Goal: Task Accomplishment & Management: Manage account settings

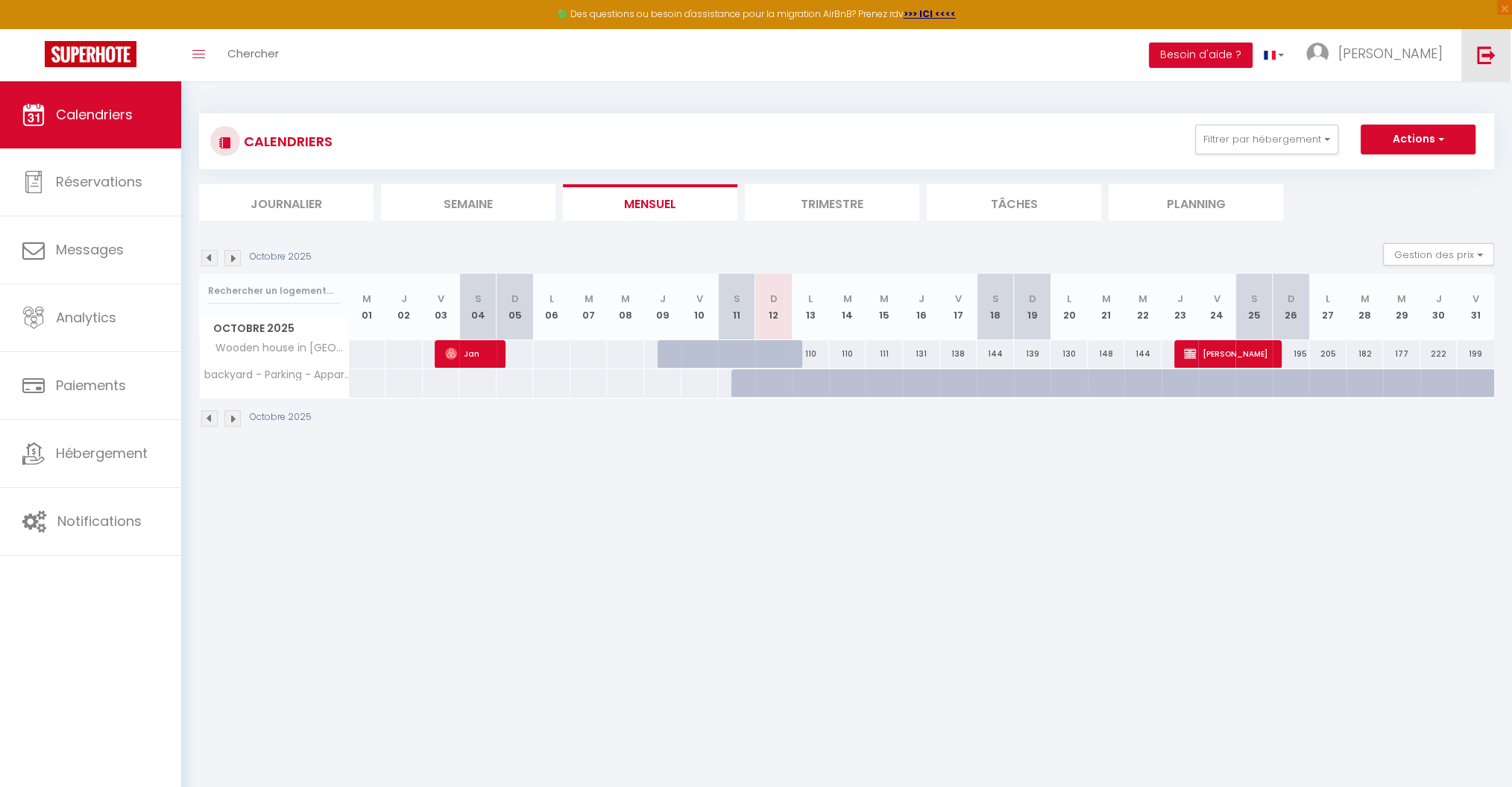
click at [1498, 49] on link at bounding box center [1486, 55] width 49 height 52
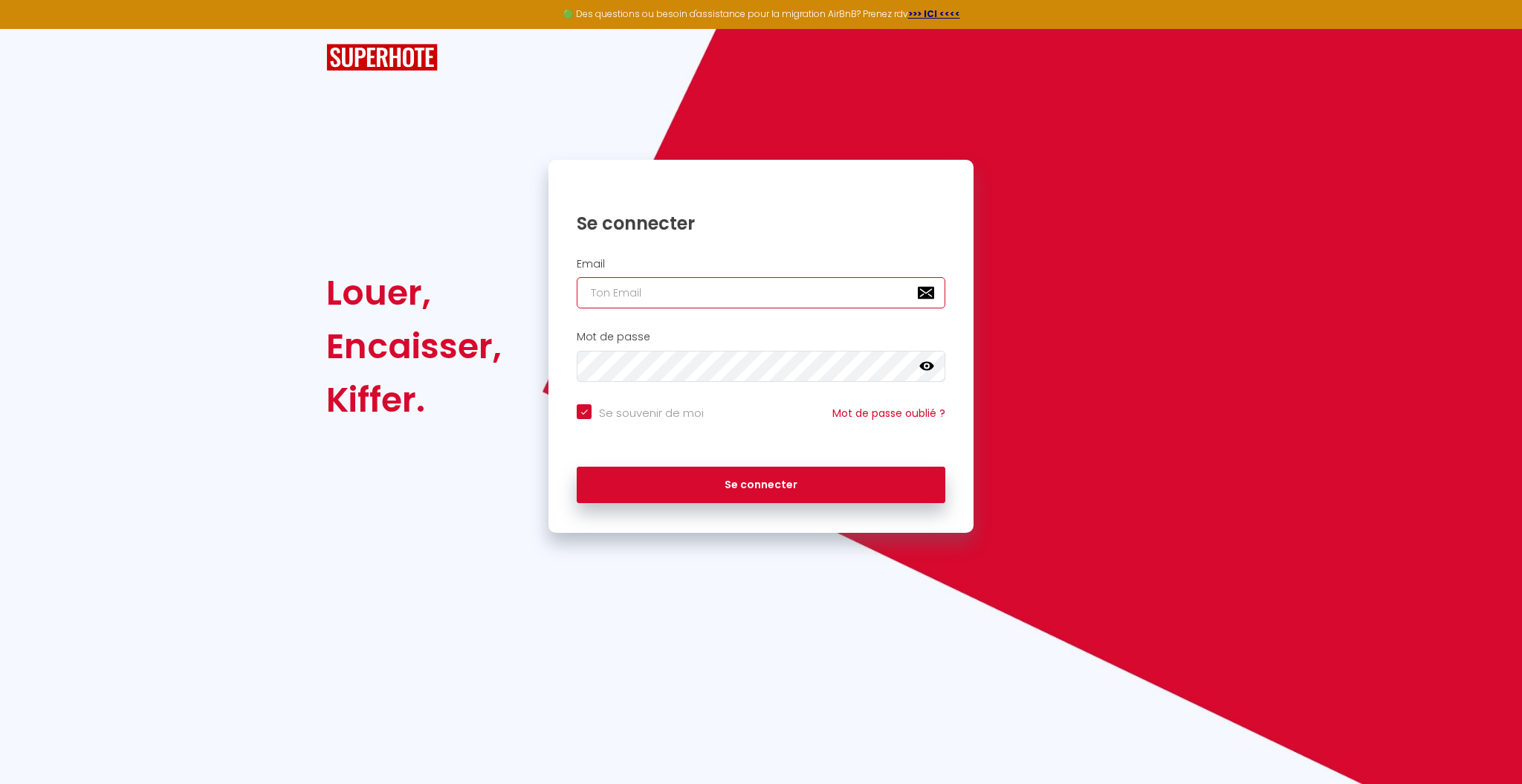
type input "A"
checkbox input "true"
click at [646, 296] on input "A" at bounding box center [761, 293] width 369 height 31
checkbox input "true"
paste input "[EMAIL_ADDRESS][DOMAIN_NAME]"
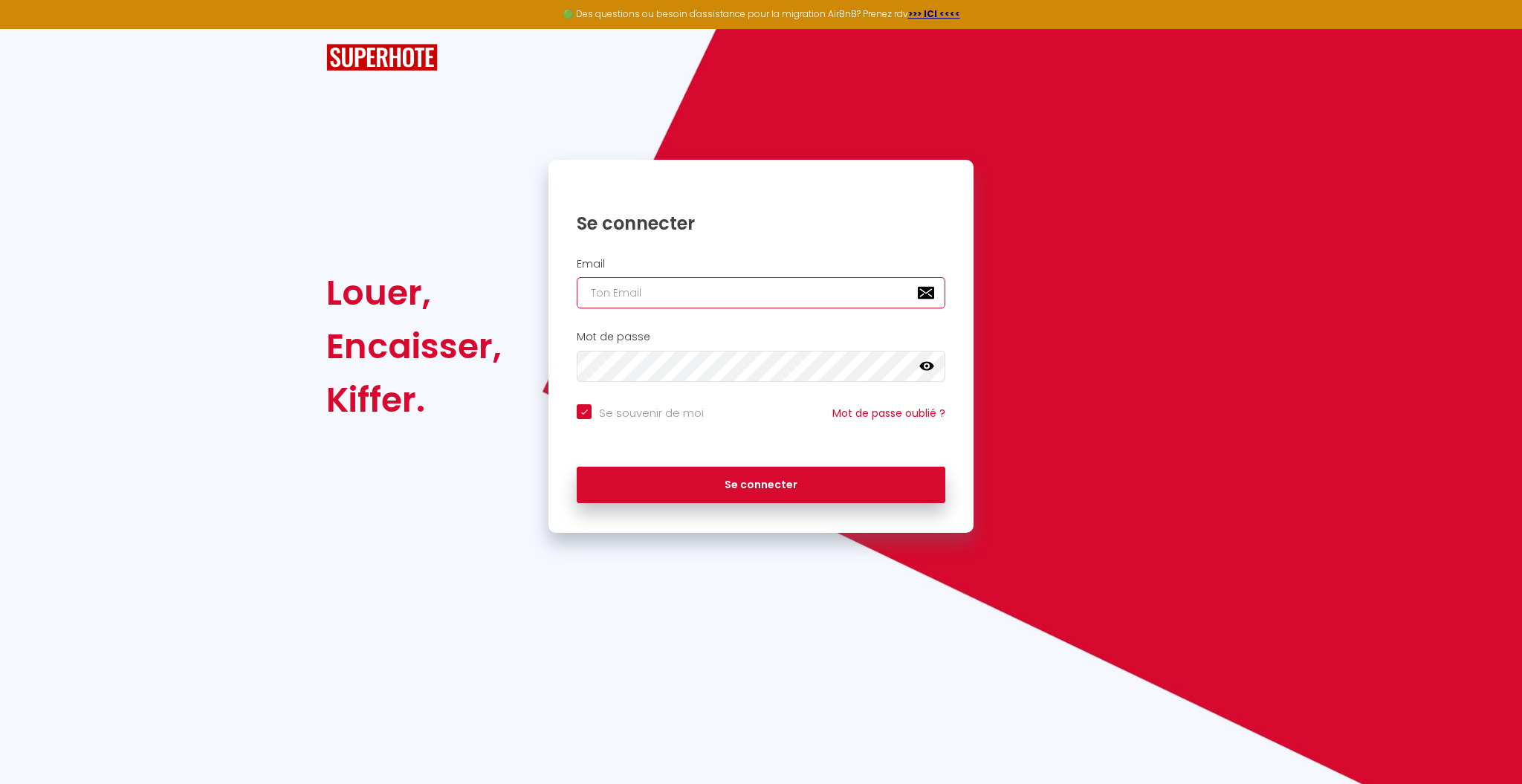
type input "[EMAIL_ADDRESS][DOMAIN_NAME]"
checkbox input "true"
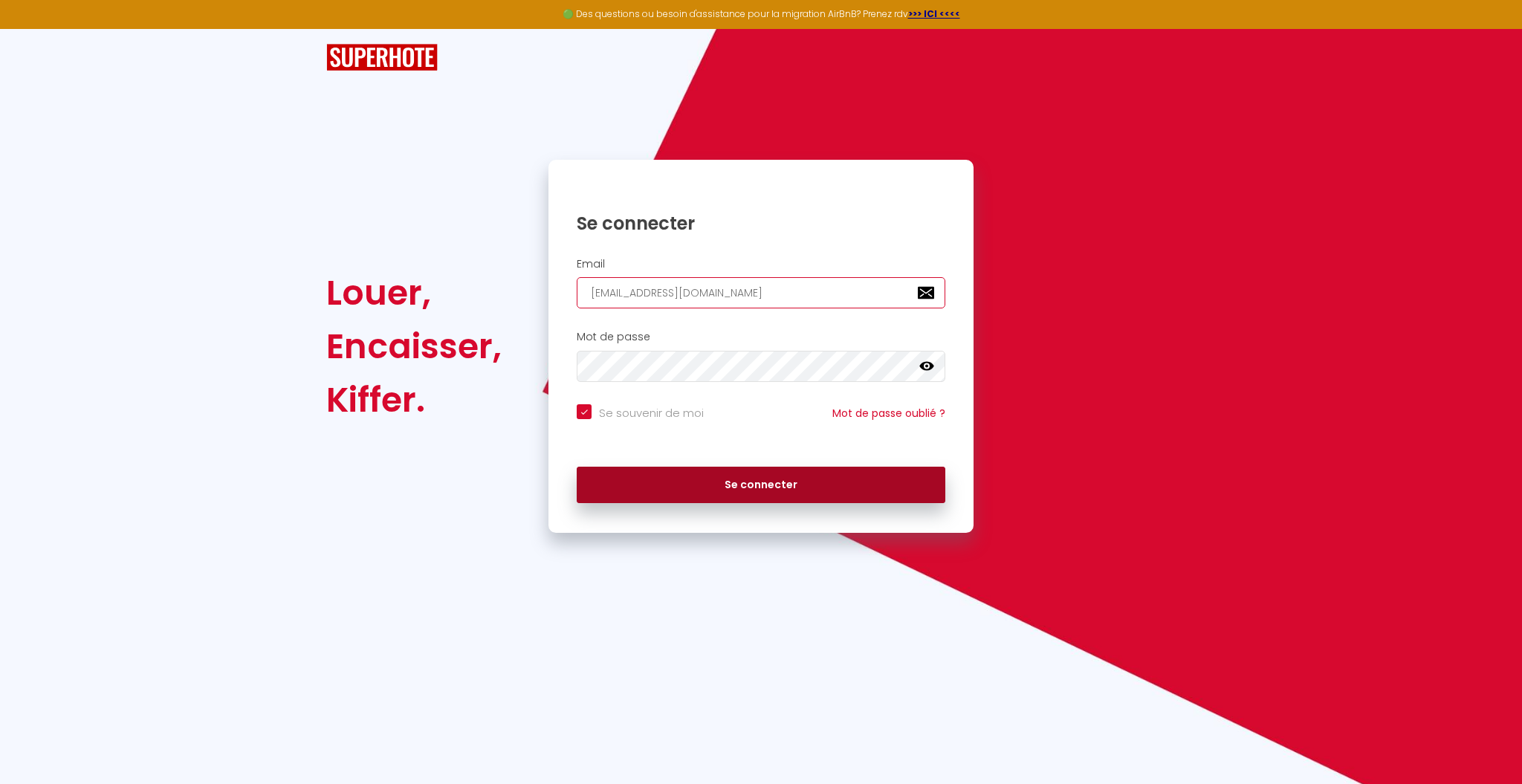
type input "[EMAIL_ADDRESS][DOMAIN_NAME]"
click at [694, 480] on button "Se connecter" at bounding box center [761, 486] width 369 height 37
checkbox input "true"
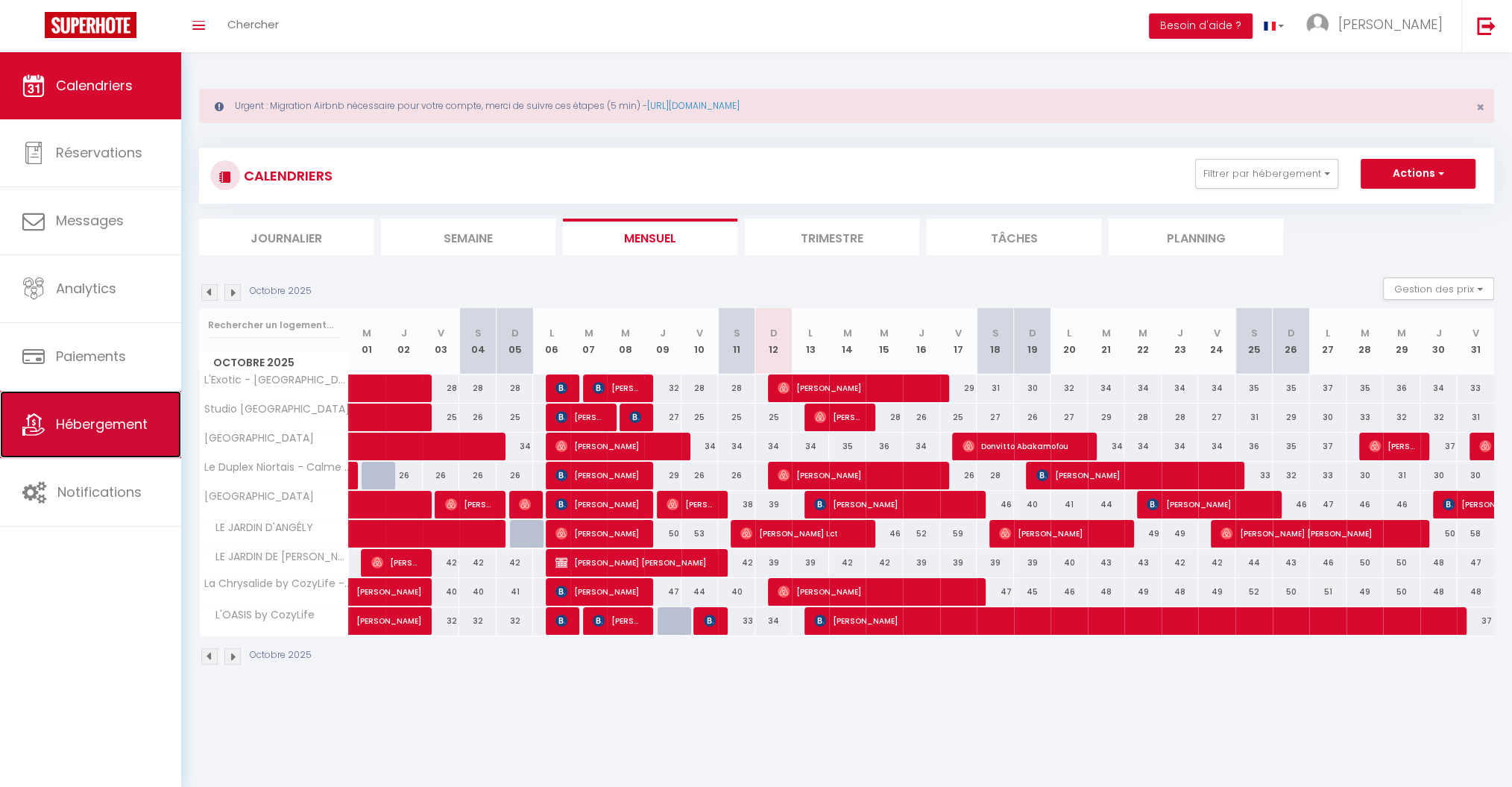
click at [94, 424] on span "Hébergement" at bounding box center [101, 424] width 92 height 19
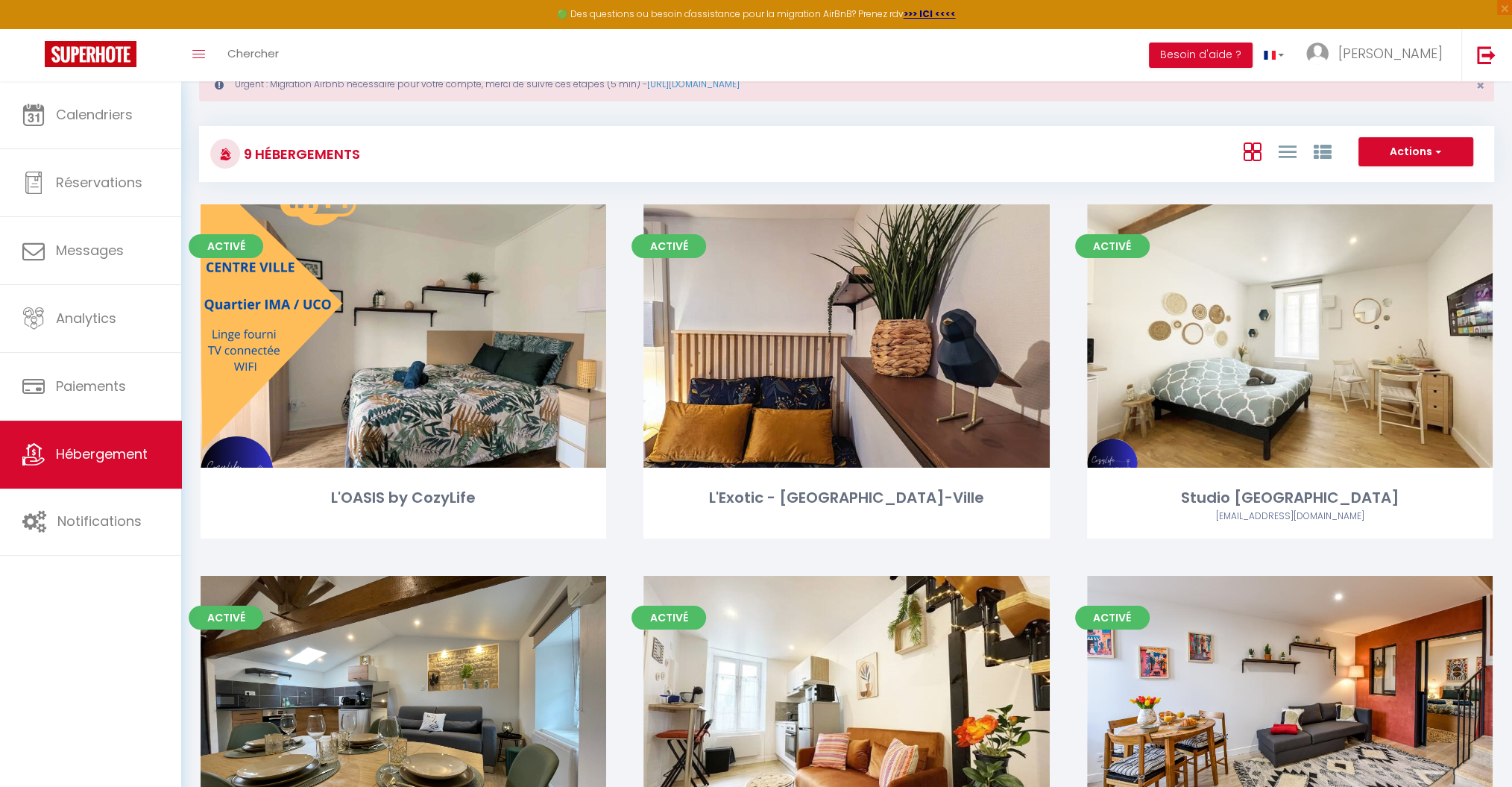
scroll to position [33, 0]
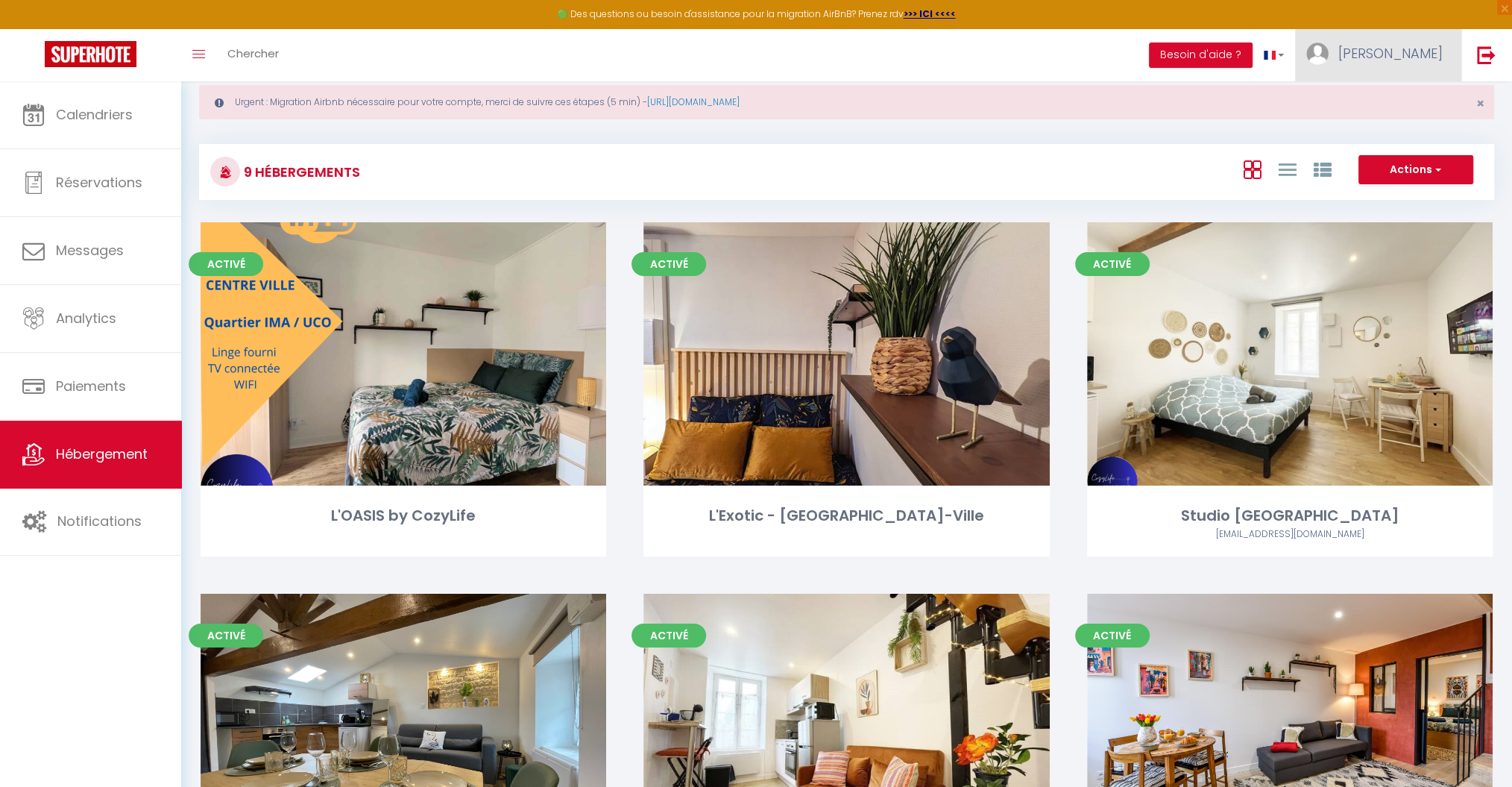
click at [1410, 56] on span "[PERSON_NAME]" at bounding box center [1391, 53] width 104 height 19
click at [1384, 98] on link "Paramètres" at bounding box center [1402, 103] width 110 height 26
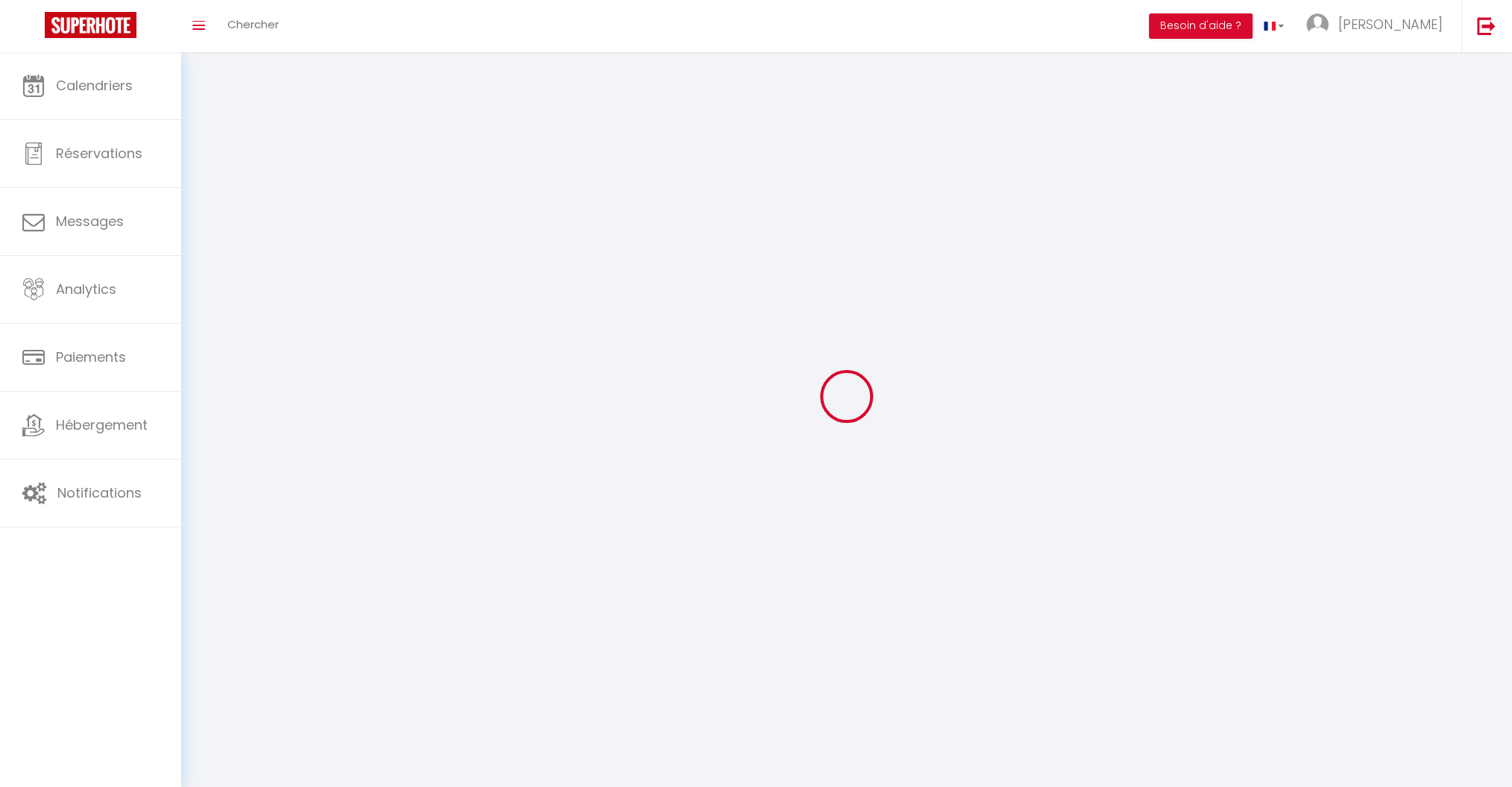
type input "[PERSON_NAME]"
type input "Langlois"
type input "0633095261"
type input "11 rue de l'Ancienne Cure"
type input "79180"
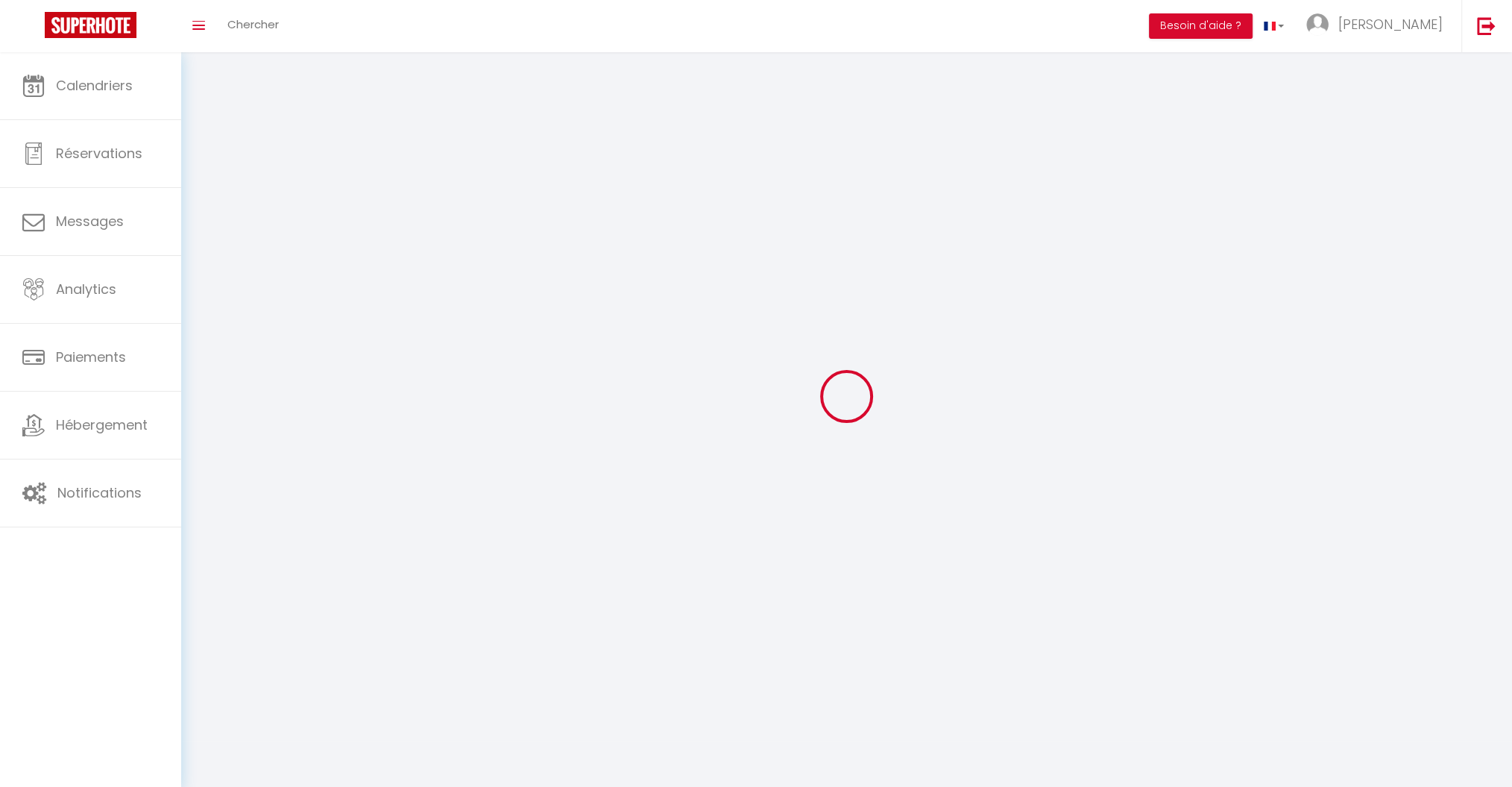
type input "Chauray (79)"
select select "28"
type input "9IHPB5UgM7pfP2cubypDXoOP1"
type input "srKCi4W1MxgdBSxVwVMp1NNlz"
type input "https://app.superhote.com/#/get-available-rentals/srKCi4W1MxgdBSxVwVMp1NNlz"
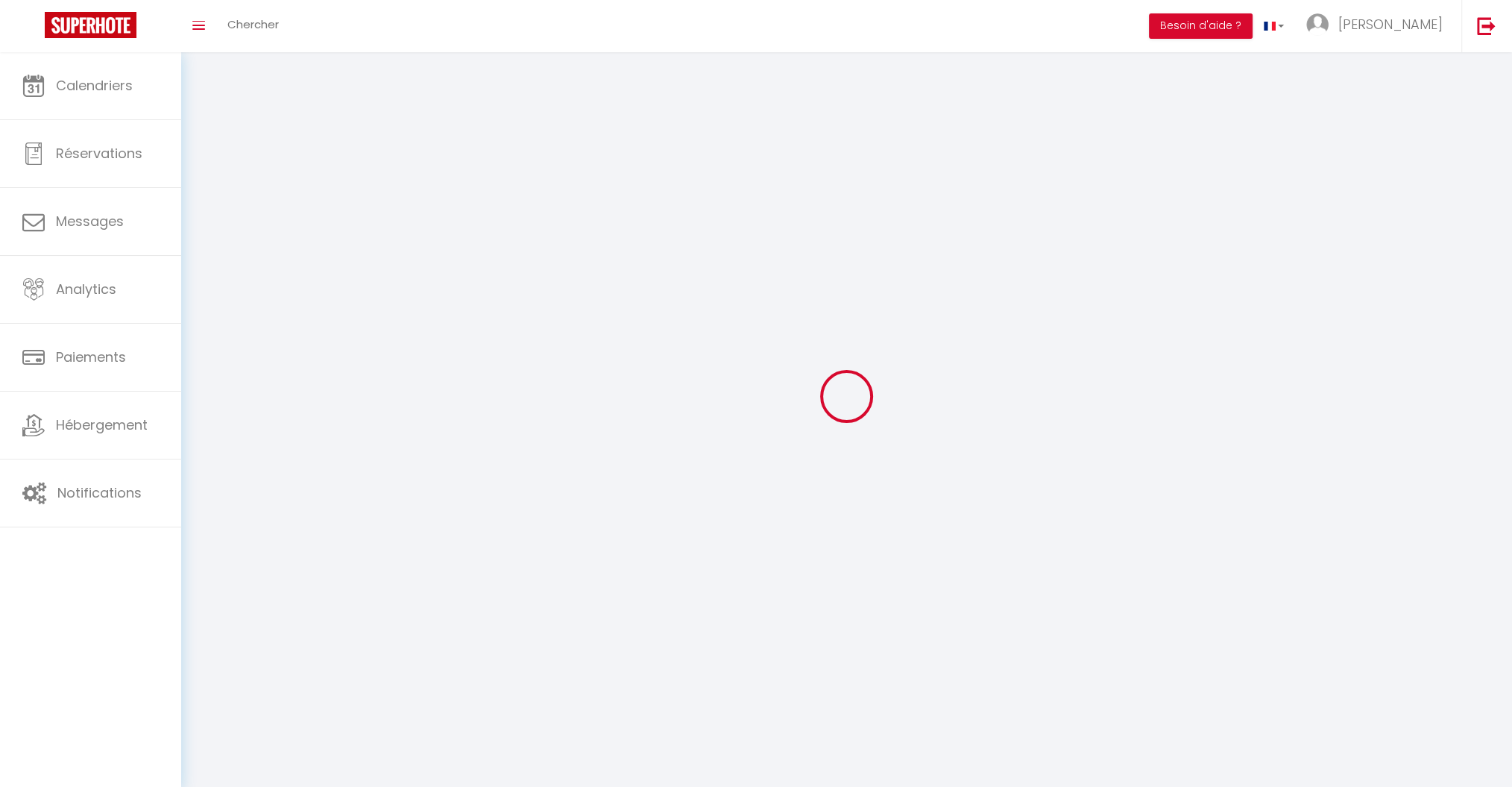
type input "9IHPB5UgM7pfP2cubypDXoOP1"
type input "srKCi4W1MxgdBSxVwVMp1NNlz"
type input "https://app.superhote.com/#/get-available-rentals/srKCi4W1MxgdBSxVwVMp1NNlz"
select select "fr"
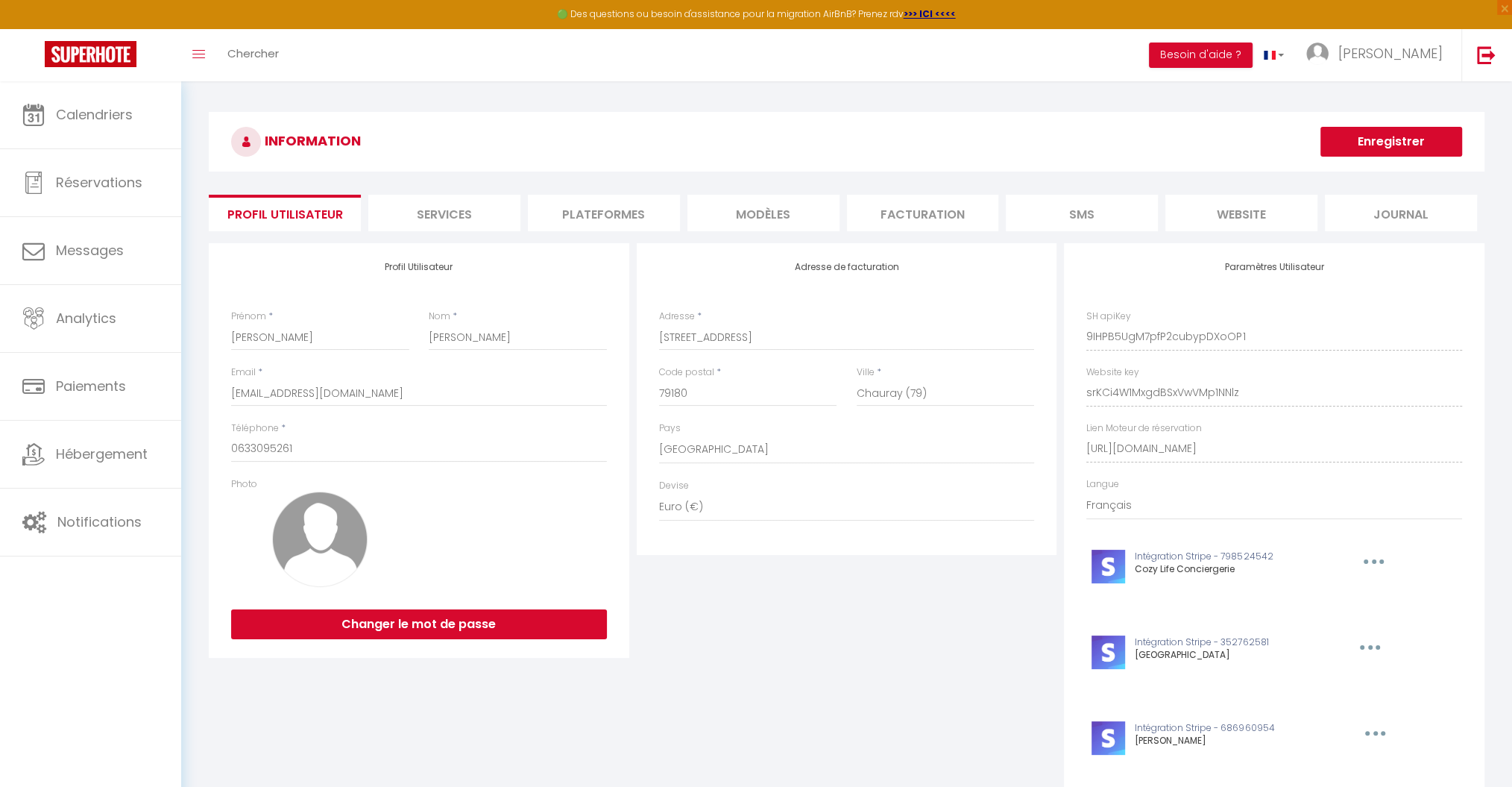
click at [606, 213] on li "Plateformes" at bounding box center [603, 213] width 153 height 36
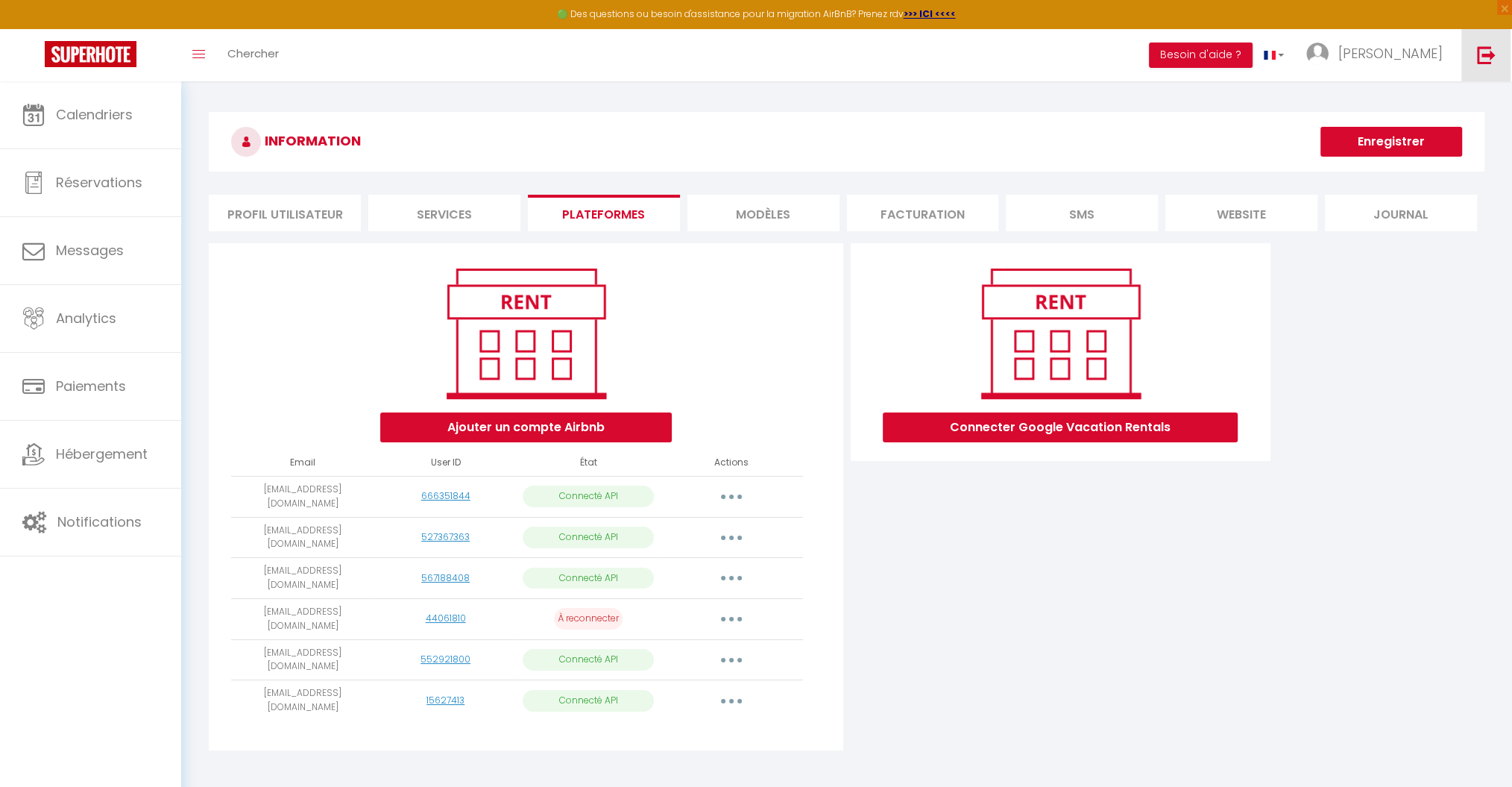
click at [1482, 58] on img at bounding box center [1486, 54] width 19 height 19
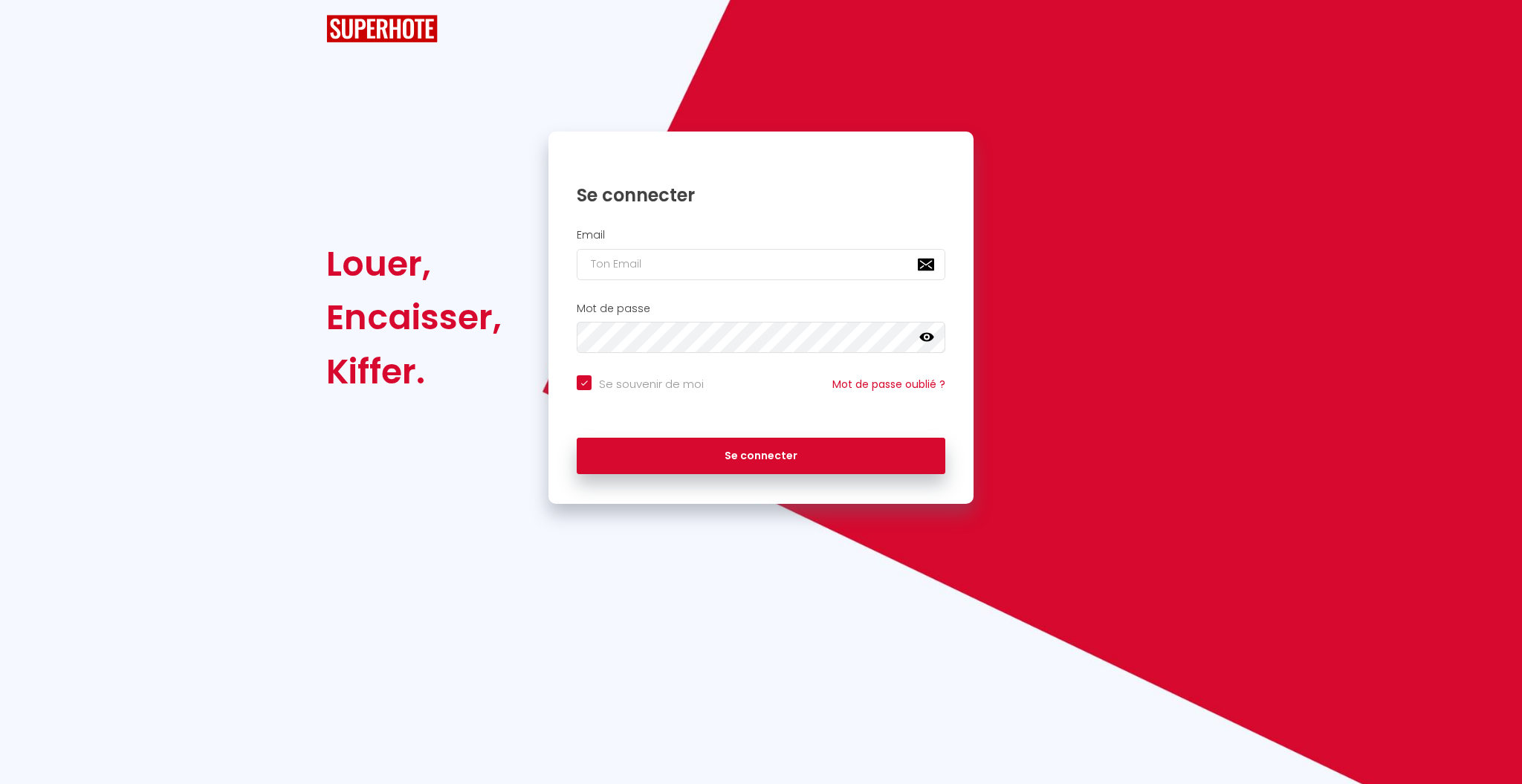
checkbox input "true"
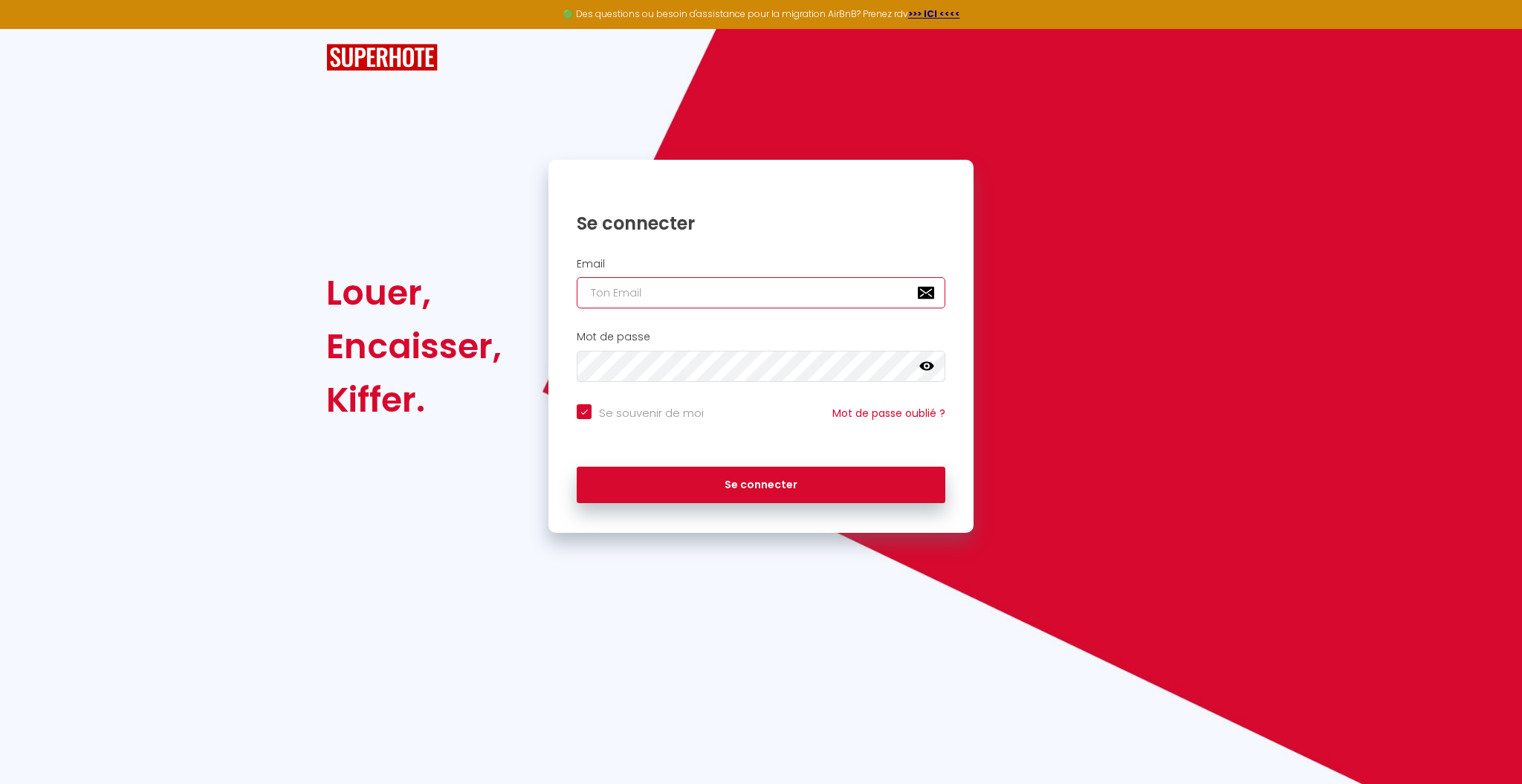
type input "A"
checkbox input "true"
click at [694, 289] on input "A" at bounding box center [761, 293] width 369 height 31
checkbox input "true"
paste input "goodloc.immo@gmail.com"
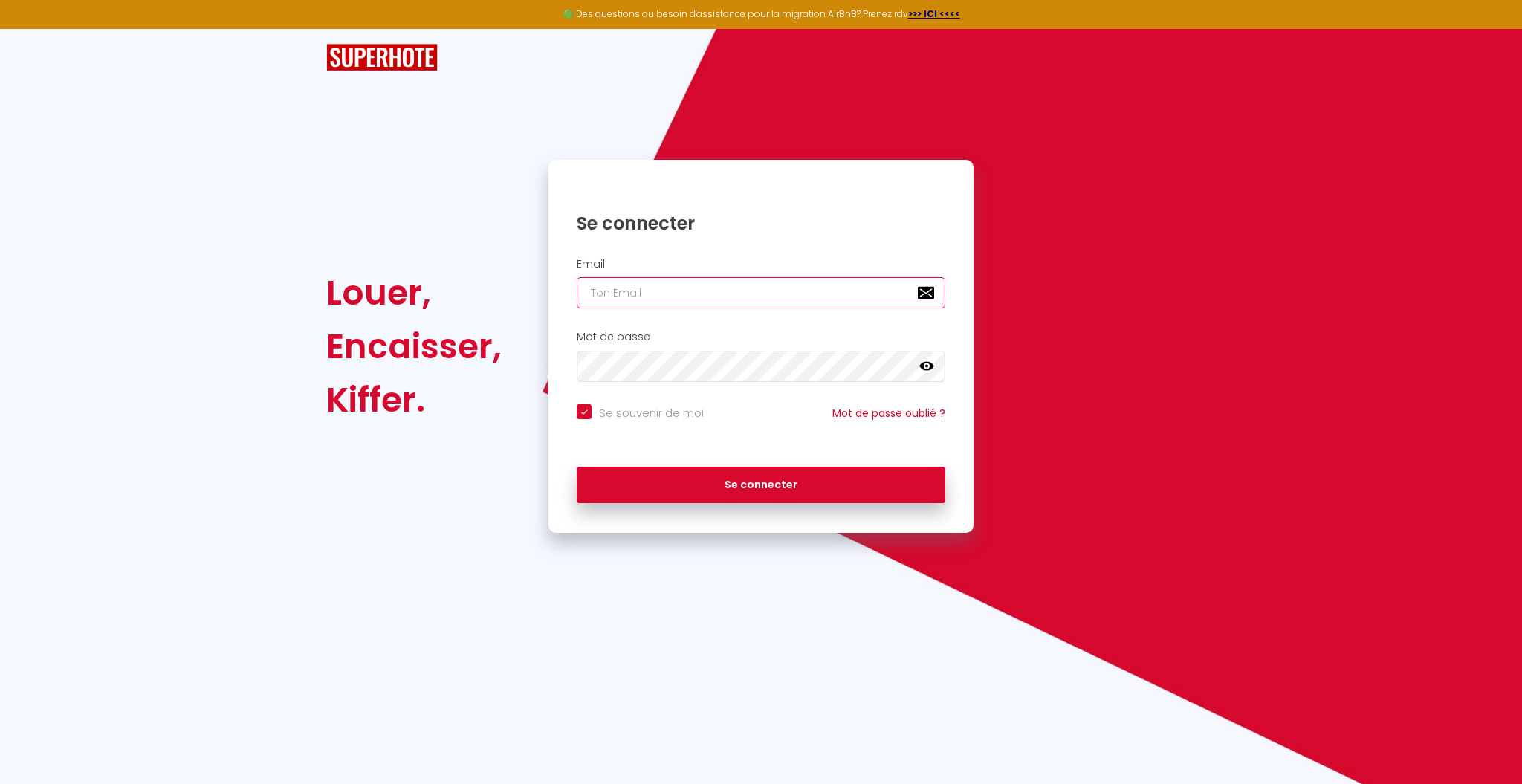
type input "goodloc.immo@gmail.com"
checkbox input "true"
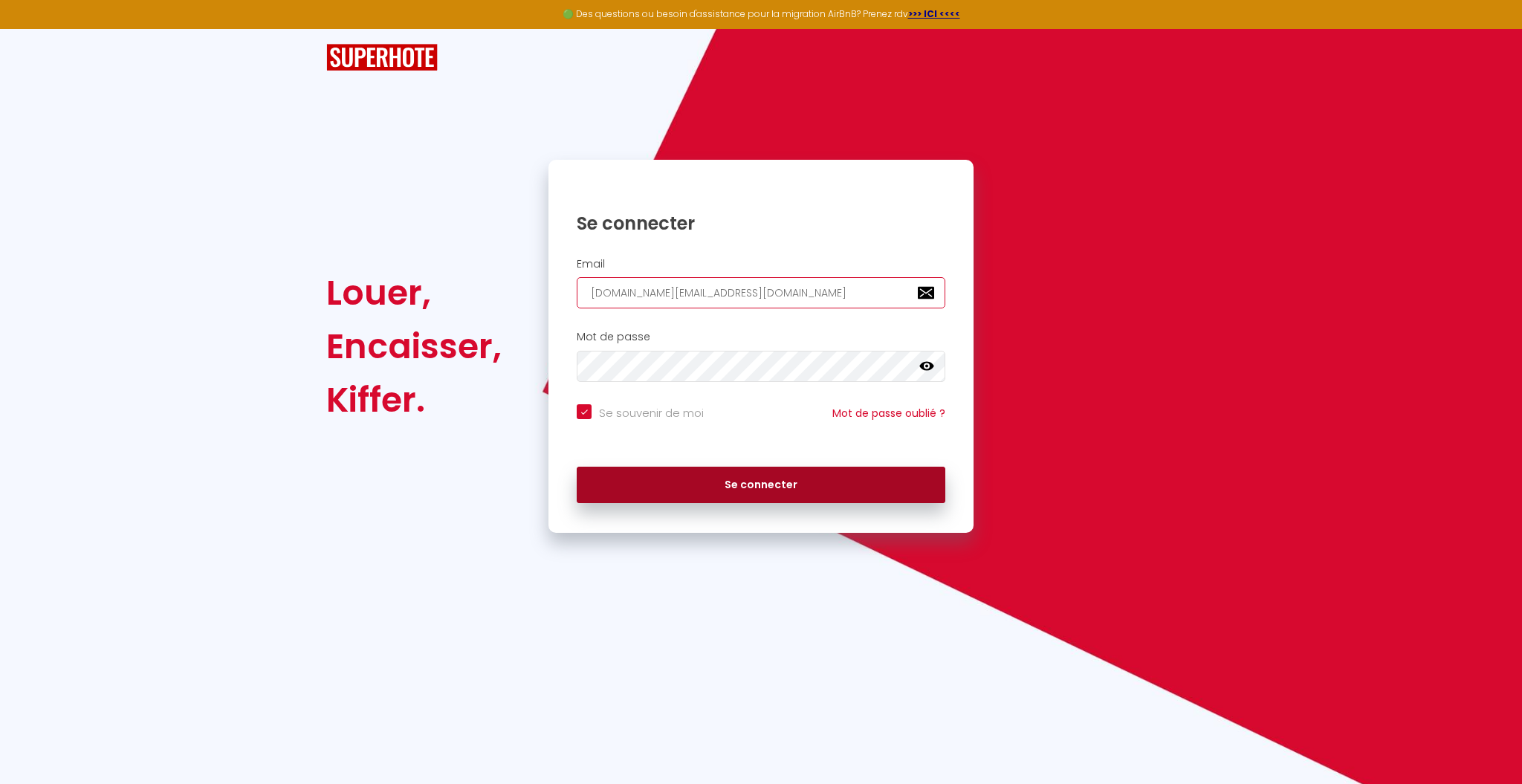
type input "goodloc.immo@gmail.com"
click at [745, 489] on button "Se connecter" at bounding box center [761, 486] width 369 height 37
checkbox input "true"
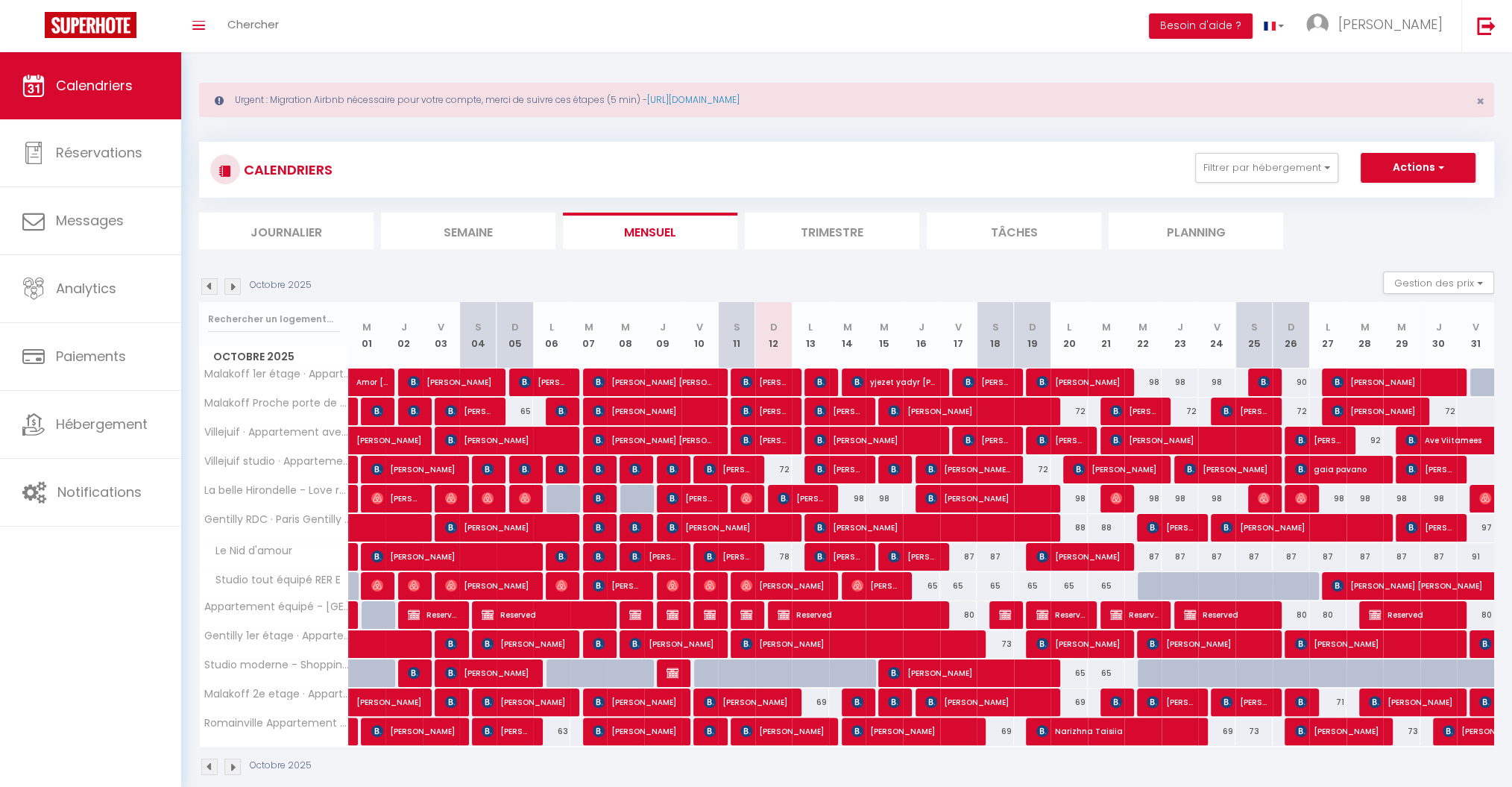
scroll to position [51, 0]
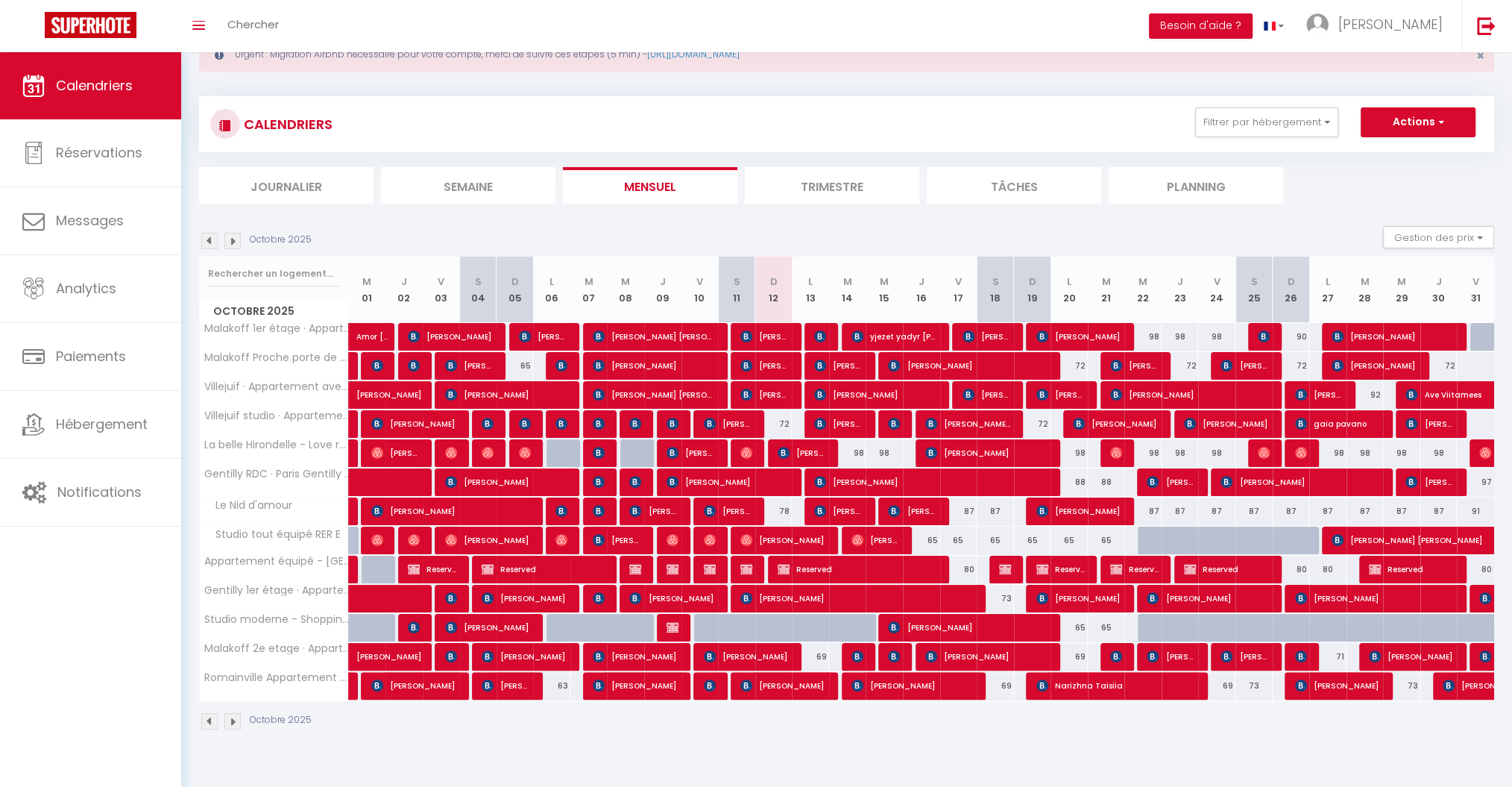
click at [750, 614] on div at bounding box center [736, 627] width 37 height 29
type input "65"
type input "Sam 11 Octobre 2025"
type input "Dim 12 Octobre 2025"
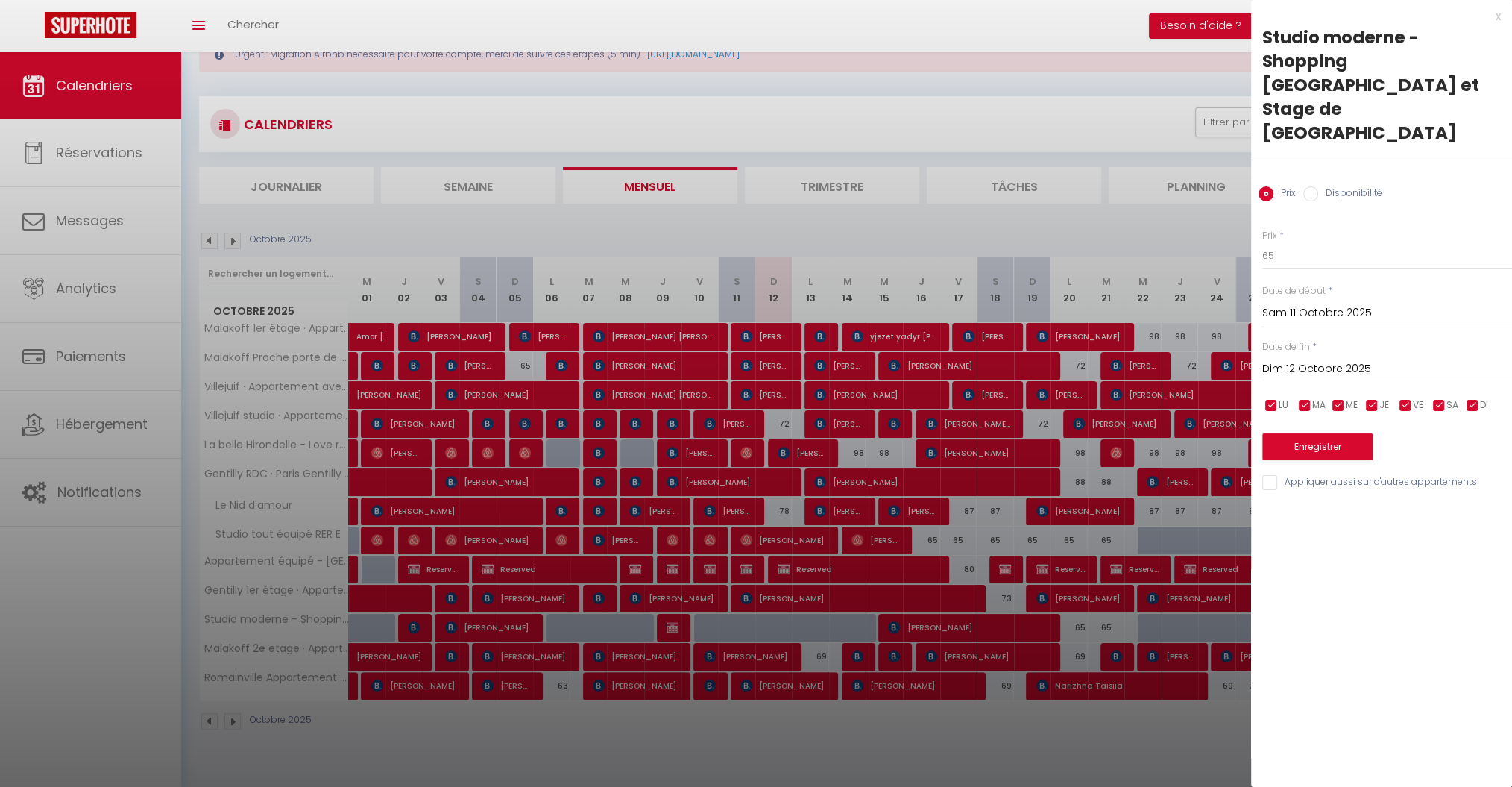
drag, startPoint x: 88, startPoint y: 418, endPoint x: 1493, endPoint y: 5, distance: 1464.4
click at [1493, 5] on div "x Studio moderne - Shopping Qwartz Parking et Stage de France Prix Disponibilit…" at bounding box center [1381, 253] width 261 height 506
click at [1497, 13] on div "x" at bounding box center [1376, 17] width 250 height 18
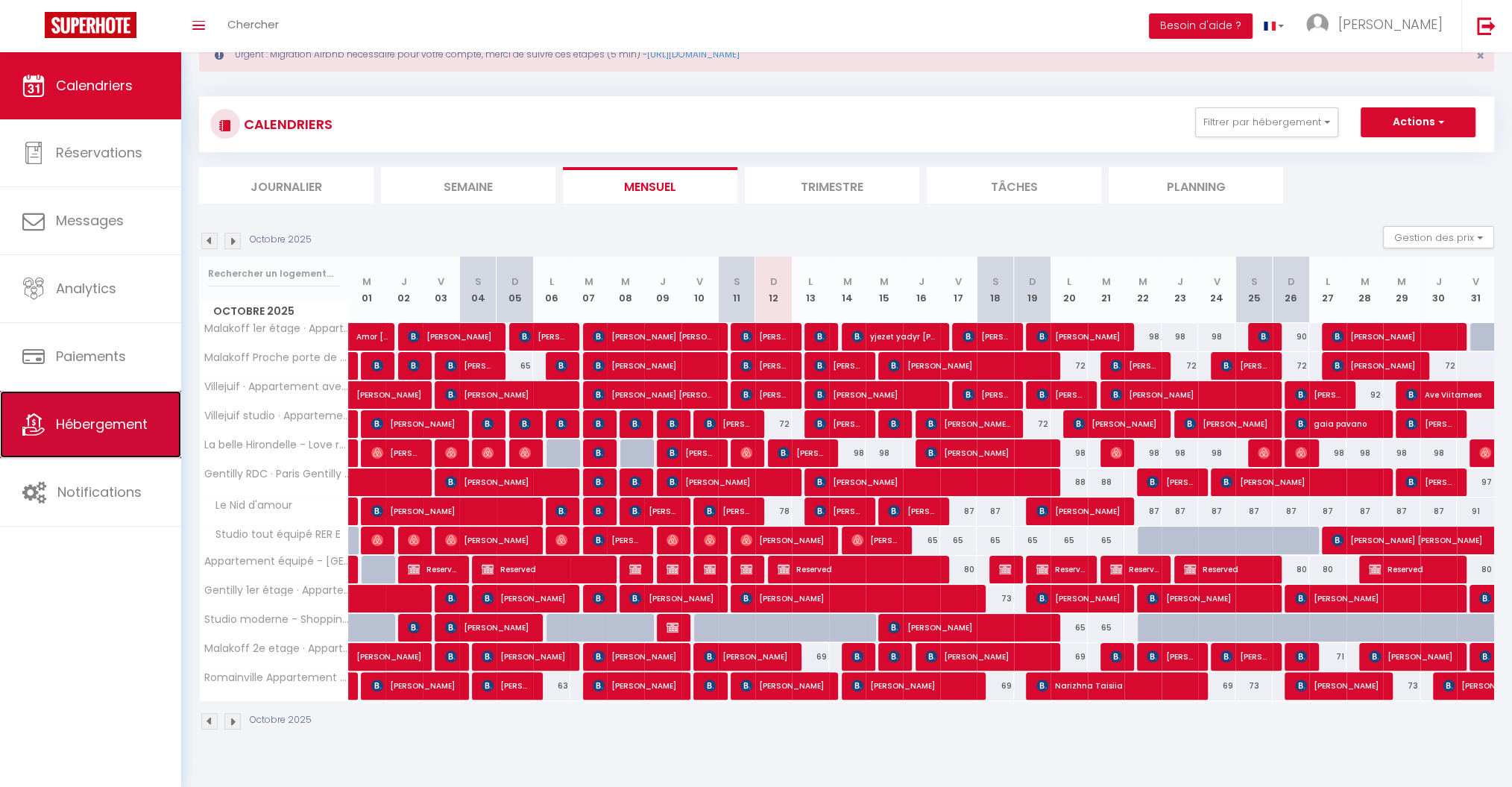
click at [140, 438] on link "Hébergement" at bounding box center [91, 425] width 181 height 67
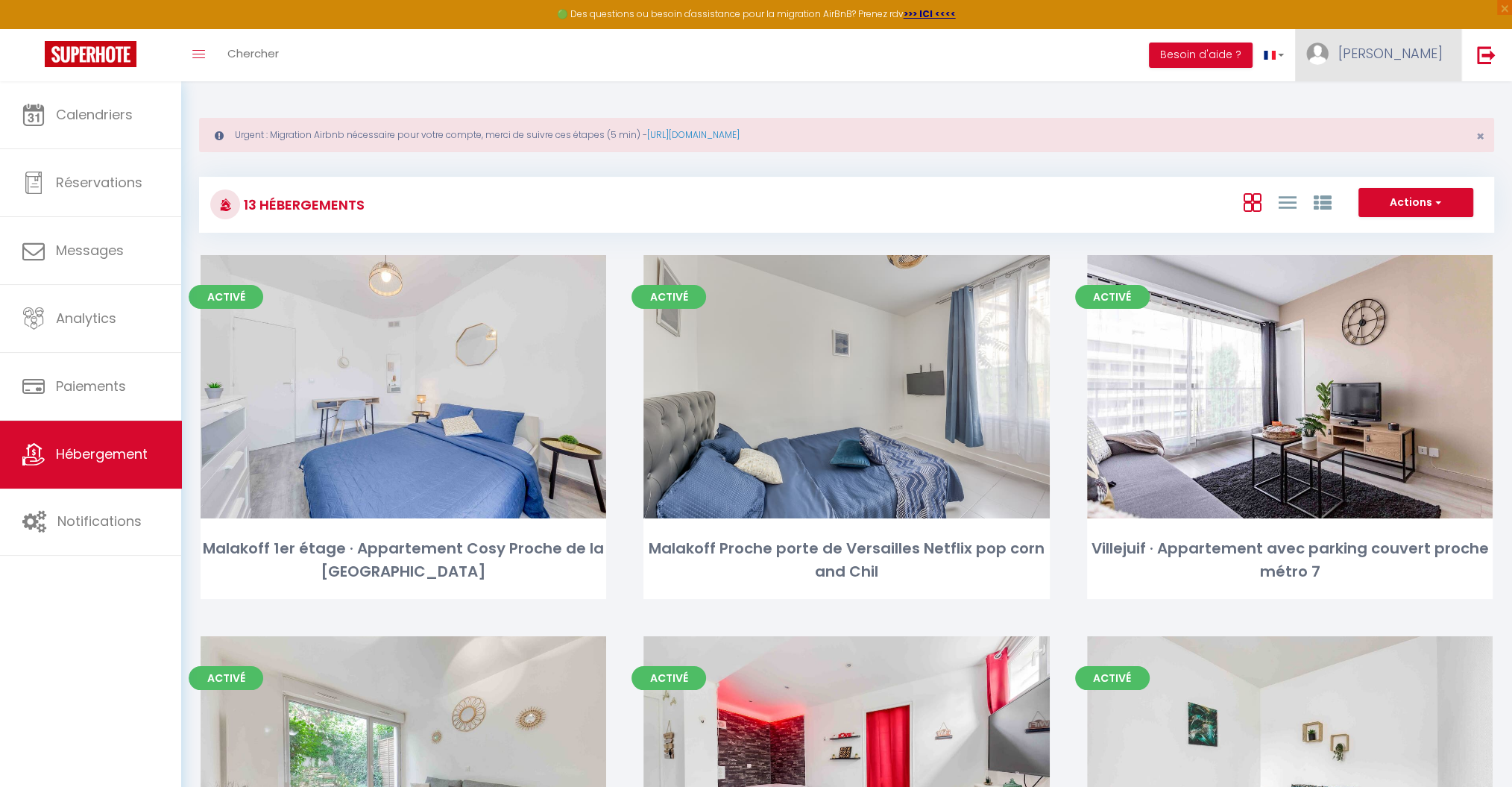
click at [1400, 60] on span "Aurélien" at bounding box center [1391, 53] width 104 height 19
click at [1392, 104] on link "Paramètres" at bounding box center [1402, 103] width 110 height 26
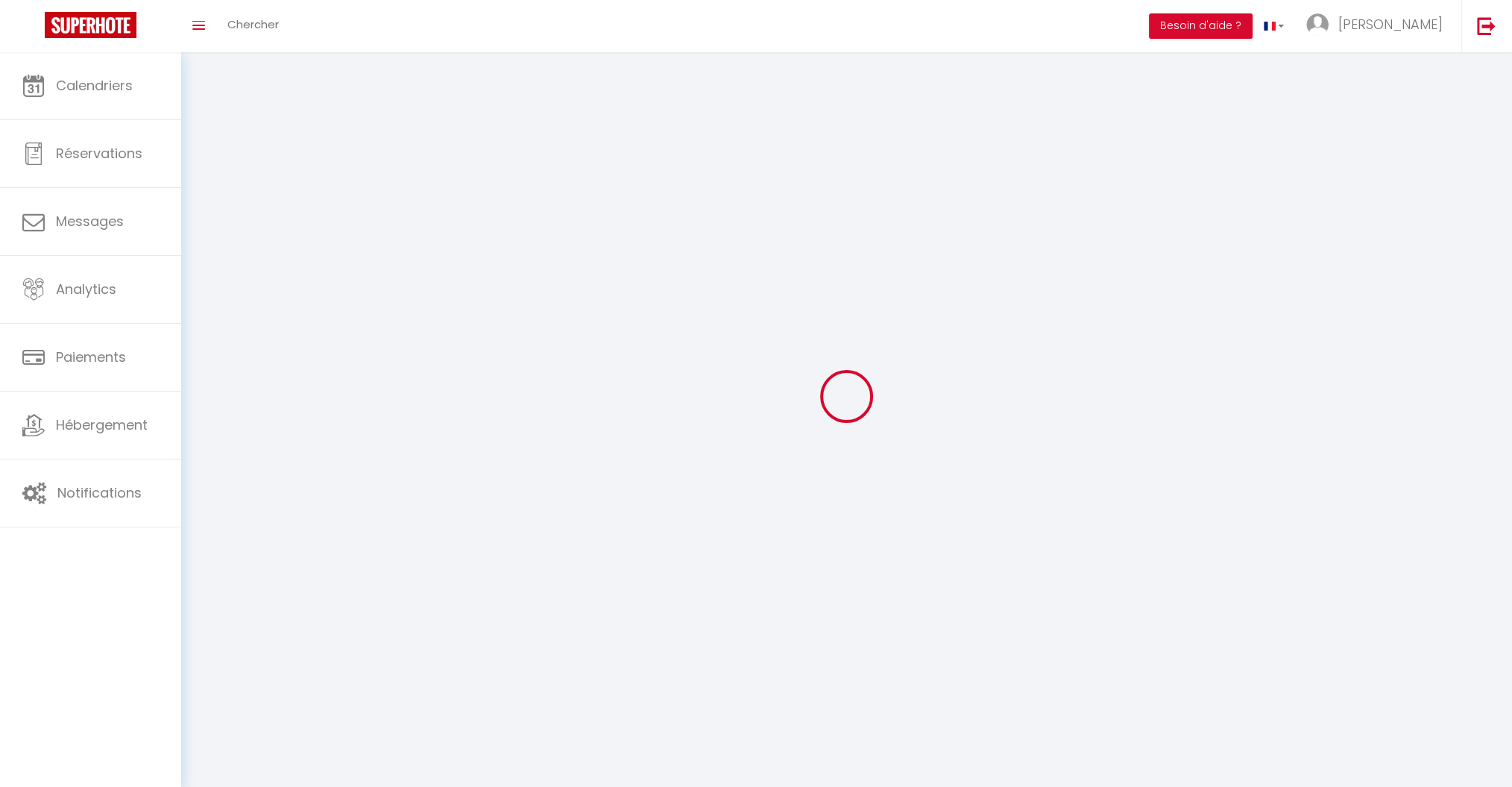
type input "Aurélien"
type input "Perret"
type input "0660819998"
type input "29 Rue des Hirondelles"
type input "91420"
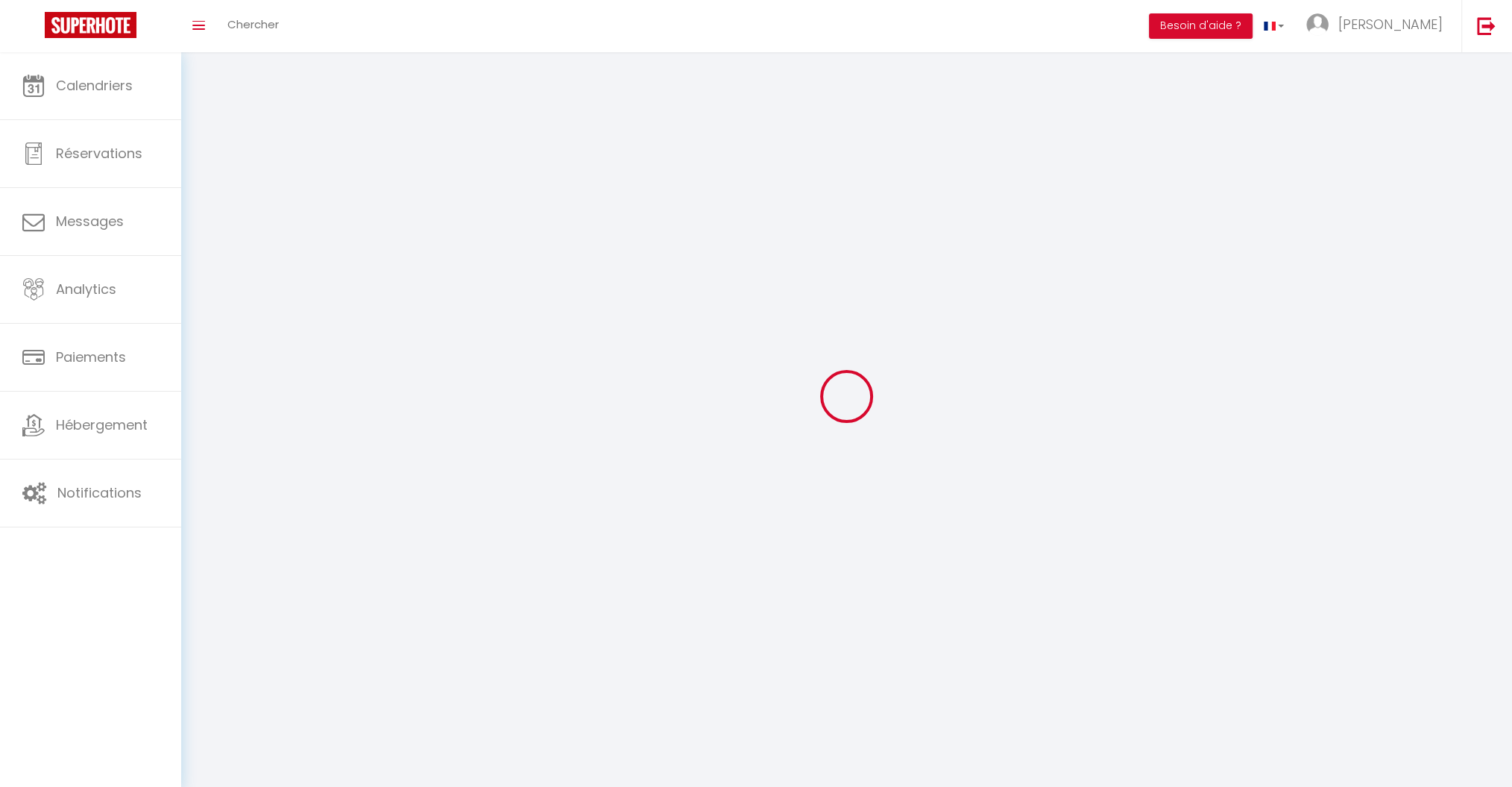
type input "Morangis"
select select "28"
type input "wFpgjZbEgXRRLECXsWHworNVp"
type input "lhoPXSgN7K9hd176JP3B05B1k"
type input "https://app.superhote.com/#/get-available-rentals/lhoPXSgN7K9hd176JP3B05B1k"
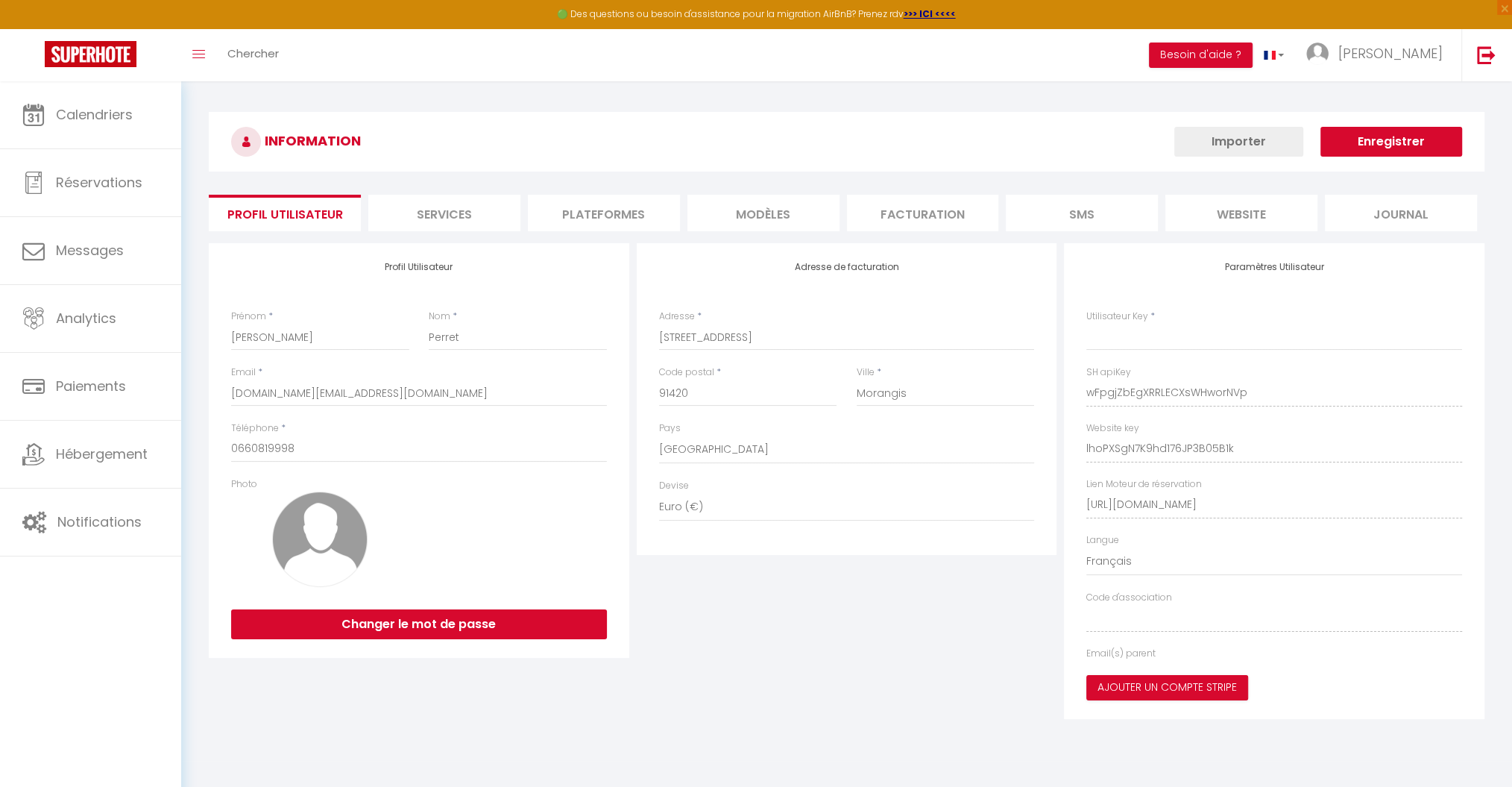
type input "wFpgjZbEgXRRLECXsWHworNVp"
type input "lhoPXSgN7K9hd176JP3B05B1k"
type input "https://app.superhote.com/#/get-available-rentals/lhoPXSgN7K9hd176JP3B05B1k"
select select "fr"
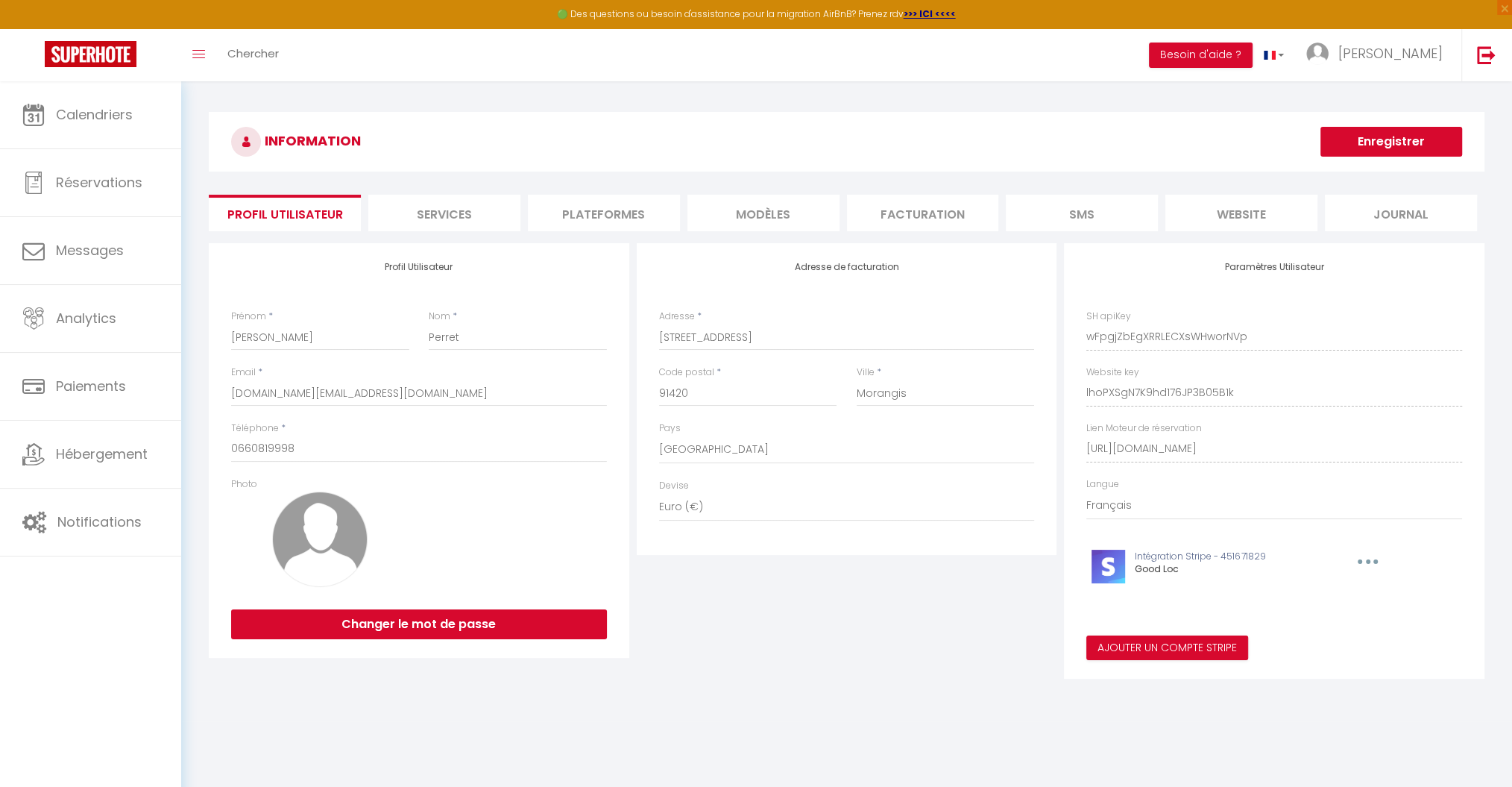
click at [598, 208] on li "Plateformes" at bounding box center [603, 213] width 153 height 36
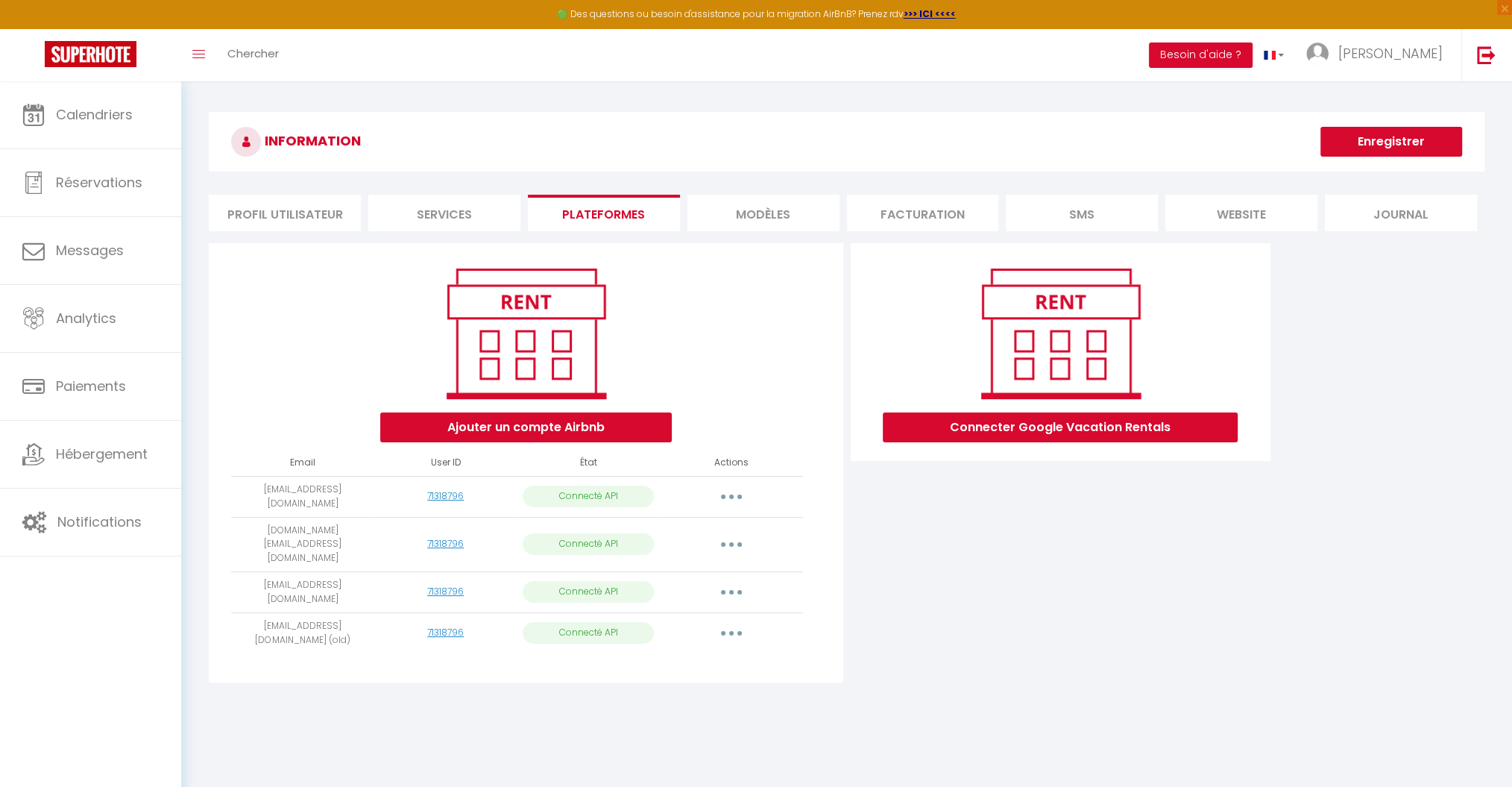
click at [730, 494] on icon "button" at bounding box center [731, 496] width 5 height 5
click at [702, 525] on link "Importer les appartements" at bounding box center [664, 531] width 164 height 26
select select "59707"
select select "51919"
select select "34843"
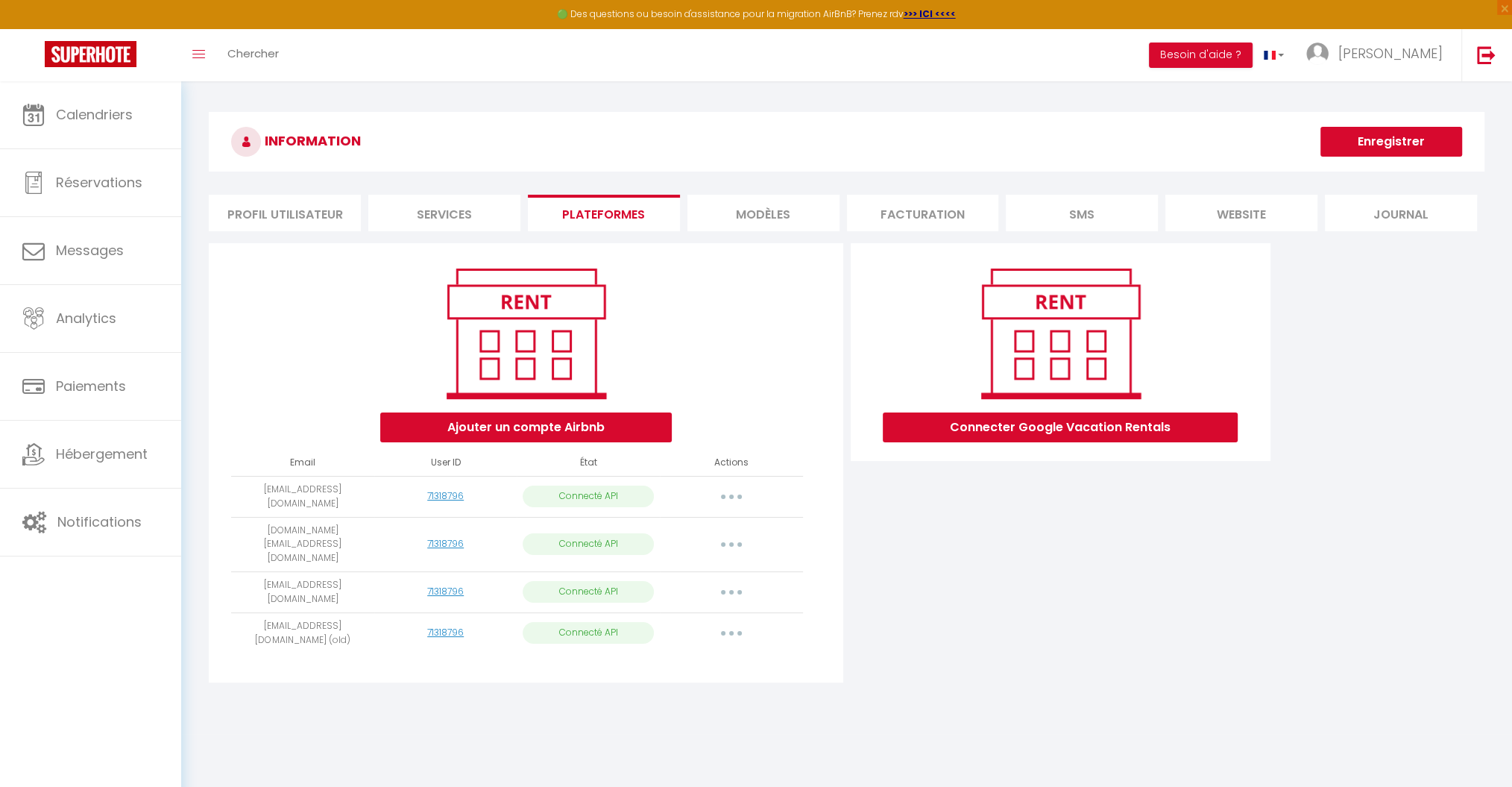
select select "64930"
select select
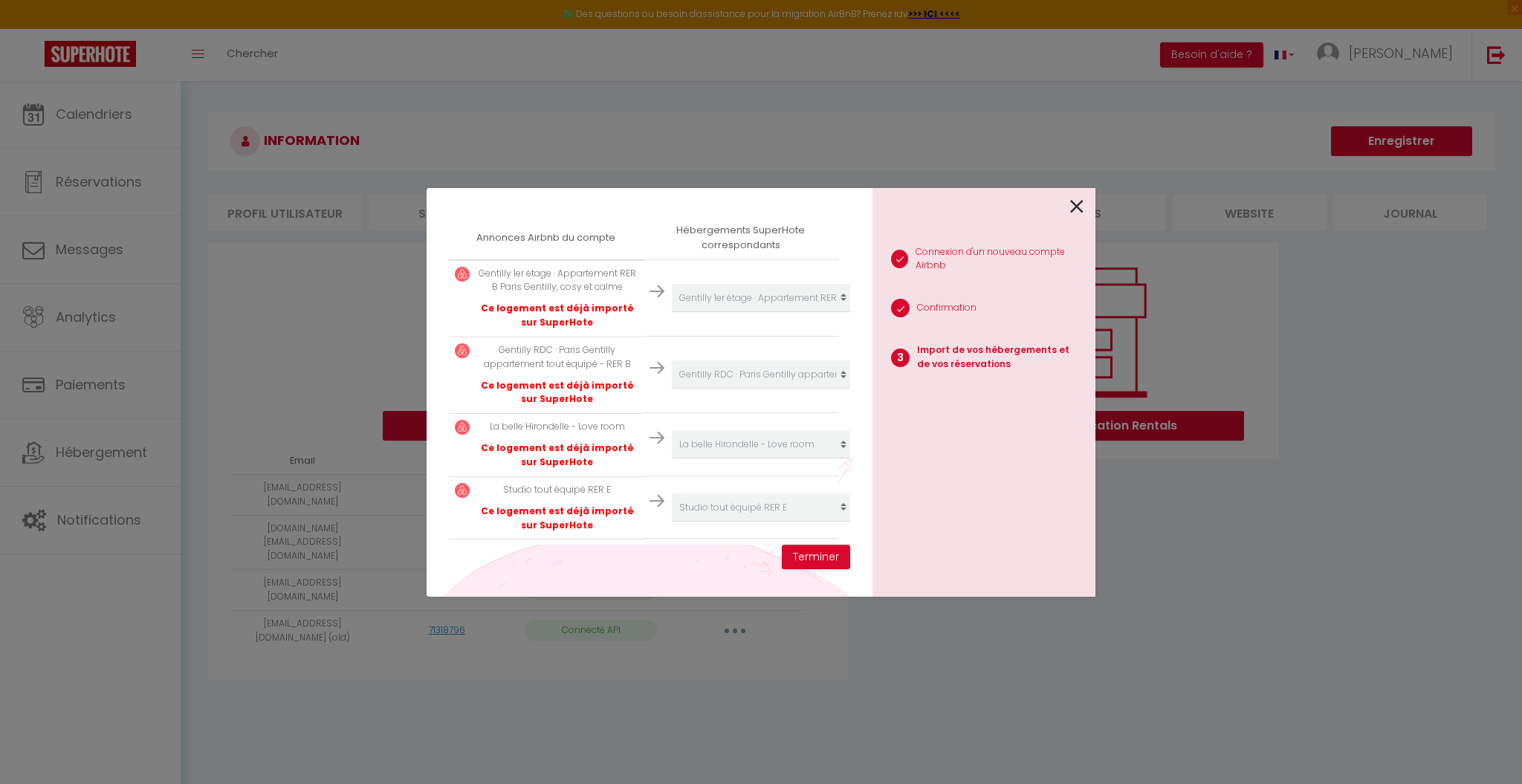
scroll to position [313, 0]
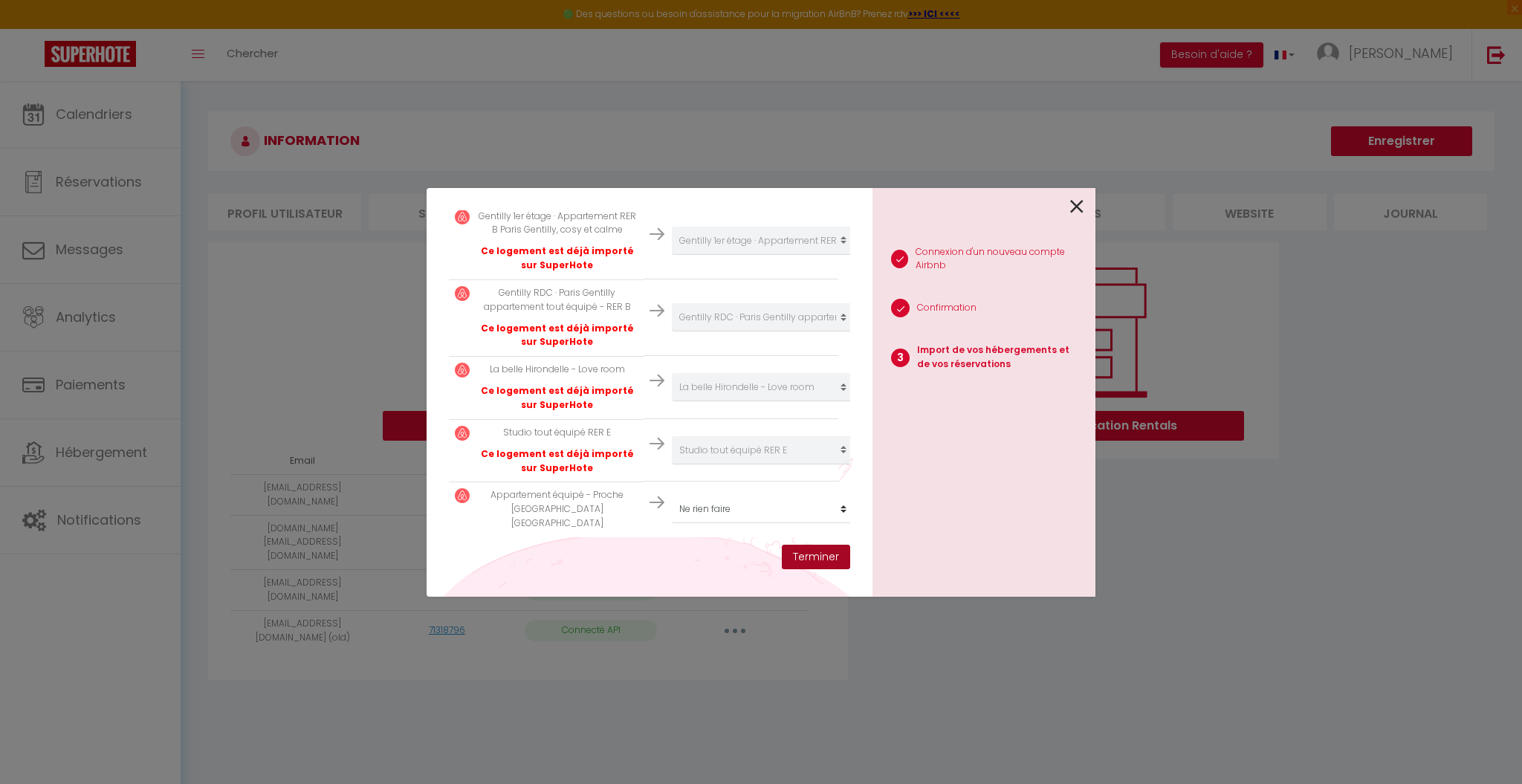
click at [813, 558] on button "Terminer" at bounding box center [816, 557] width 69 height 26
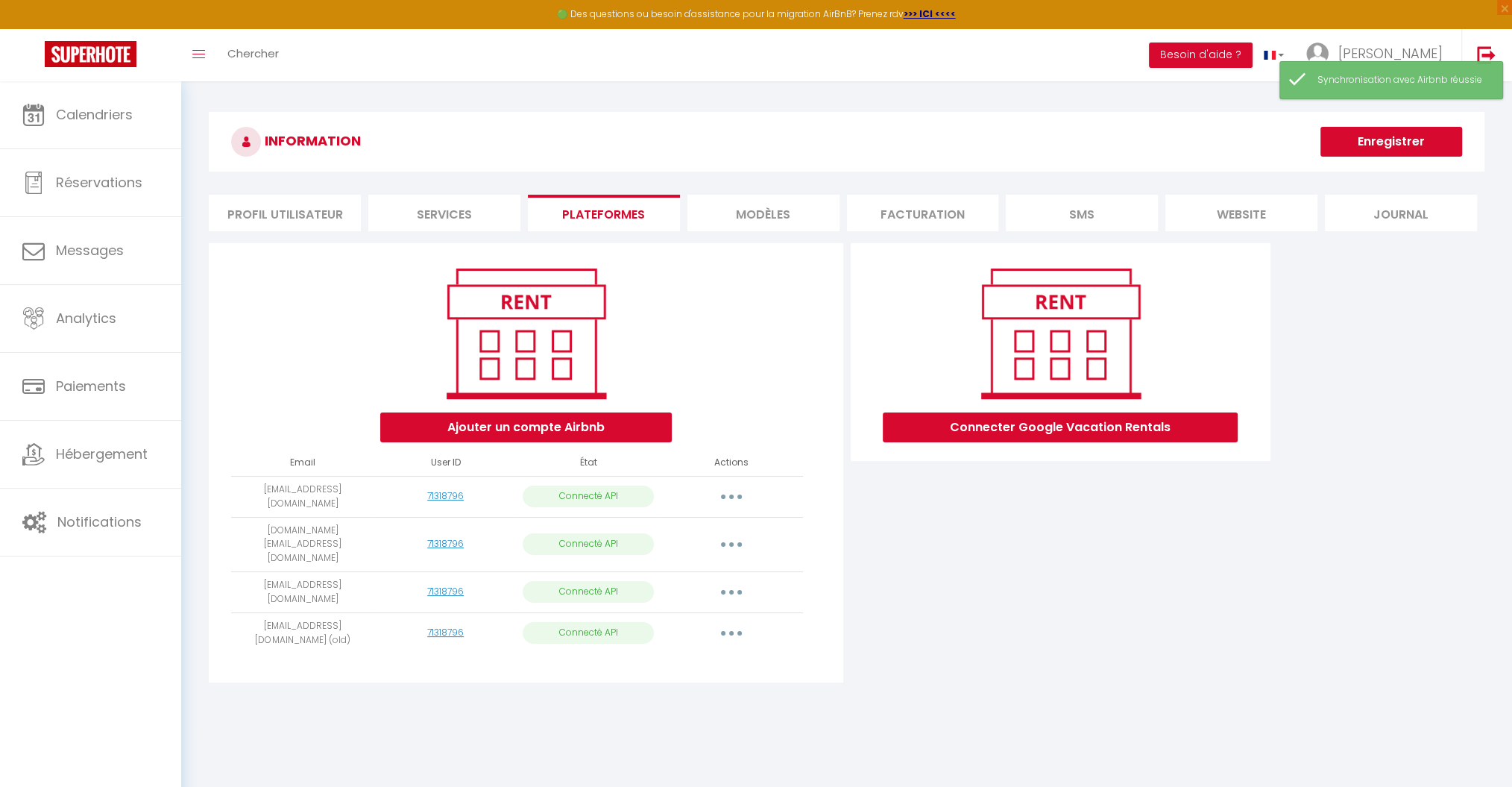
click at [730, 533] on button "button" at bounding box center [731, 545] width 41 height 24
click at [706, 566] on link "Importer les appartements" at bounding box center [664, 579] width 164 height 26
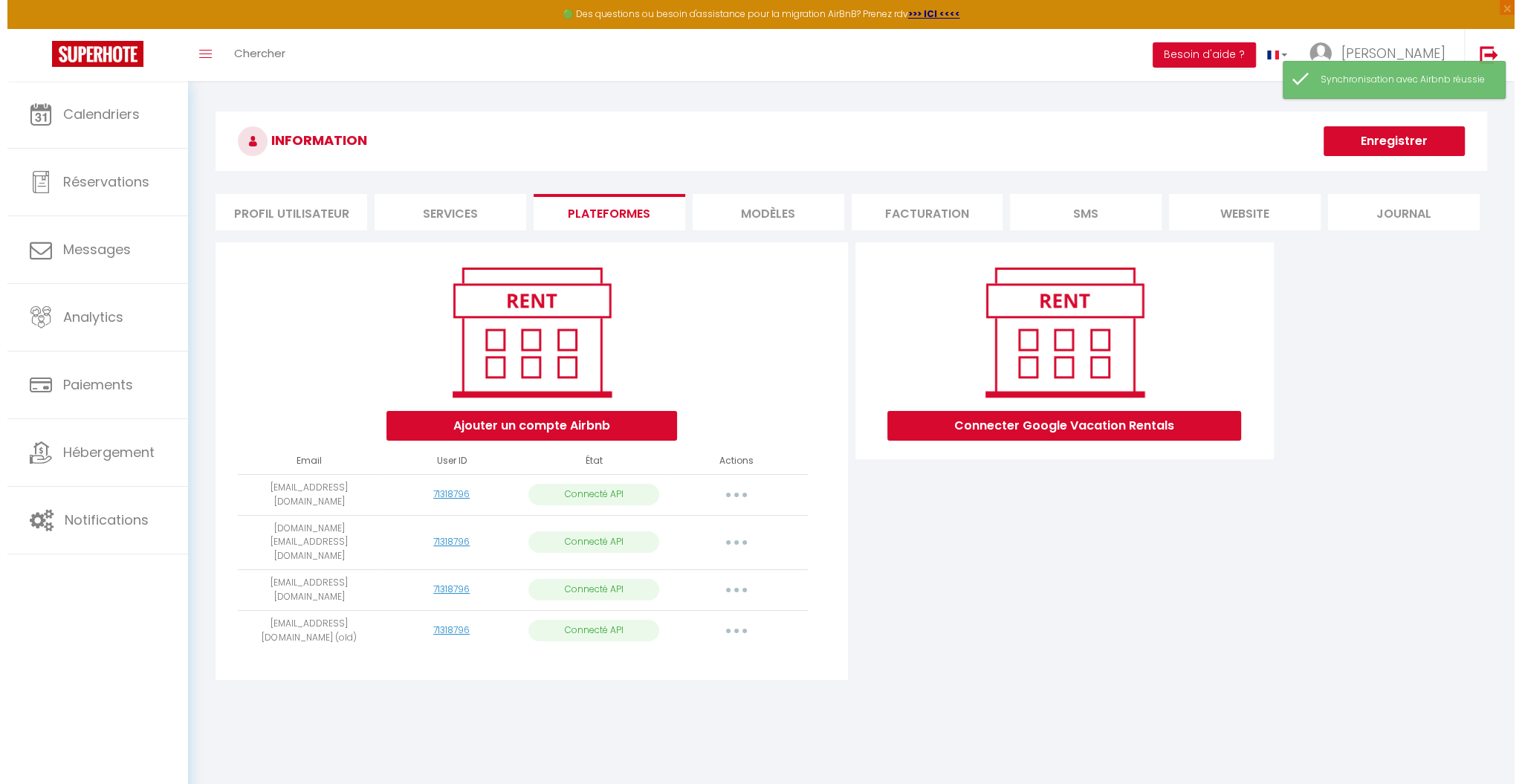
scroll to position [313, 0]
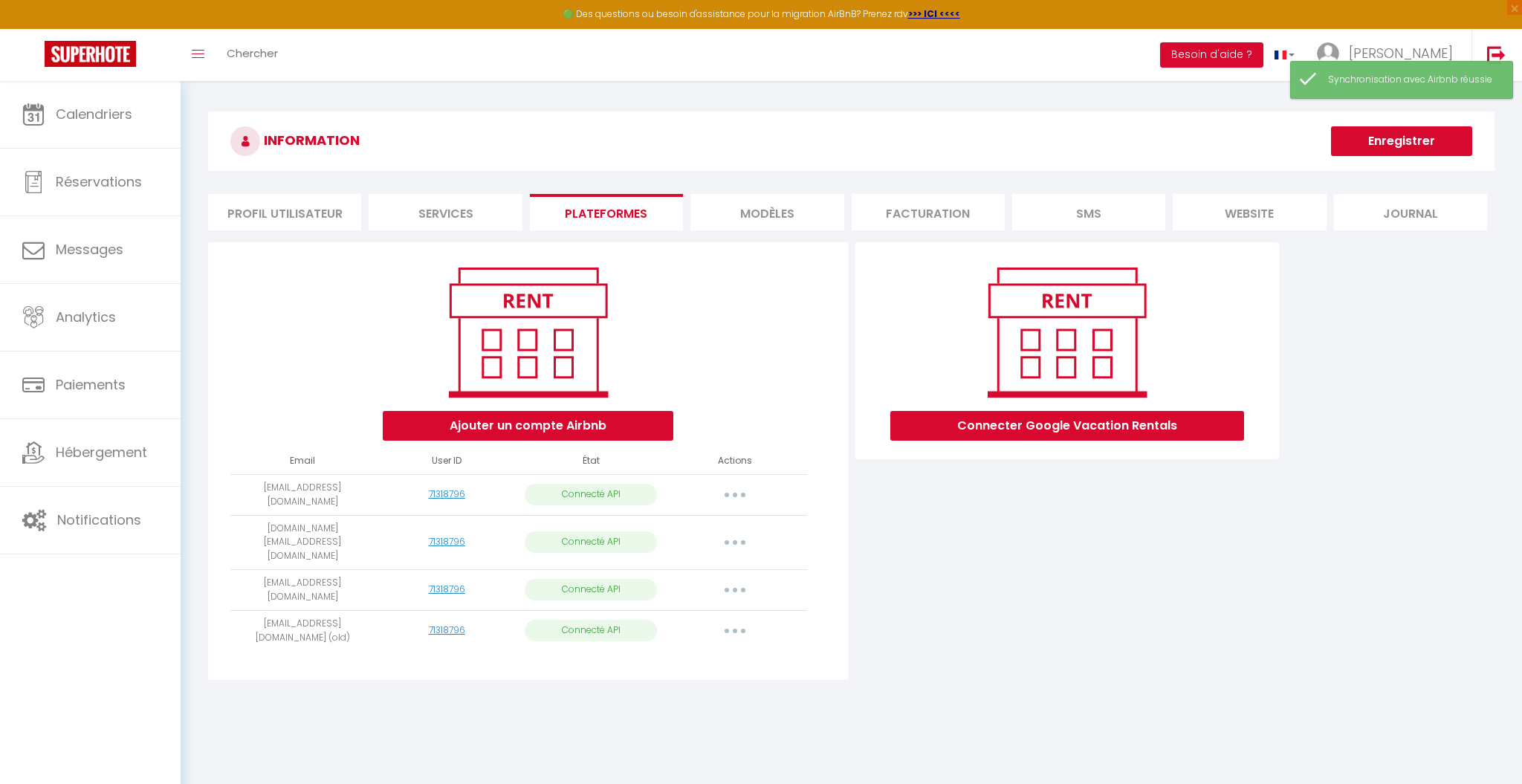
select select "59707"
select select "51919"
select select "34843"
select select "64930"
select select
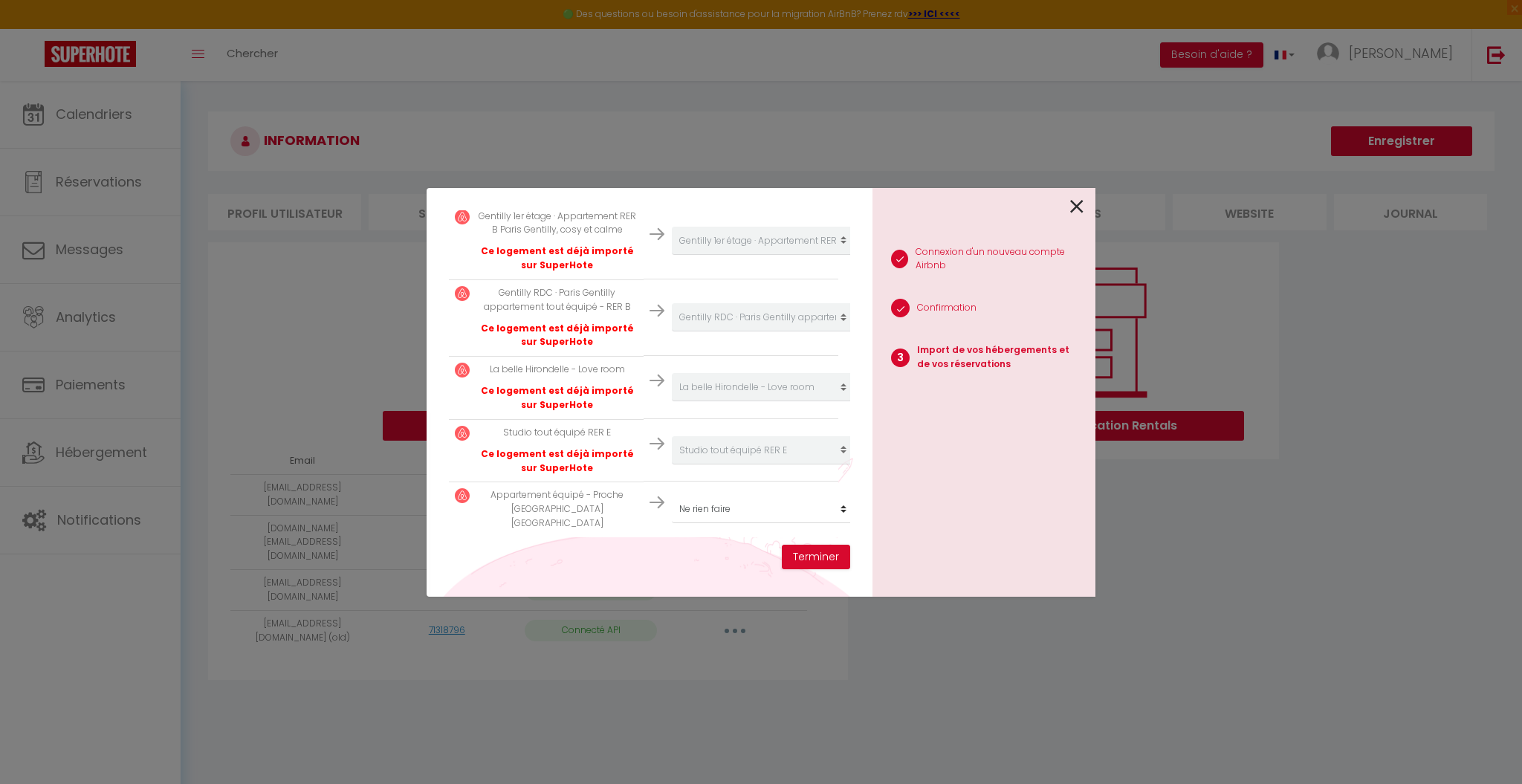
click at [1077, 197] on icon at bounding box center [1077, 206] width 14 height 23
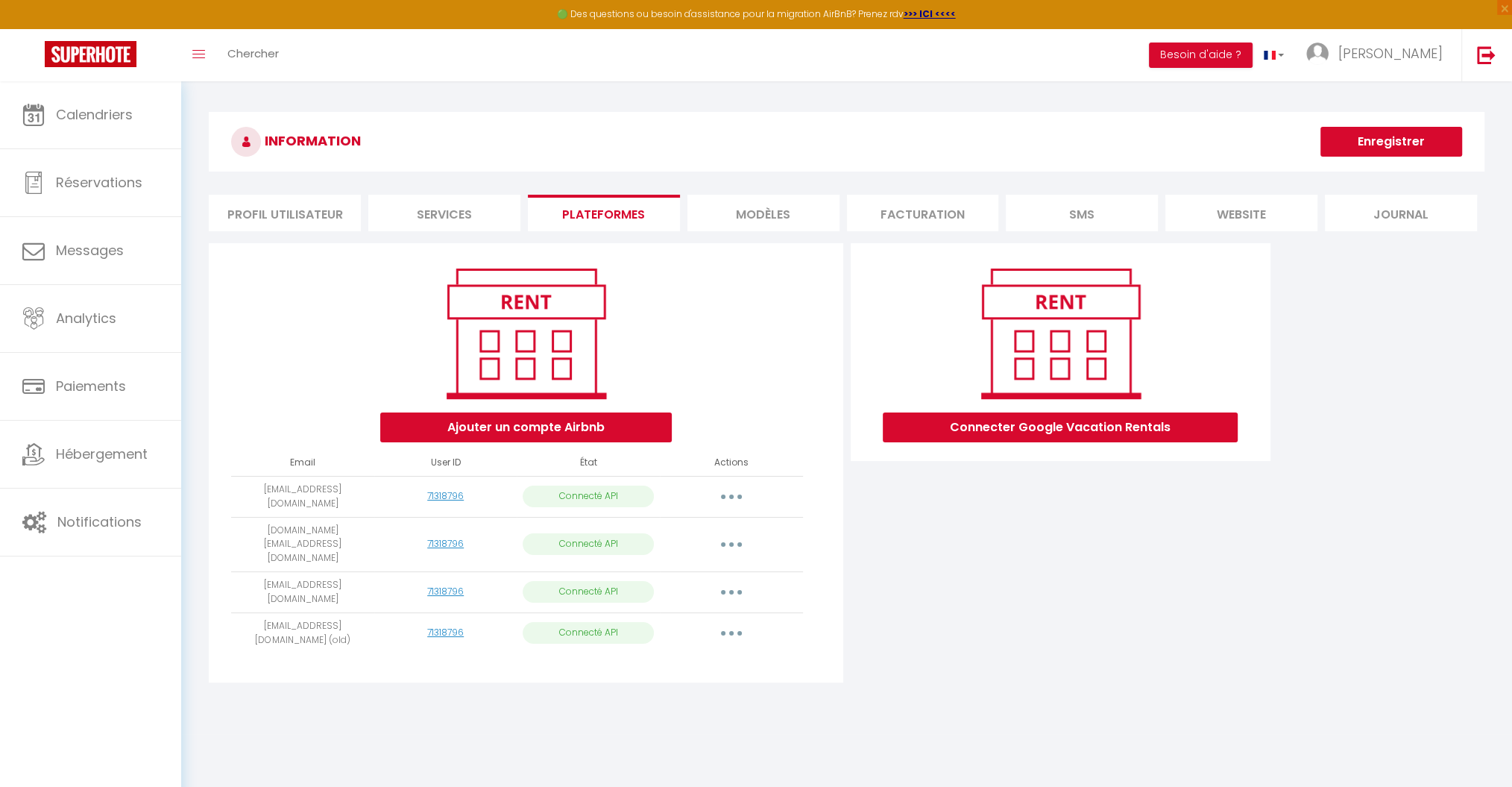
click at [725, 533] on button "button" at bounding box center [731, 545] width 41 height 24
click at [721, 566] on link "Importer les appartements" at bounding box center [664, 579] width 164 height 26
select select "59707"
select select "51919"
select select "34843"
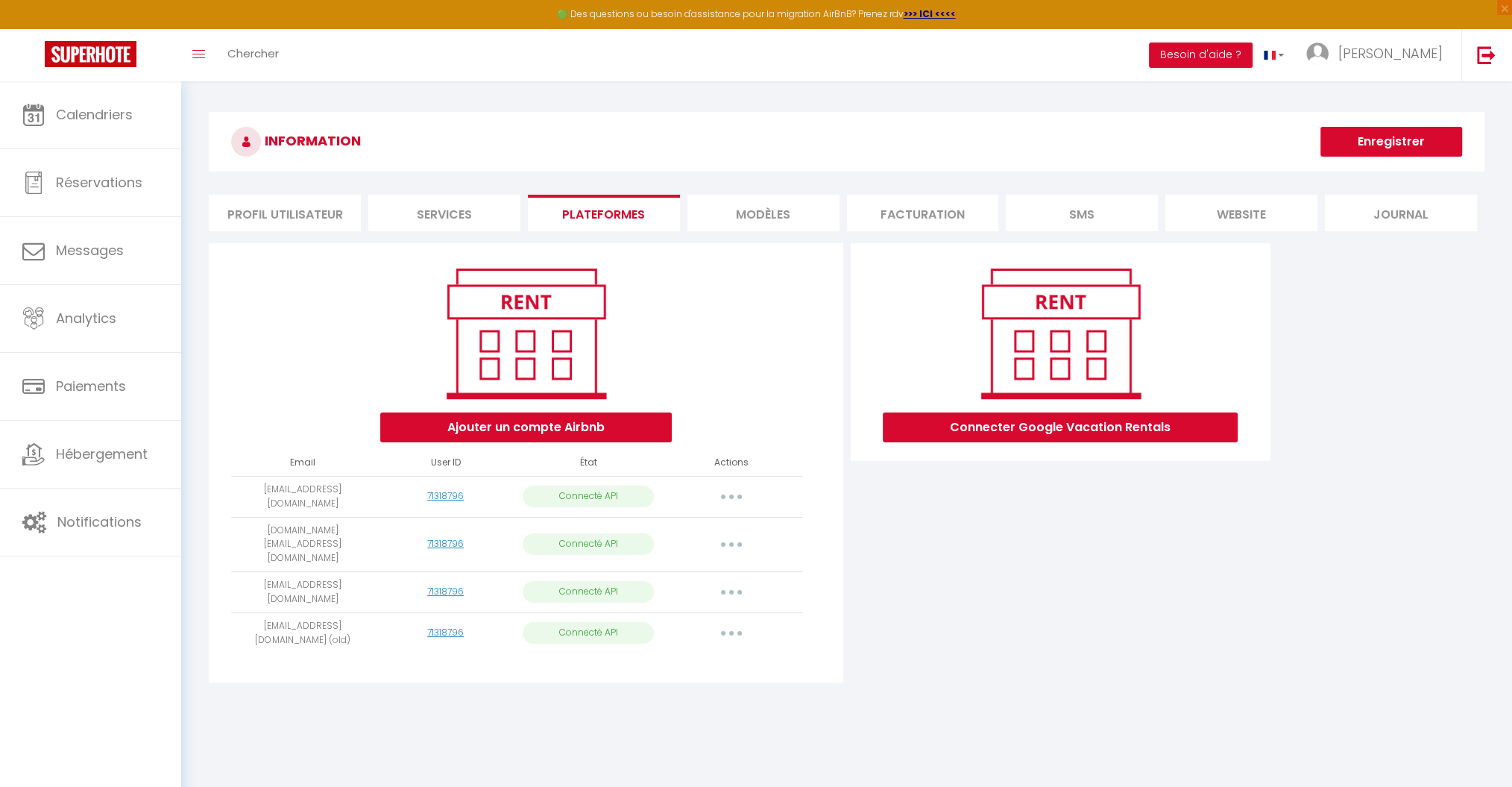
select select "64930"
select select
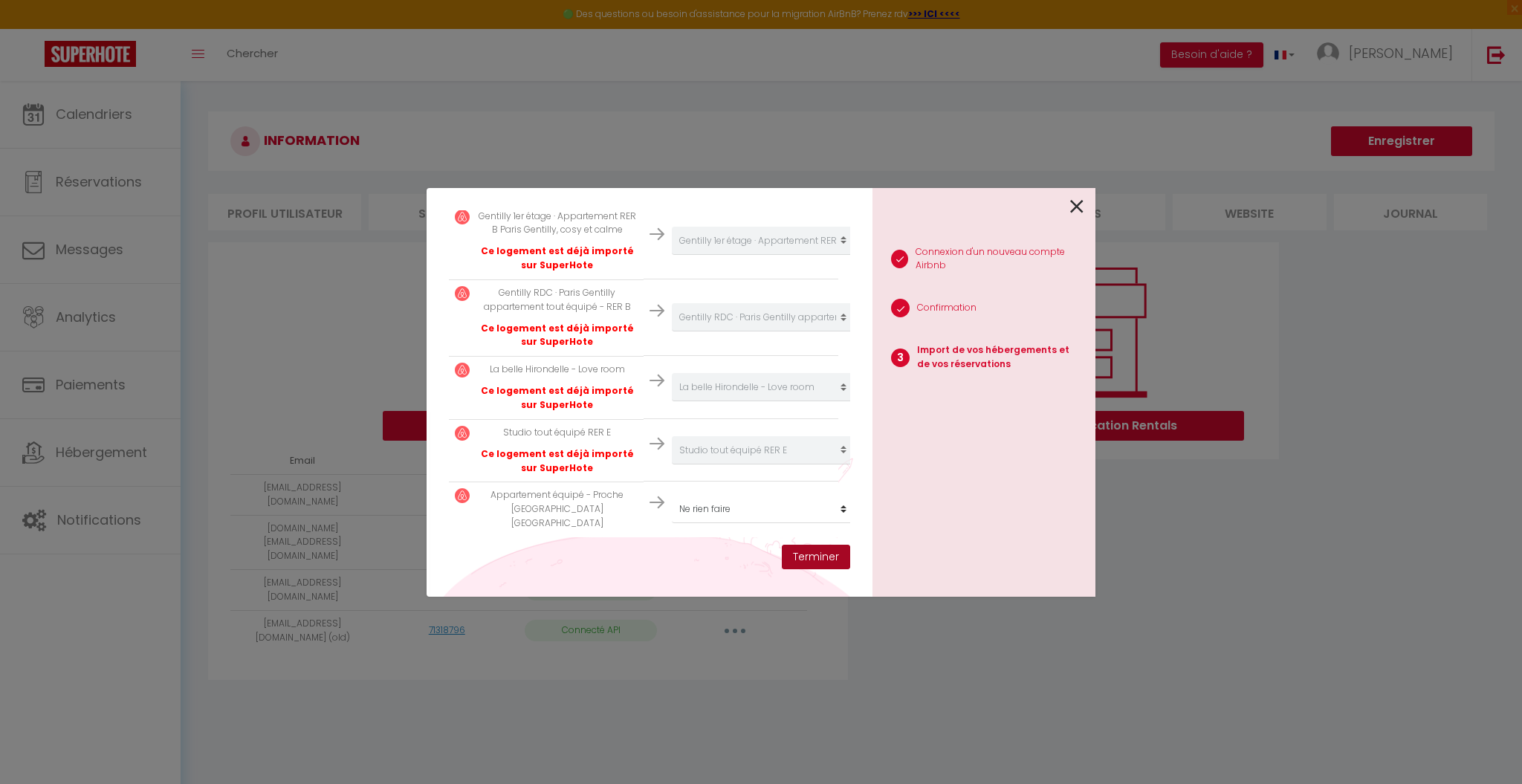
click at [804, 551] on button "Terminer" at bounding box center [816, 557] width 69 height 26
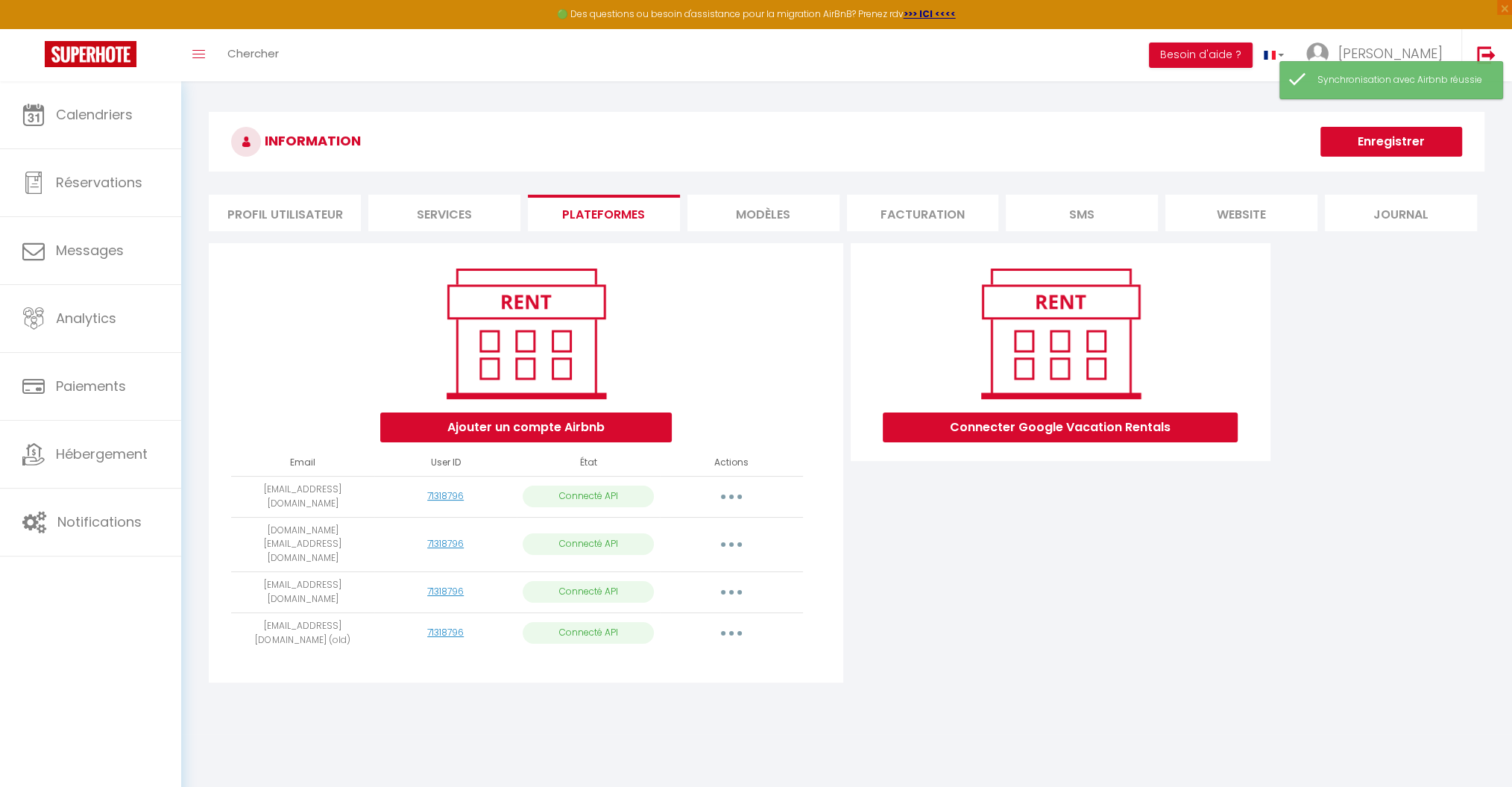
click at [731, 580] on button "button" at bounding box center [731, 592] width 41 height 24
click at [697, 614] on link "Importer les appartements" at bounding box center [664, 626] width 164 height 26
select select "59707"
select select "51919"
select select "34843"
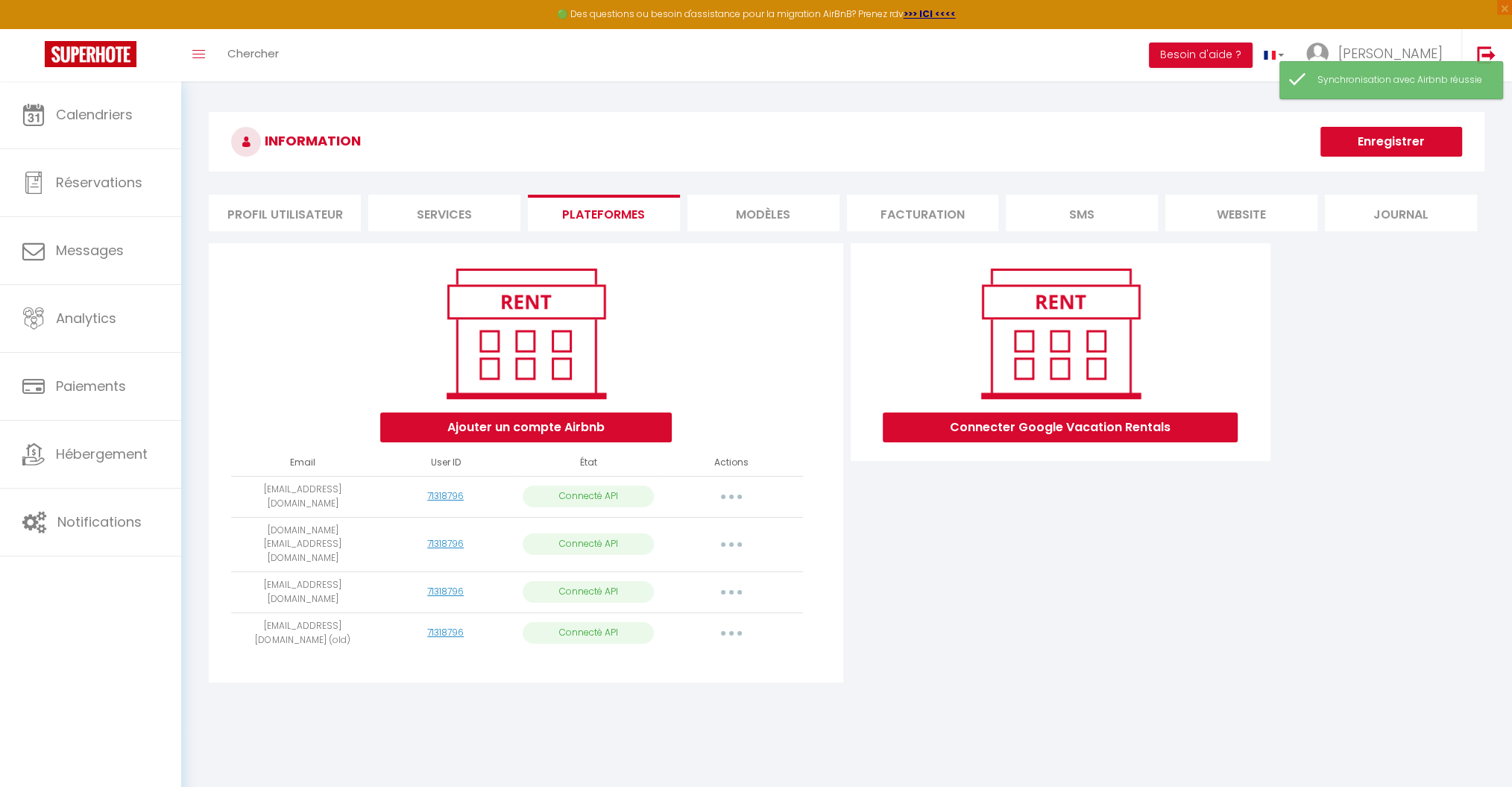
select select "64930"
select select
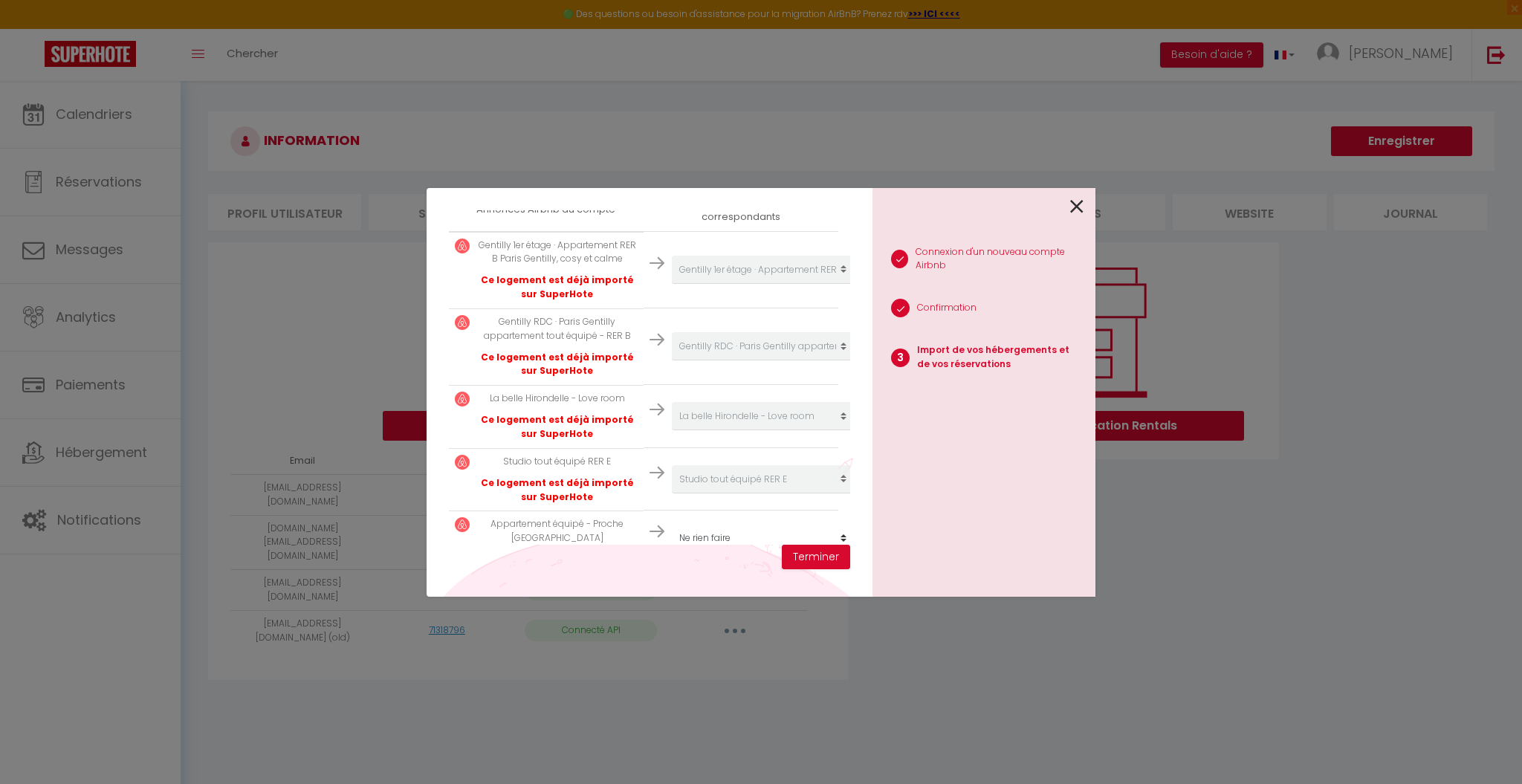
scroll to position [286, 0]
click at [820, 550] on button "Terminer" at bounding box center [816, 557] width 69 height 26
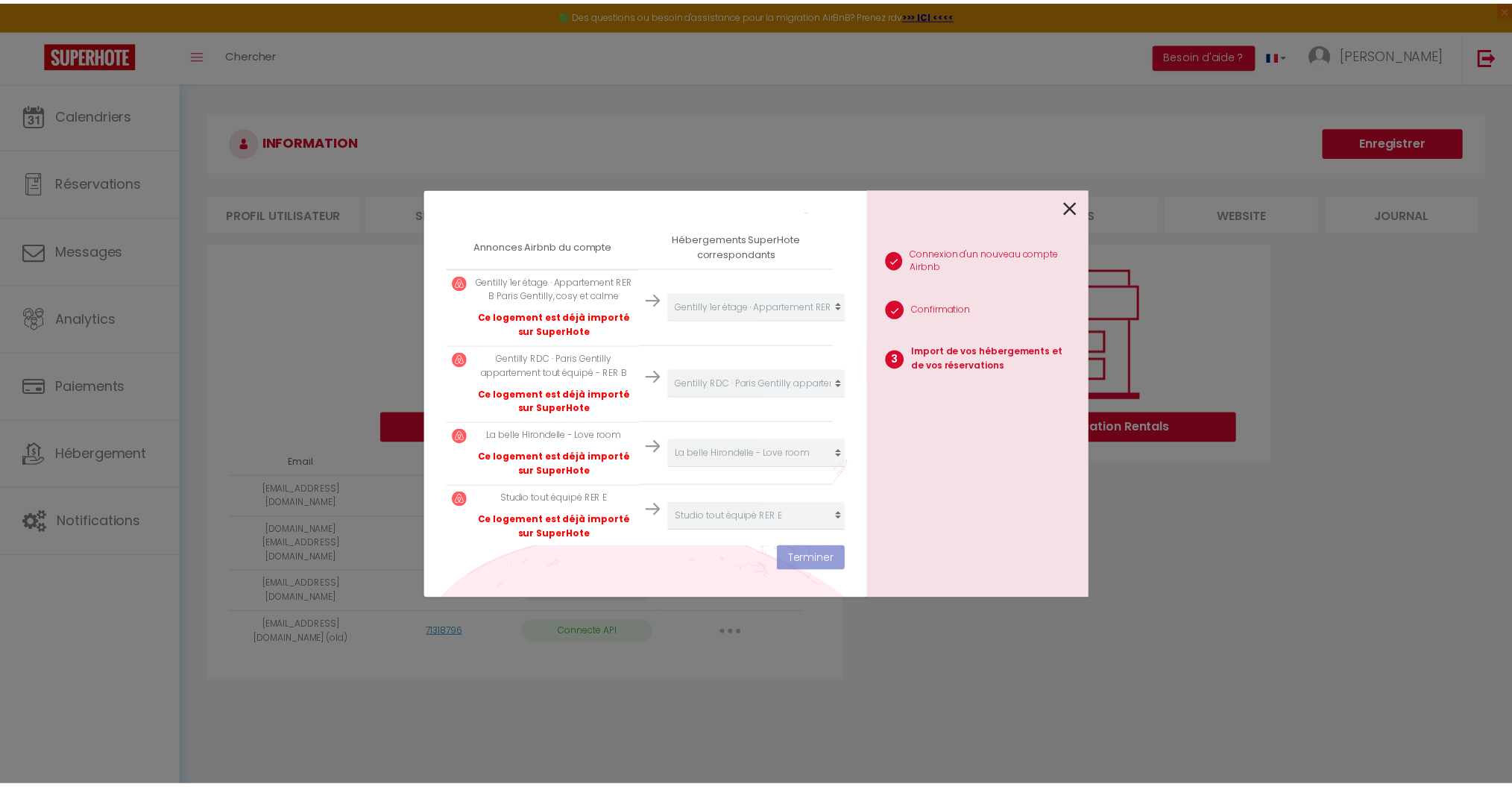
scroll to position [323, 0]
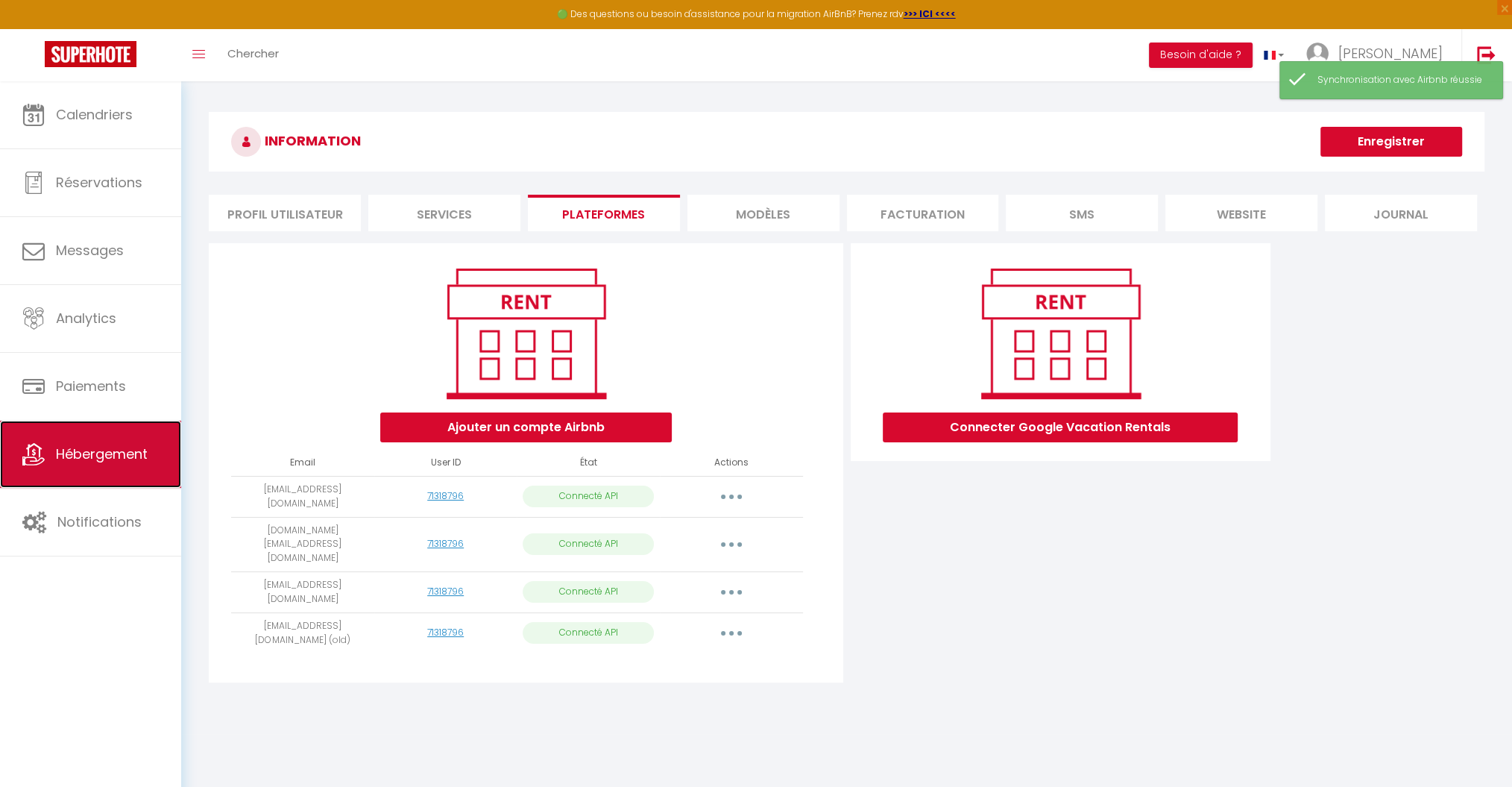
click at [100, 452] on span "Hébergement" at bounding box center [101, 453] width 92 height 19
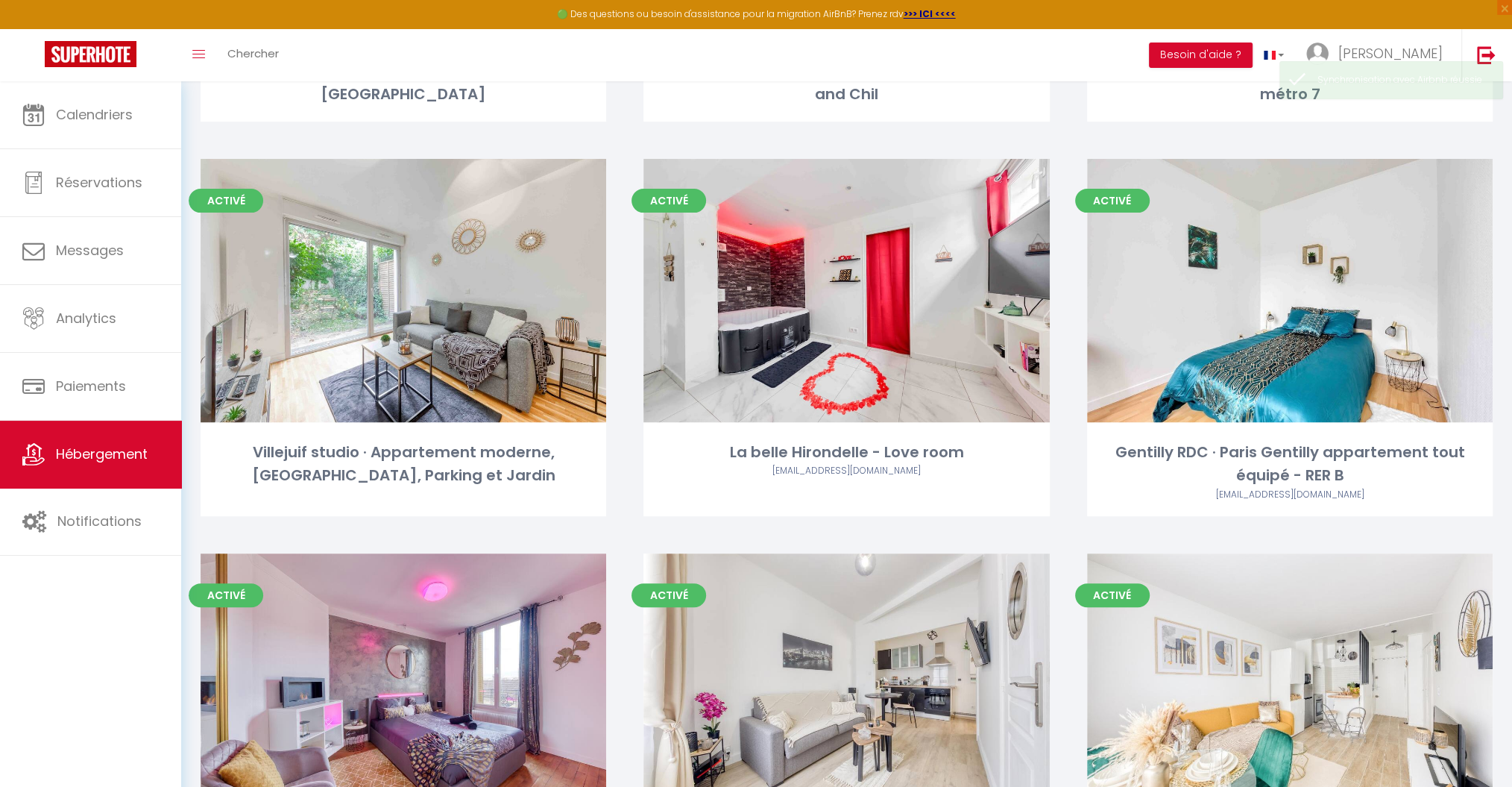
scroll to position [485, 0]
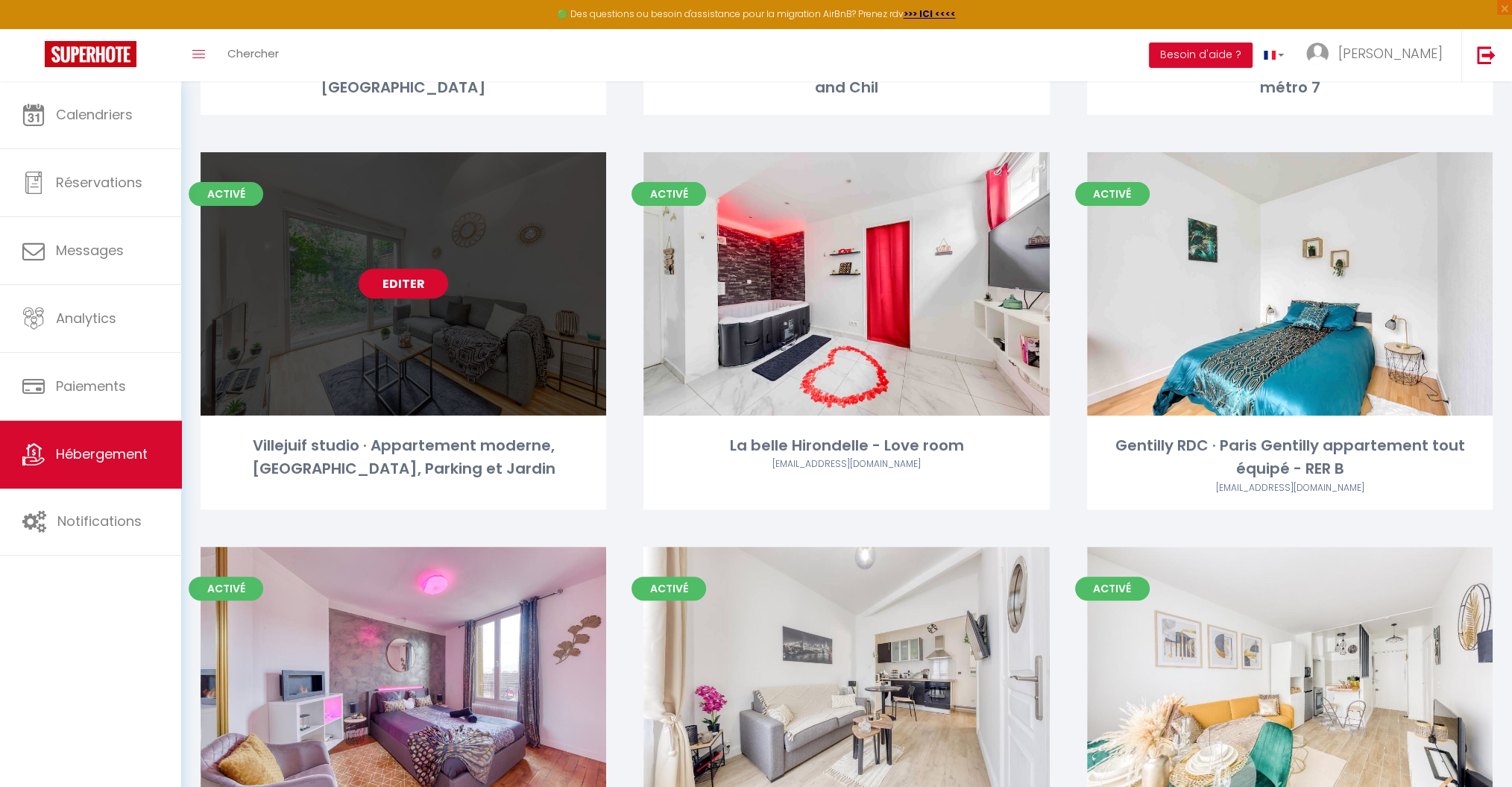
click at [420, 280] on link "Editer" at bounding box center [403, 284] width 90 height 30
select select "3"
select select "2"
select select "1"
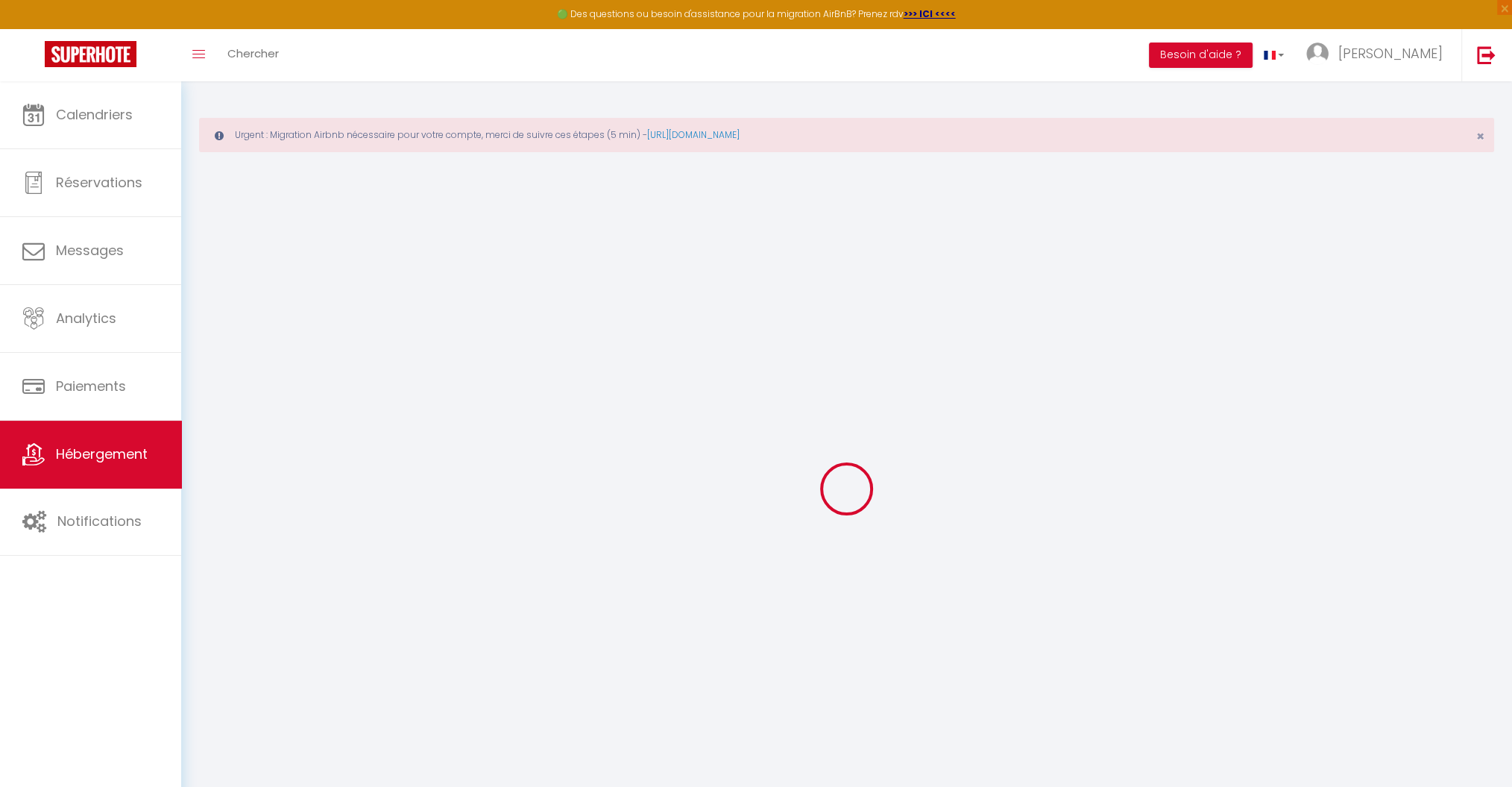
select select
checkbox input "false"
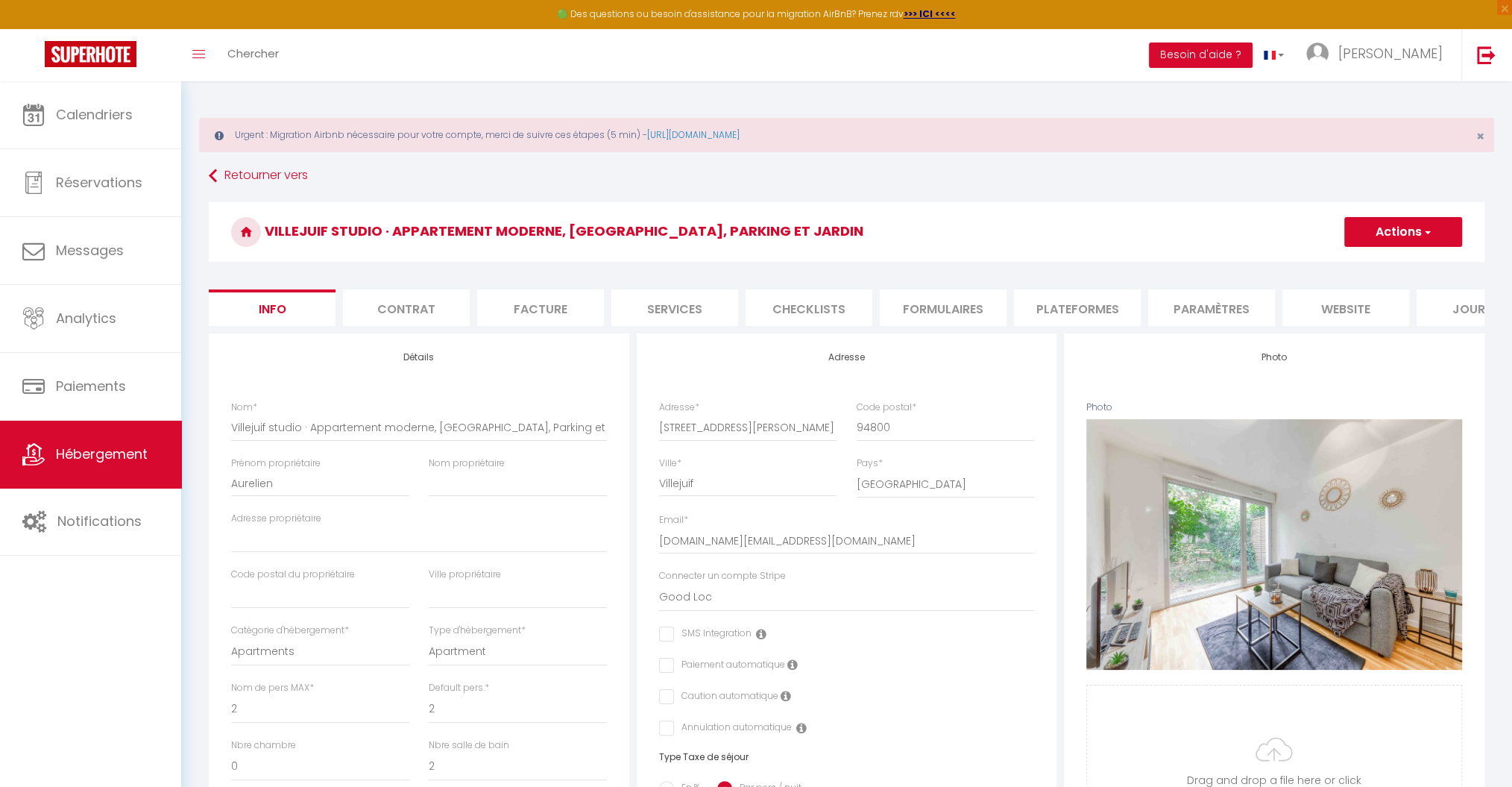
click at [1089, 304] on li "Plateformes" at bounding box center [1077, 307] width 127 height 36
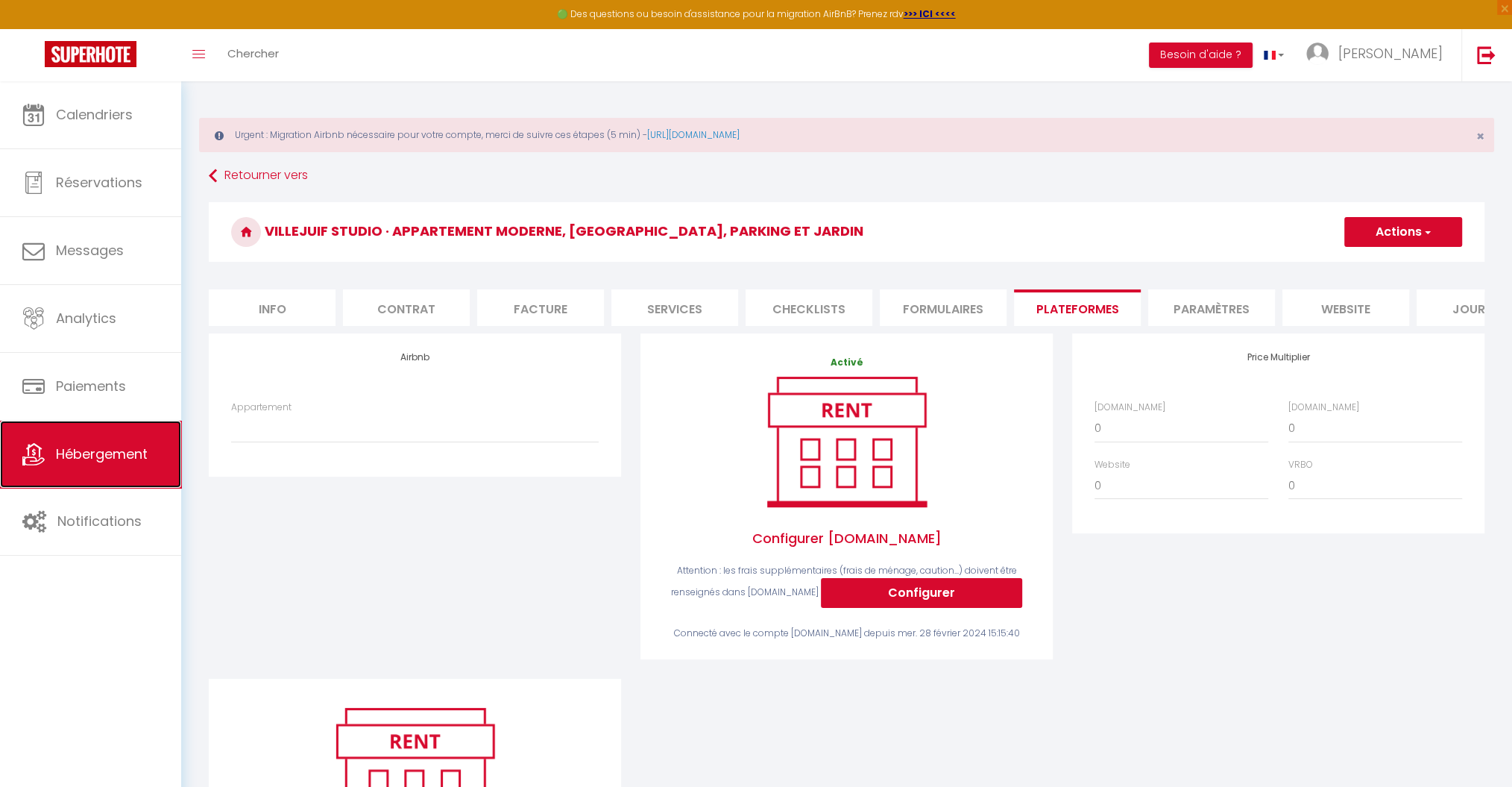
click at [122, 446] on span "Hébergement" at bounding box center [101, 453] width 92 height 19
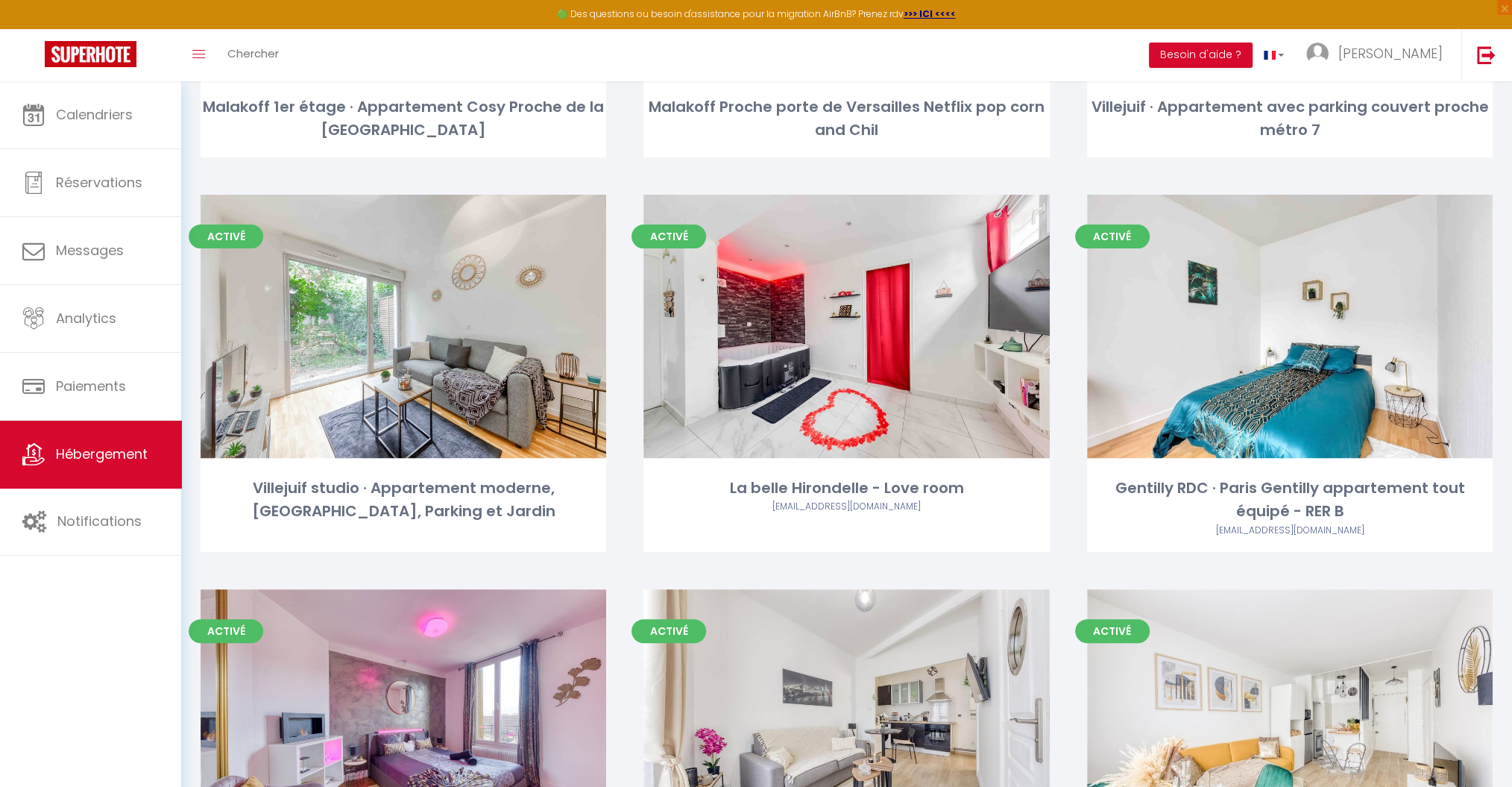
scroll to position [442, 0]
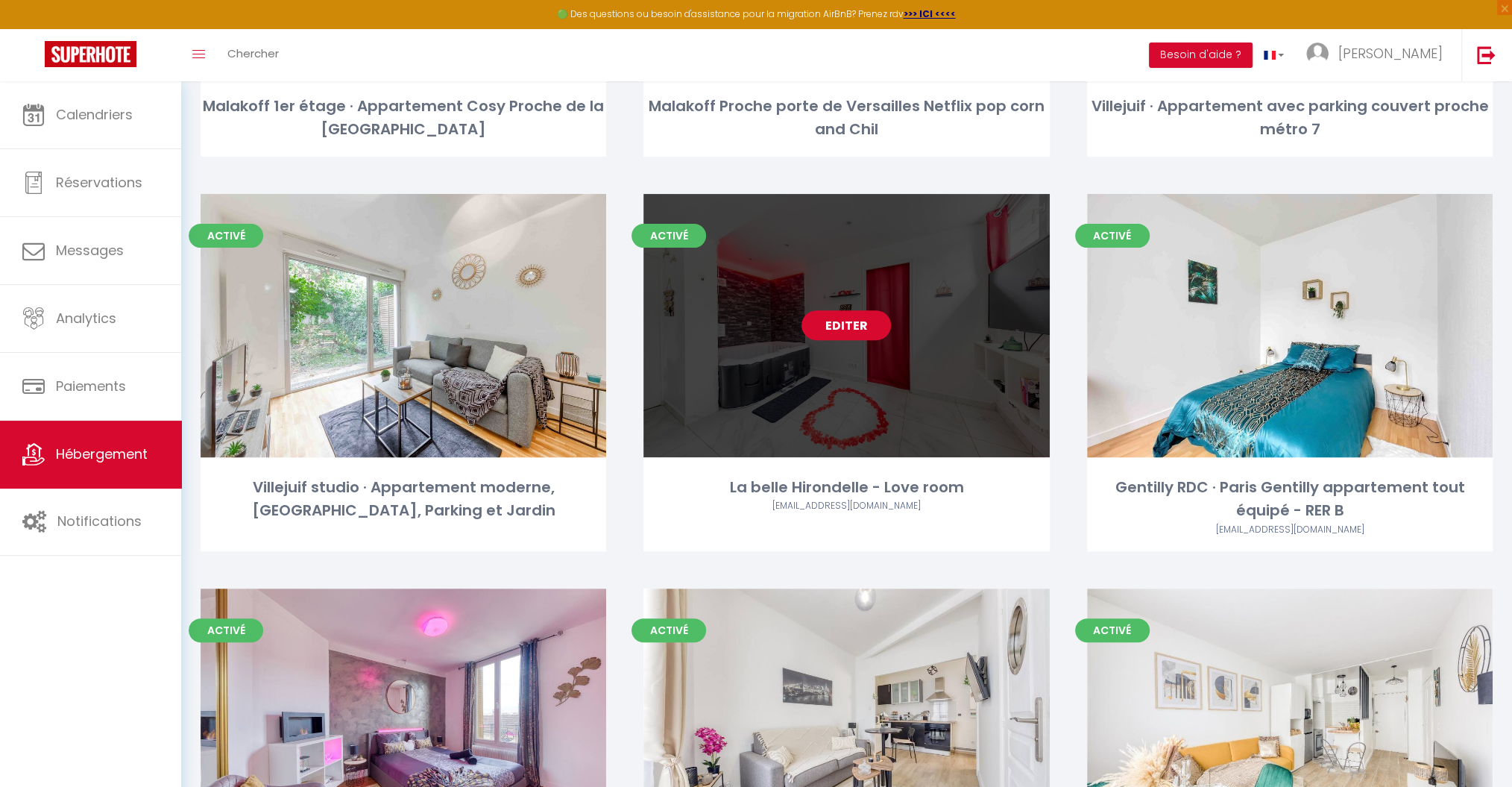
click at [849, 332] on link "Editer" at bounding box center [846, 325] width 90 height 30
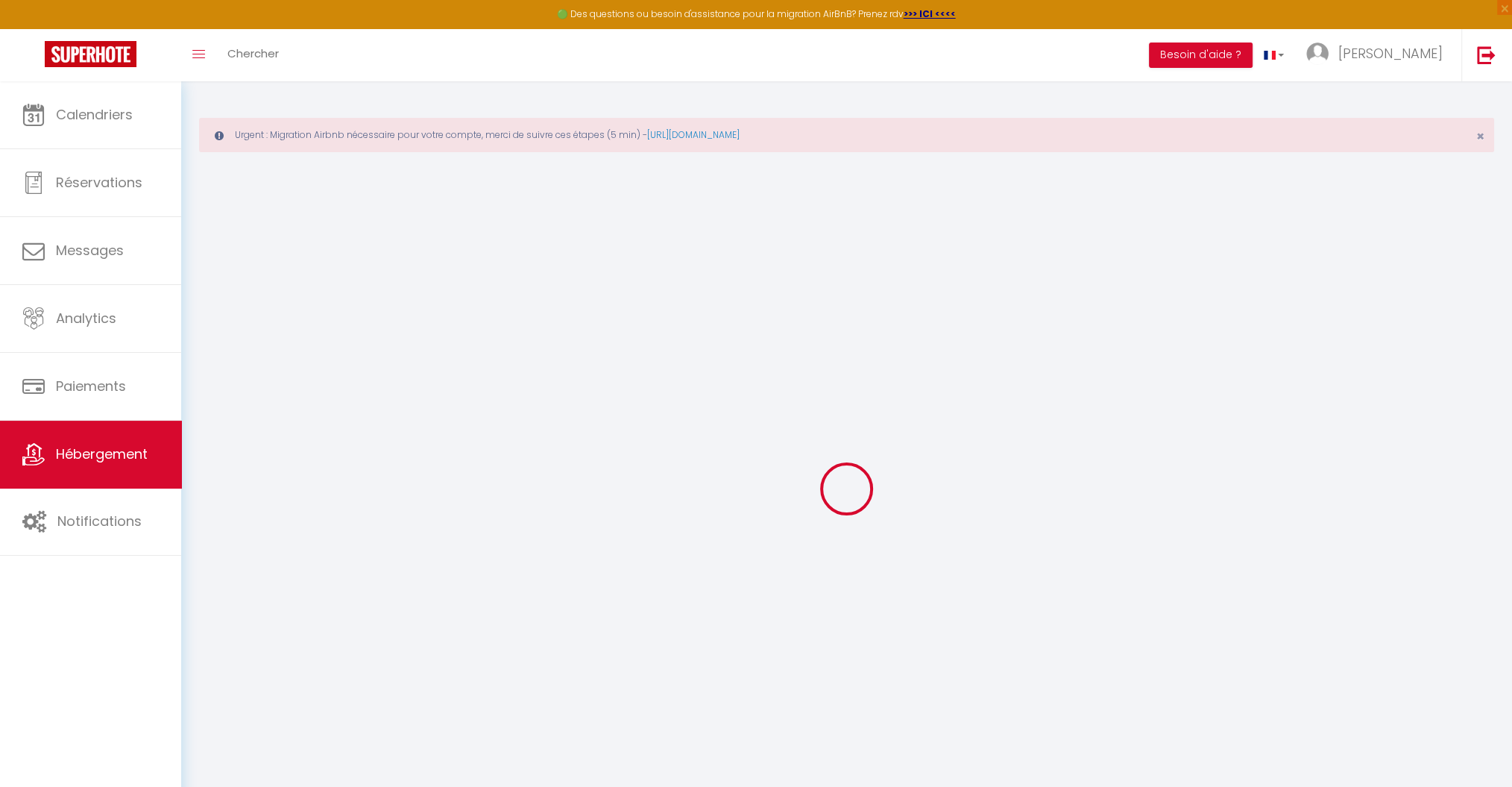
select select "7042-1039237734073609140"
select select
checkbox input "false"
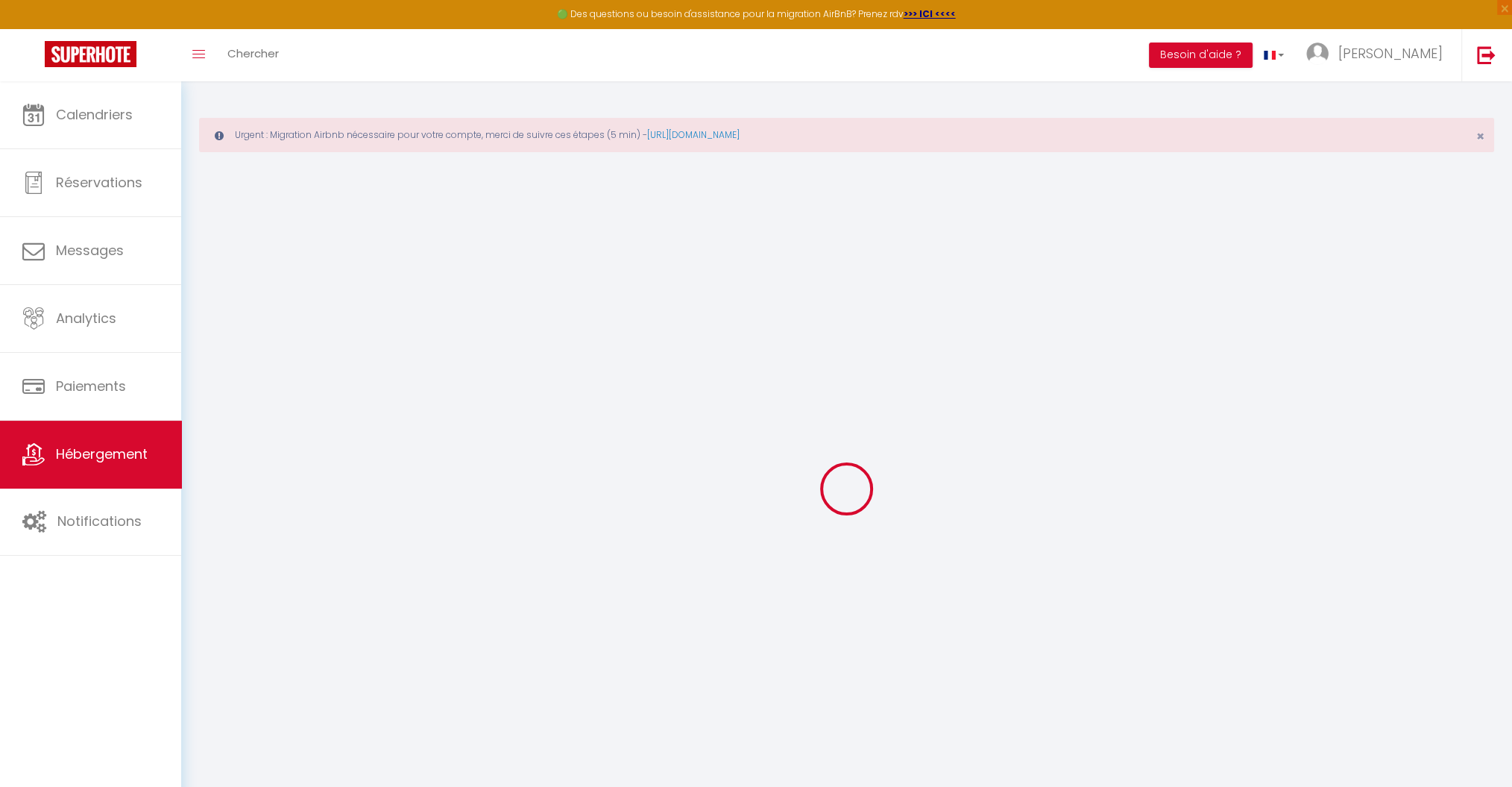
checkbox input "false"
select select "EUR"
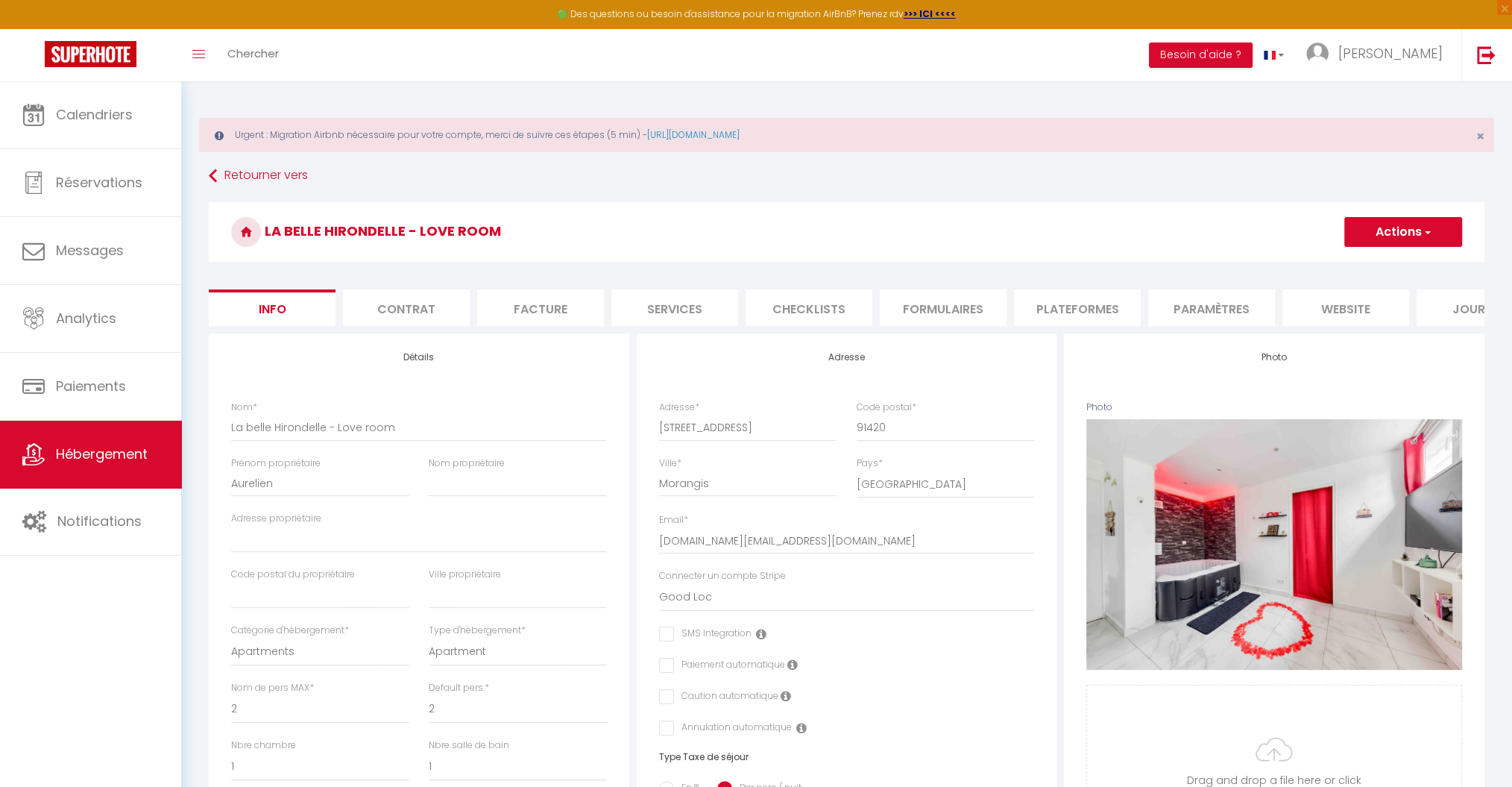
click at [1082, 306] on li "Plateformes" at bounding box center [1077, 307] width 127 height 36
select select
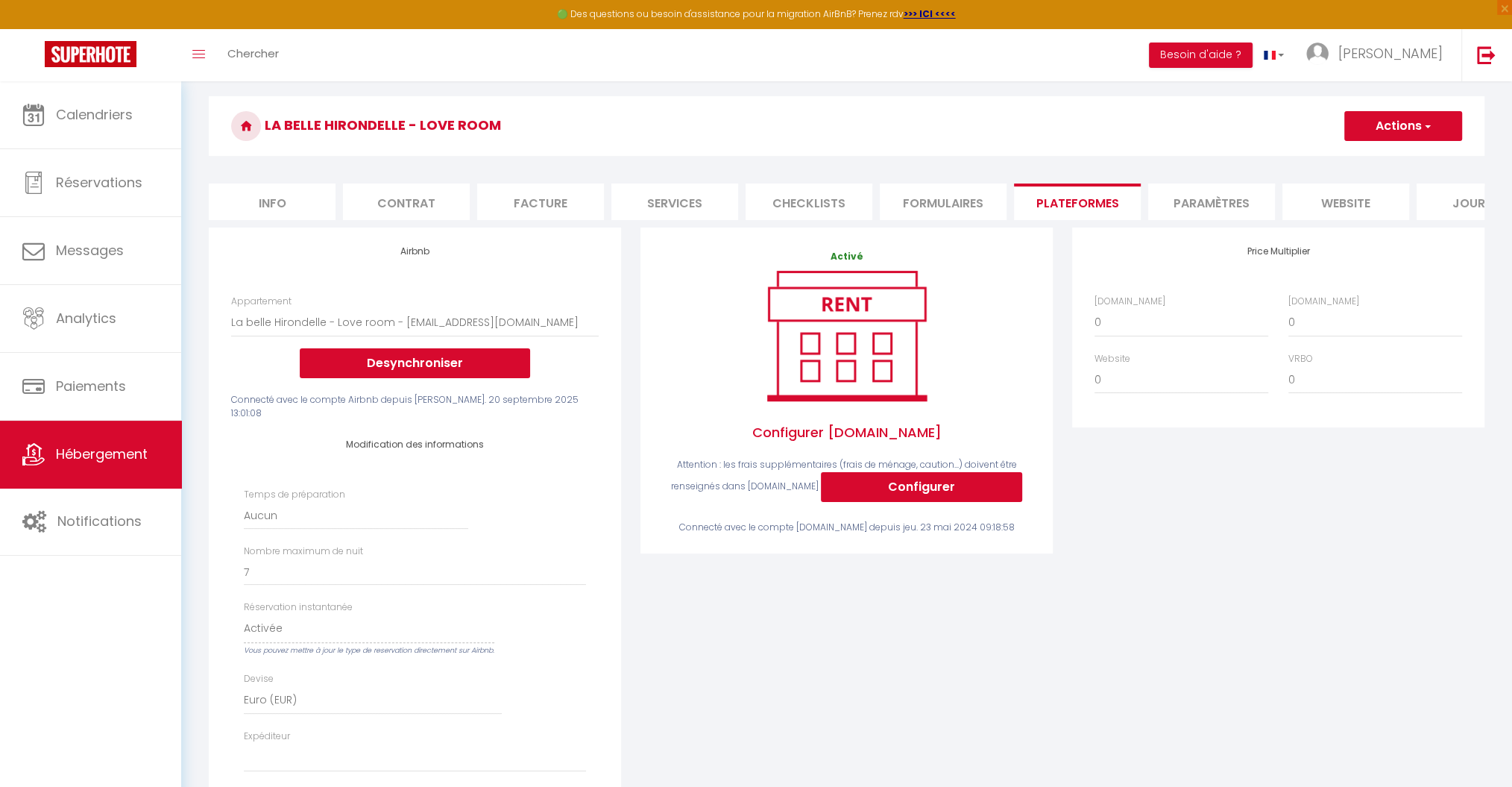
scroll to position [99, 0]
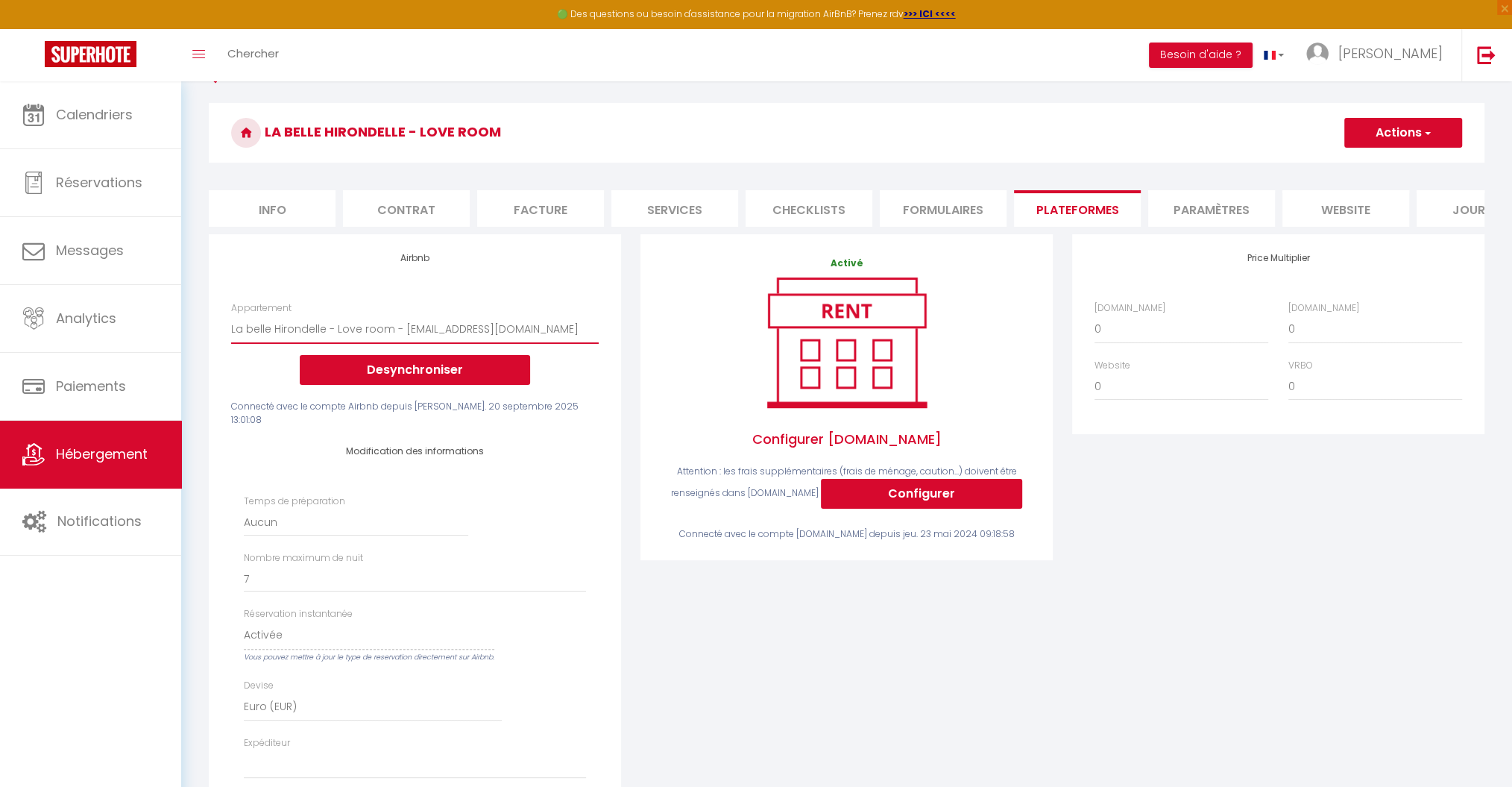
drag, startPoint x: 529, startPoint y: 342, endPoint x: 473, endPoint y: 349, distance: 56.4
click at [473, 343] on select "La belle Hirondelle - Love room - perretaurelien@yahoo.fr Appartement équipé - …" at bounding box center [414, 329] width 367 height 29
click at [568, 315] on div "Appartement La belle Hirondelle - Love room - perretaurelien@yahoo.fr Apparteme…" at bounding box center [414, 343] width 367 height 84
click at [466, 379] on button "Desynchroniser" at bounding box center [415, 370] width 230 height 30
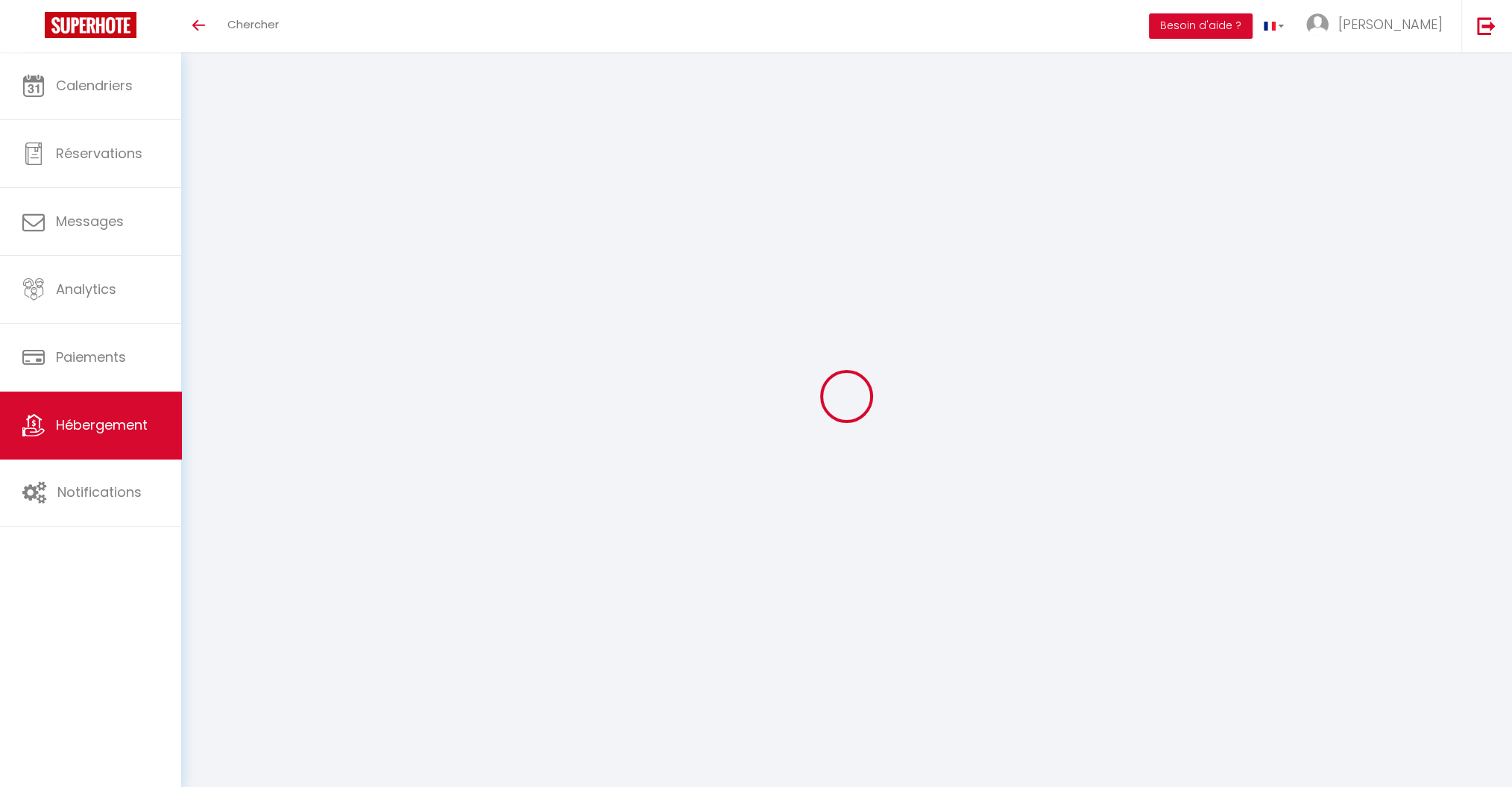
scroll to position [51, 0]
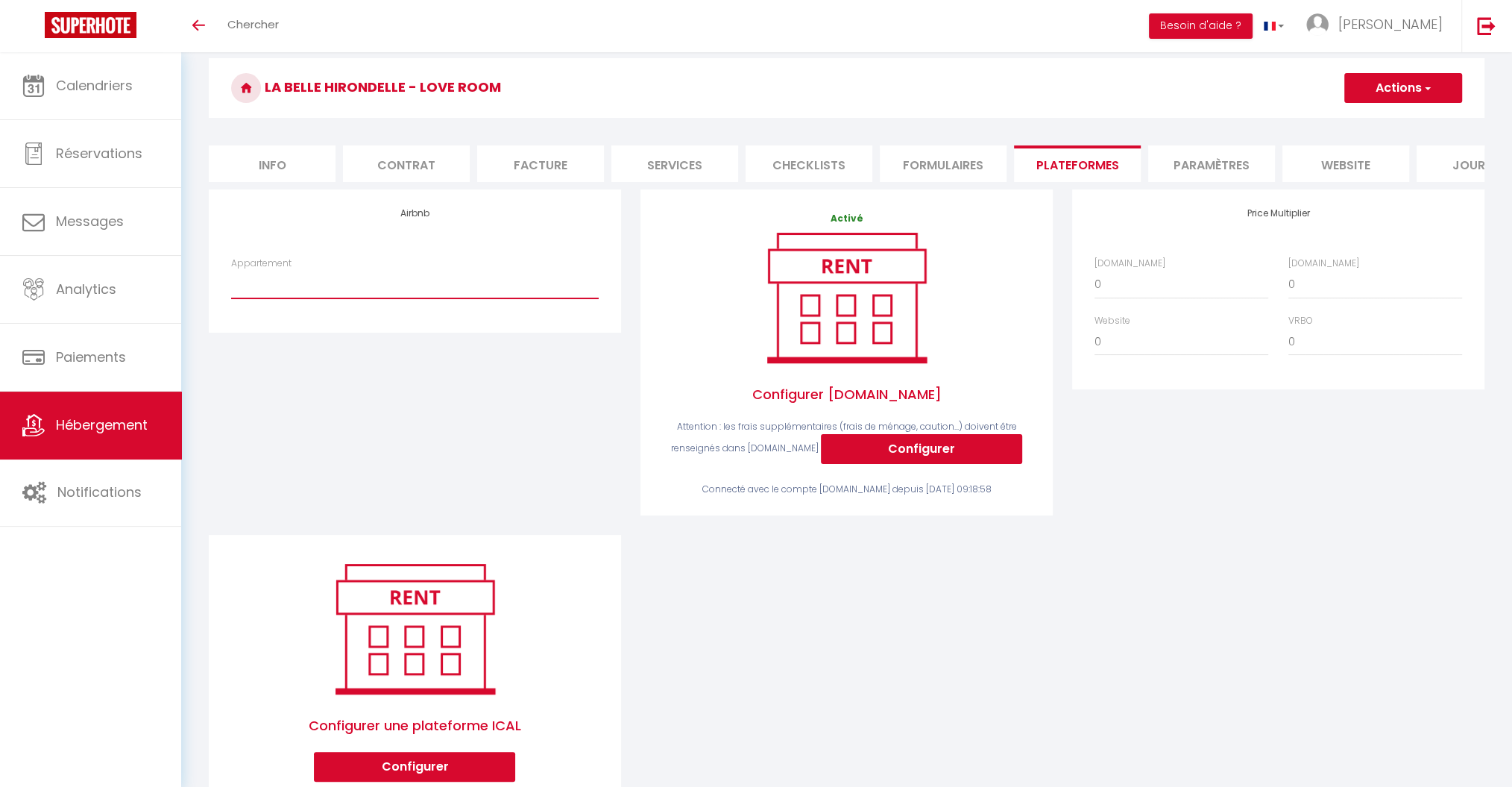
click at [470, 298] on select "La belle Hirondelle - Love room - perretaurelien@yahoo.fr Appartement équipé - …" at bounding box center [414, 284] width 367 height 29
select select "4743-1039237734073609140"
click at [231, 285] on select "La belle Hirondelle - Love room - perretaurelien@yahoo.fr Appartement équipé - …" at bounding box center [414, 284] width 367 height 29
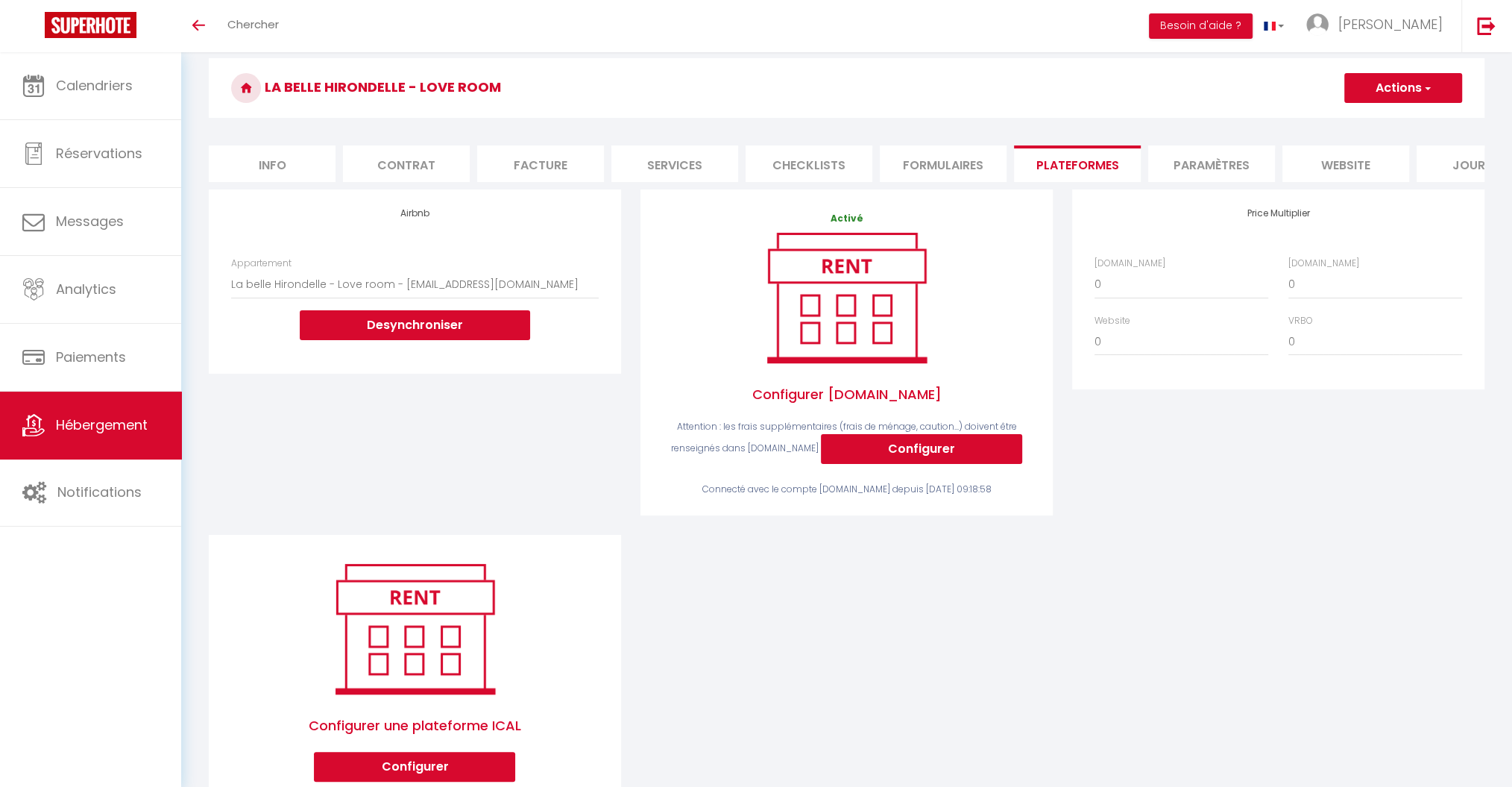
click at [1412, 81] on button "Actions" at bounding box center [1404, 88] width 118 height 30
click at [1376, 119] on link "Enregistrer" at bounding box center [1403, 121] width 118 height 20
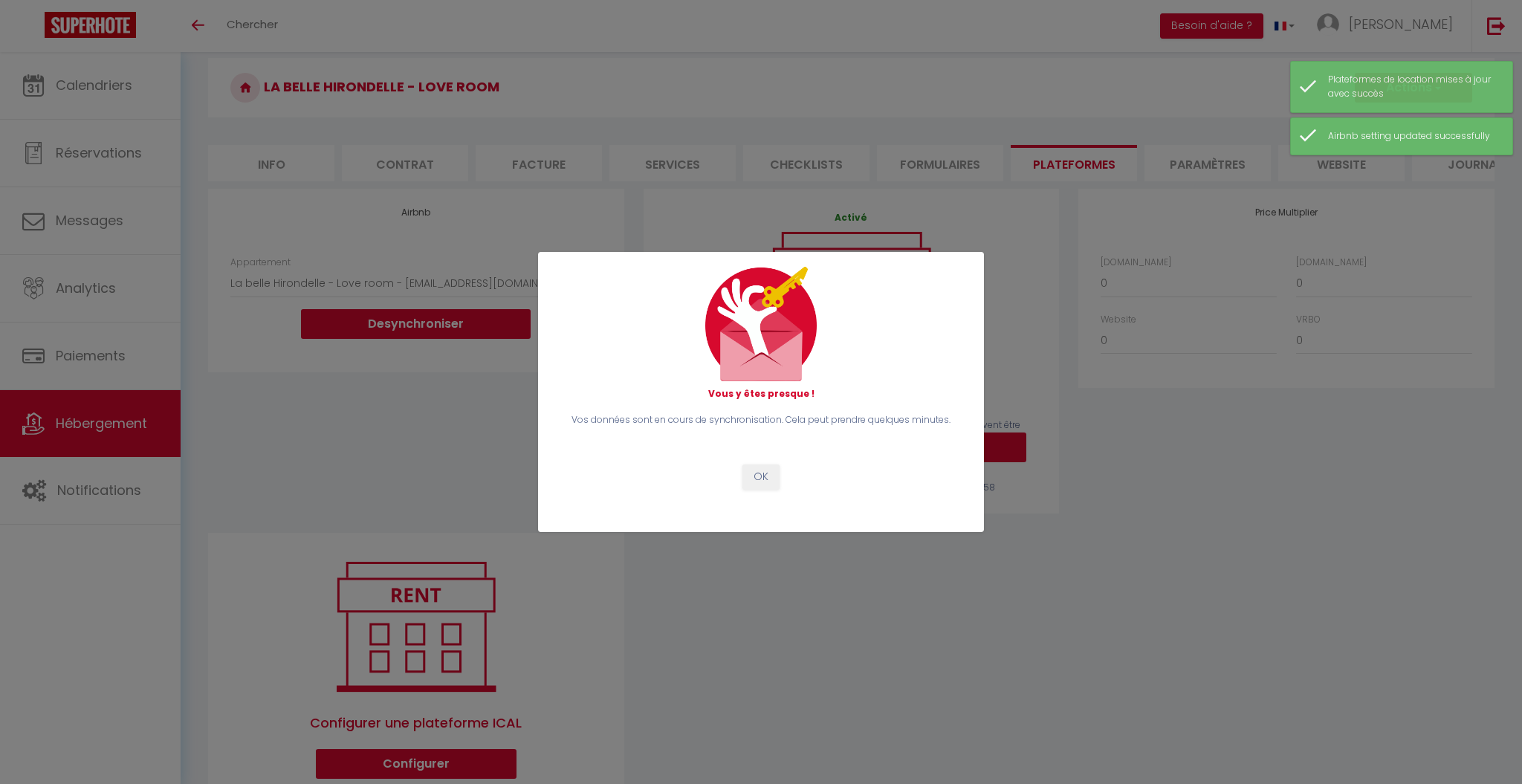
click at [104, 416] on div "Vous y êtes presque ! Vos données sont en cours de synchronisation. Cela peut p…" at bounding box center [761, 392] width 1522 height 784
click at [761, 474] on button "OK" at bounding box center [761, 477] width 37 height 26
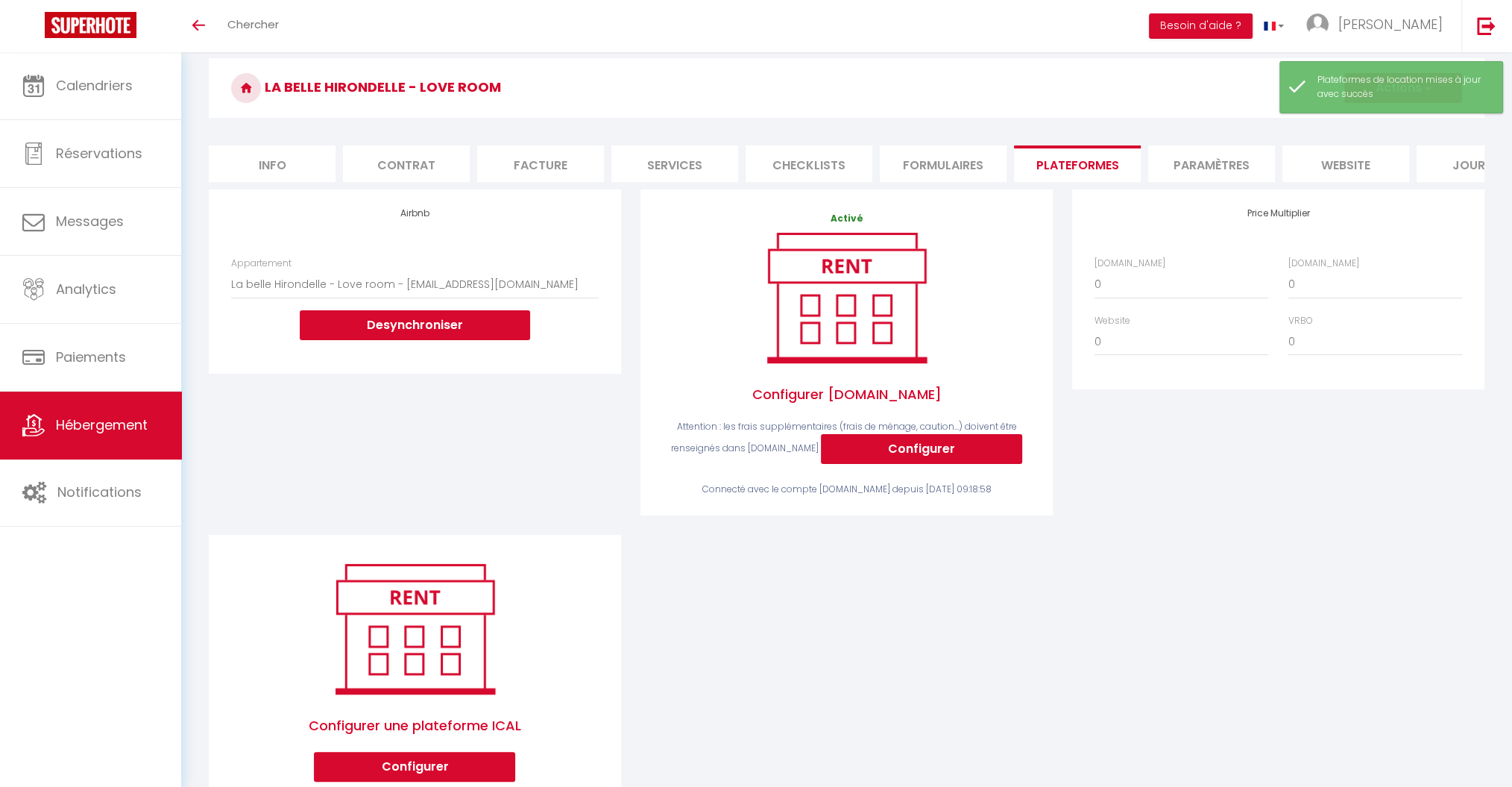
click at [107, 425] on span "Hébergement" at bounding box center [101, 425] width 92 height 19
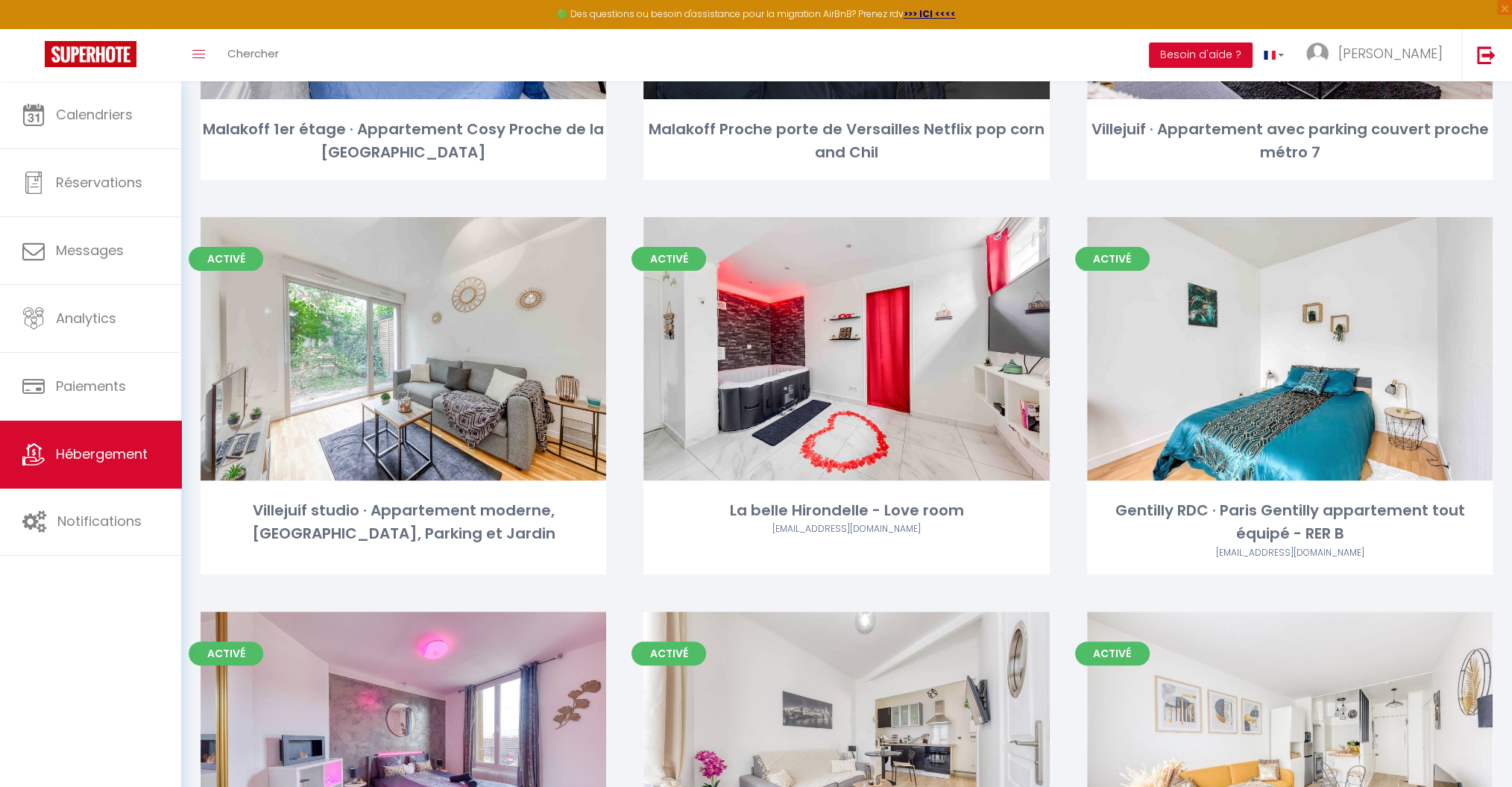
scroll to position [421, 0]
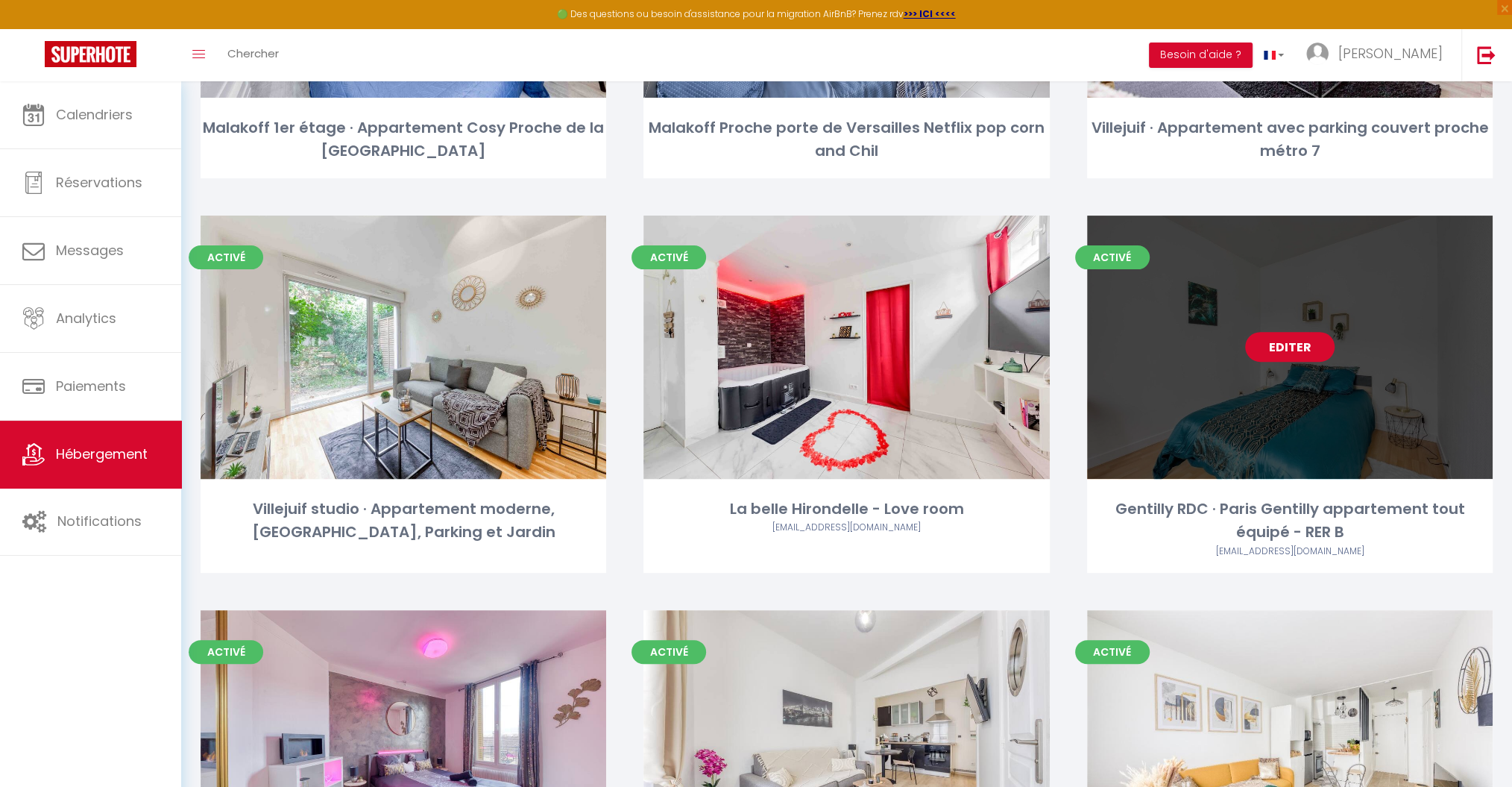
click at [1283, 351] on link "Editer" at bounding box center [1290, 347] width 90 height 30
select select "3"
select select "2"
select select "1"
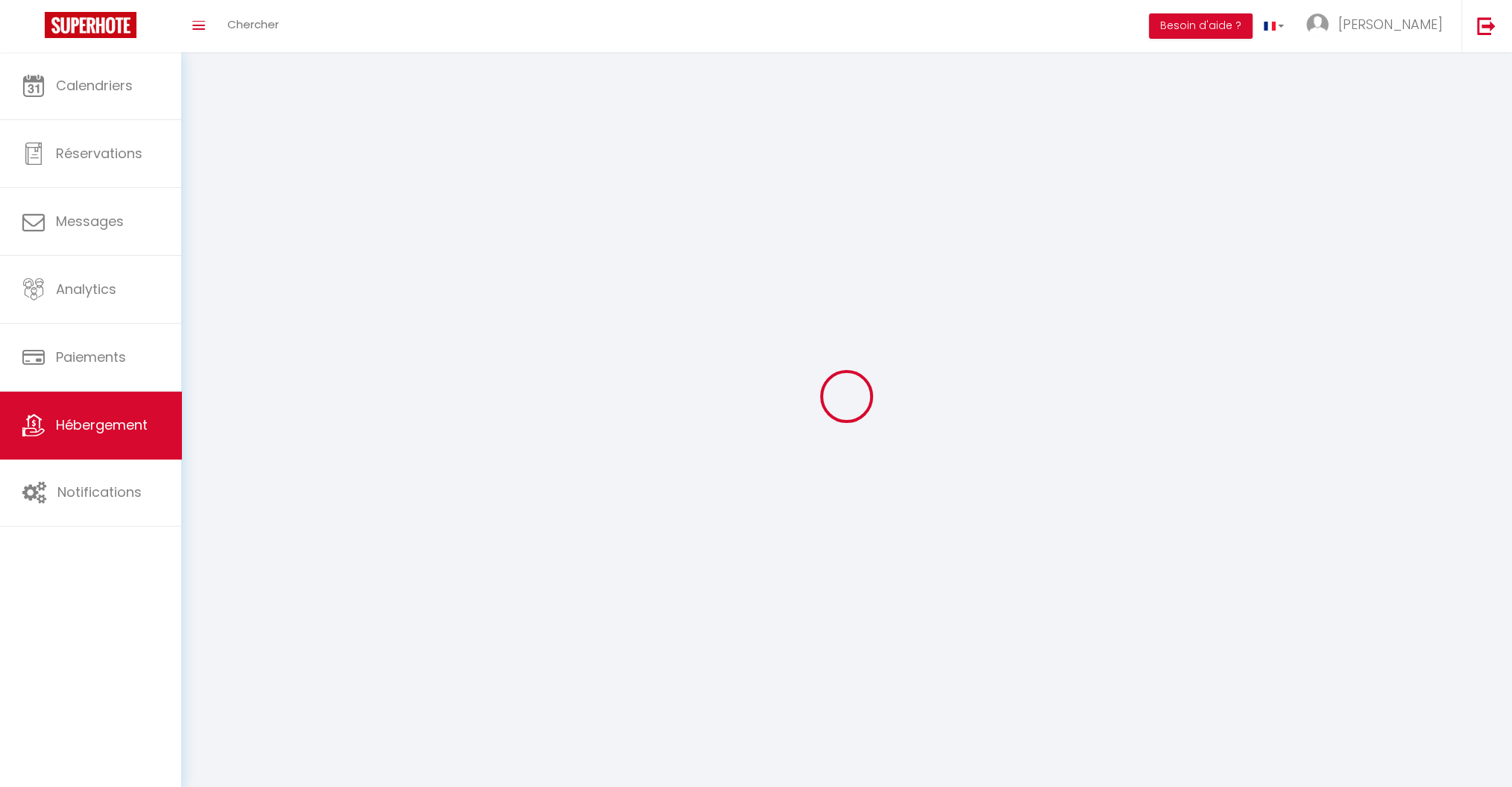
select select
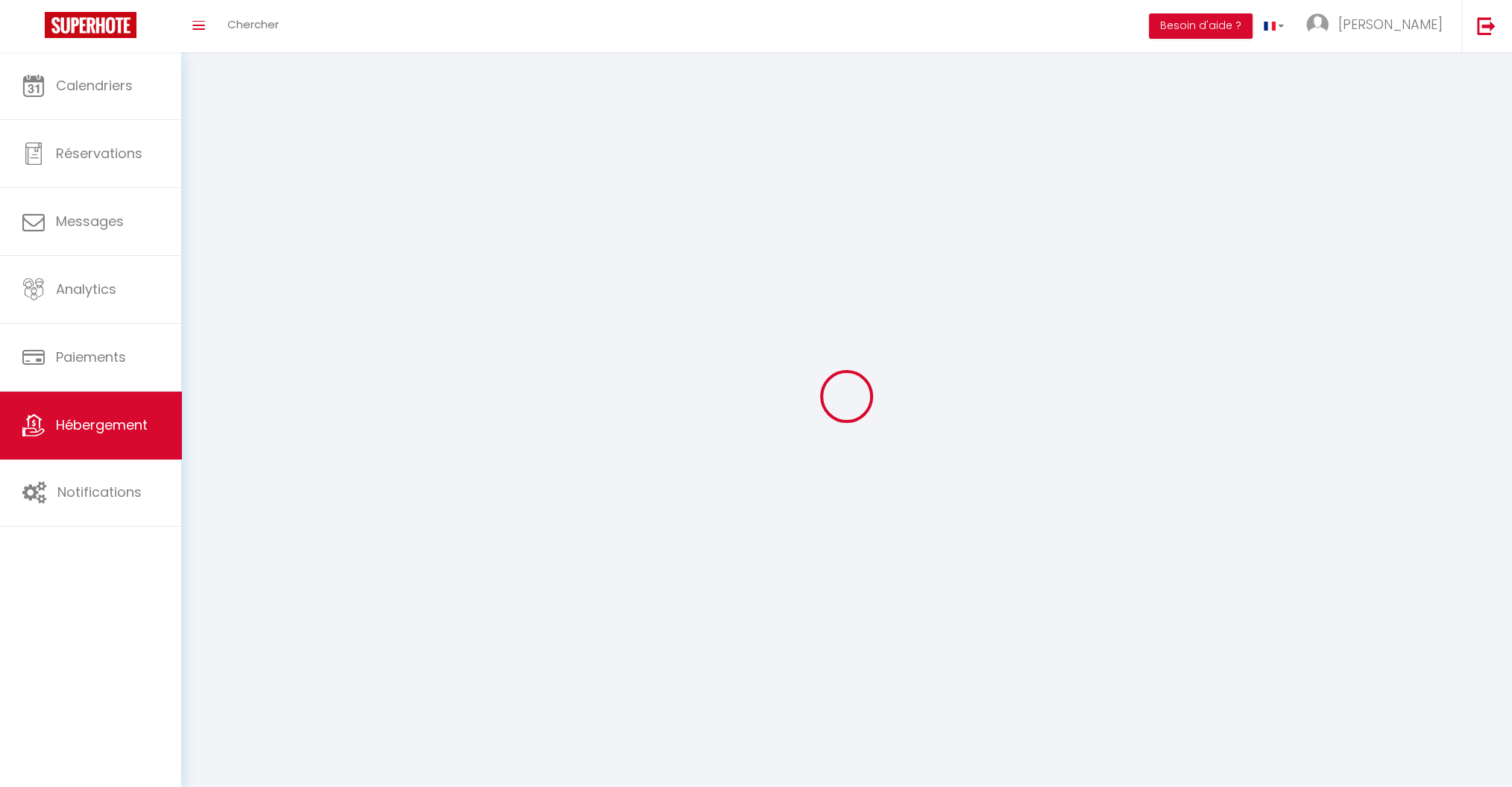
select select
checkbox input "false"
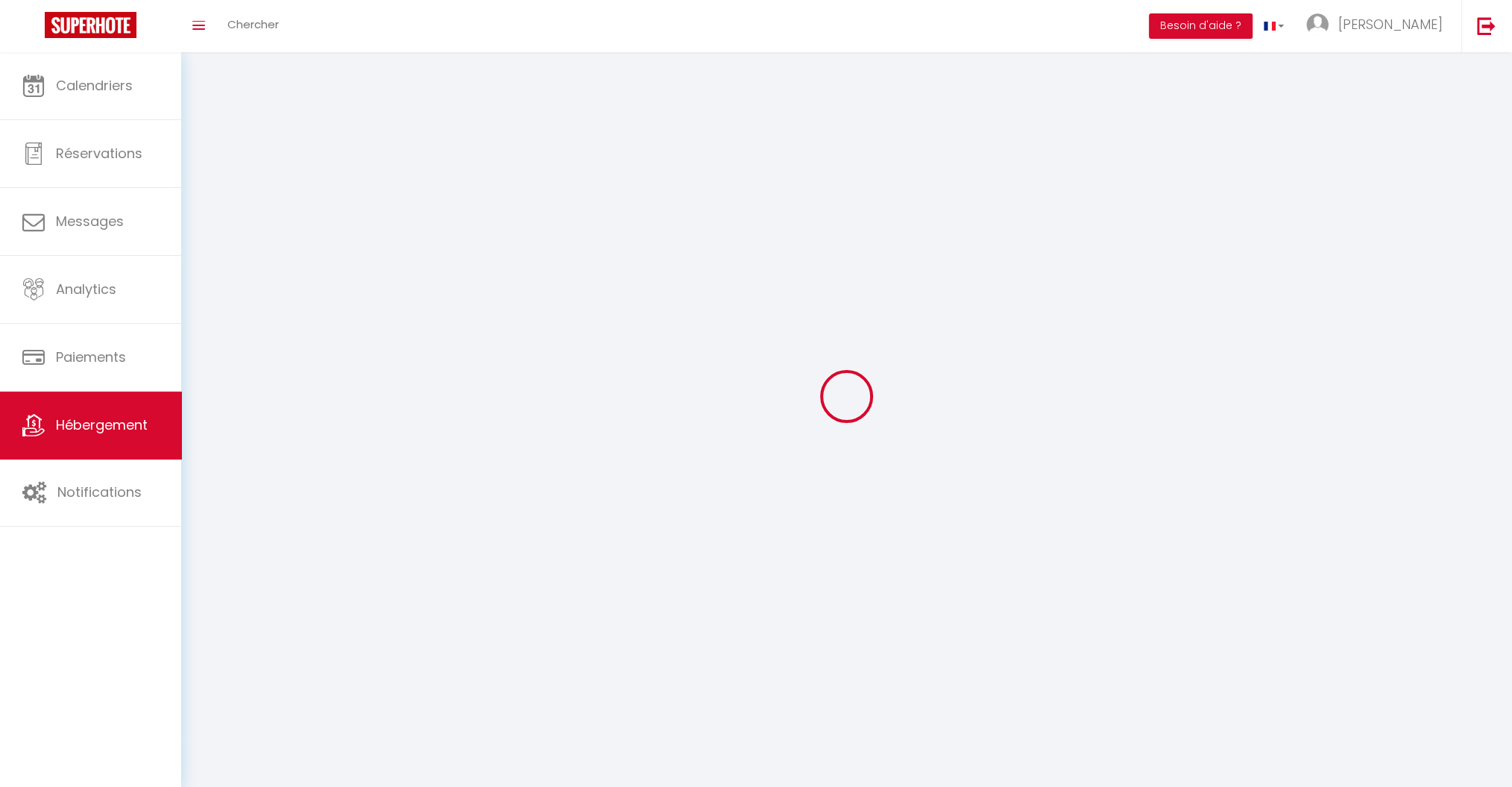
select select
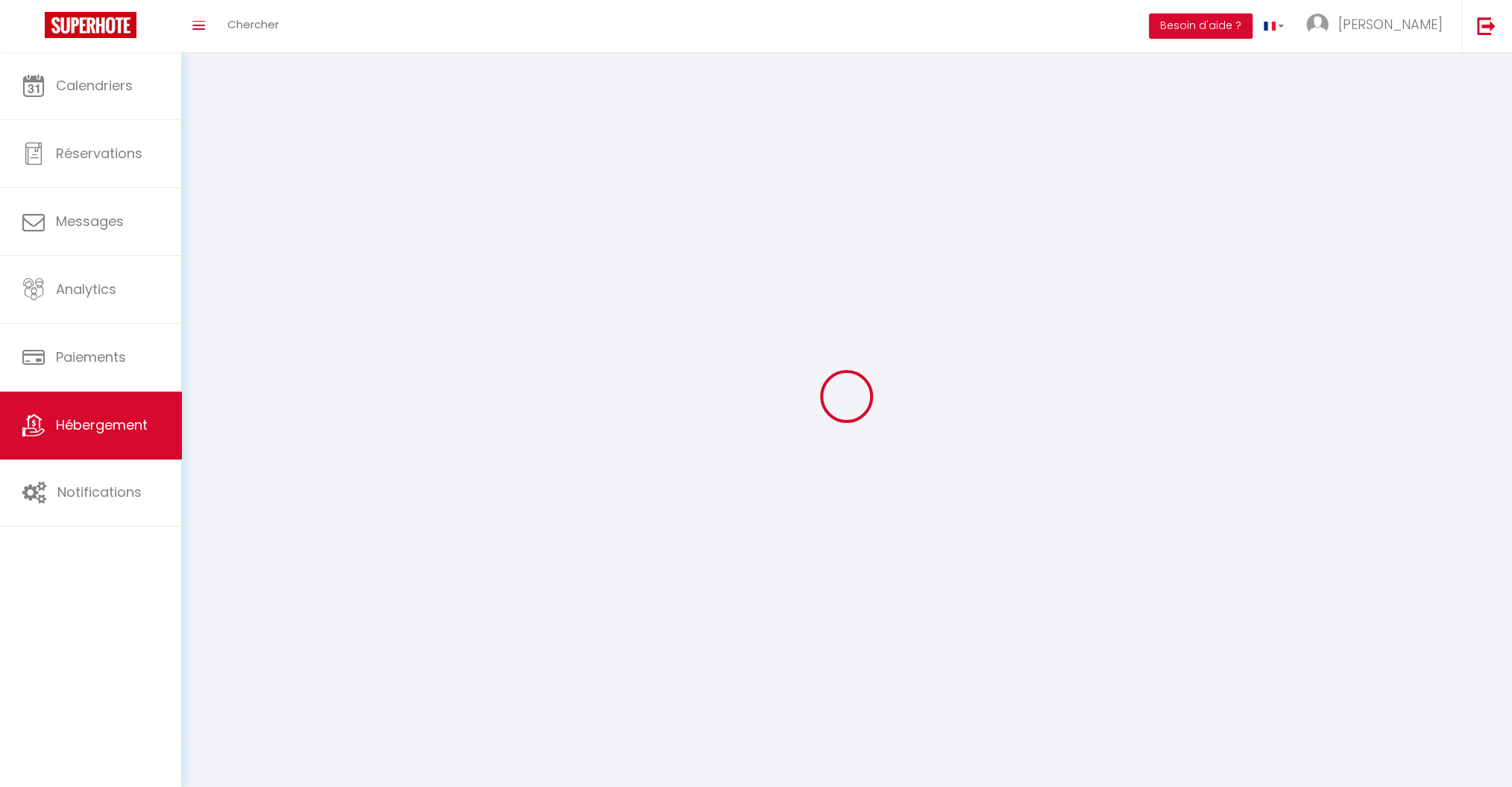
select select
checkbox input "false"
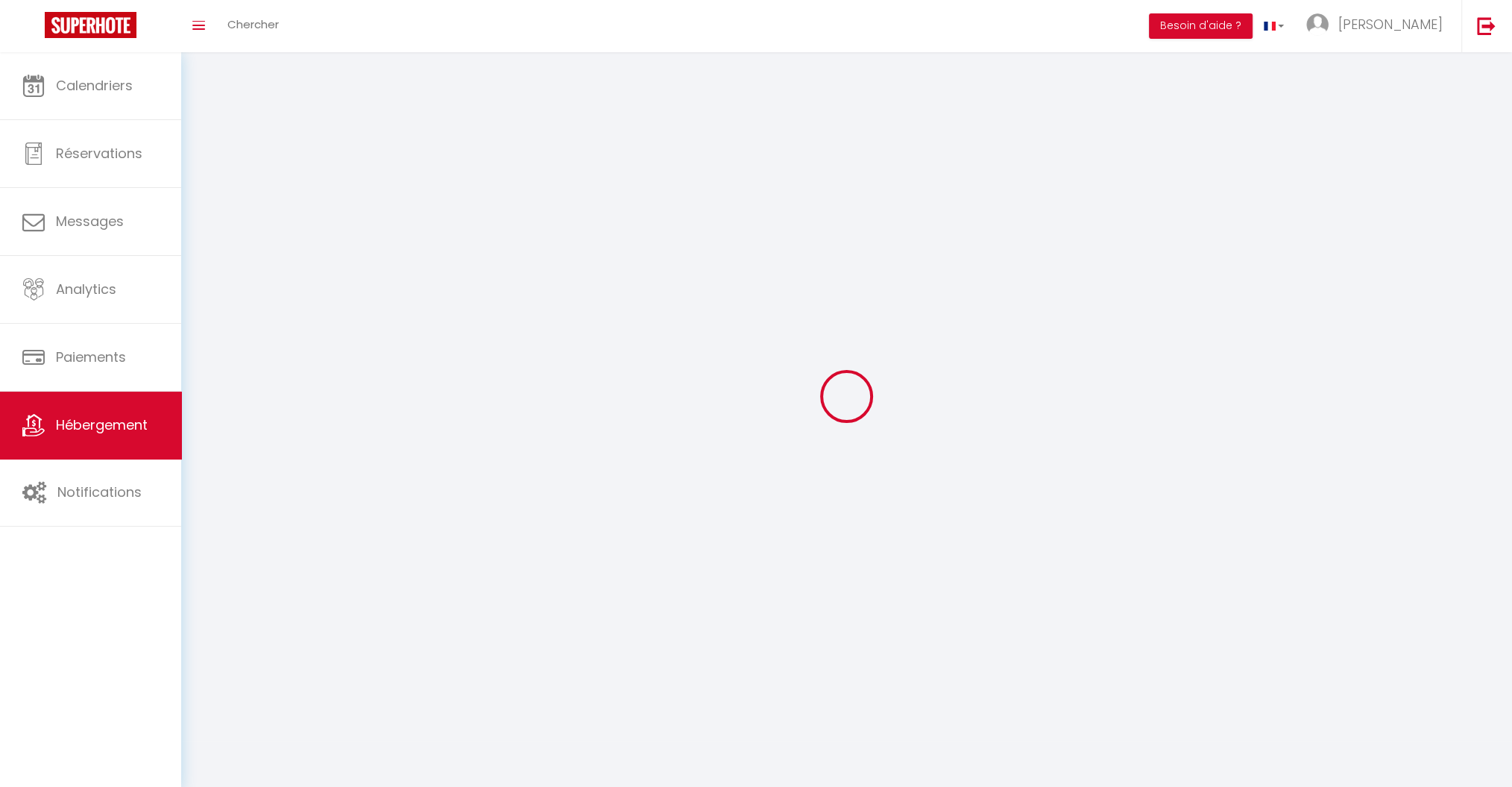
checkbox input "false"
select select
select select "1"
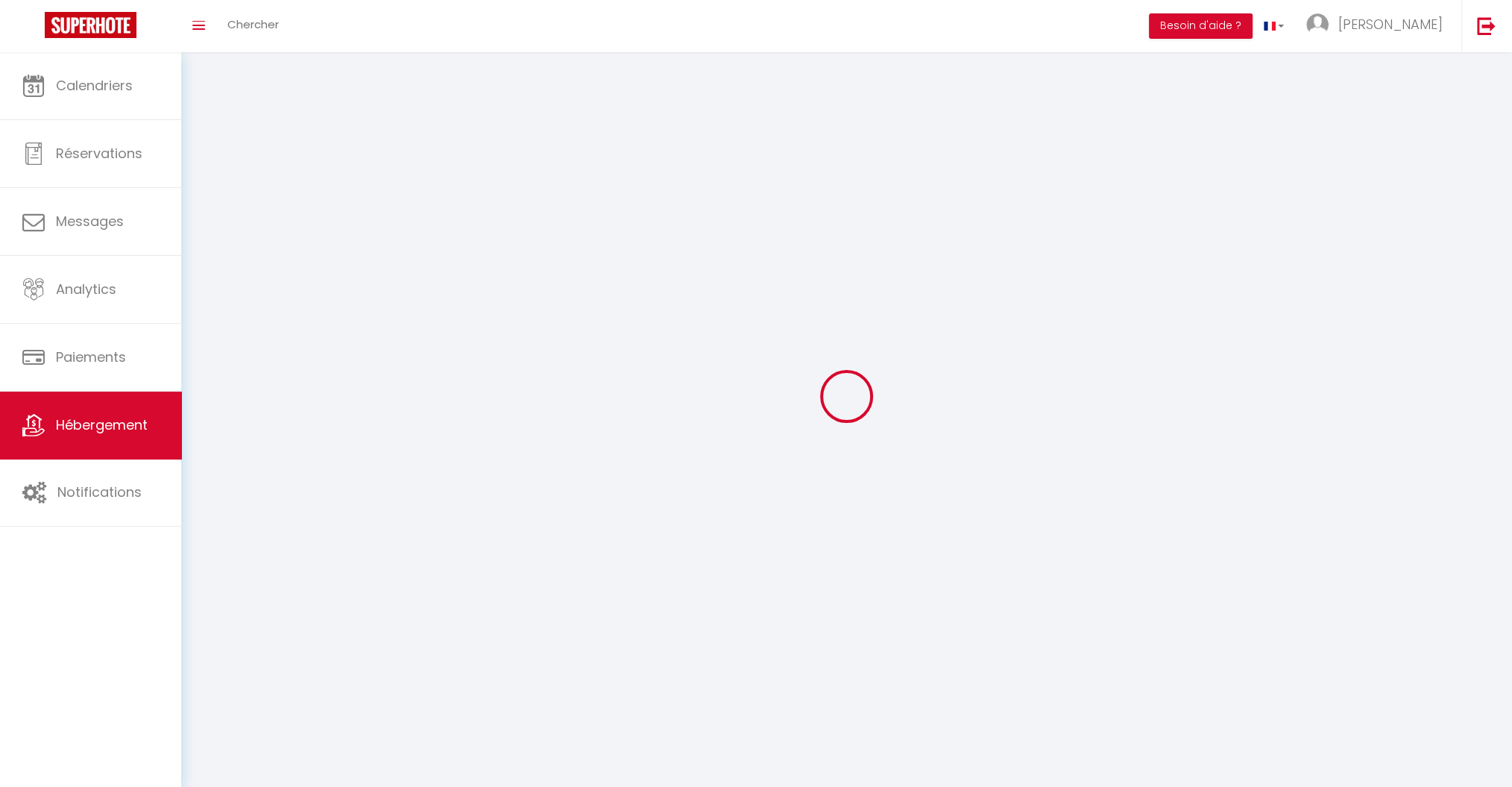
select select
select select "28"
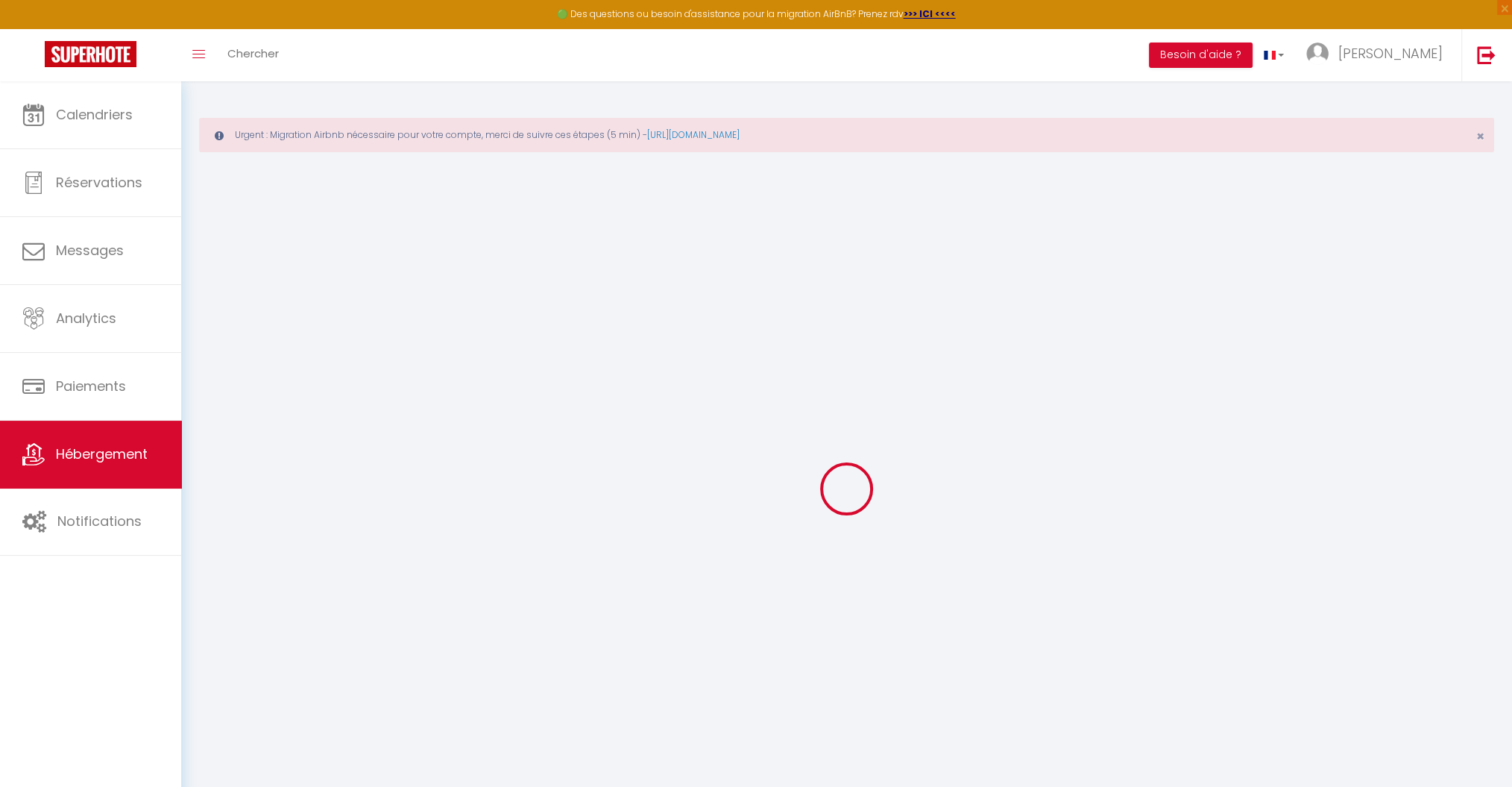
select select
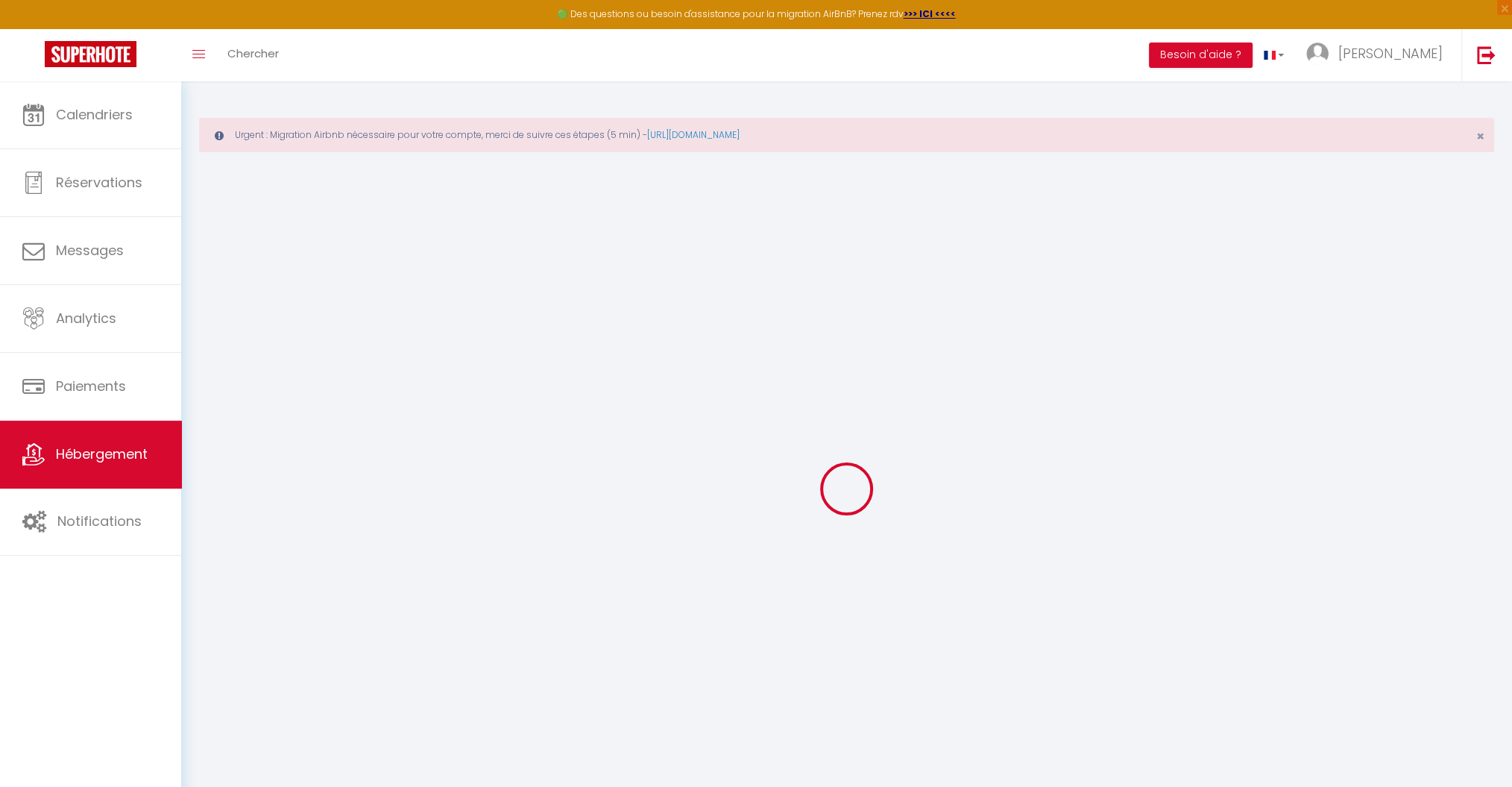
select select
checkbox input "false"
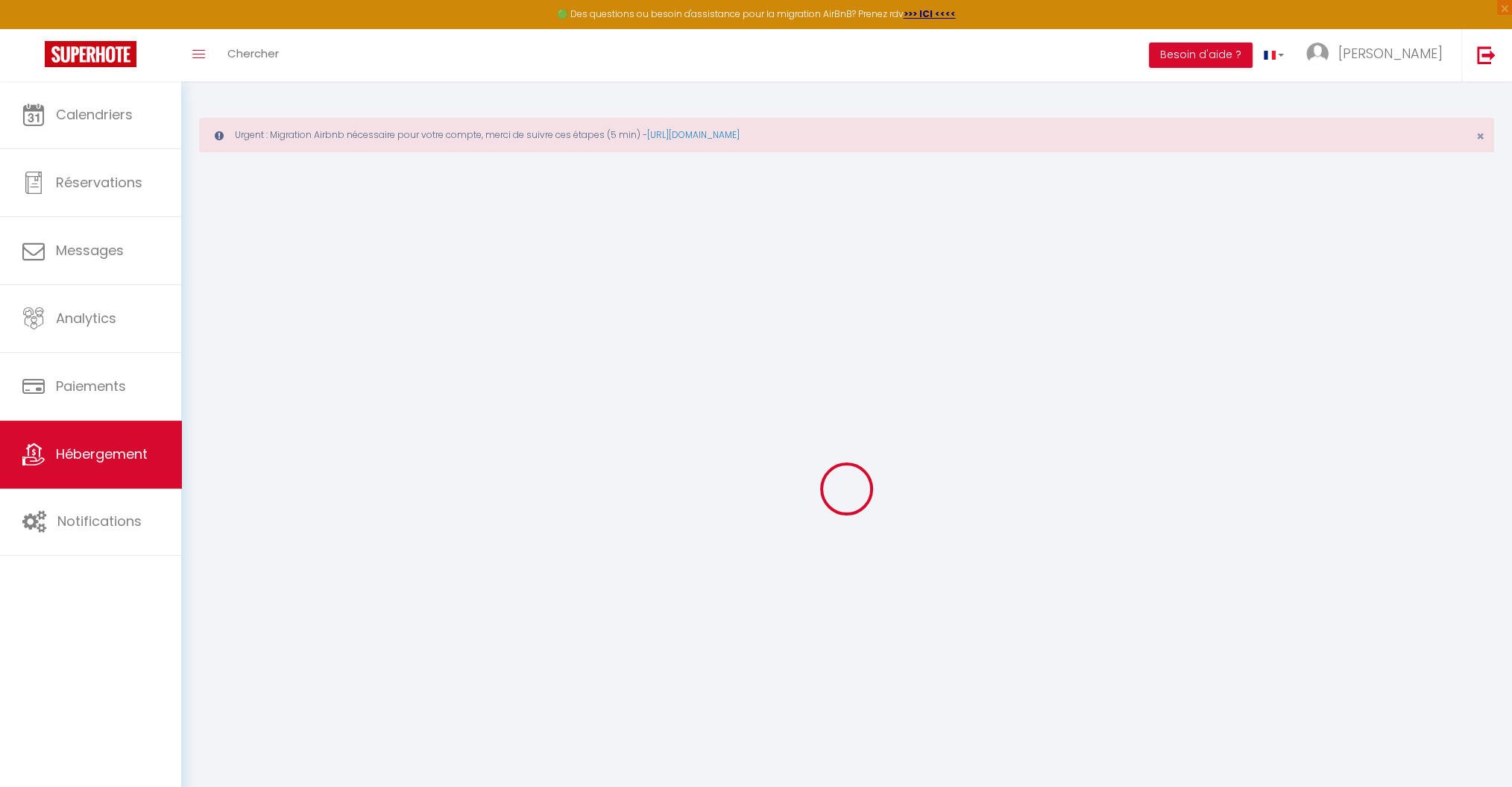
select select
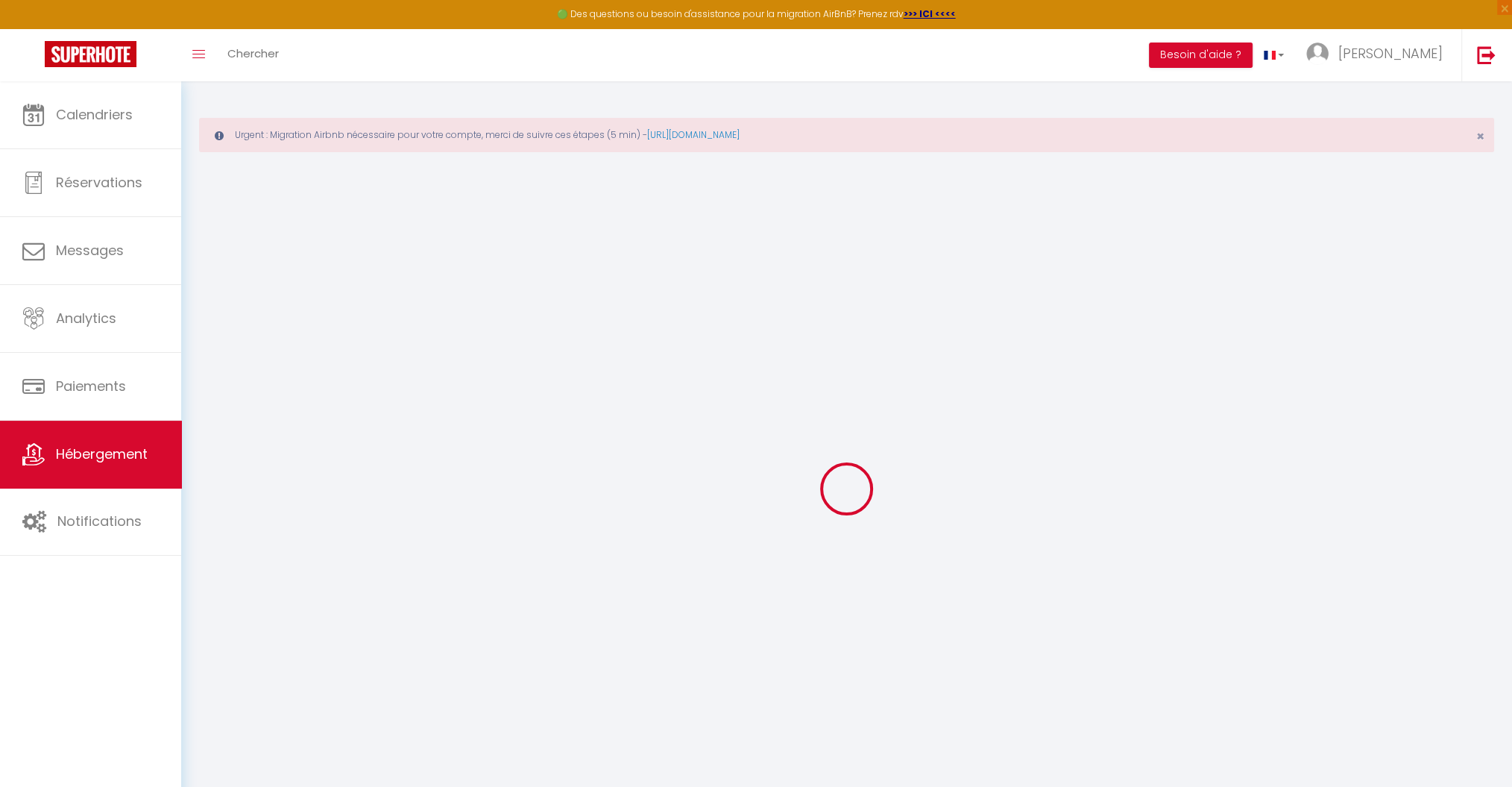
select select
checkbox input "false"
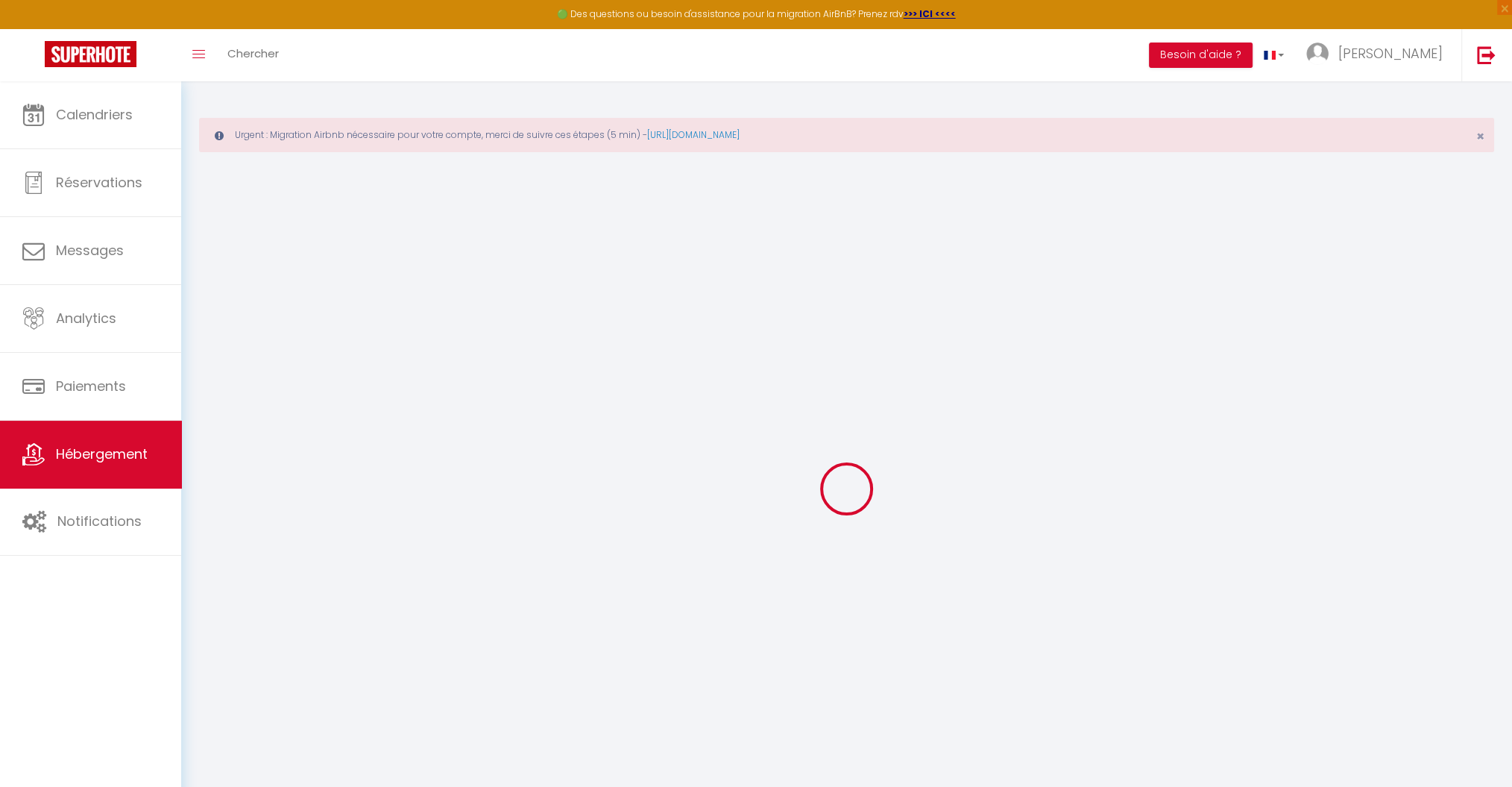
checkbox input "false"
select select
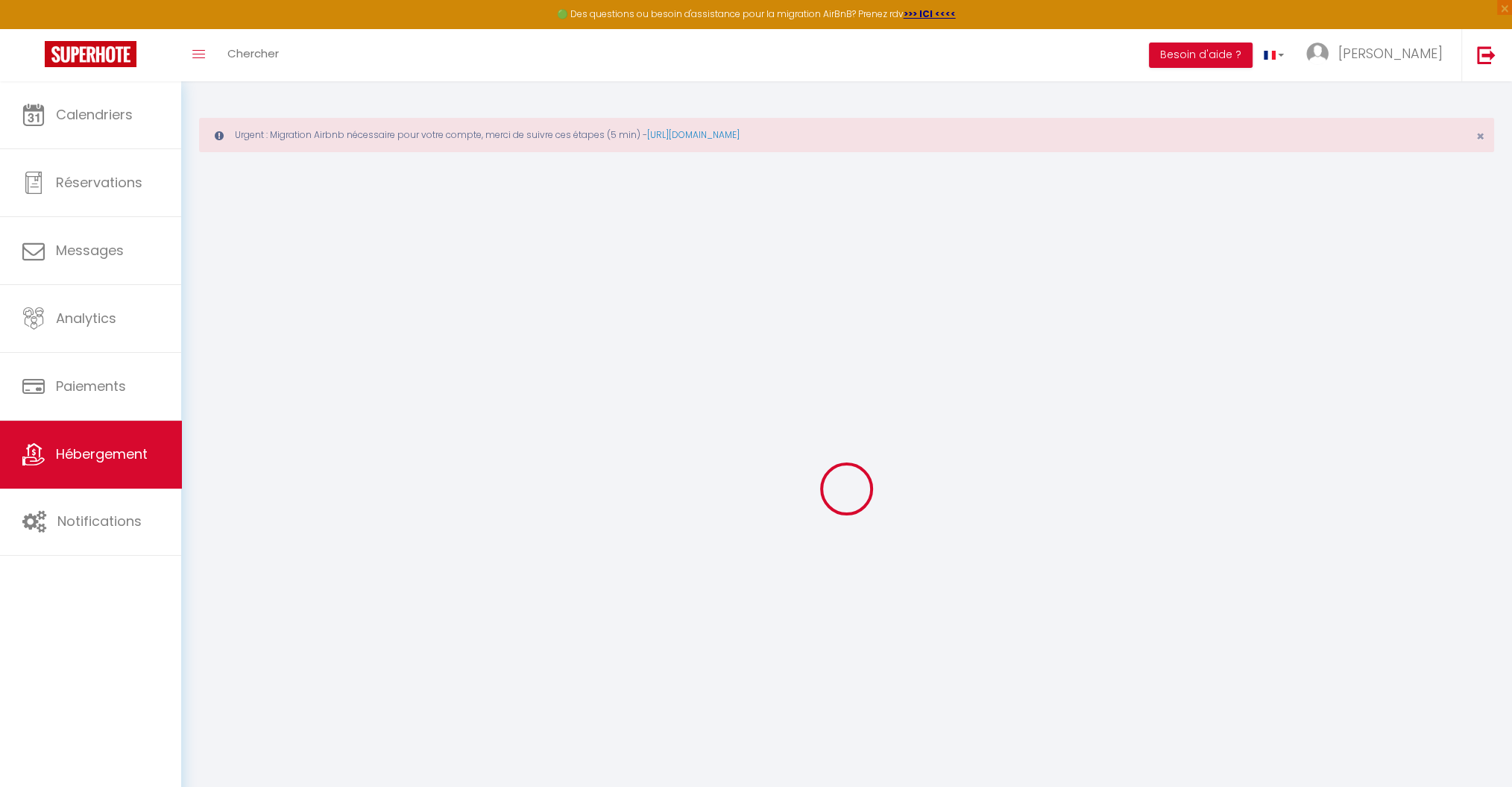
select select
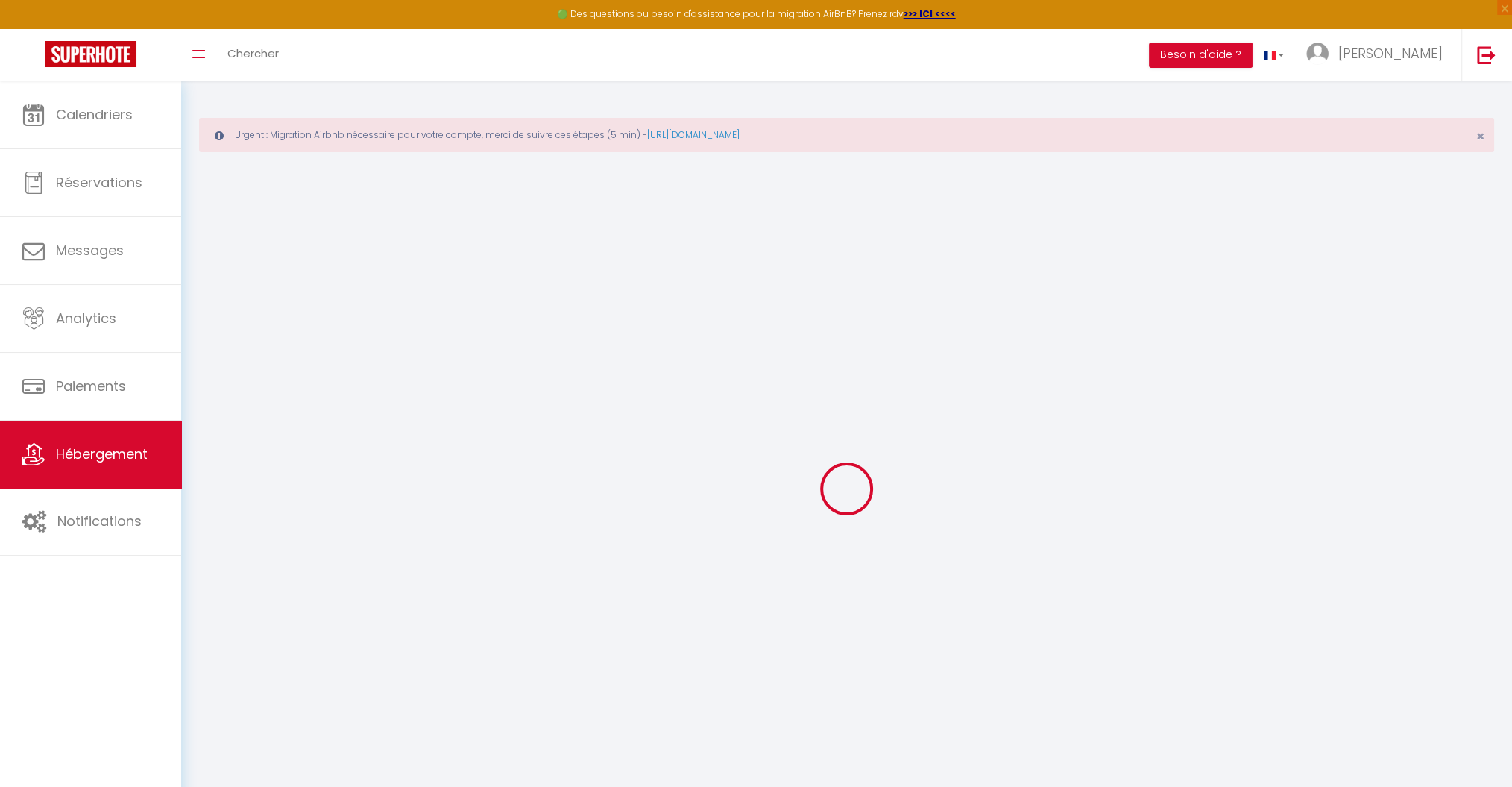
checkbox input "false"
select select
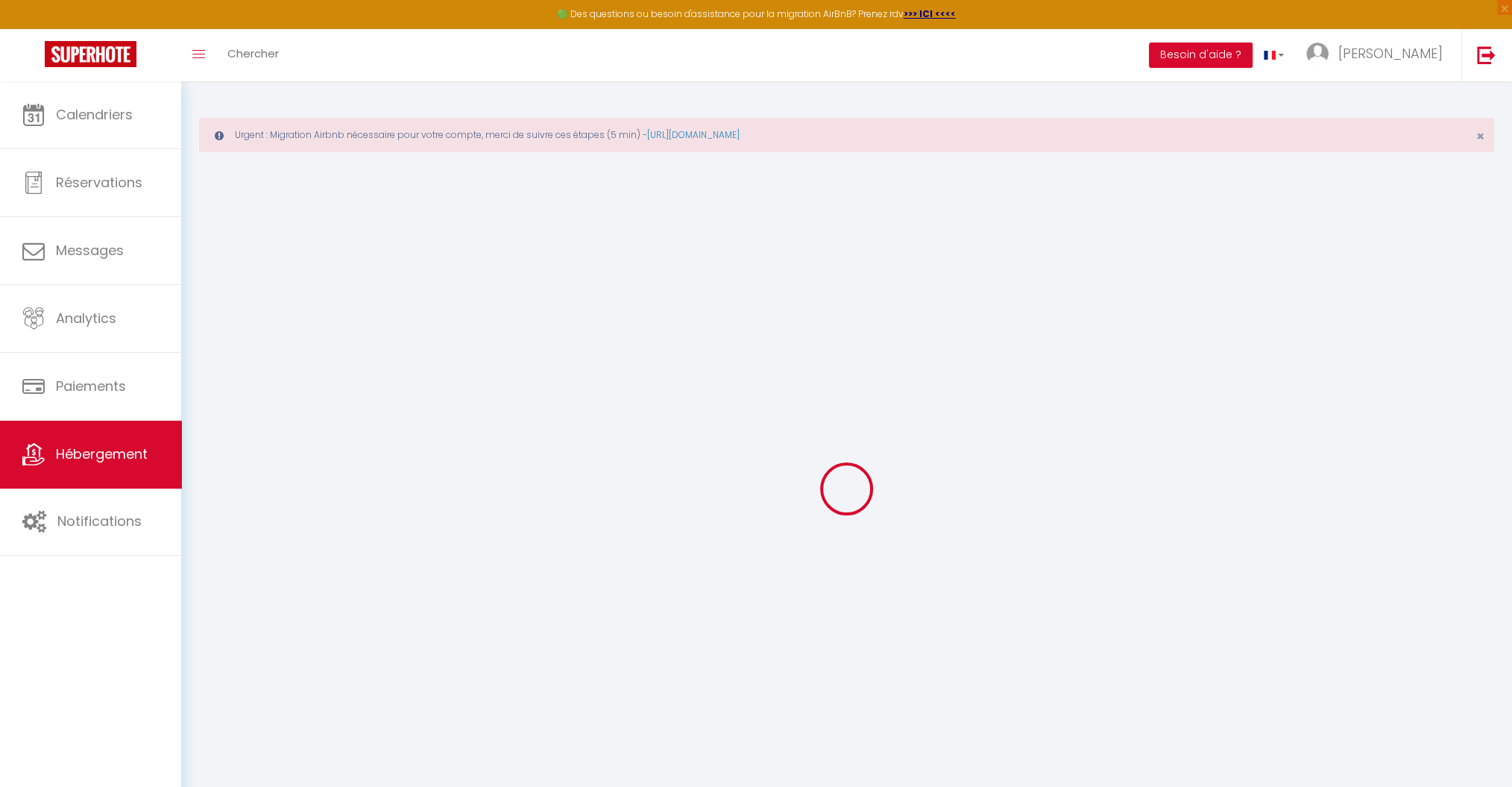
select select
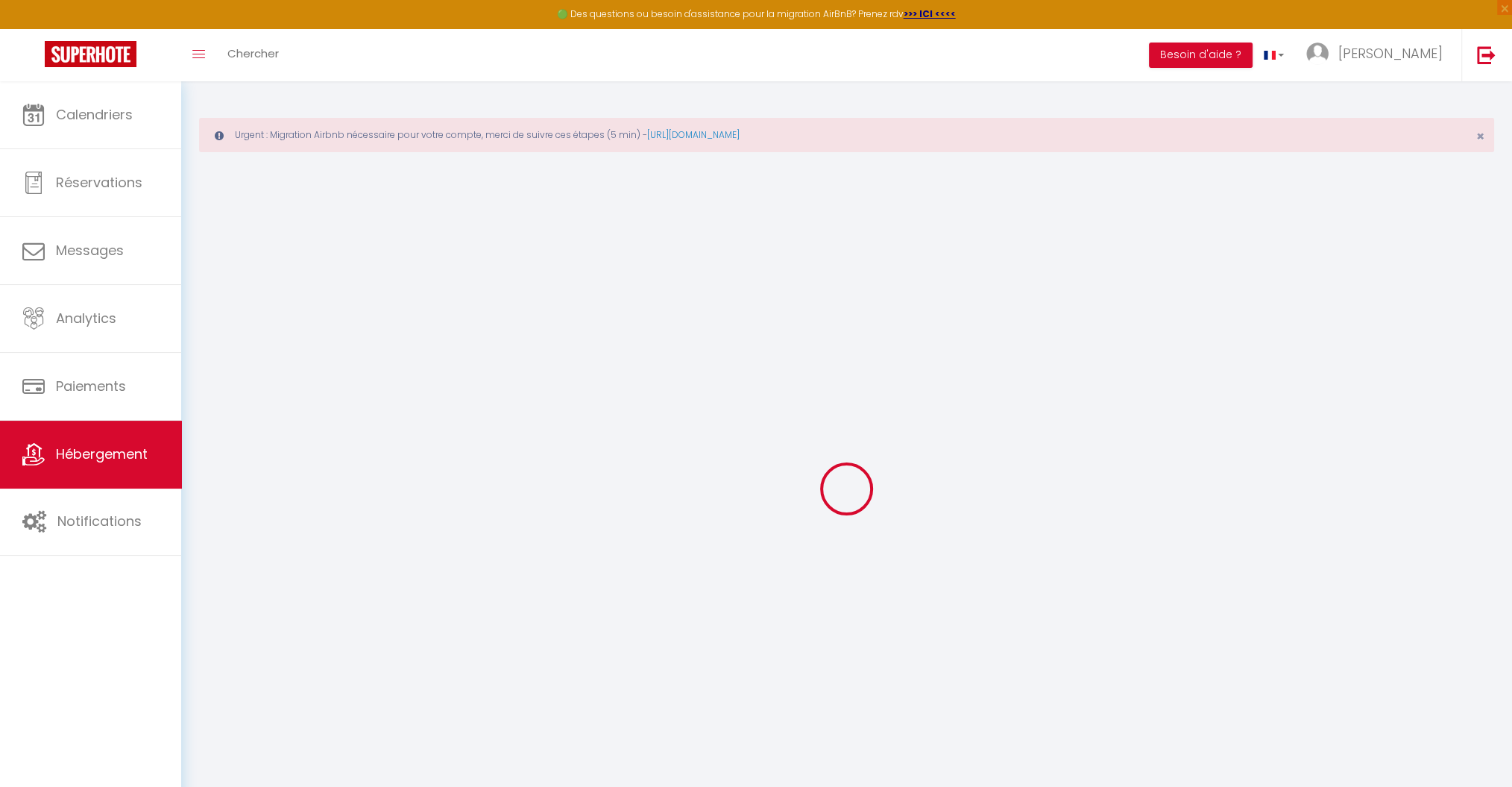
select select
checkbox input "false"
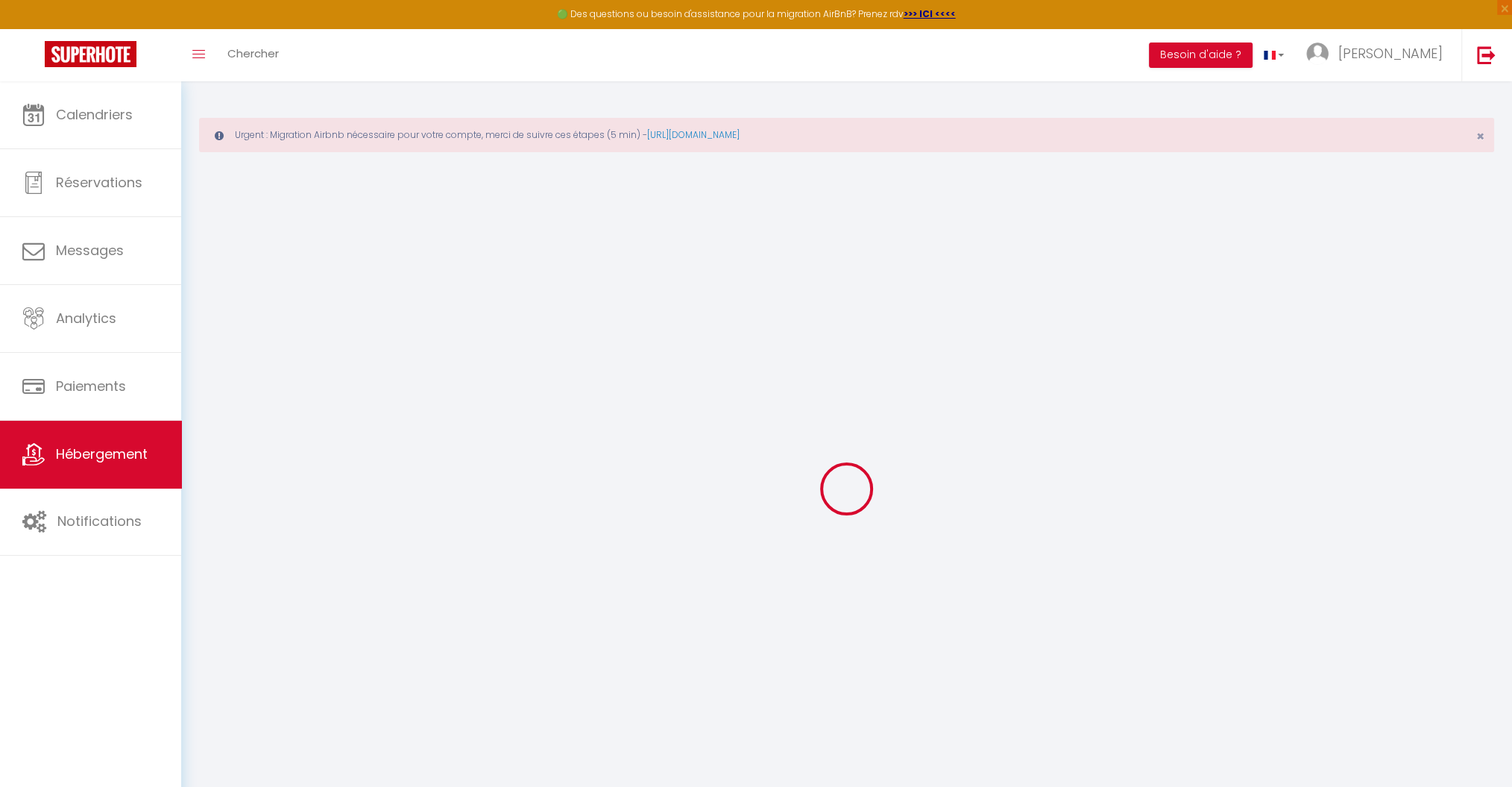
checkbox input "false"
select select
type input "Gentilly RDC · Paris Gentilly appartement tout équipé - RER B"
type input "Aurelien"
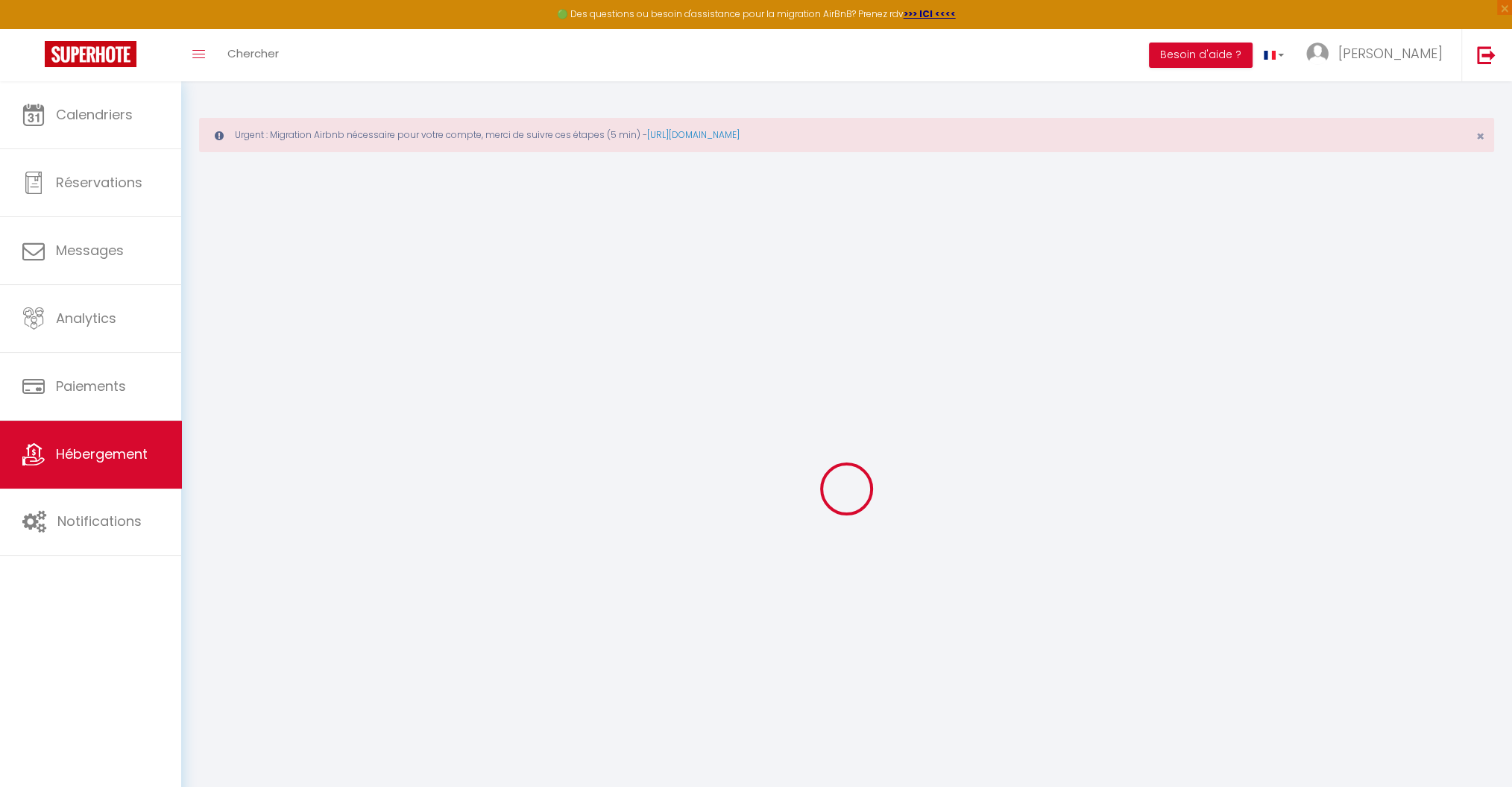
type input "87"
type input "10"
type input "55"
type input "300"
select select
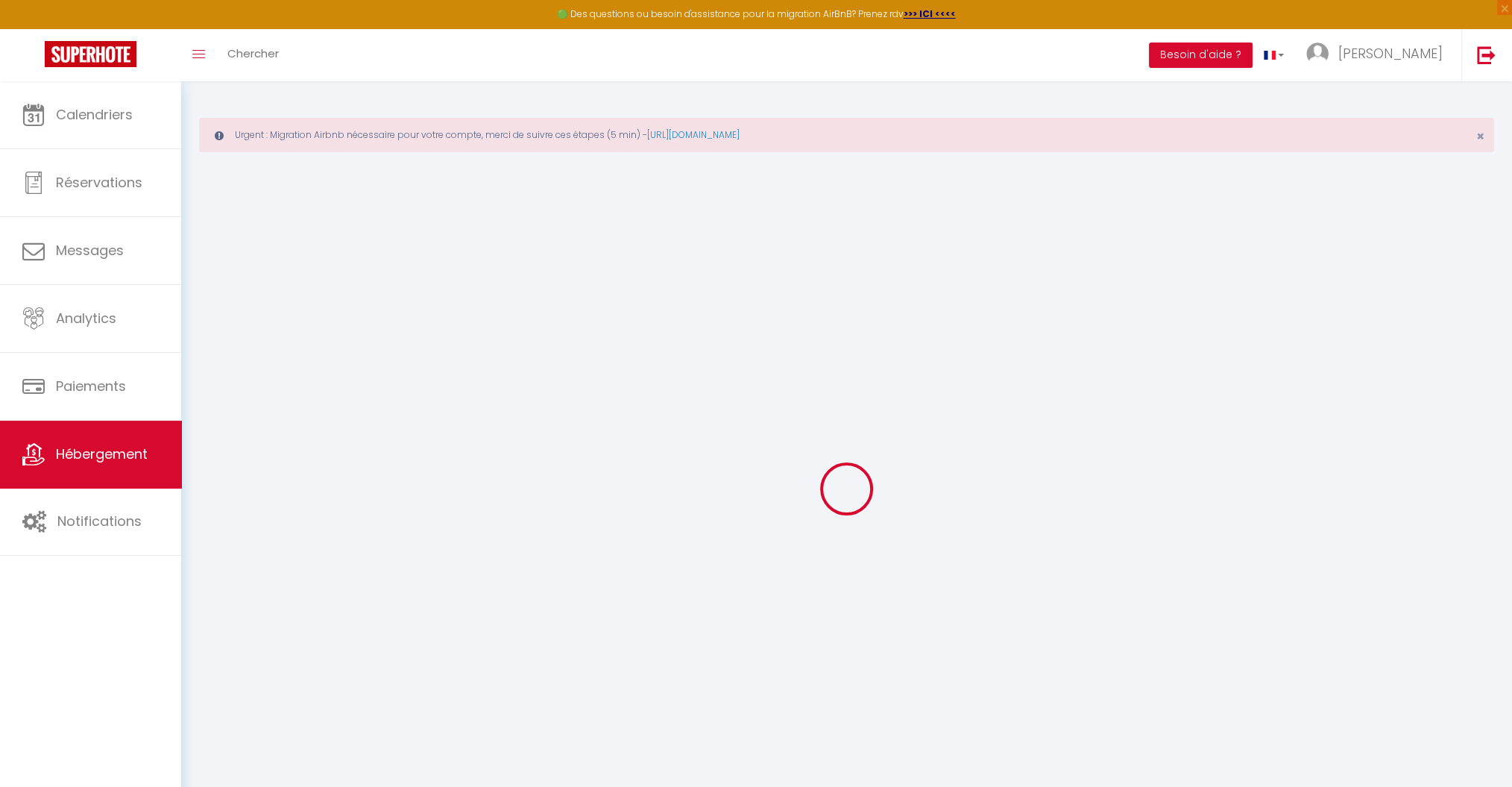
select select
type input "84 Rue Raymond Lefebvre"
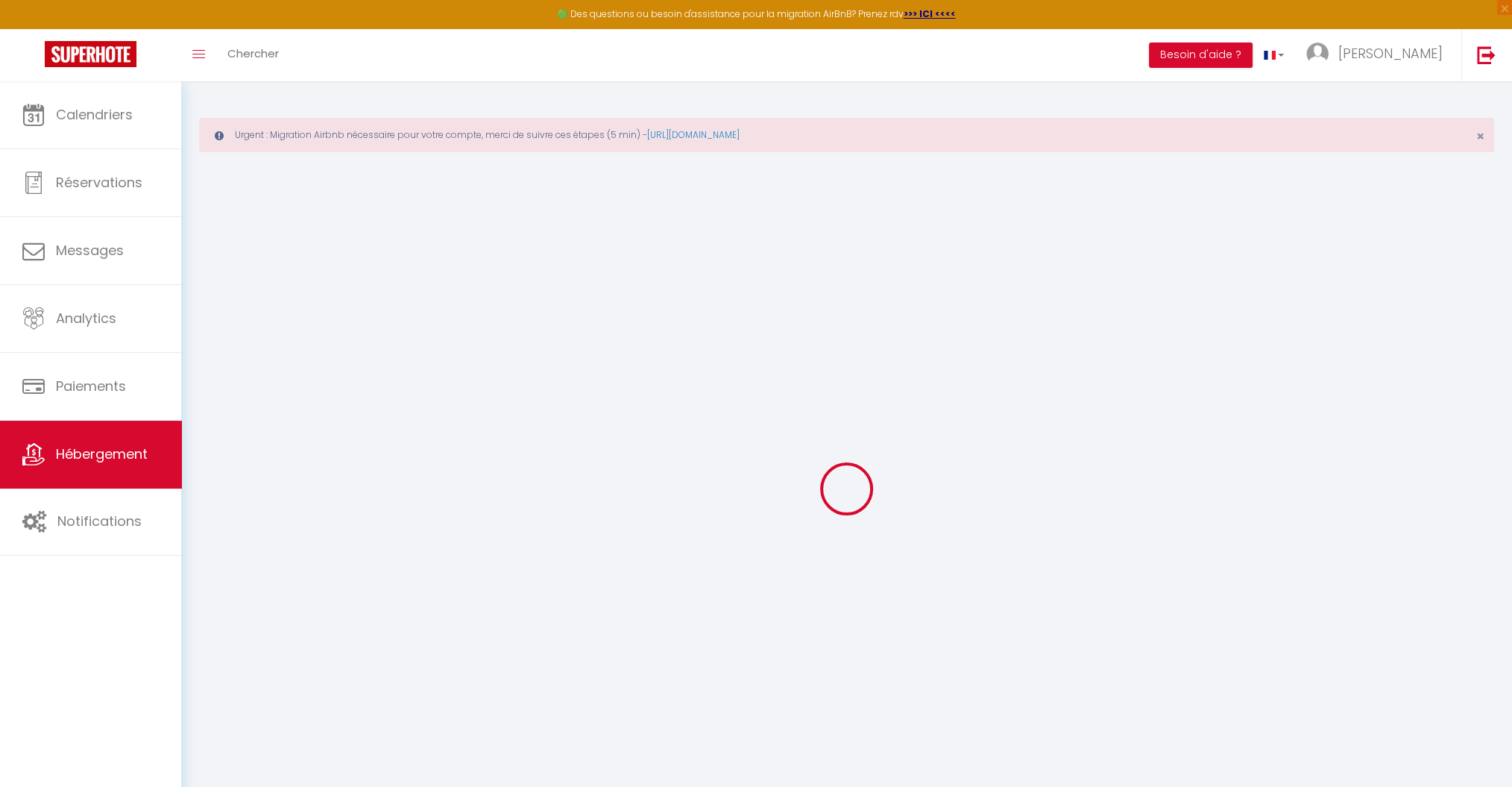
type input "94250"
type input "Gentilly"
type input "goodloc.immo@gmail.com"
select select "10232"
checkbox input "false"
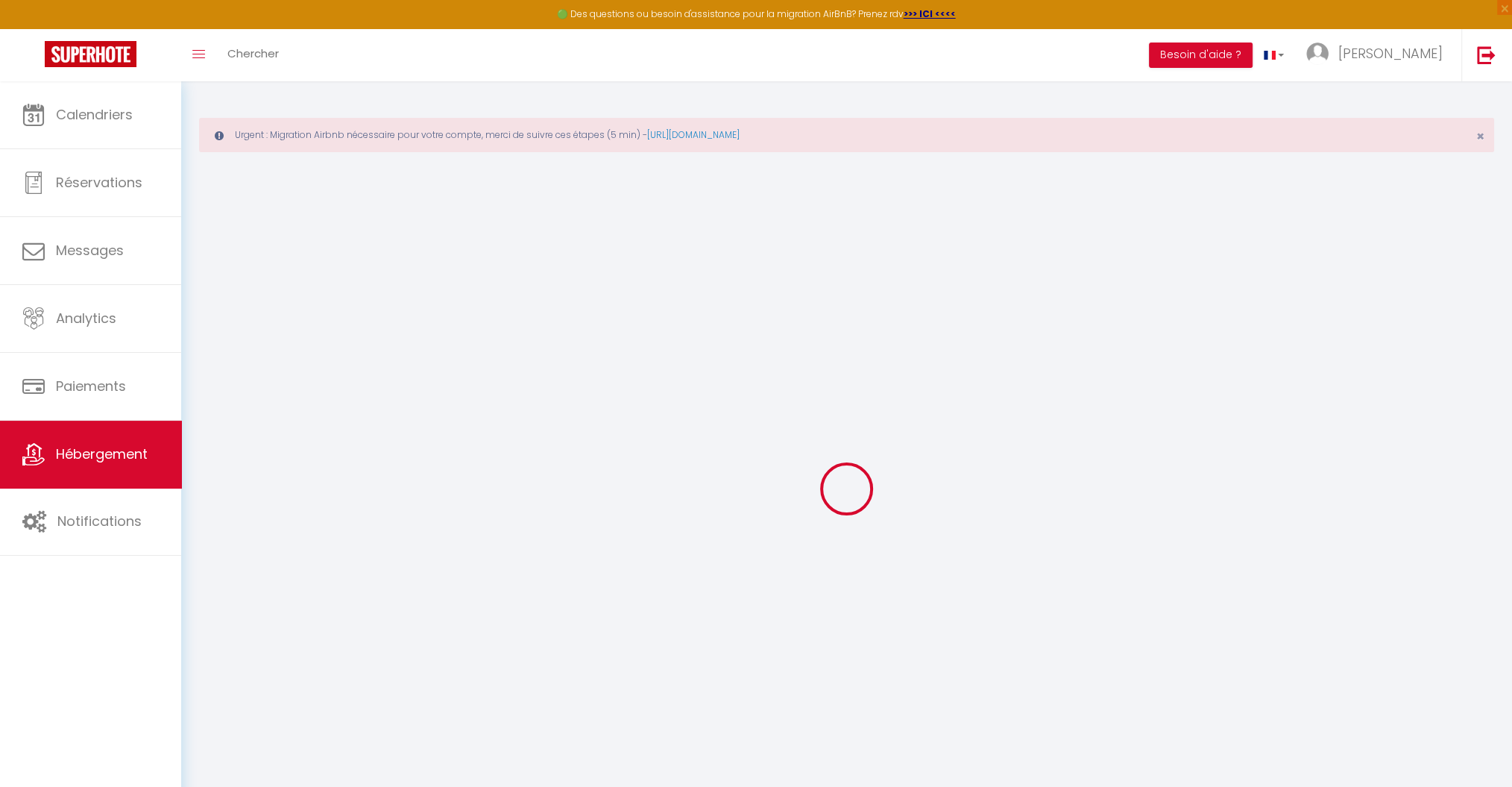
checkbox input "false"
type input "0"
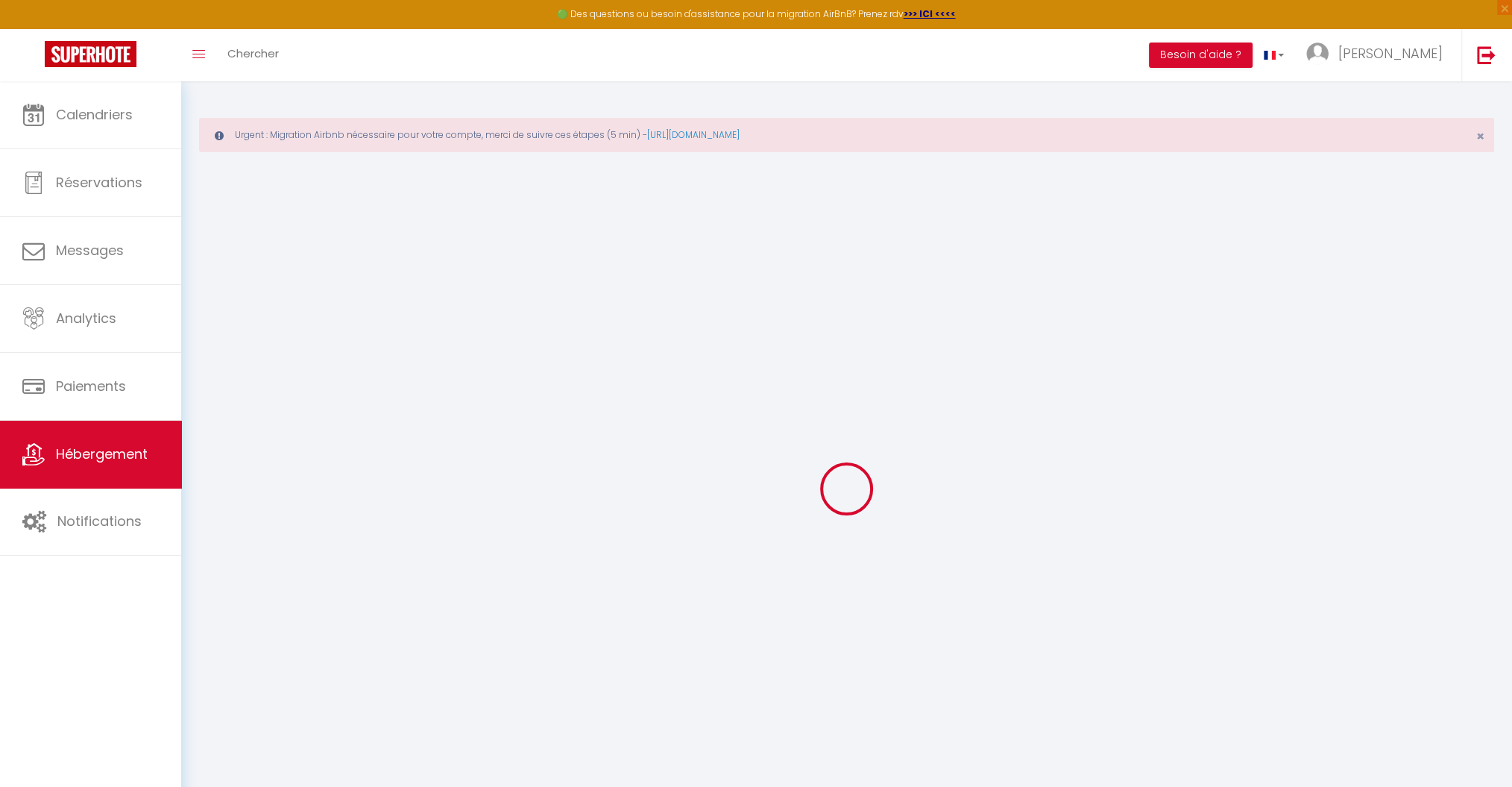
type input "0"
select select "7042-929144990984749250"
checkbox input "false"
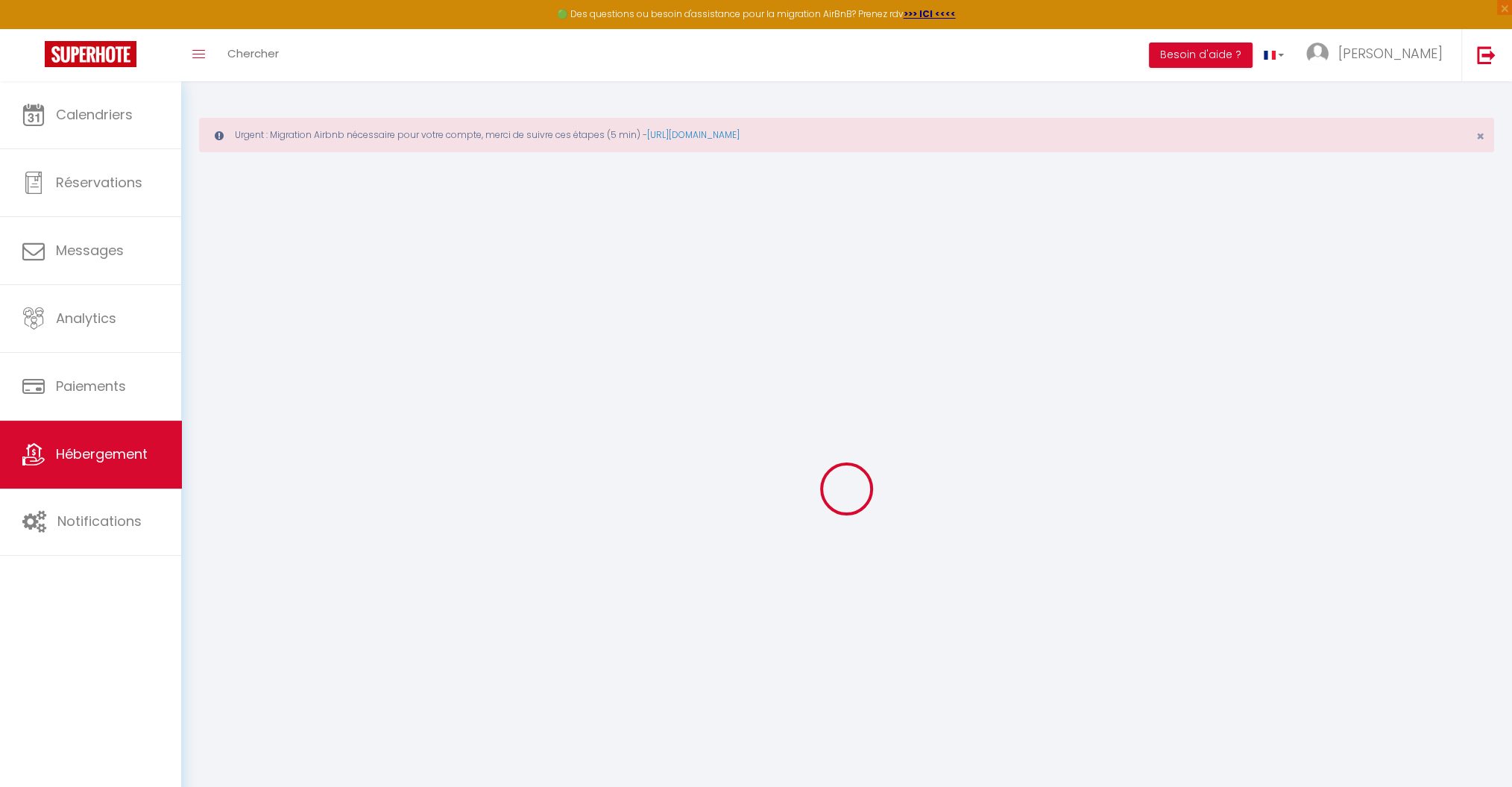
checkbox input "false"
select select "EUR"
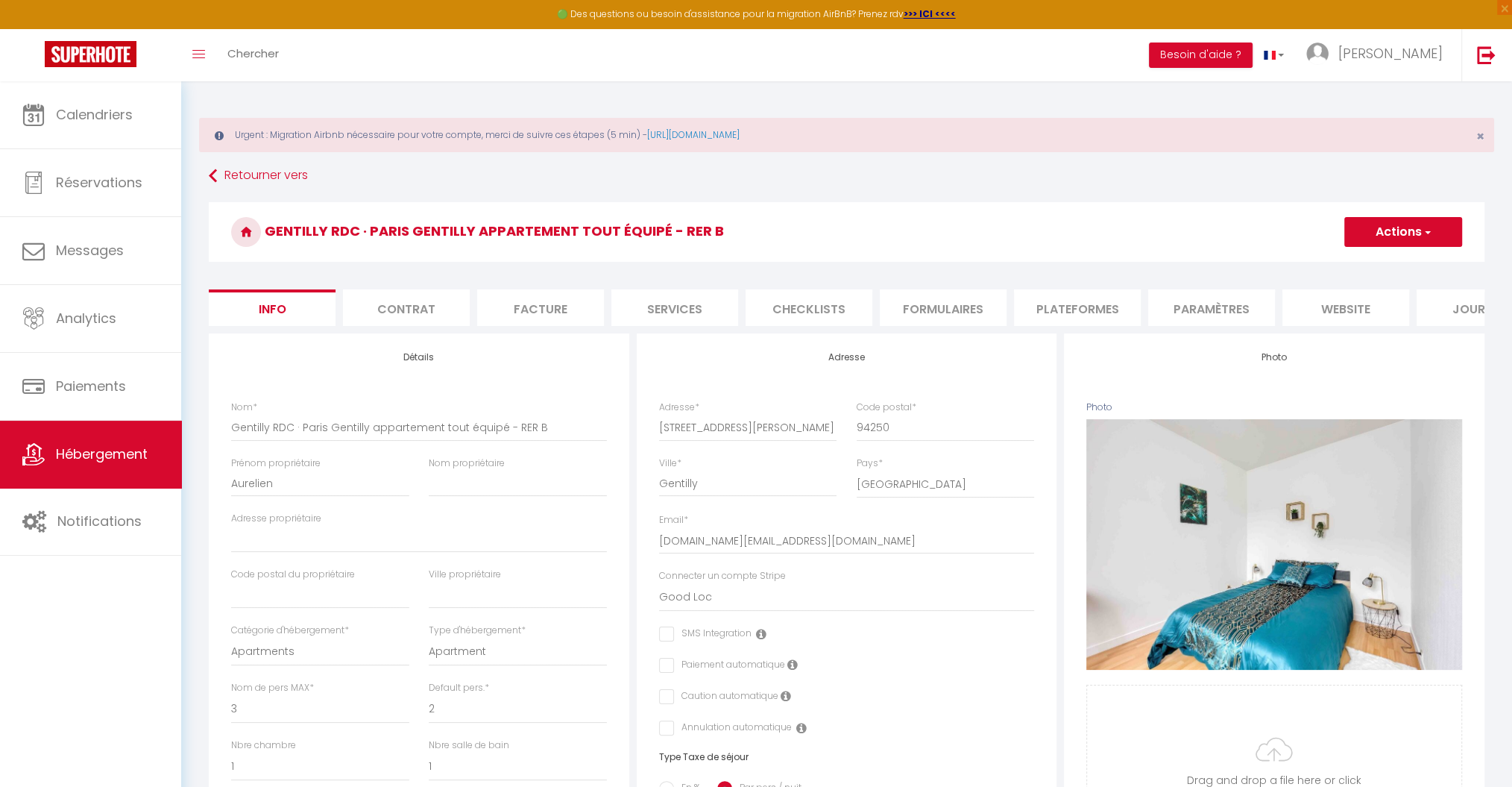
click at [1061, 307] on li "Plateformes" at bounding box center [1077, 307] width 127 height 36
select select
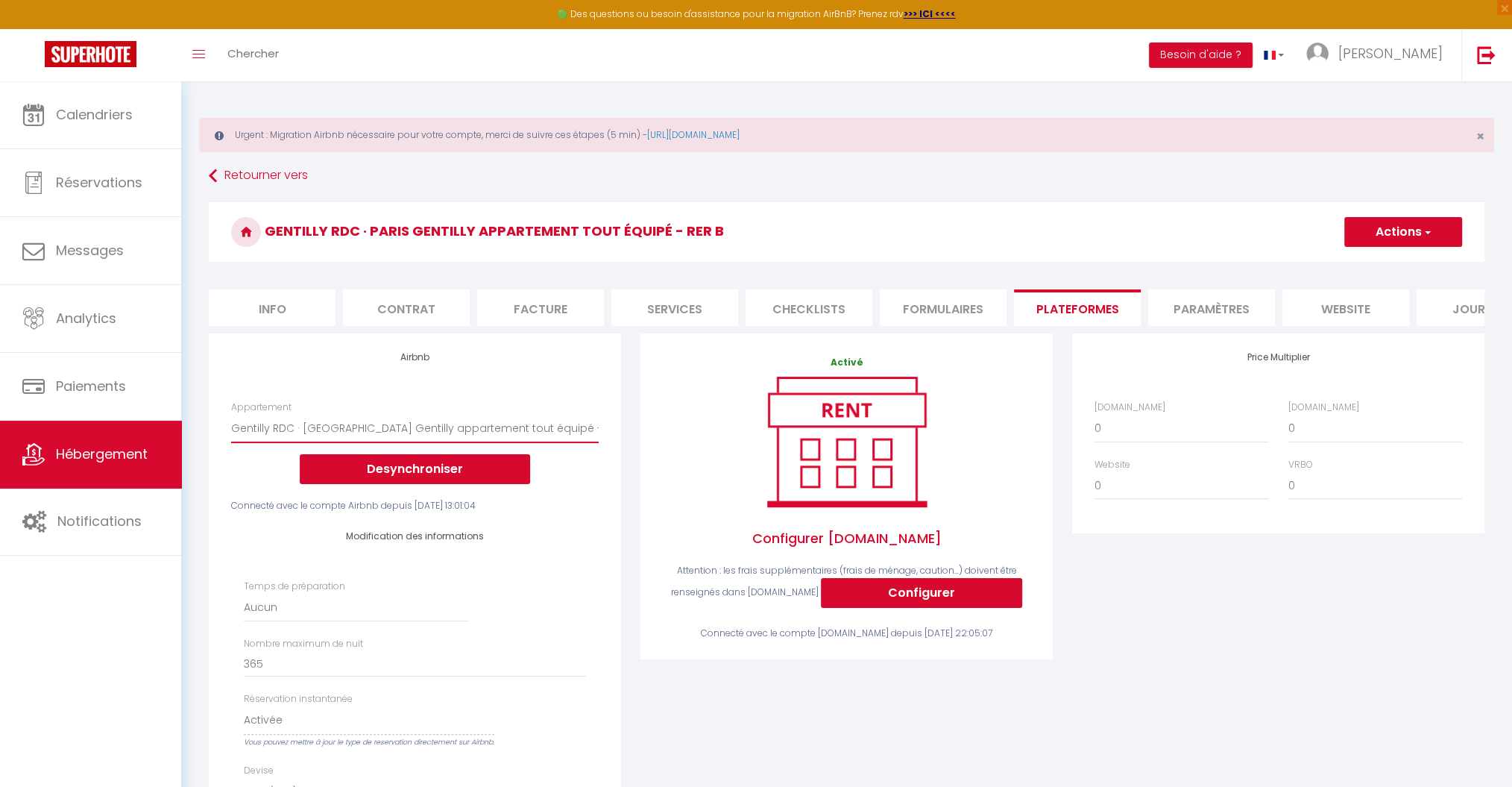
click at [519, 442] on select "Gentilly RDC · Paris Gentilly appartement tout équipé - RER B - perretaurelien@…" at bounding box center [414, 427] width 367 height 29
click at [707, 266] on div "Gentilly RDC · Paris Gentilly appartement tout équipé - RER B Actions Enregistr…" at bounding box center [847, 235] width 1276 height 68
click at [1475, 61] on link at bounding box center [1486, 55] width 49 height 52
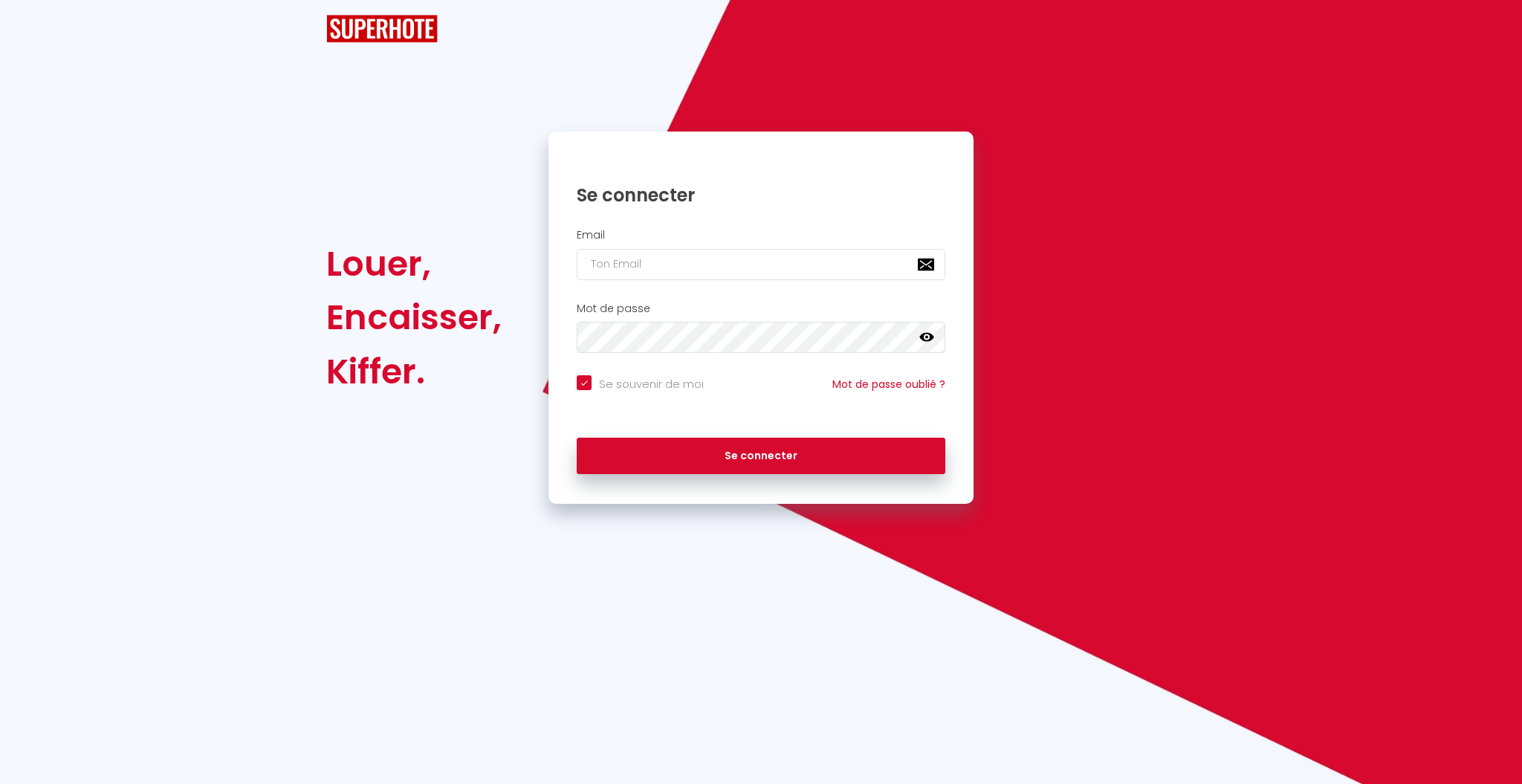
checkbox input "true"
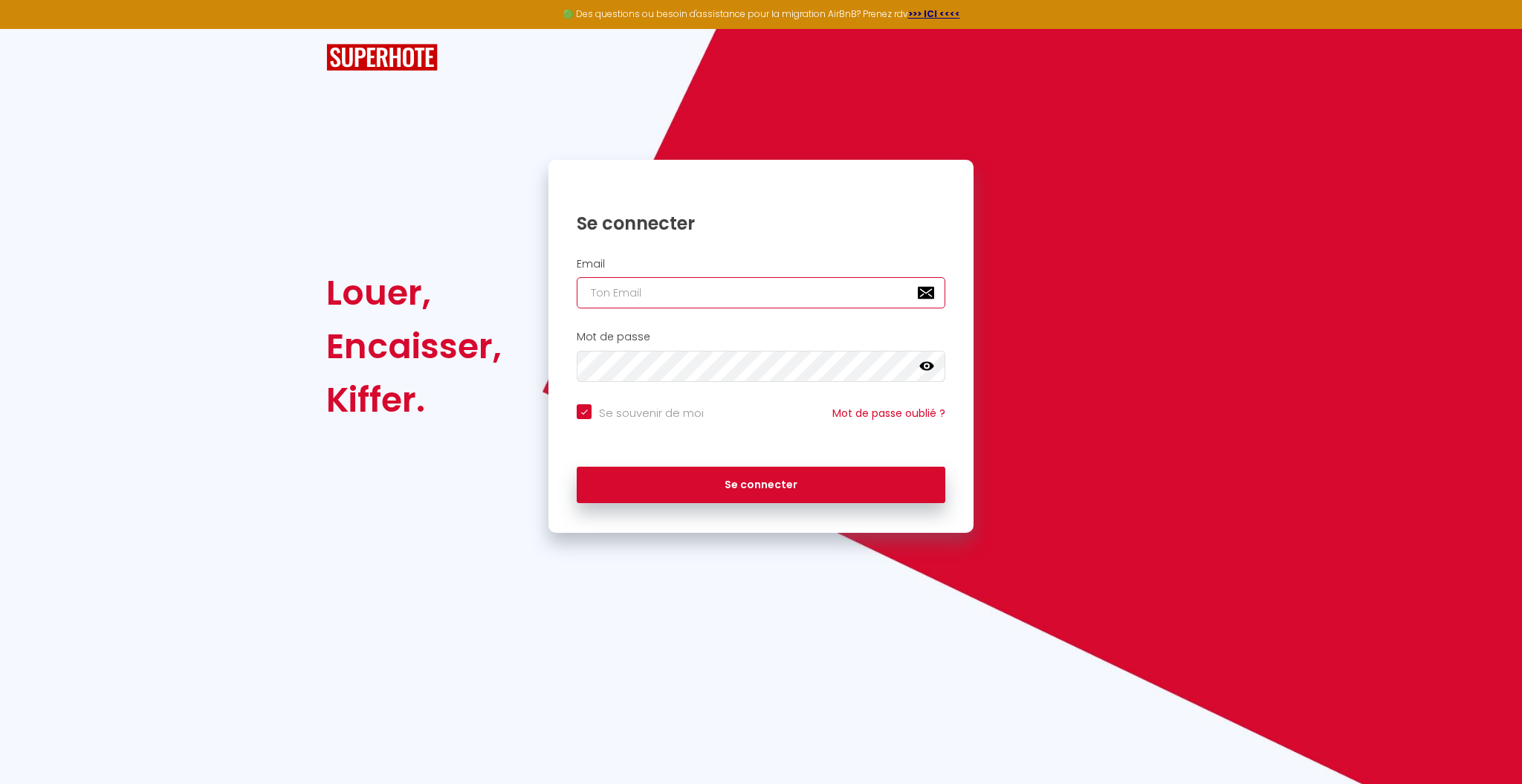
type input "A"
checkbox input "true"
click at [716, 293] on input "A" at bounding box center [761, 293] width 369 height 31
checkbox input "true"
paste input "[EMAIL_ADDRESS][DOMAIN_NAME]"
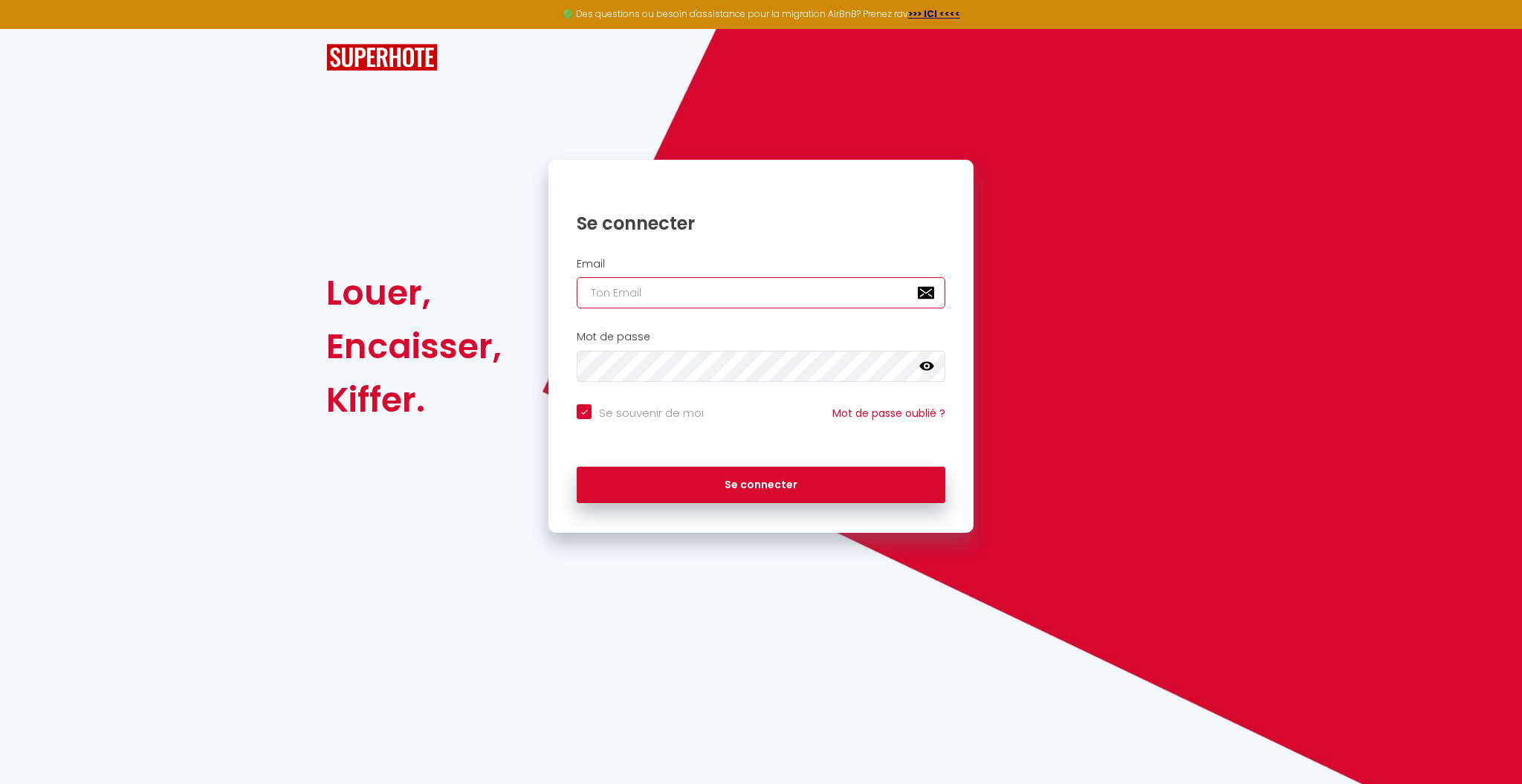
type input "[EMAIL_ADDRESS][DOMAIN_NAME]"
checkbox input "true"
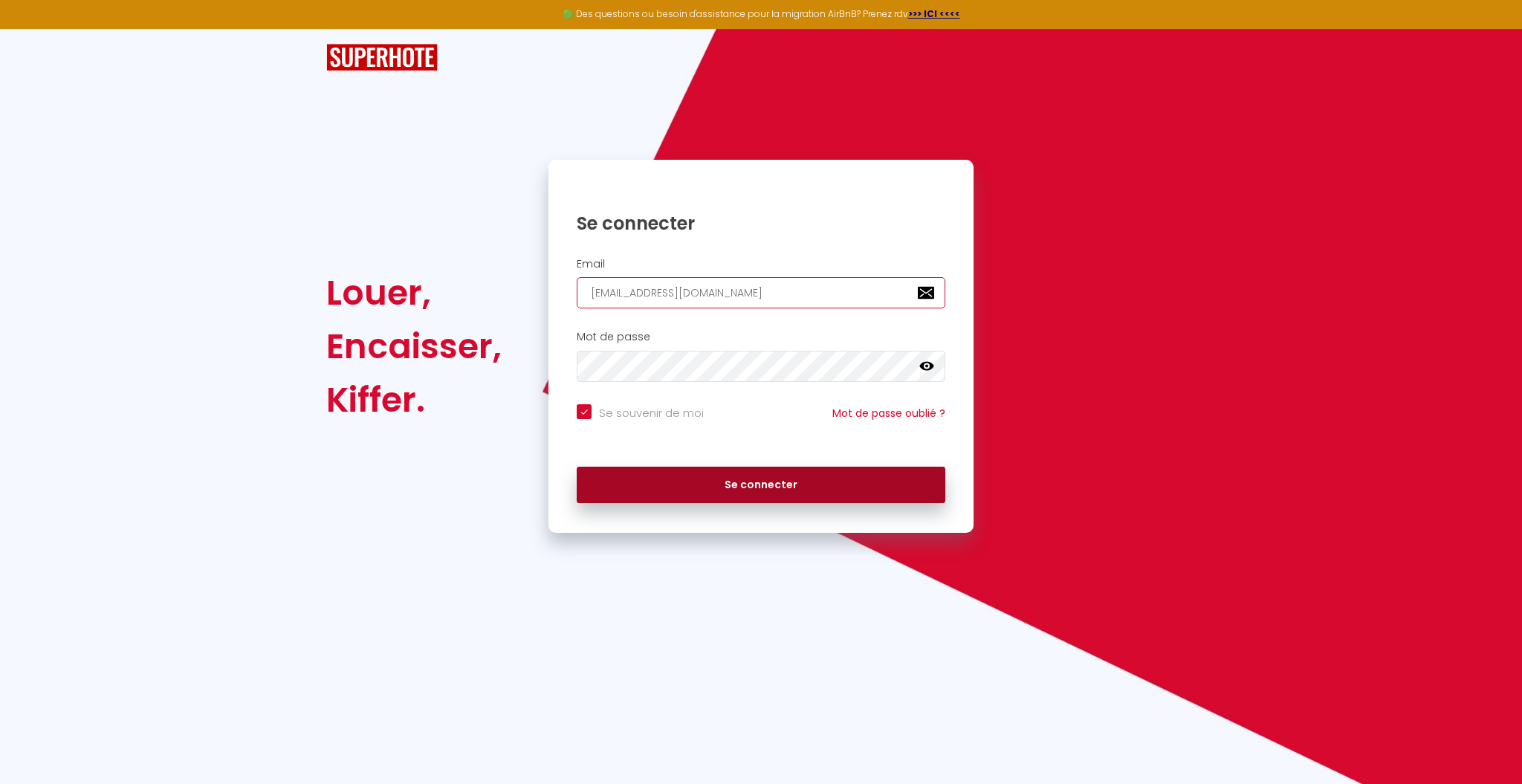
type input "[EMAIL_ADDRESS][DOMAIN_NAME]"
click at [702, 482] on button "Se connecter" at bounding box center [761, 486] width 369 height 37
checkbox input "true"
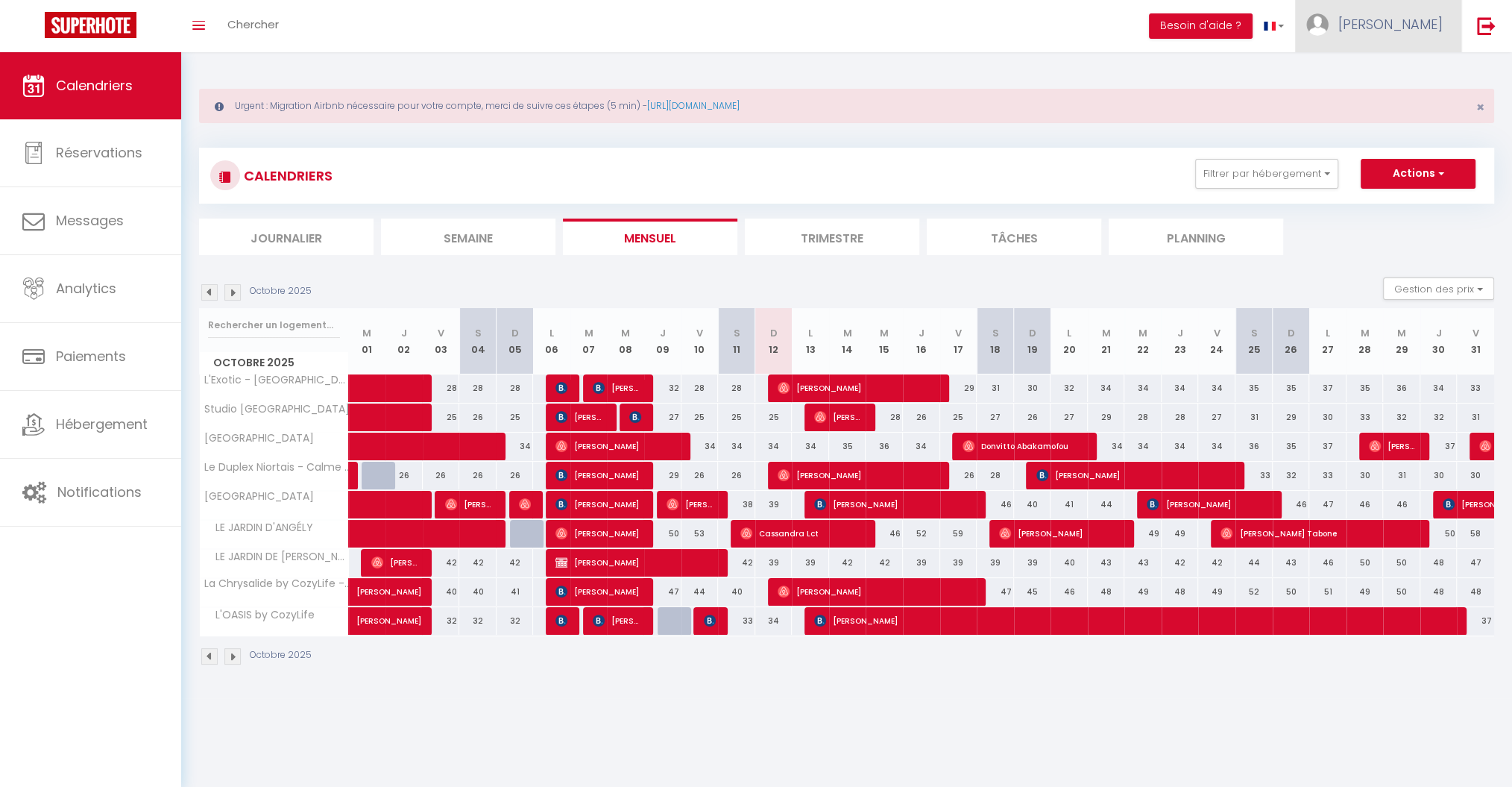
click at [1415, 22] on span "[PERSON_NAME]" at bounding box center [1391, 24] width 104 height 19
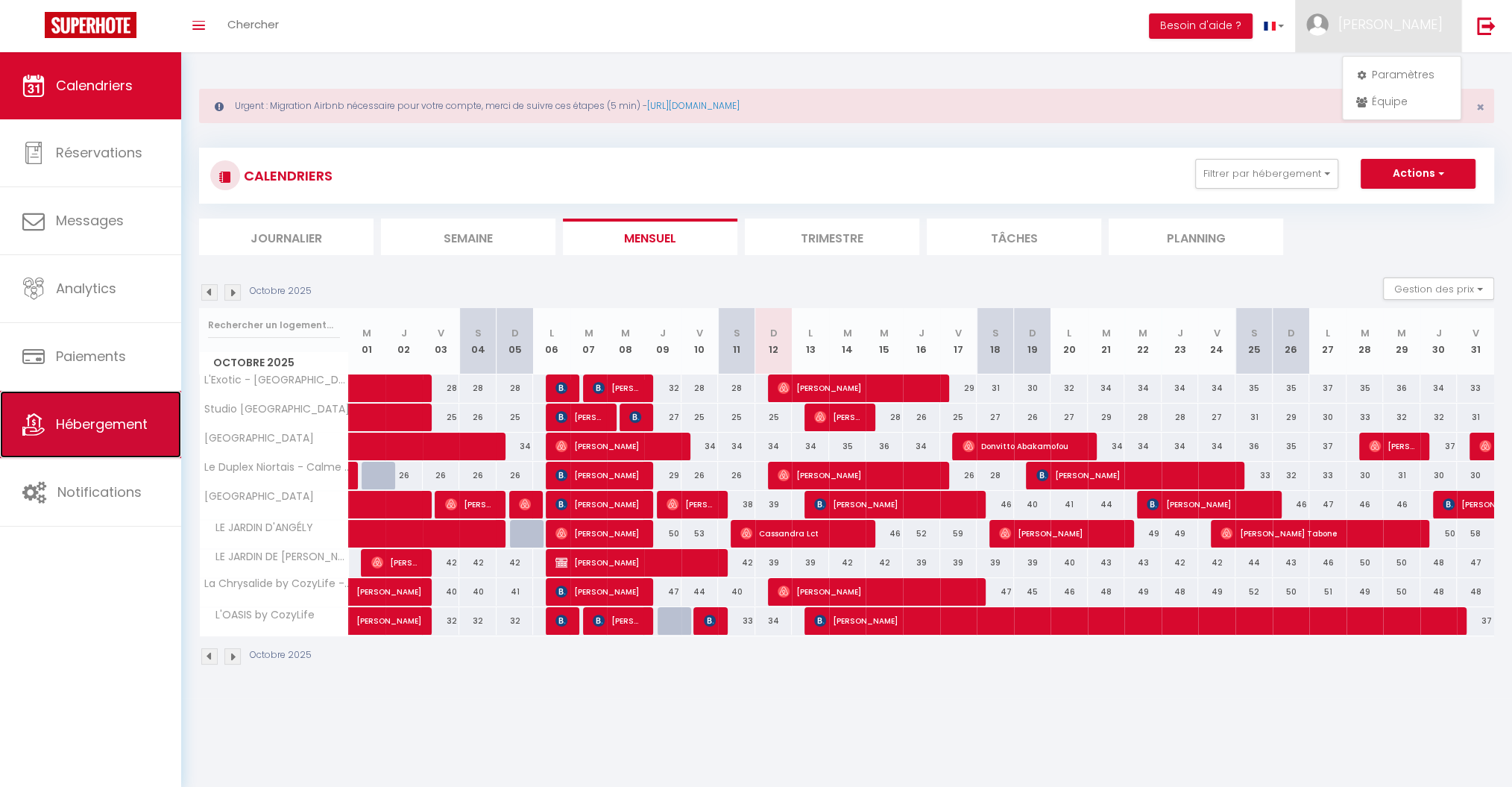
click at [96, 419] on span "Hébergement" at bounding box center [101, 424] width 92 height 19
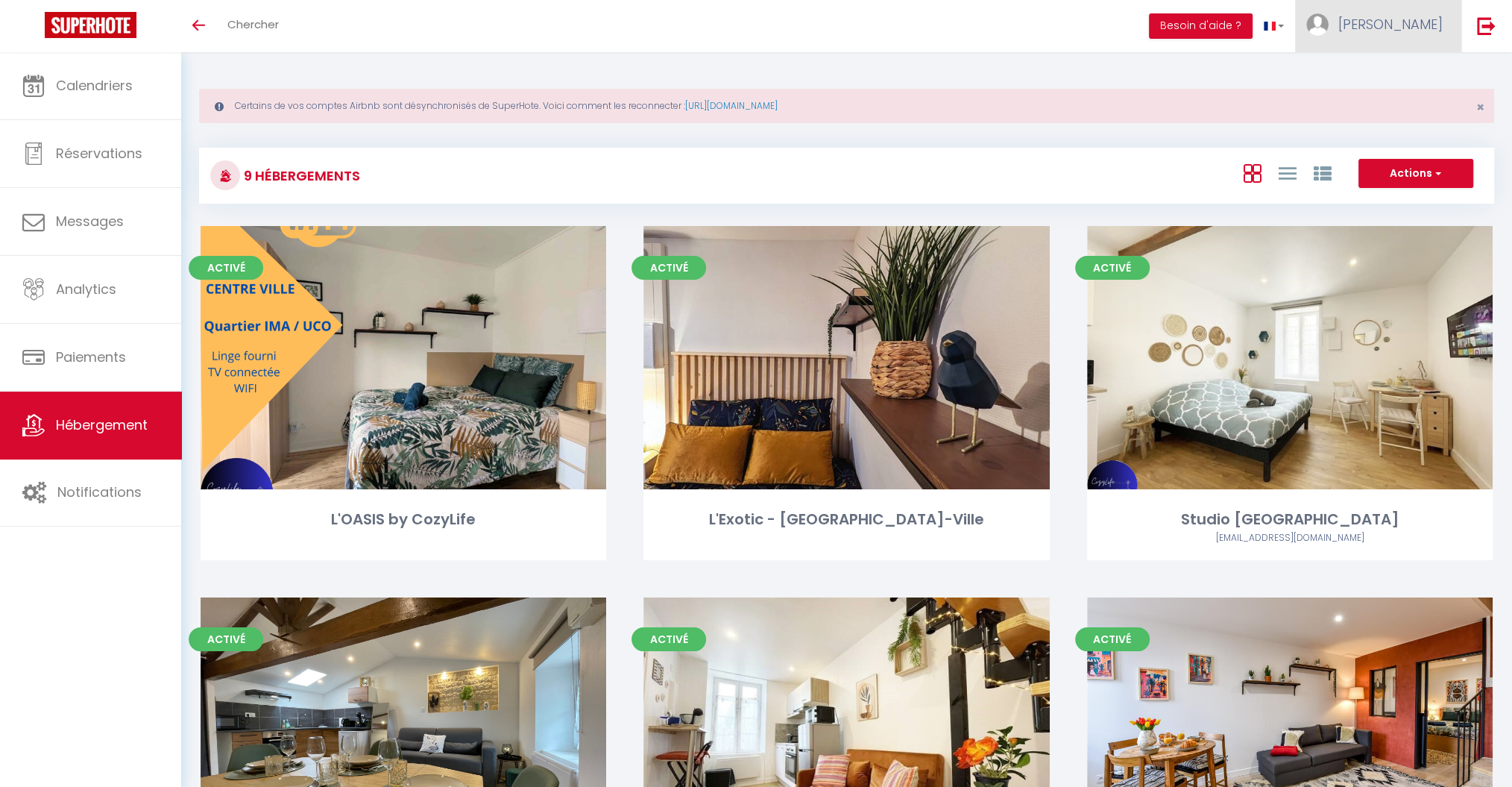
click at [1421, 25] on span "[PERSON_NAME]" at bounding box center [1391, 24] width 104 height 19
click at [1409, 70] on link "Paramètres" at bounding box center [1402, 75] width 110 height 26
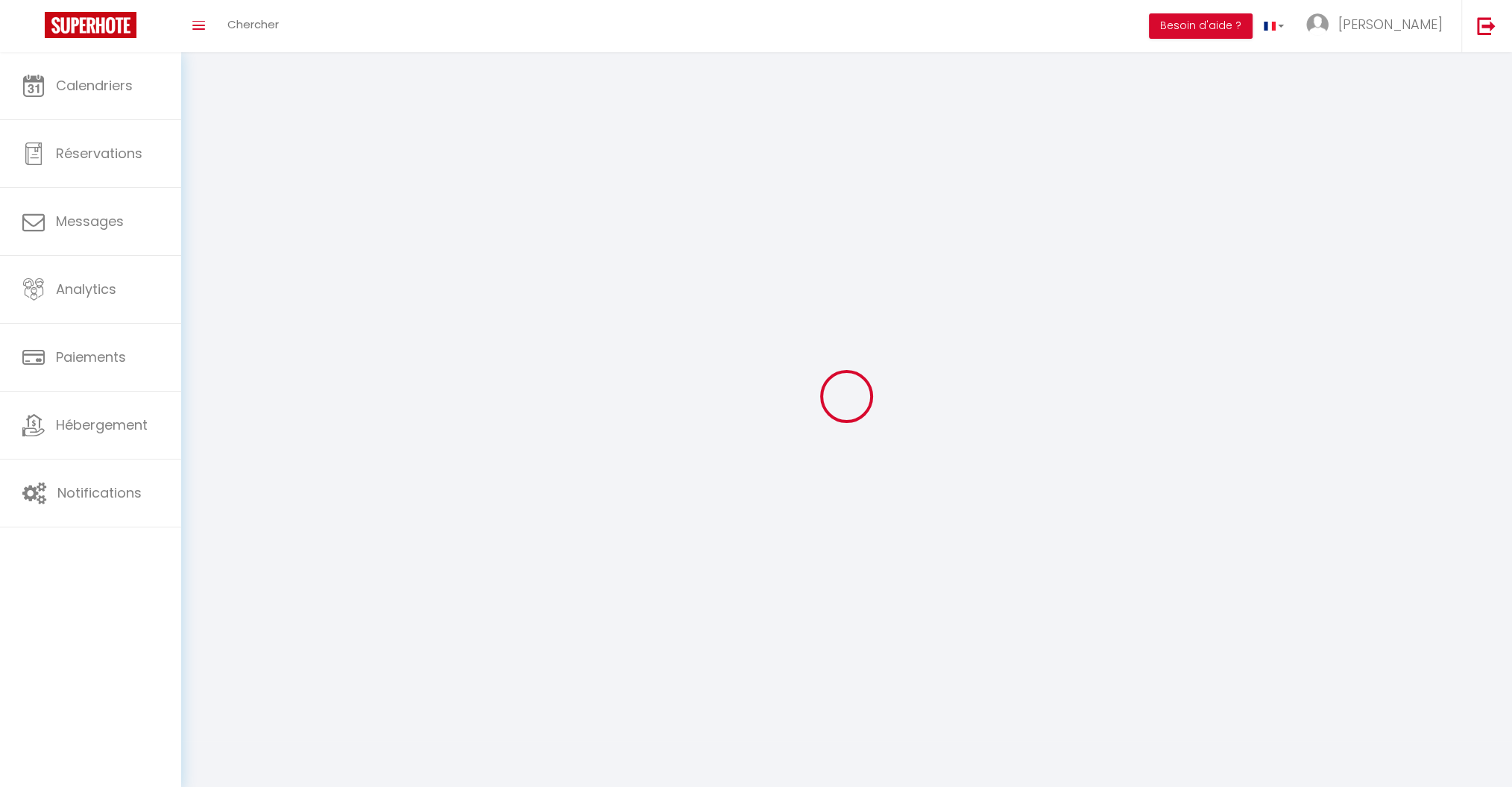
type input "9IHPB5UgM7pfP2cubypDXoOP1"
type input "srKCi4W1MxgdBSxVwVMp1NNlz"
type input "https://app.superhote.com/#/get-available-rentals/srKCi4W1MxgdBSxVwVMp1NNlz"
select select "fr"
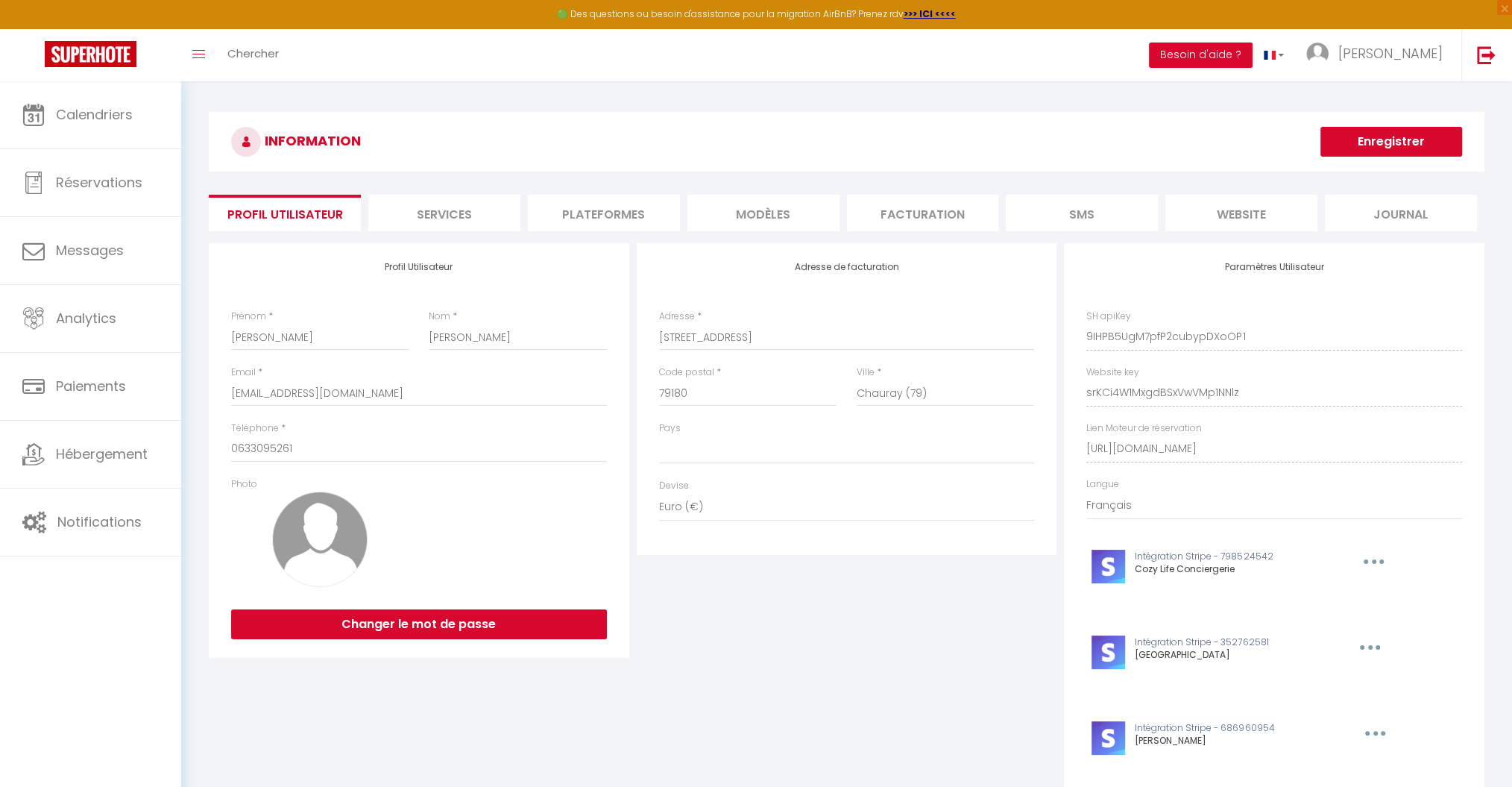
click at [608, 211] on li "Plateformes" at bounding box center [603, 213] width 153 height 36
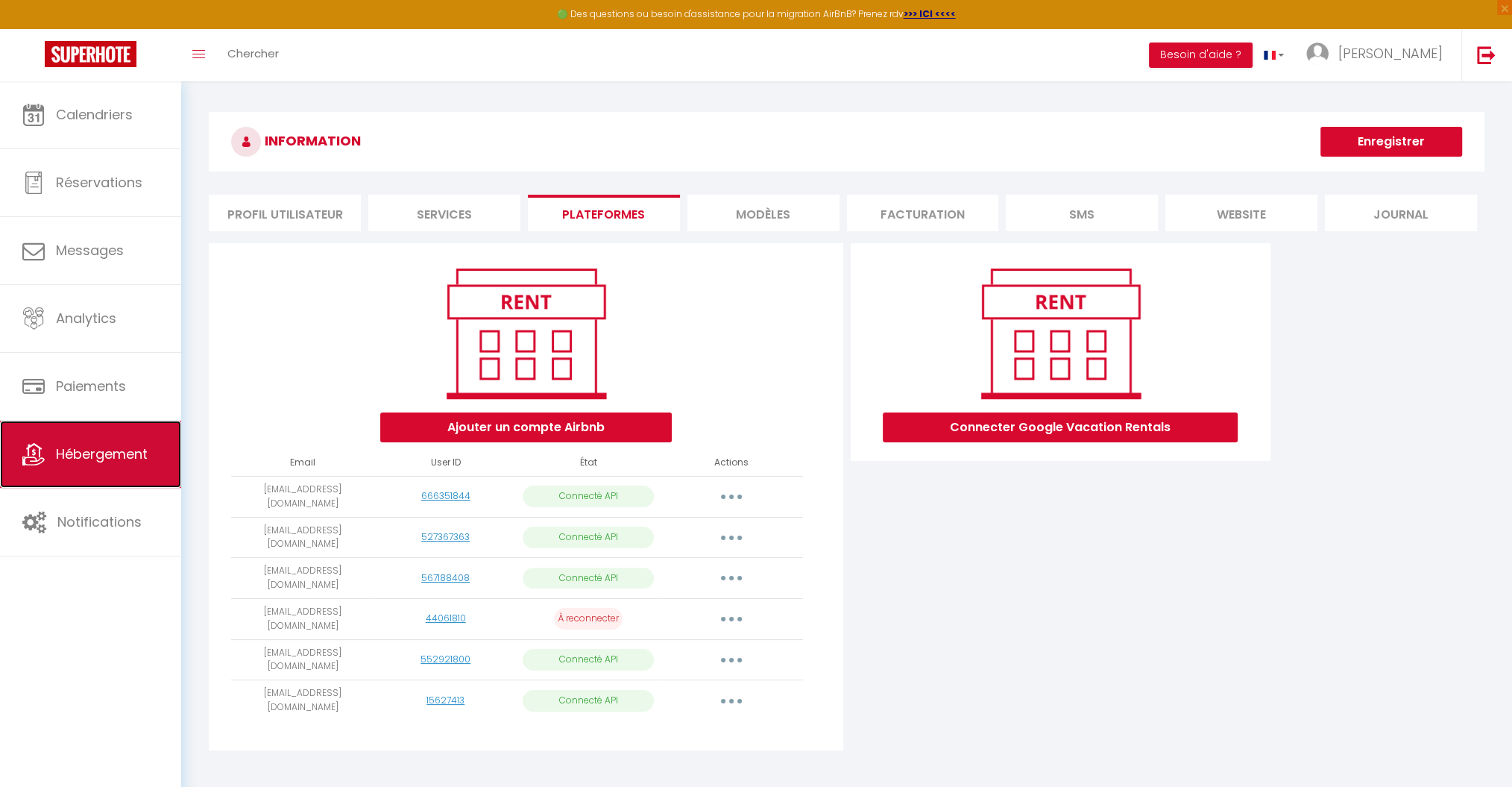
click at [109, 449] on span "Hébergement" at bounding box center [101, 453] width 92 height 19
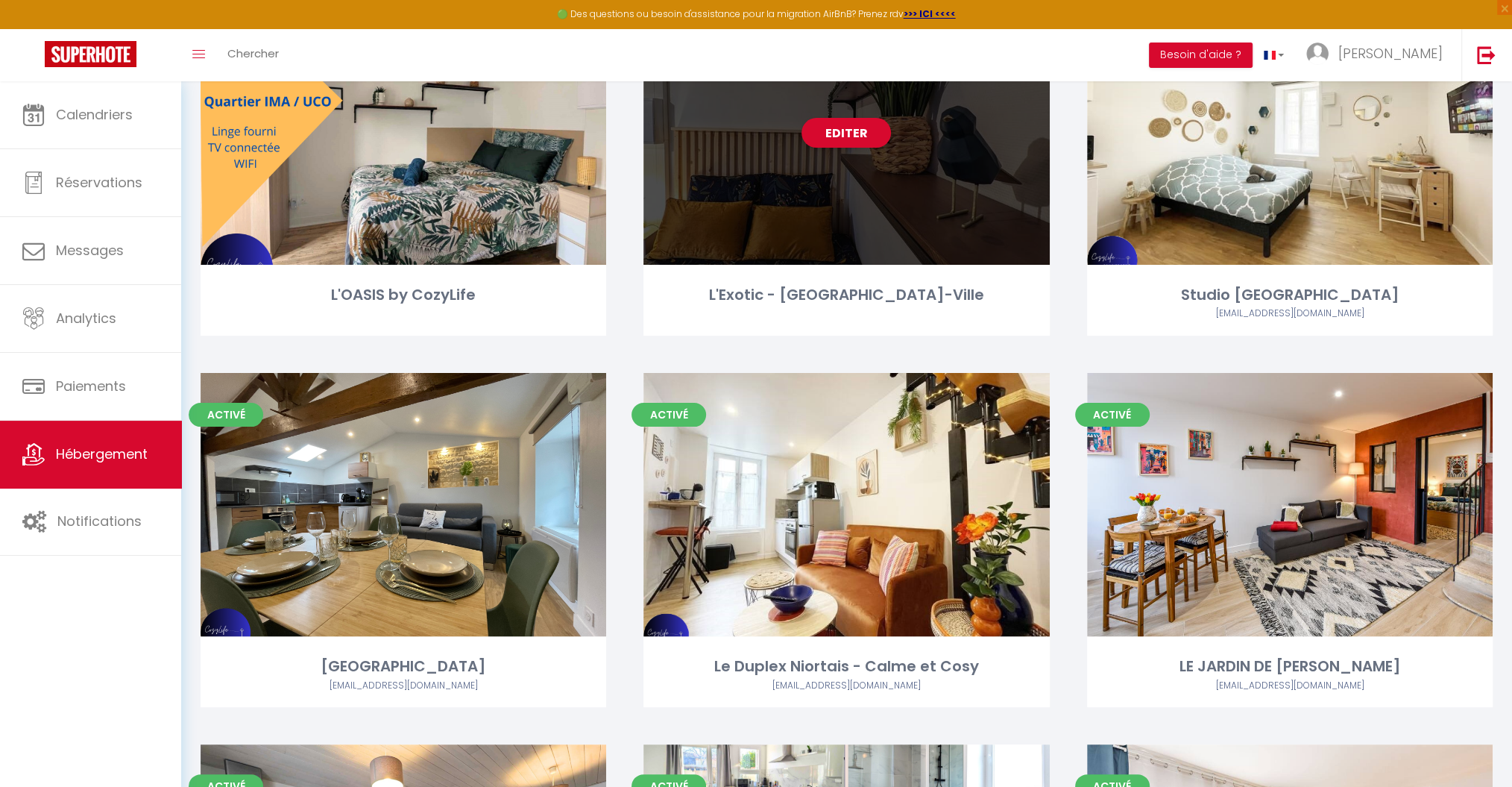
scroll to position [254, 0]
click at [872, 130] on link "Editer" at bounding box center [846, 132] width 90 height 30
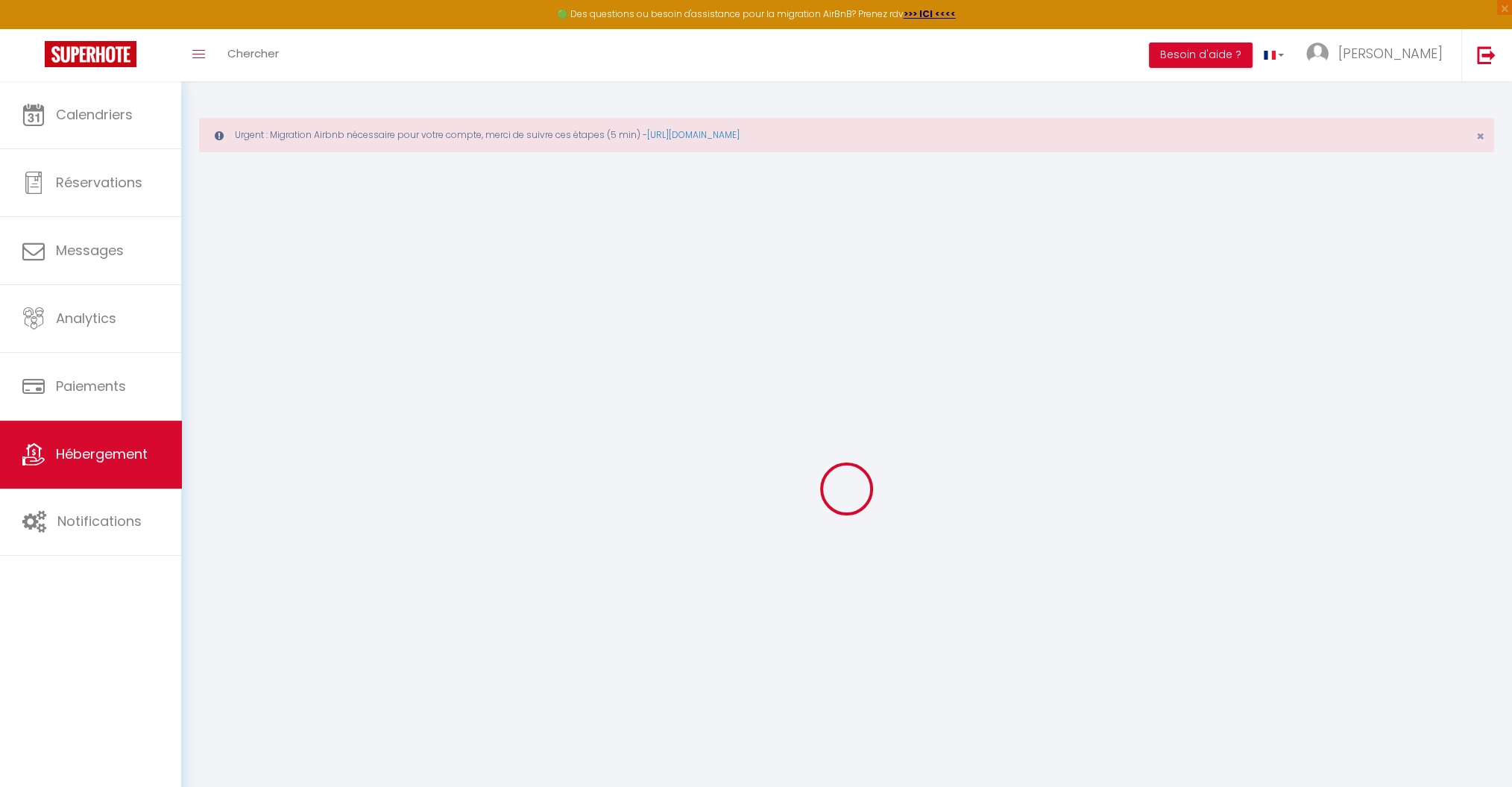
select select "+ 22 %"
checkbox input "false"
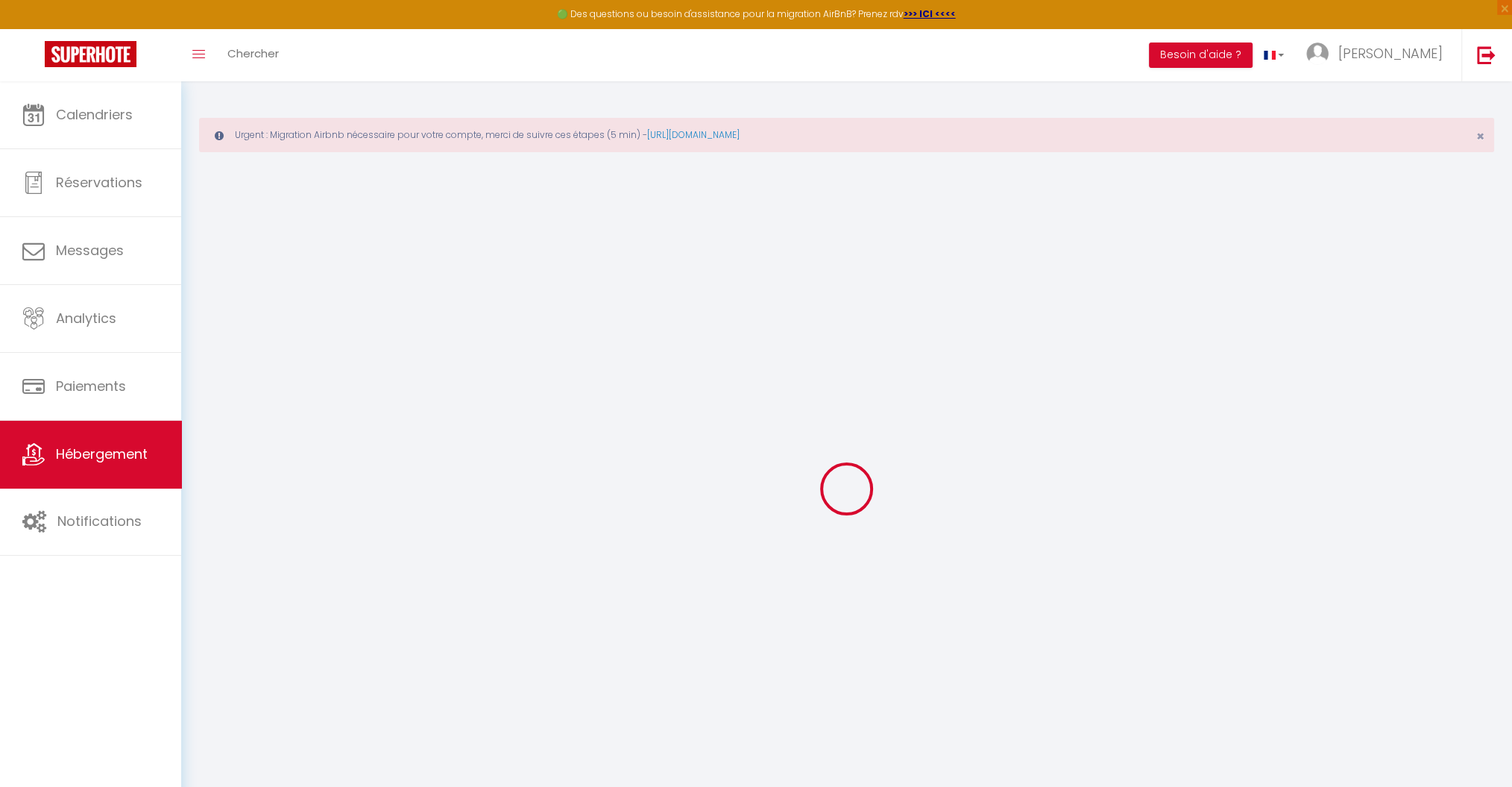
checkbox input "false"
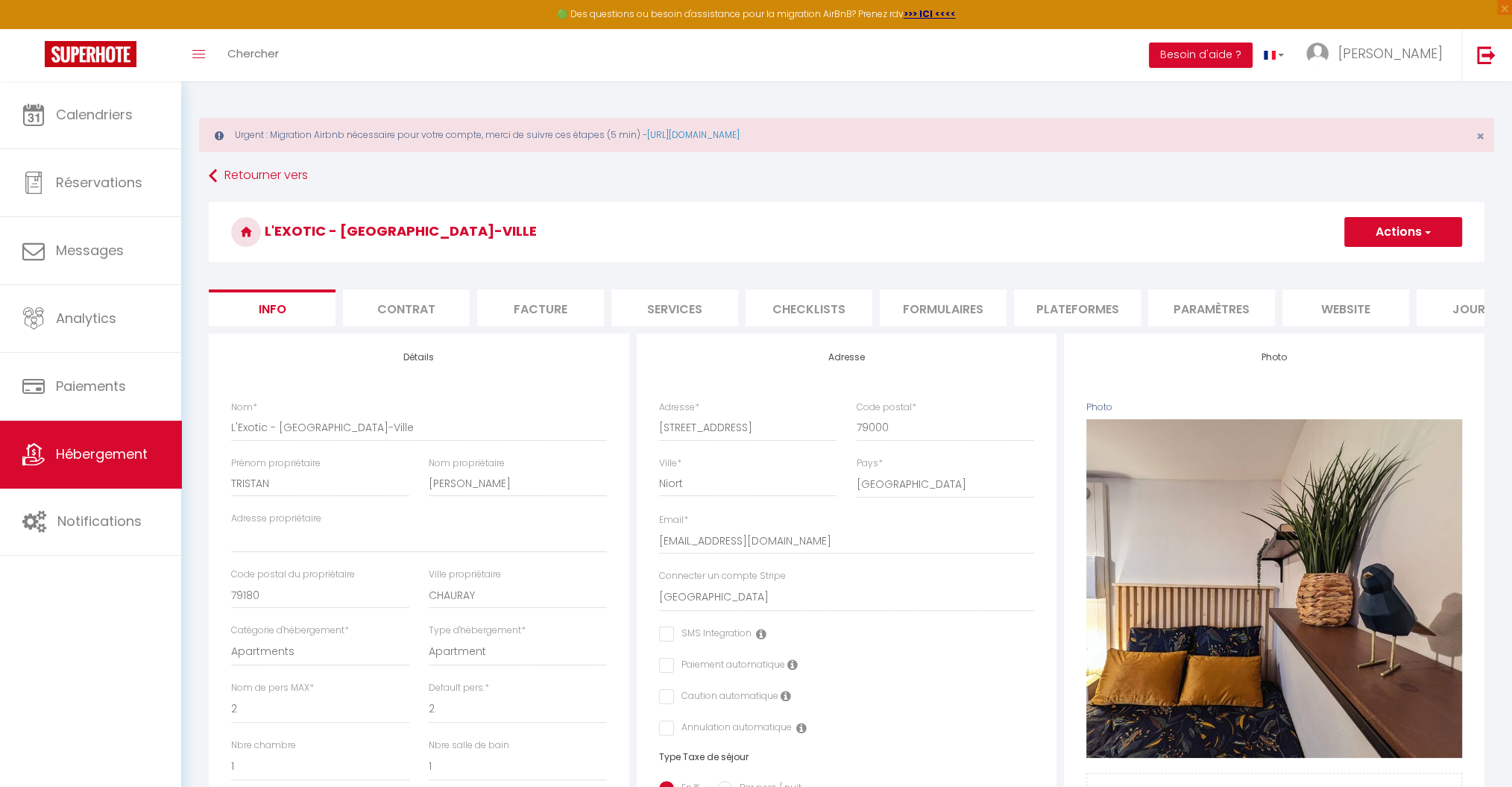
click at [1077, 296] on li "Plateformes" at bounding box center [1077, 307] width 127 height 36
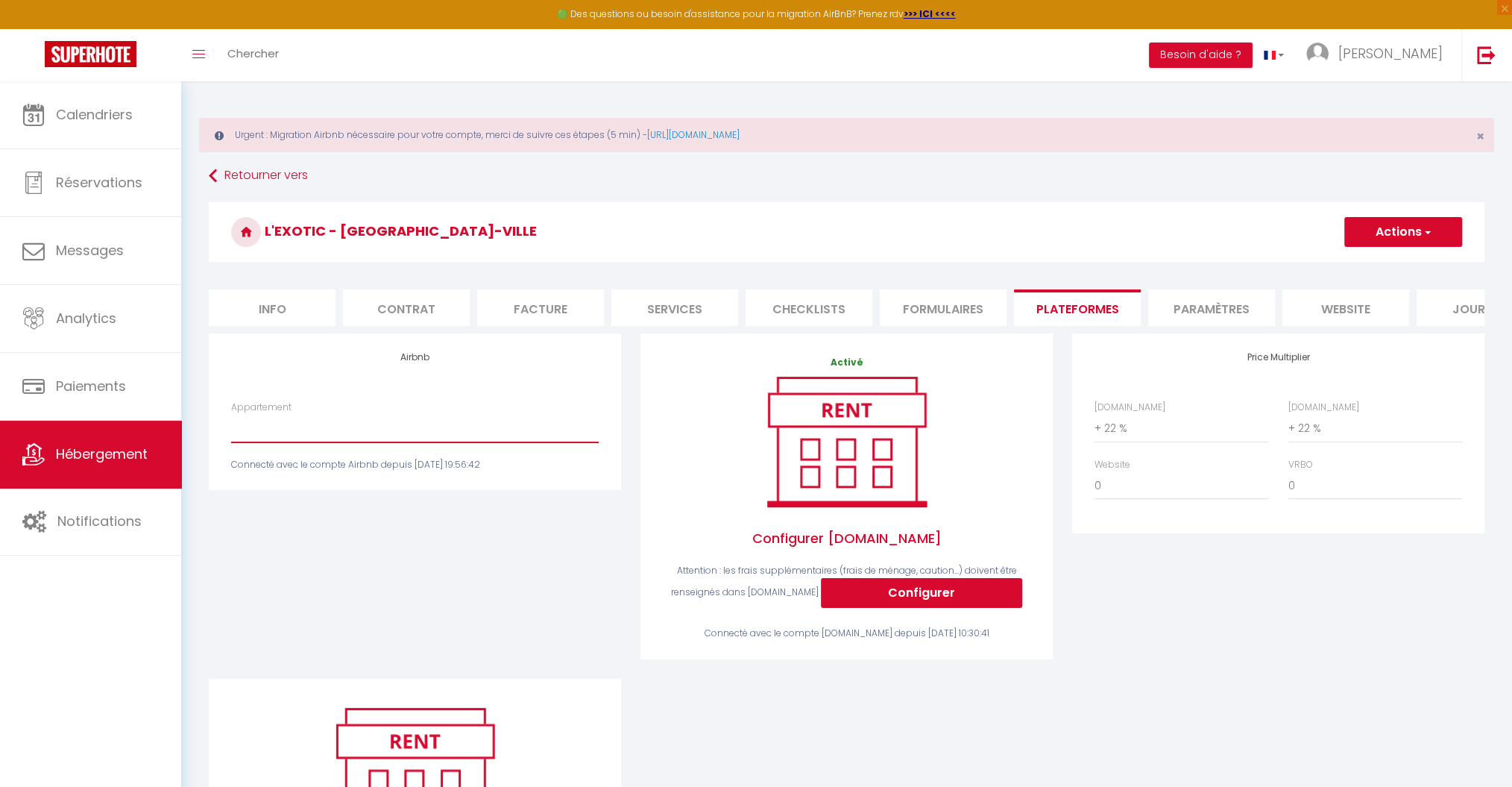
click at [389, 442] on select "L'Exotic - Studio Centre-Ville - tristan6464@yahoo.fr L'Oasis by Cozylife - Cen…" at bounding box center [414, 427] width 367 height 29
select select "11622-1305155304369372693"
click at [231, 428] on select "L'Exotic - Studio Centre-Ville - tristan6464@yahoo.fr L'Oasis by Cozylife - Cen…" at bounding box center [414, 427] width 367 height 29
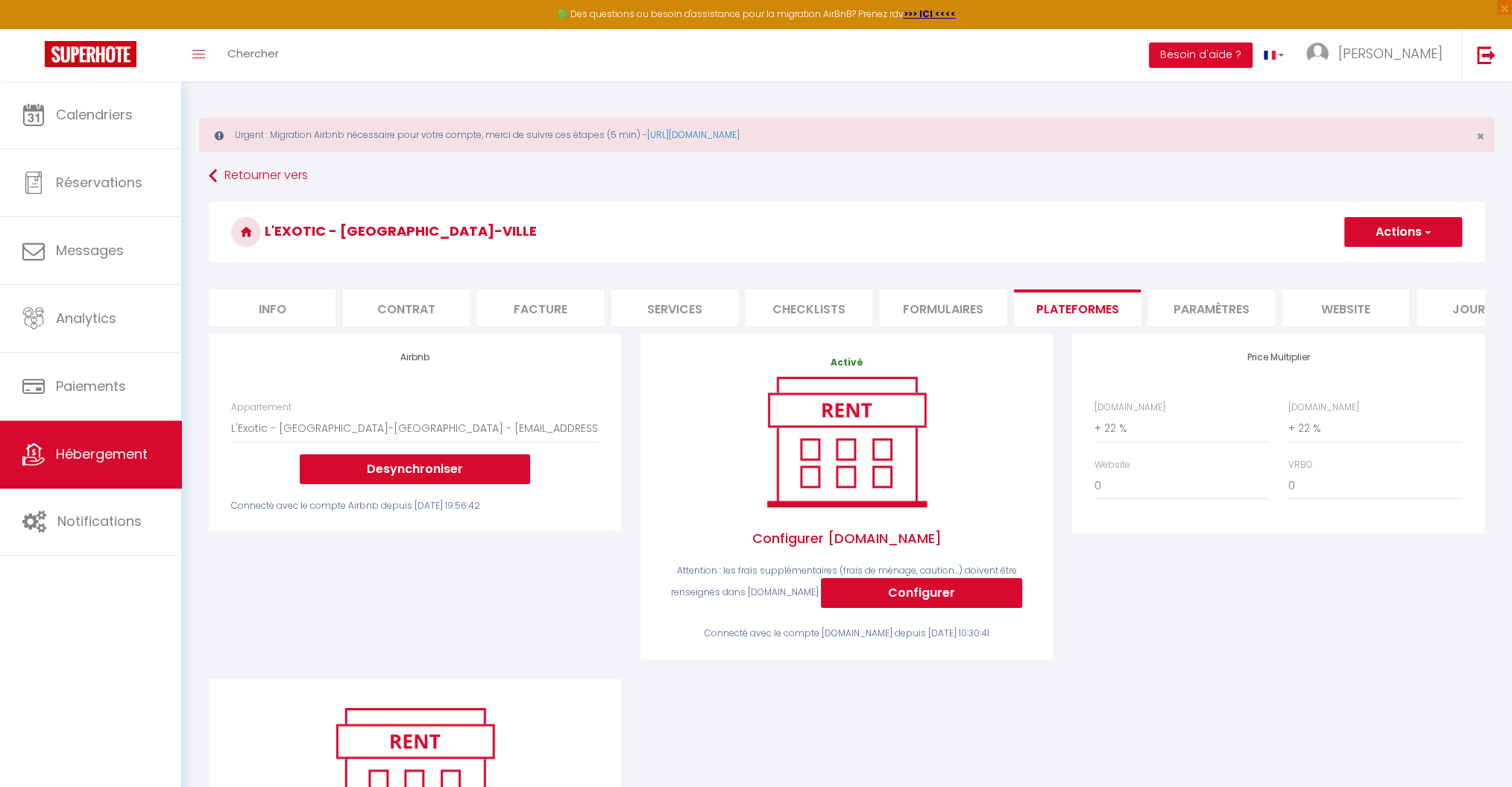
click at [1397, 229] on button "Actions" at bounding box center [1404, 231] width 118 height 30
click at [1379, 260] on link "Enregistrer" at bounding box center [1403, 265] width 118 height 20
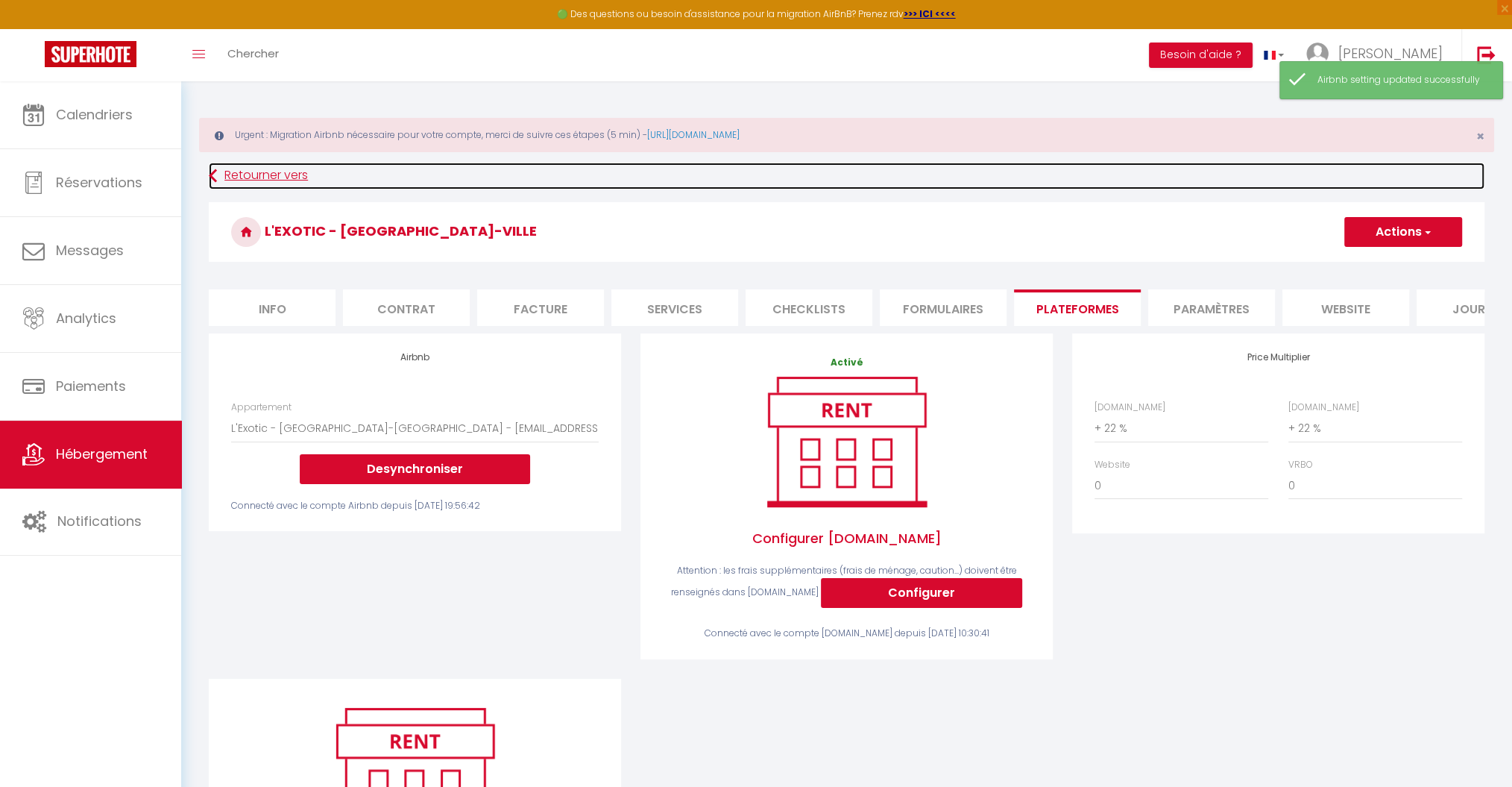
click at [243, 174] on link "Retourner vers" at bounding box center [847, 175] width 1276 height 27
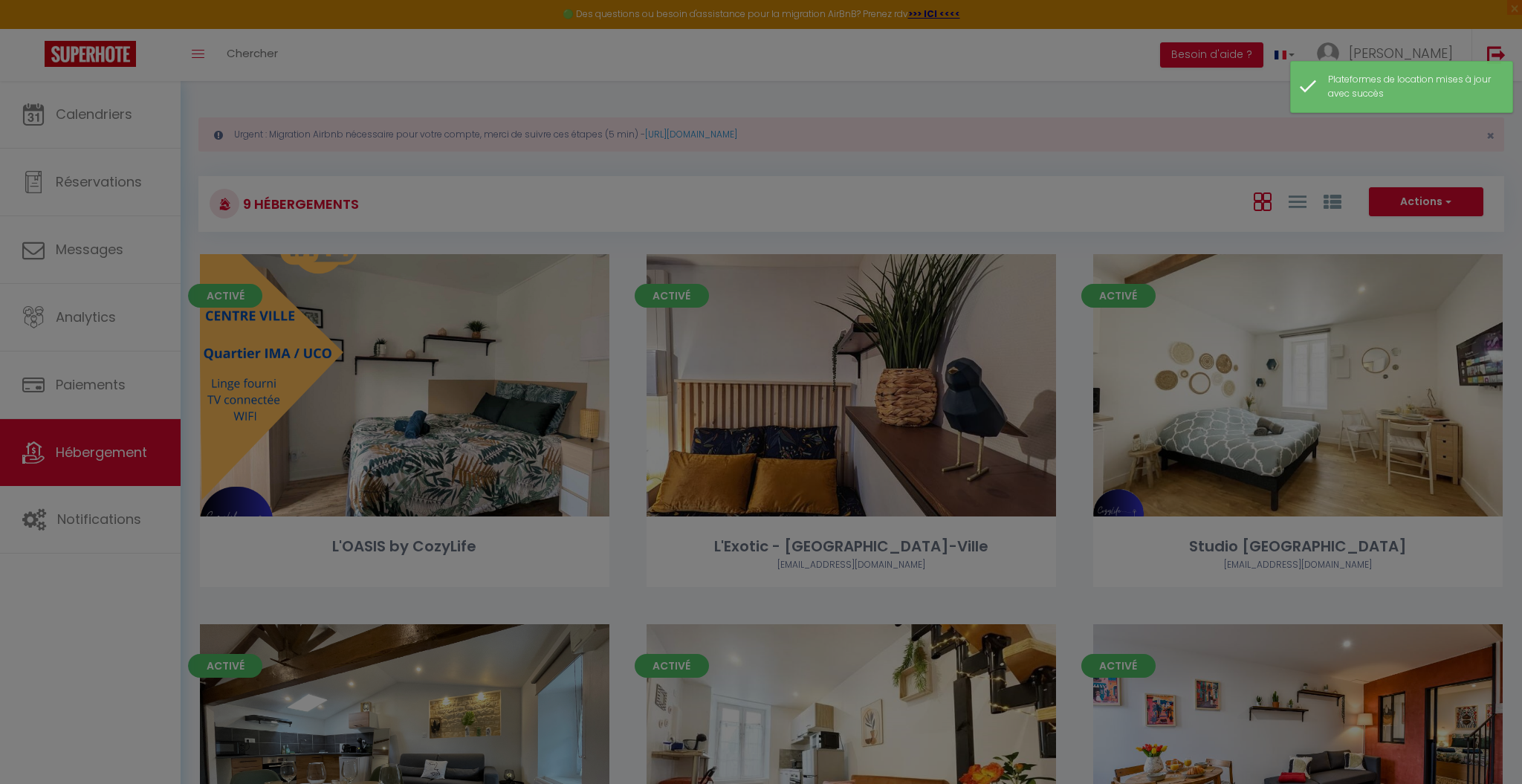
click at [399, 391] on div at bounding box center [761, 392] width 1522 height 784
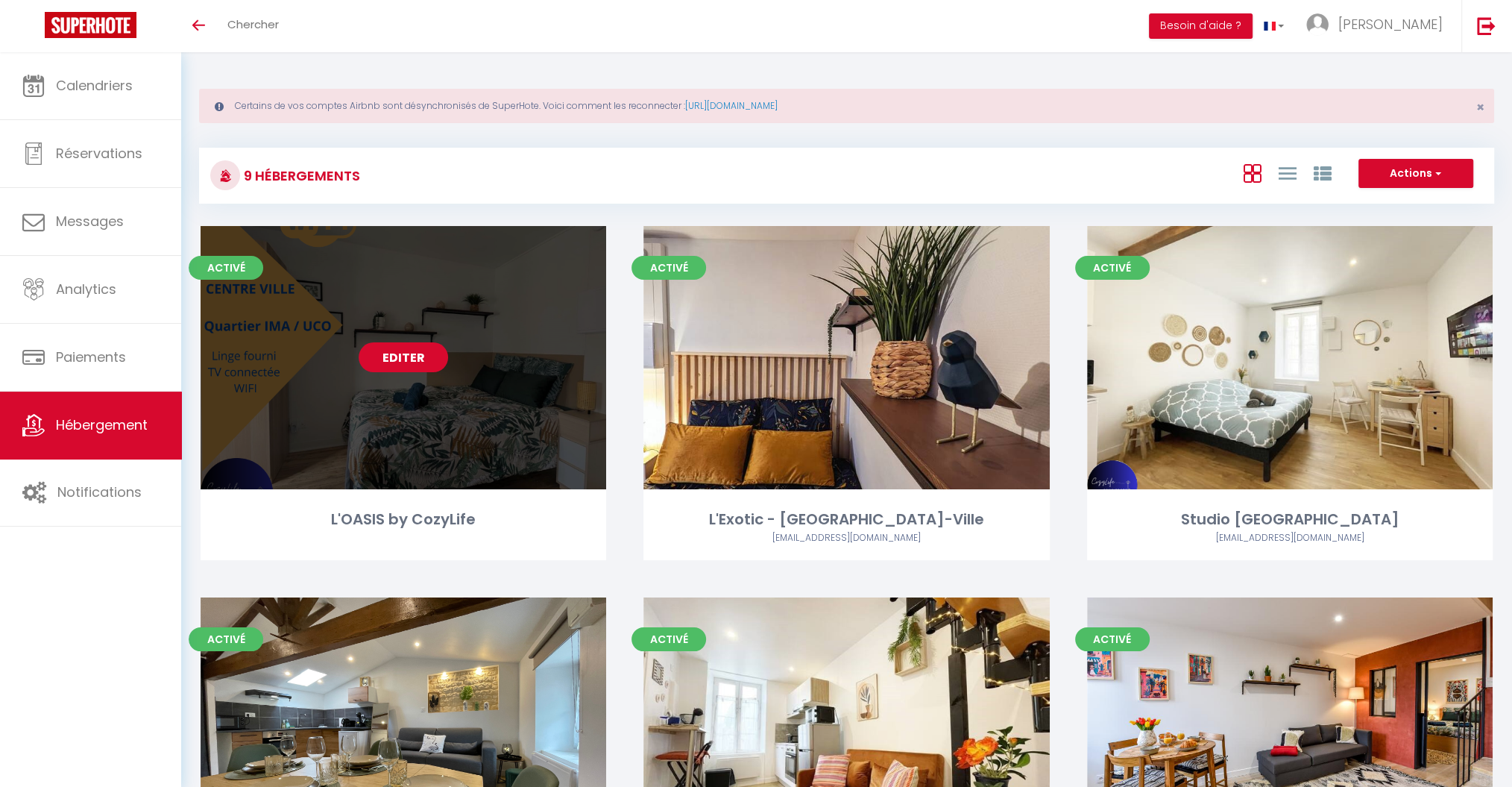
click at [413, 356] on link "Editer" at bounding box center [403, 358] width 90 height 30
click at [413, 354] on link "Editer" at bounding box center [403, 358] width 90 height 30
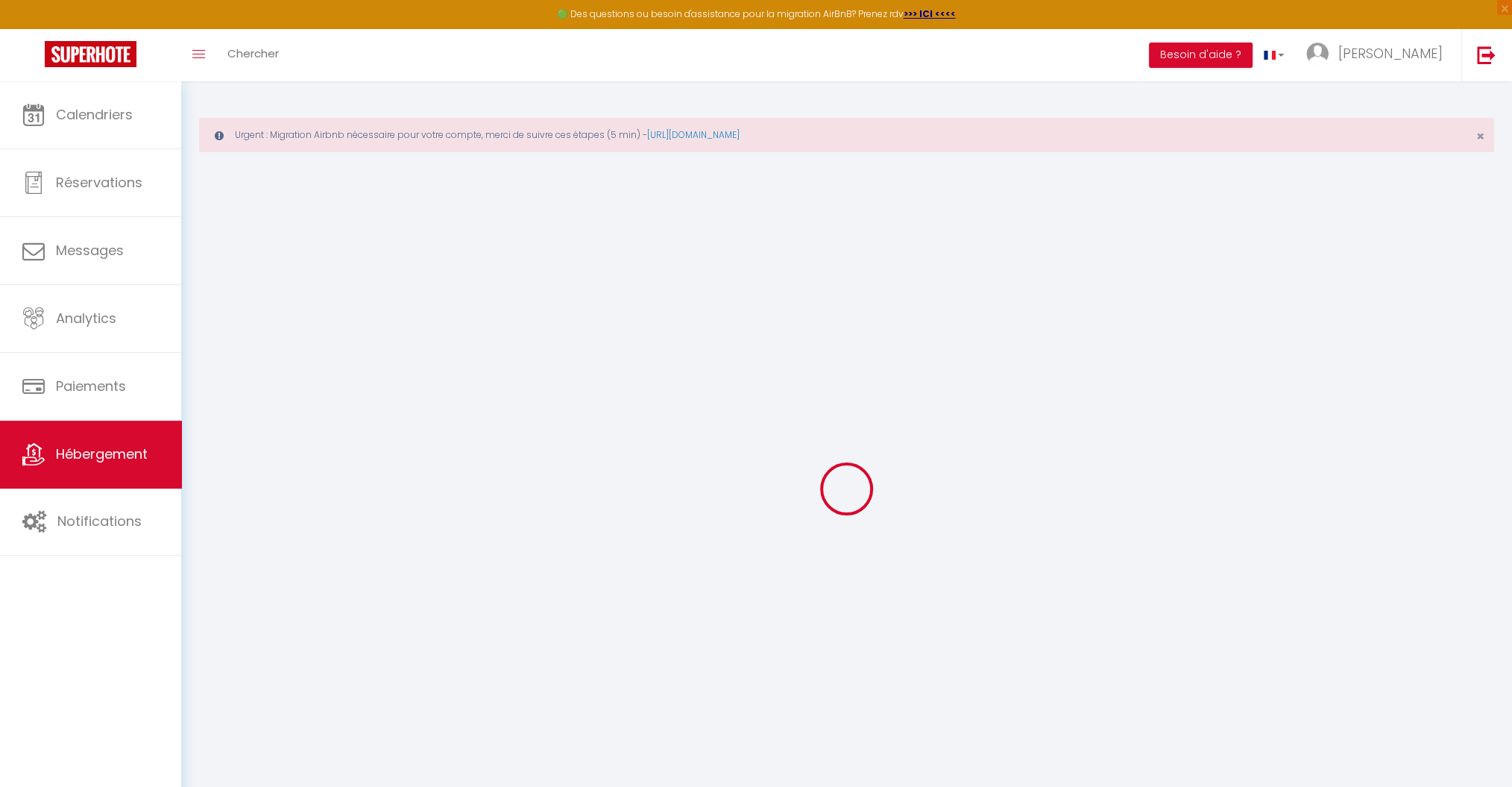
select select "+ 22 %"
checkbox input "false"
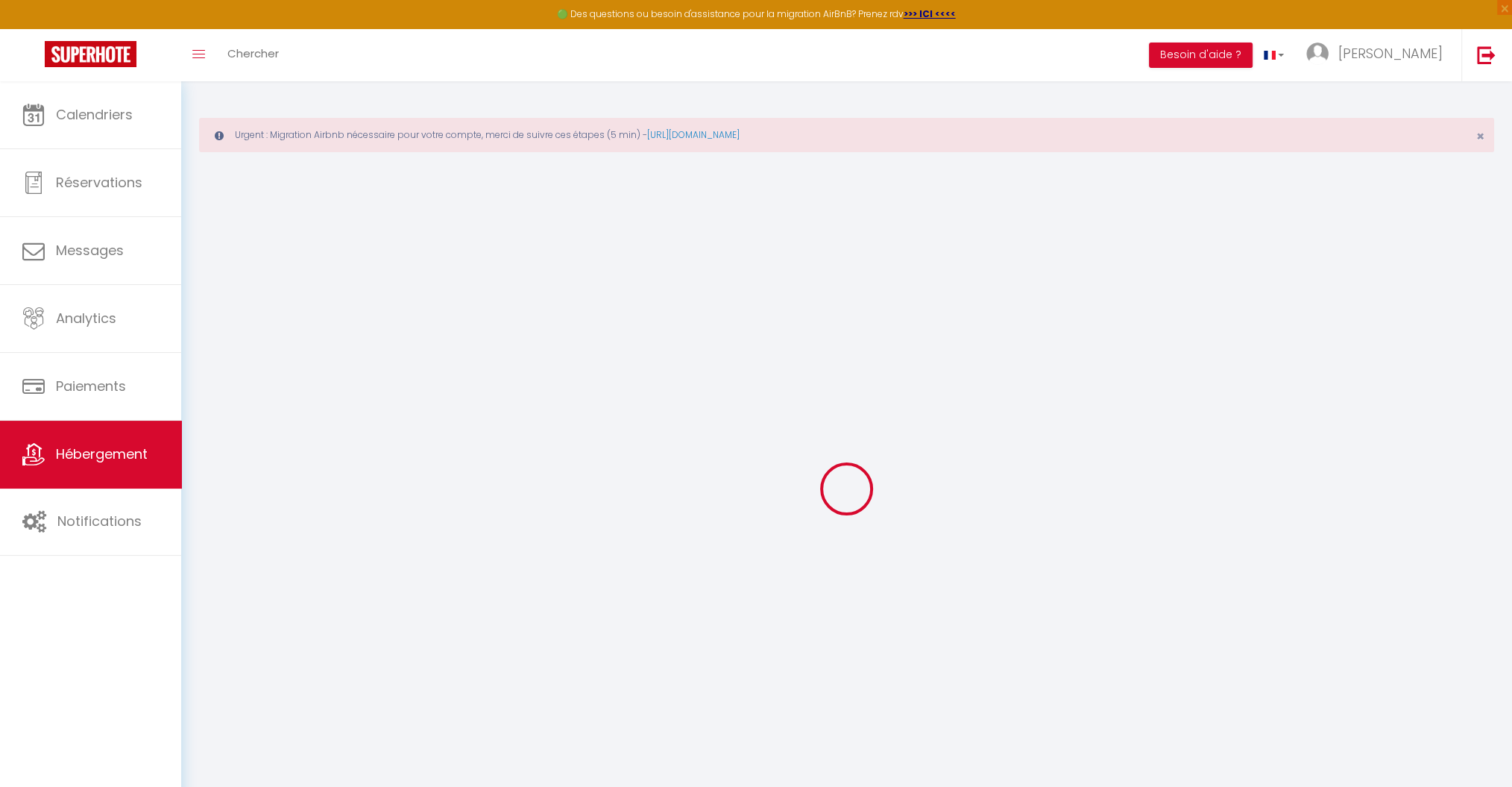
checkbox input "false"
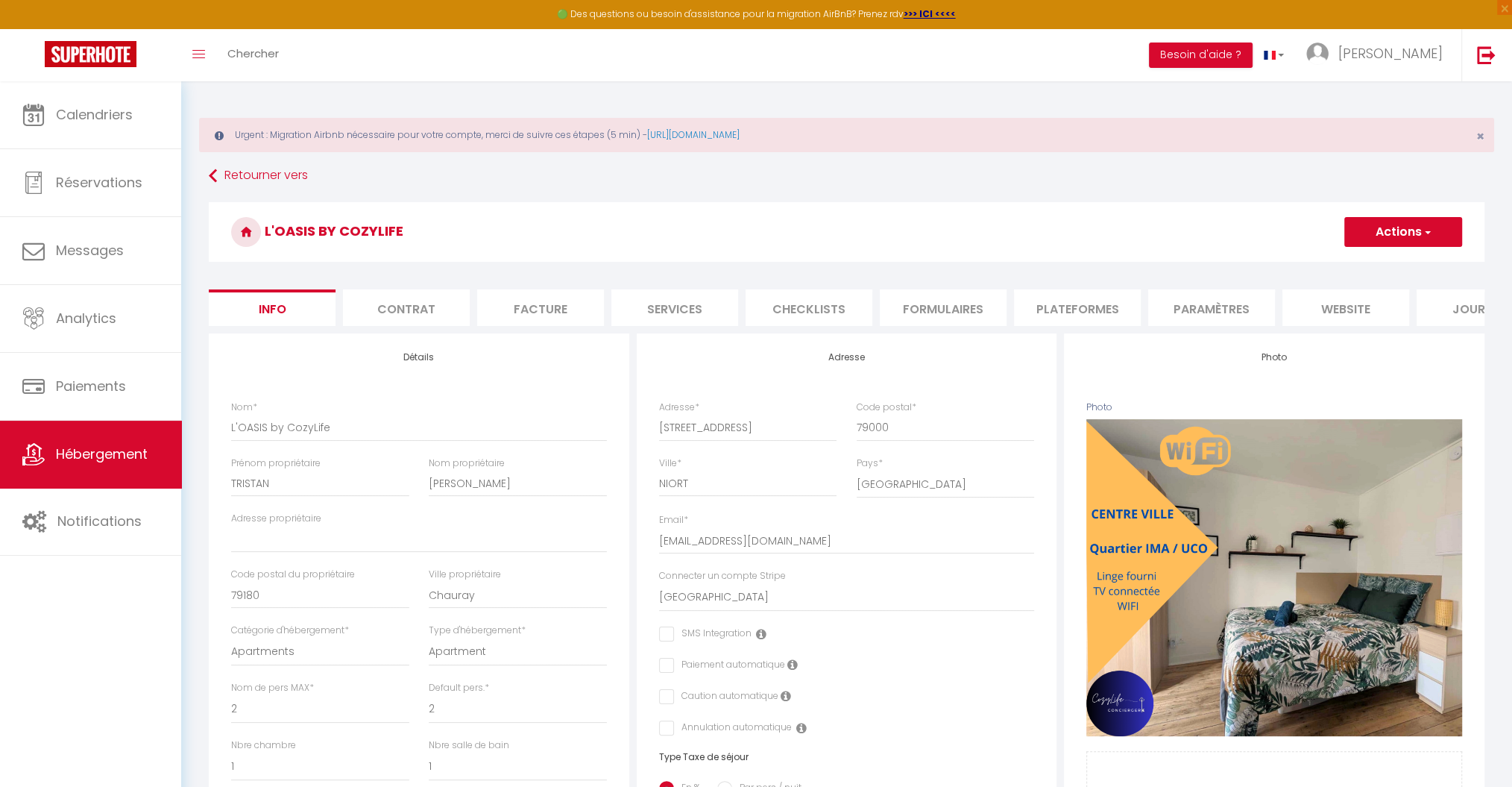
click at [1082, 307] on li "Plateformes" at bounding box center [1077, 307] width 127 height 36
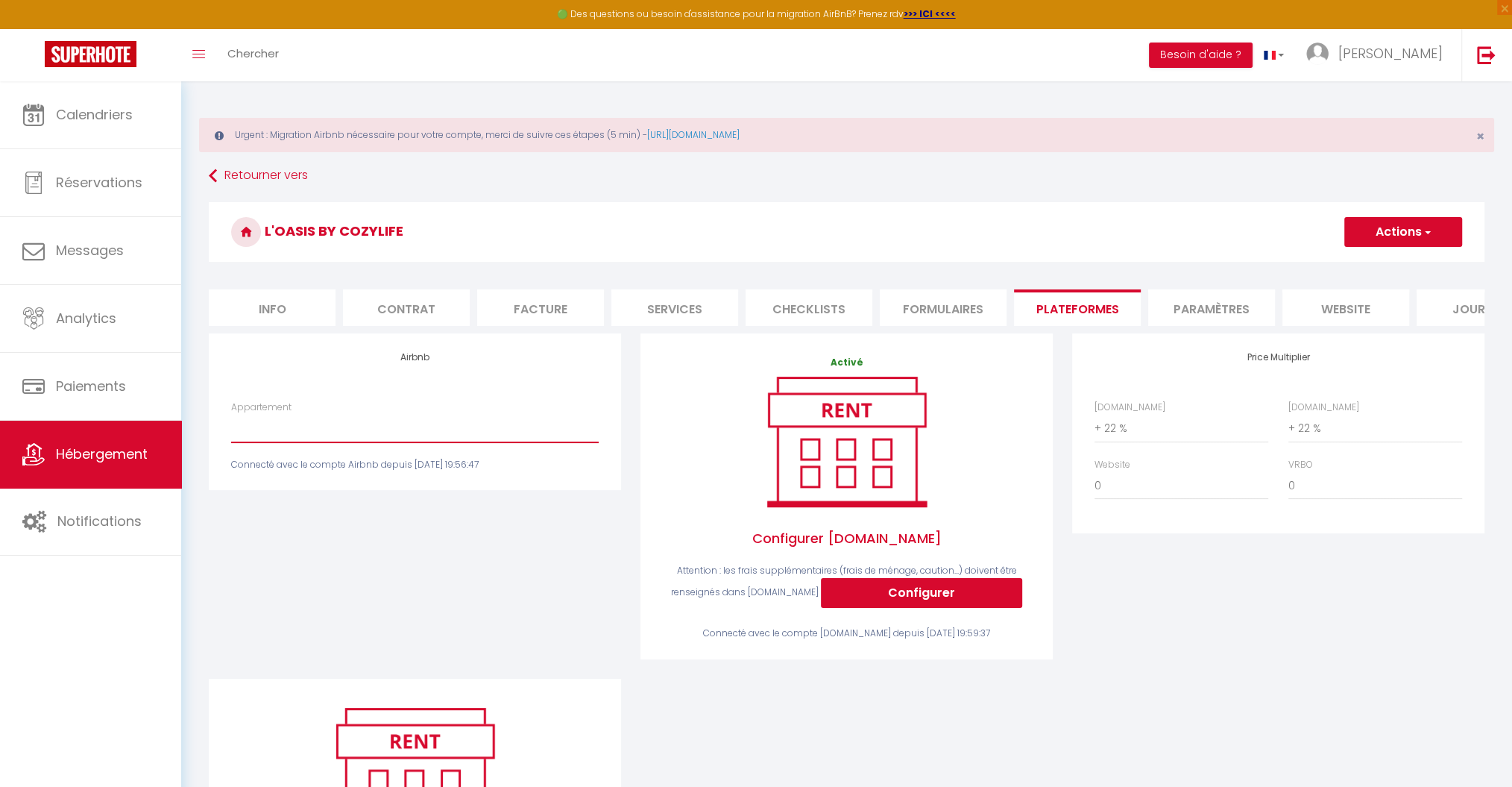
click at [456, 442] on select "L'Oasis by Cozylife - [GEOGRAPHIC_DATA] - [EMAIL_ADDRESS][DOMAIN_NAME]" at bounding box center [414, 427] width 367 height 29
select select "11622-1457943078937849637"
click at [231, 428] on select "L'Oasis by Cozylife - [GEOGRAPHIC_DATA] - [EMAIL_ADDRESS][DOMAIN_NAME]" at bounding box center [414, 427] width 367 height 29
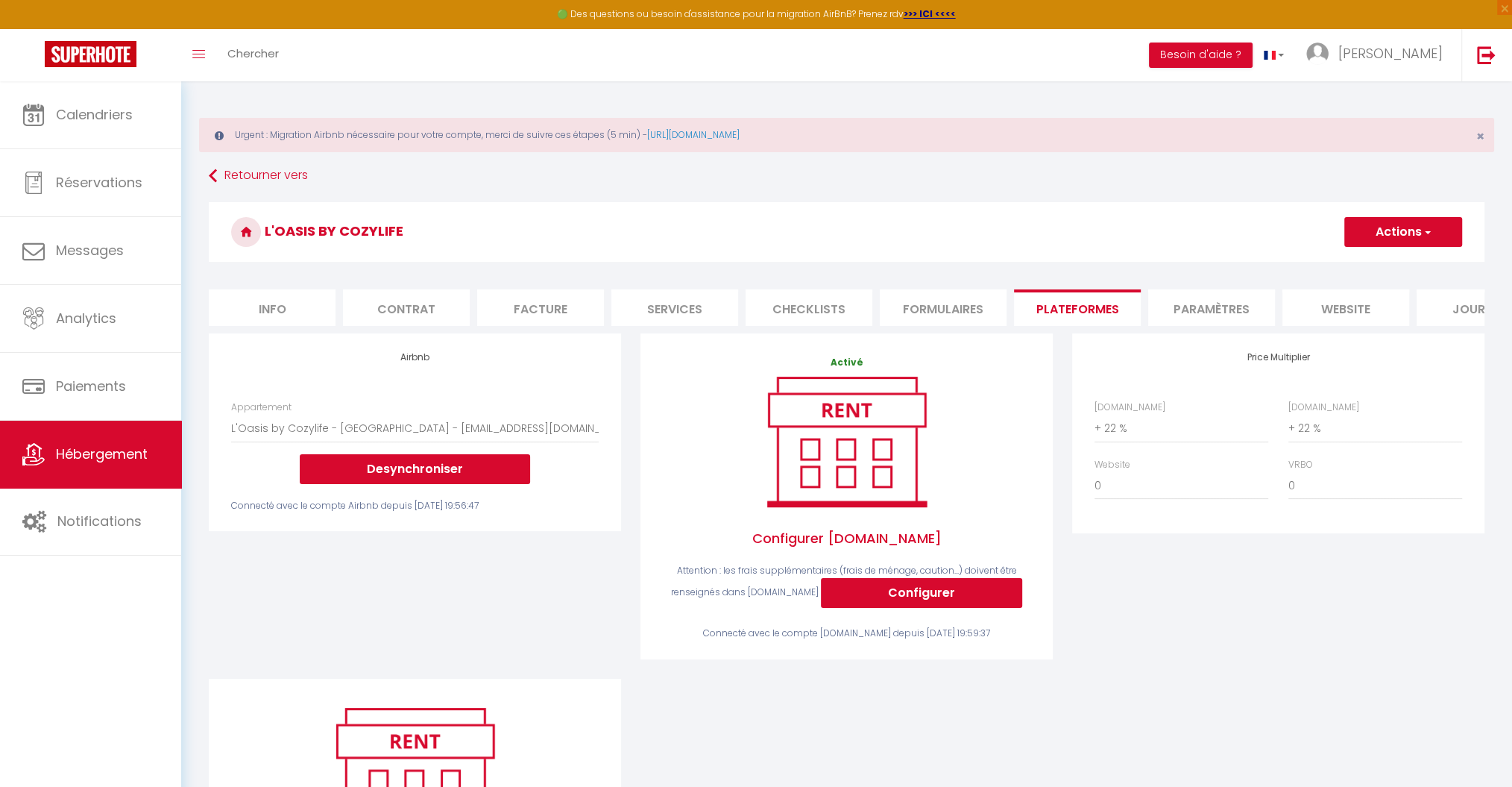
click at [1397, 223] on button "Actions" at bounding box center [1404, 231] width 118 height 30
click at [1382, 260] on link "Enregistrer" at bounding box center [1403, 265] width 118 height 20
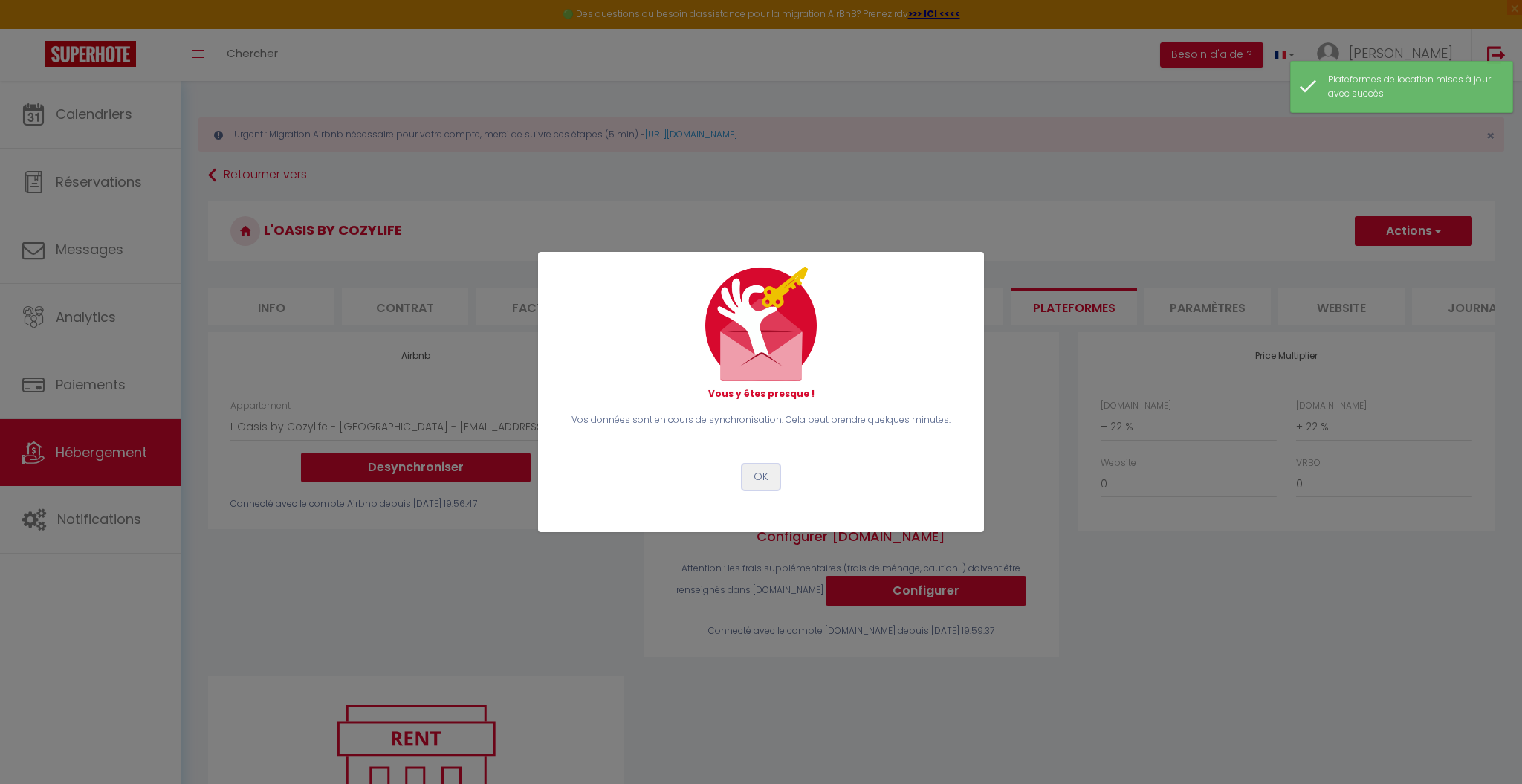
click at [759, 481] on button "OK" at bounding box center [761, 477] width 37 height 26
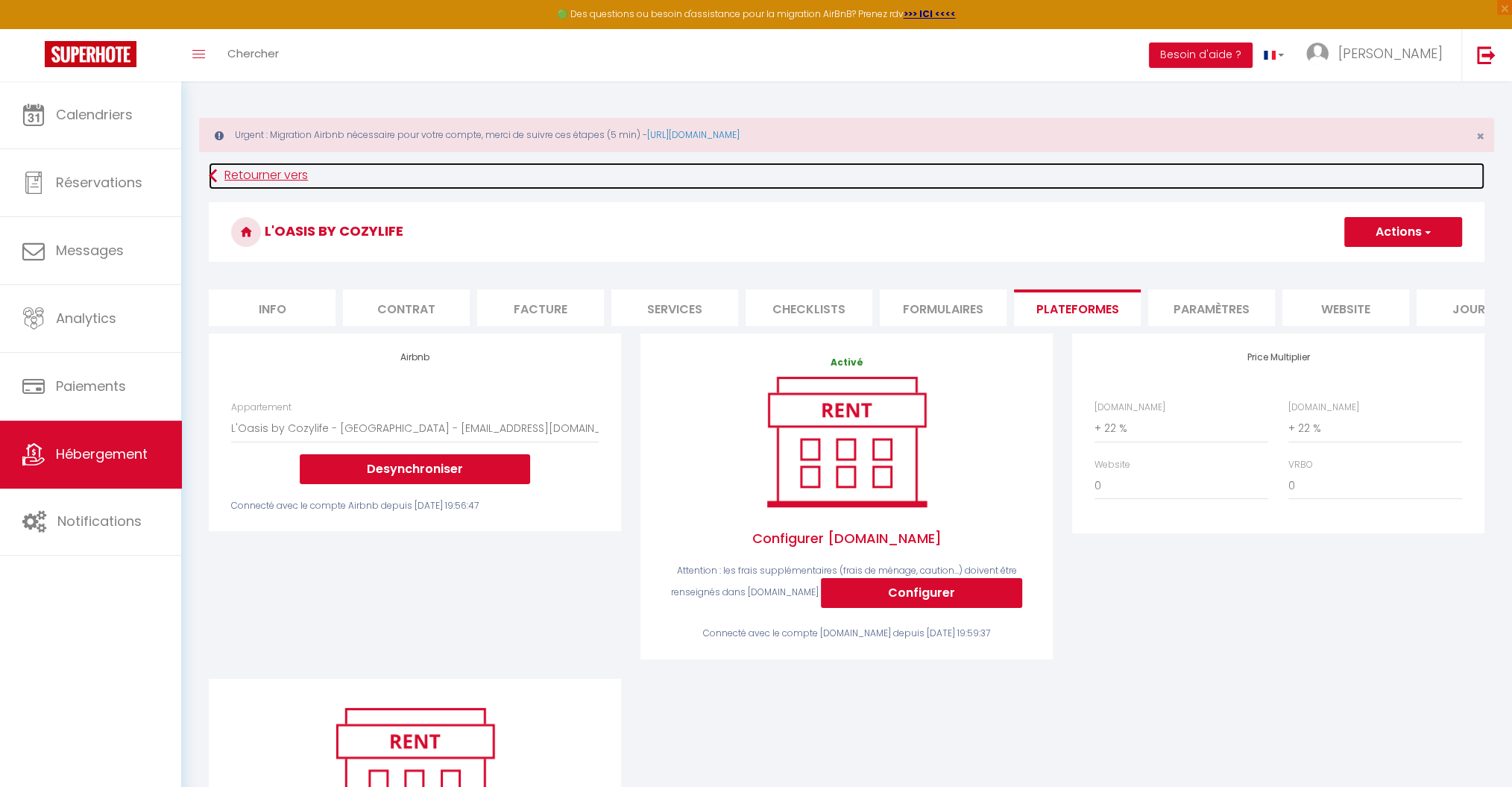
click at [254, 172] on link "Retourner vers" at bounding box center [847, 175] width 1276 height 27
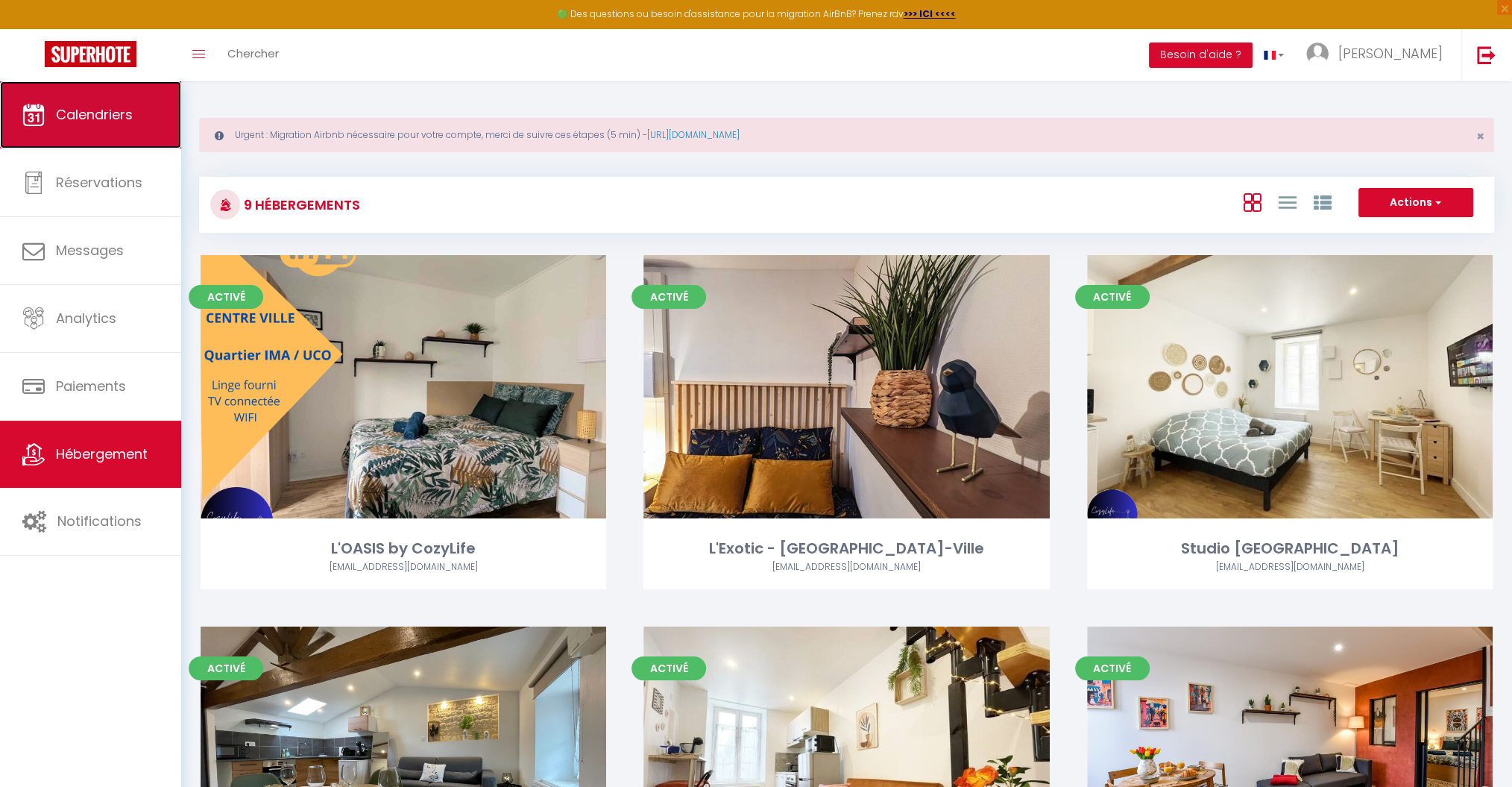
click at [130, 118] on span "Calendriers" at bounding box center [94, 114] width 77 height 19
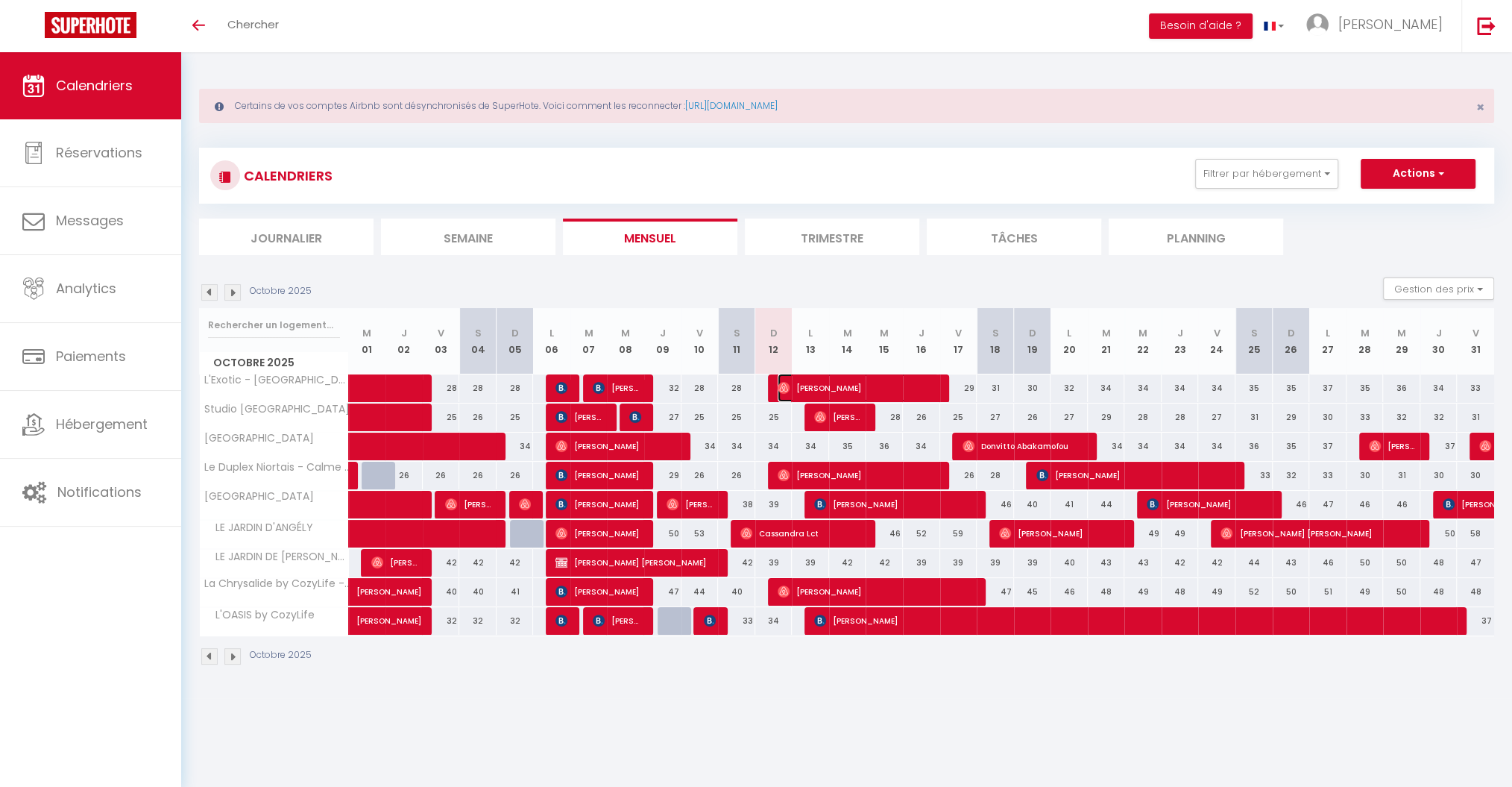
click at [854, 381] on span "[PERSON_NAME]" at bounding box center [858, 388] width 161 height 29
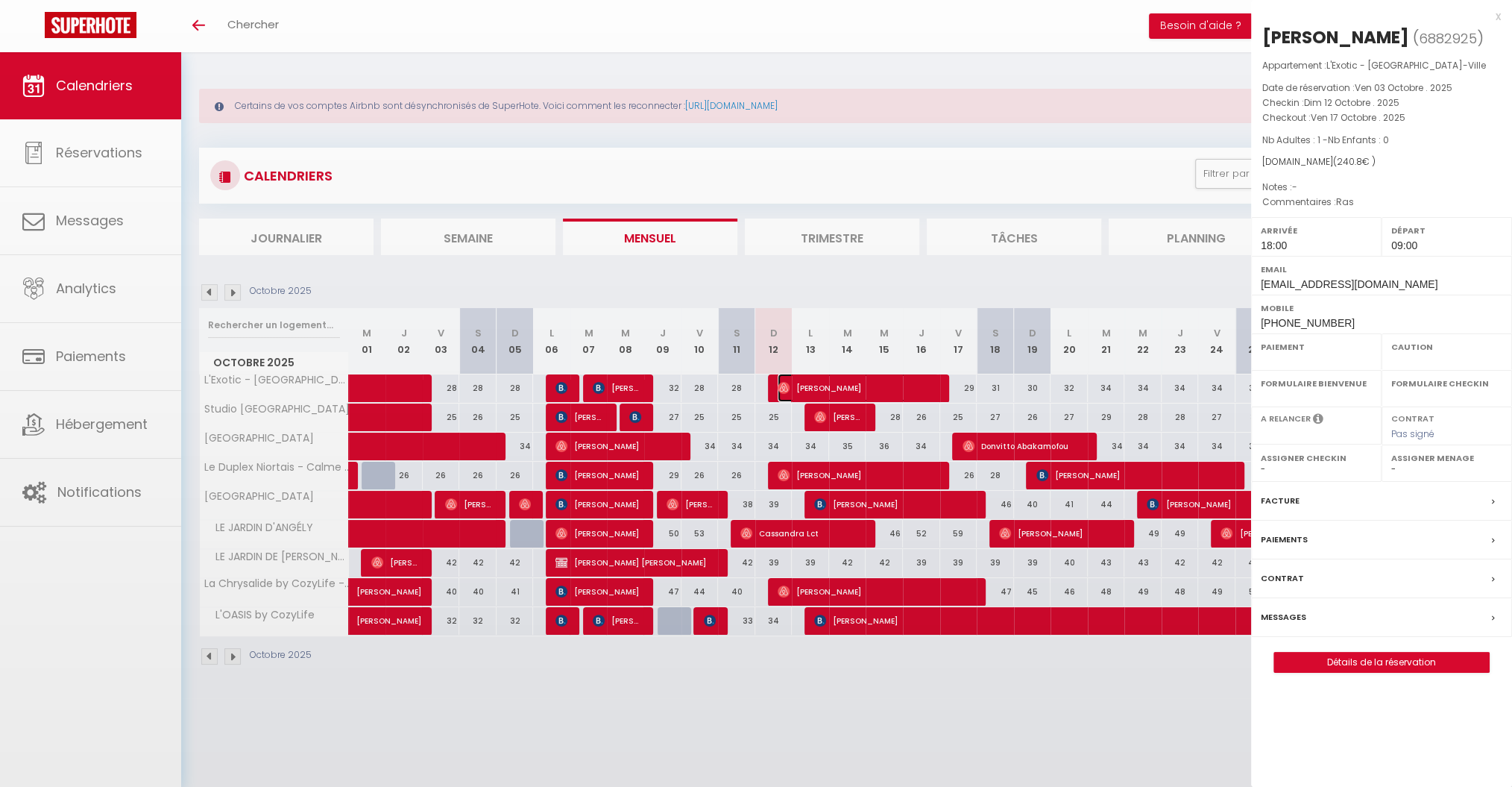
select select "OK"
select select "0"
select select "1"
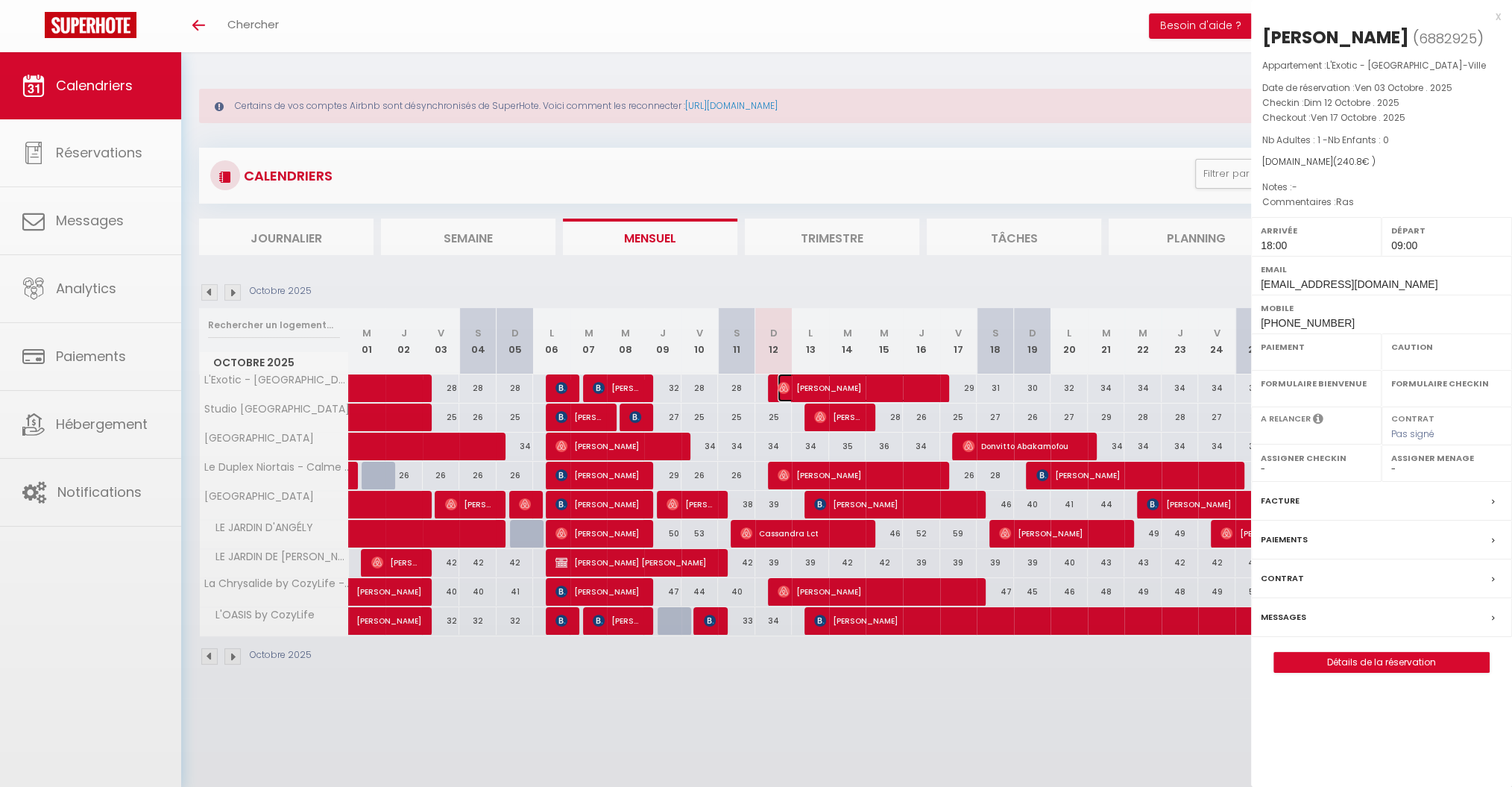
select select
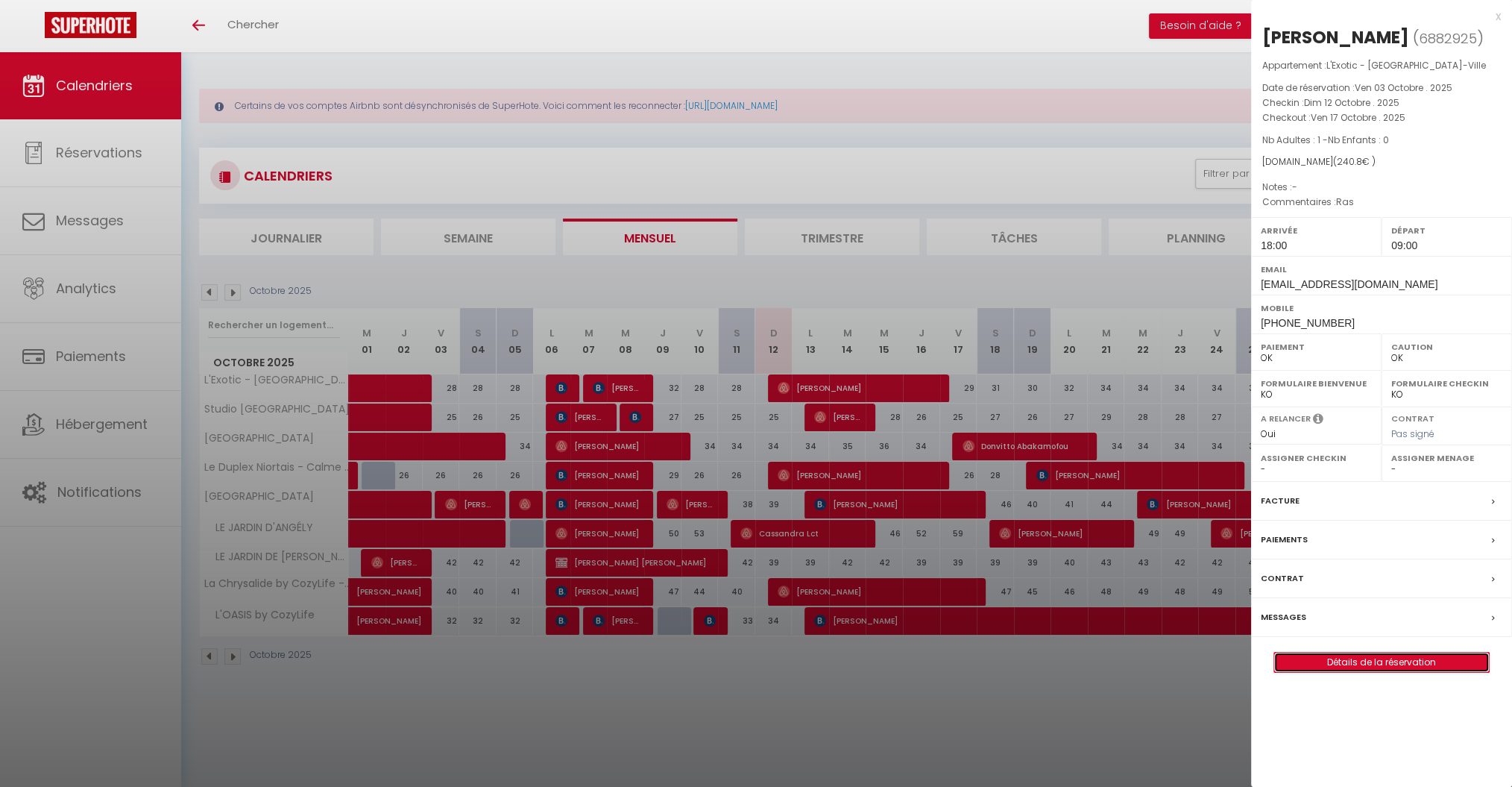
click at [1333, 656] on link "Détails de la réservation" at bounding box center [1382, 663] width 215 height 20
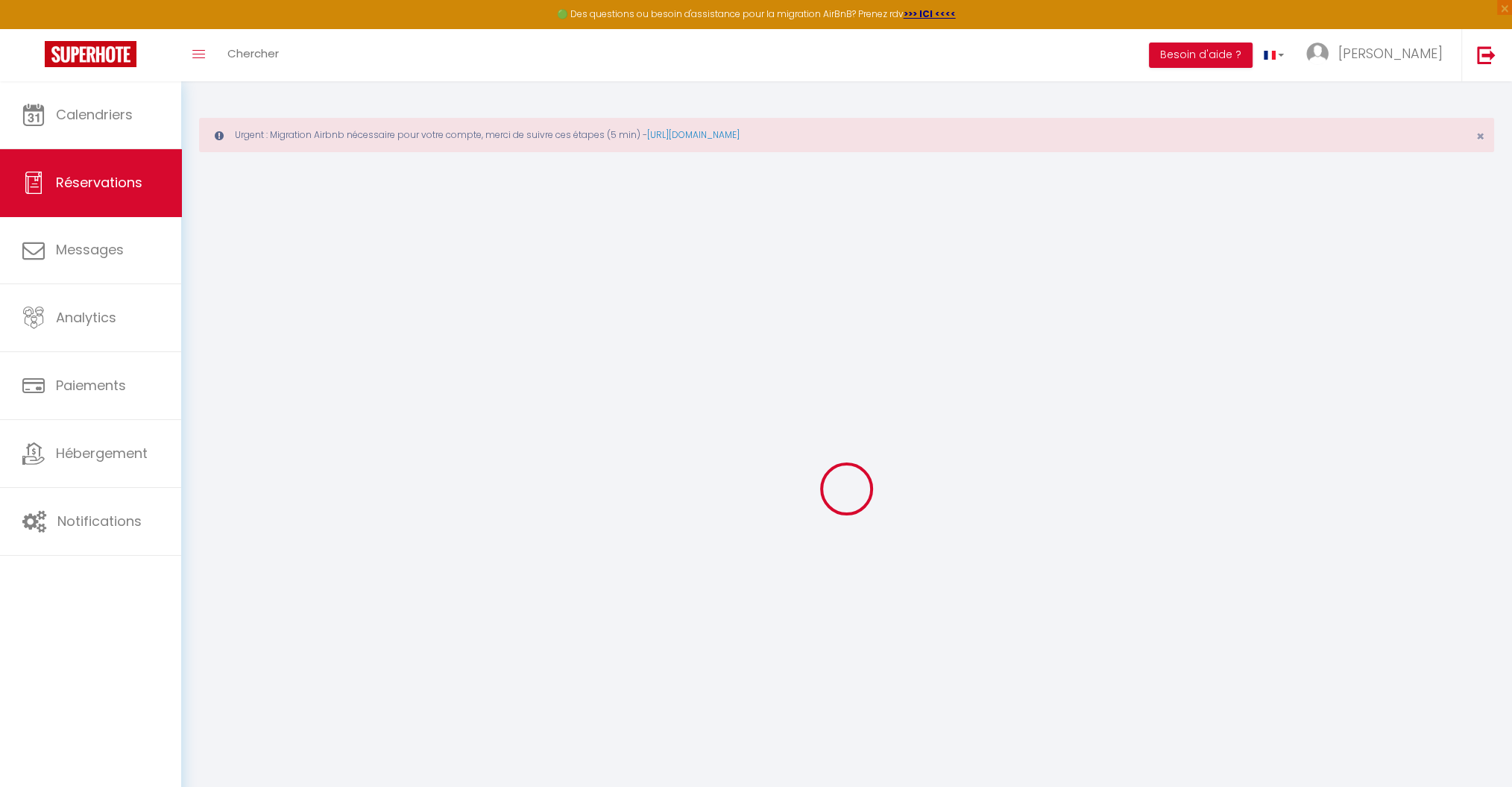
select select
select select "15"
checkbox input "false"
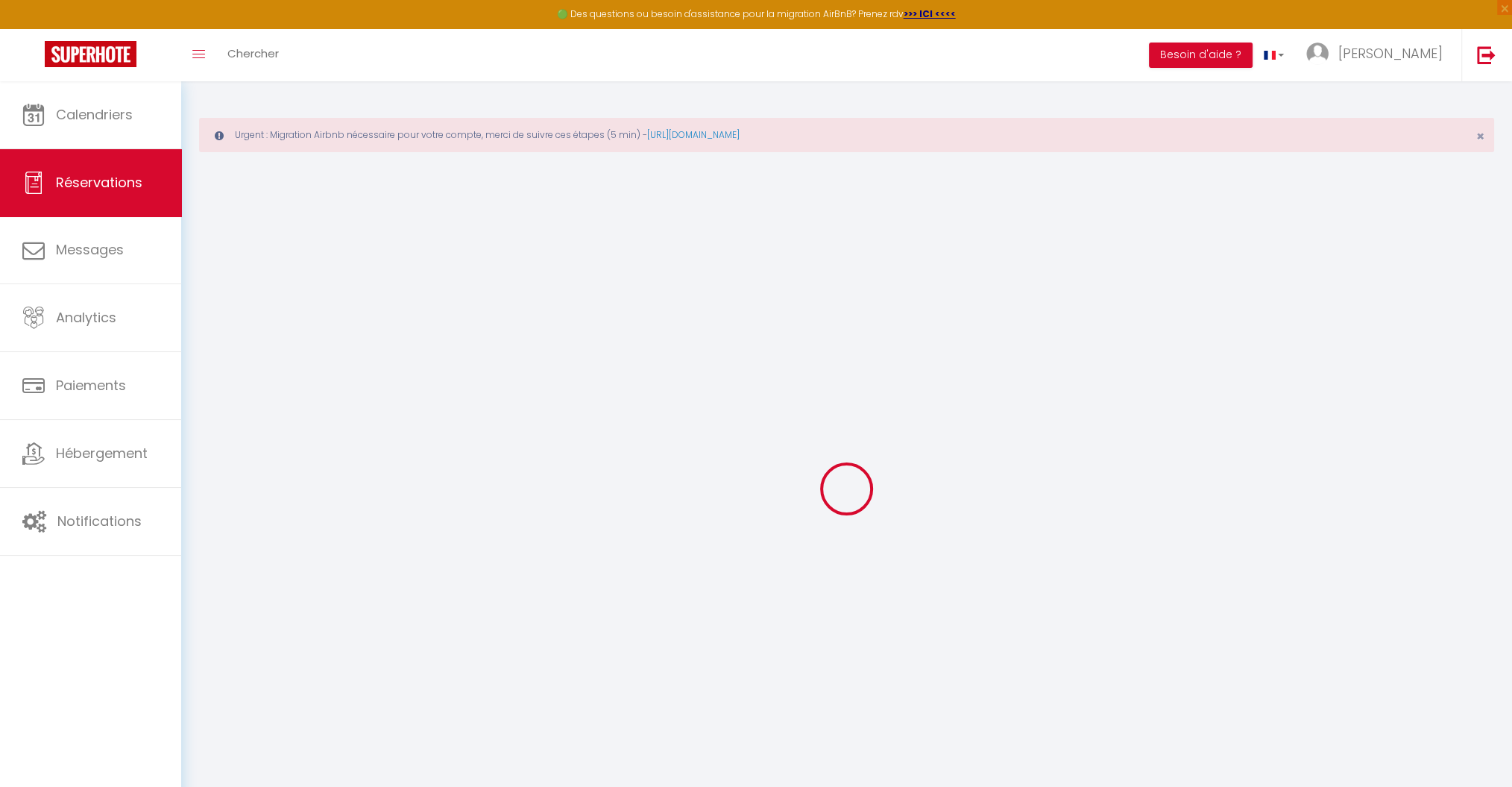
select select
checkbox input "false"
select select
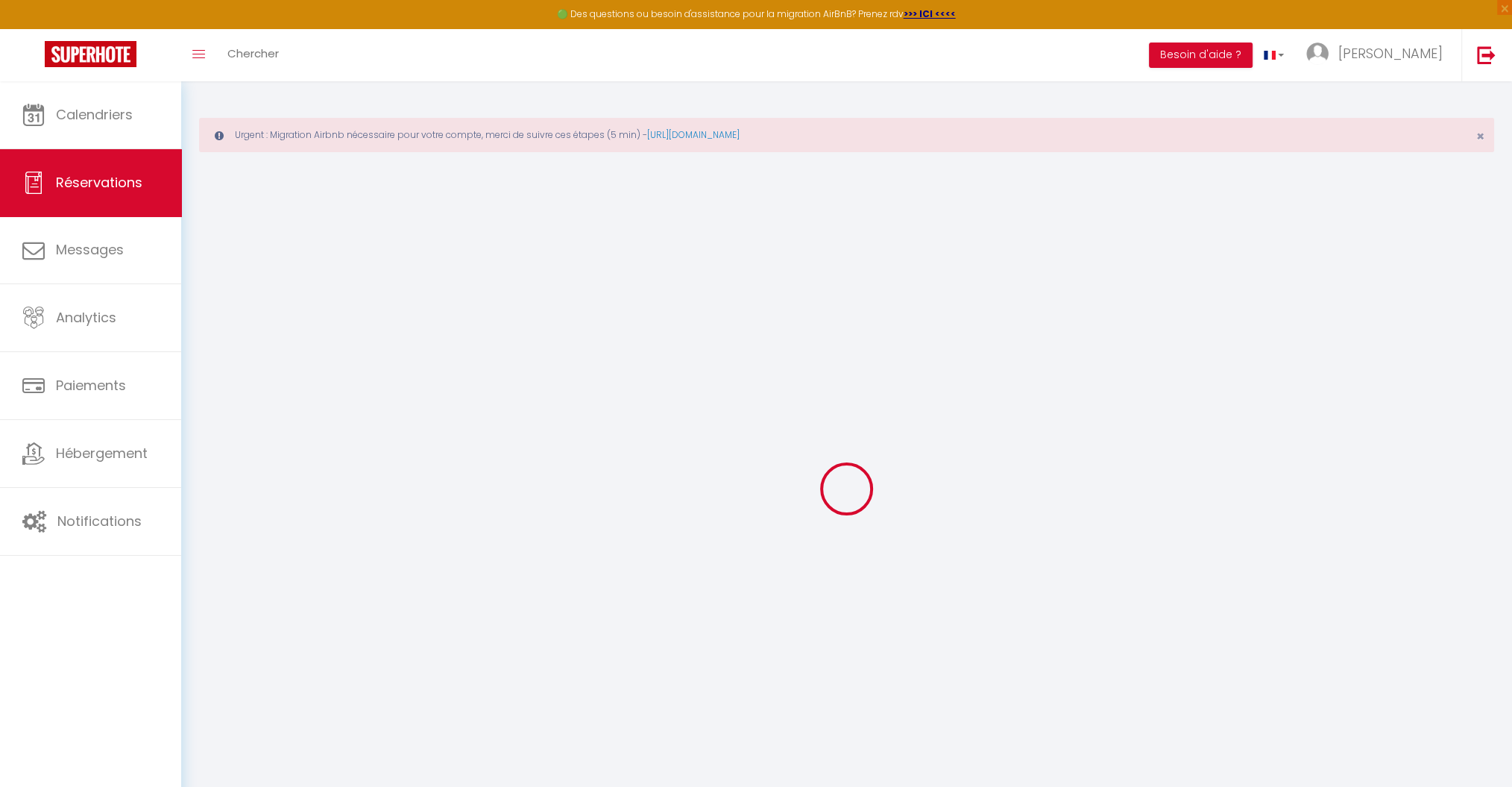
select select
checkbox input "false"
select select
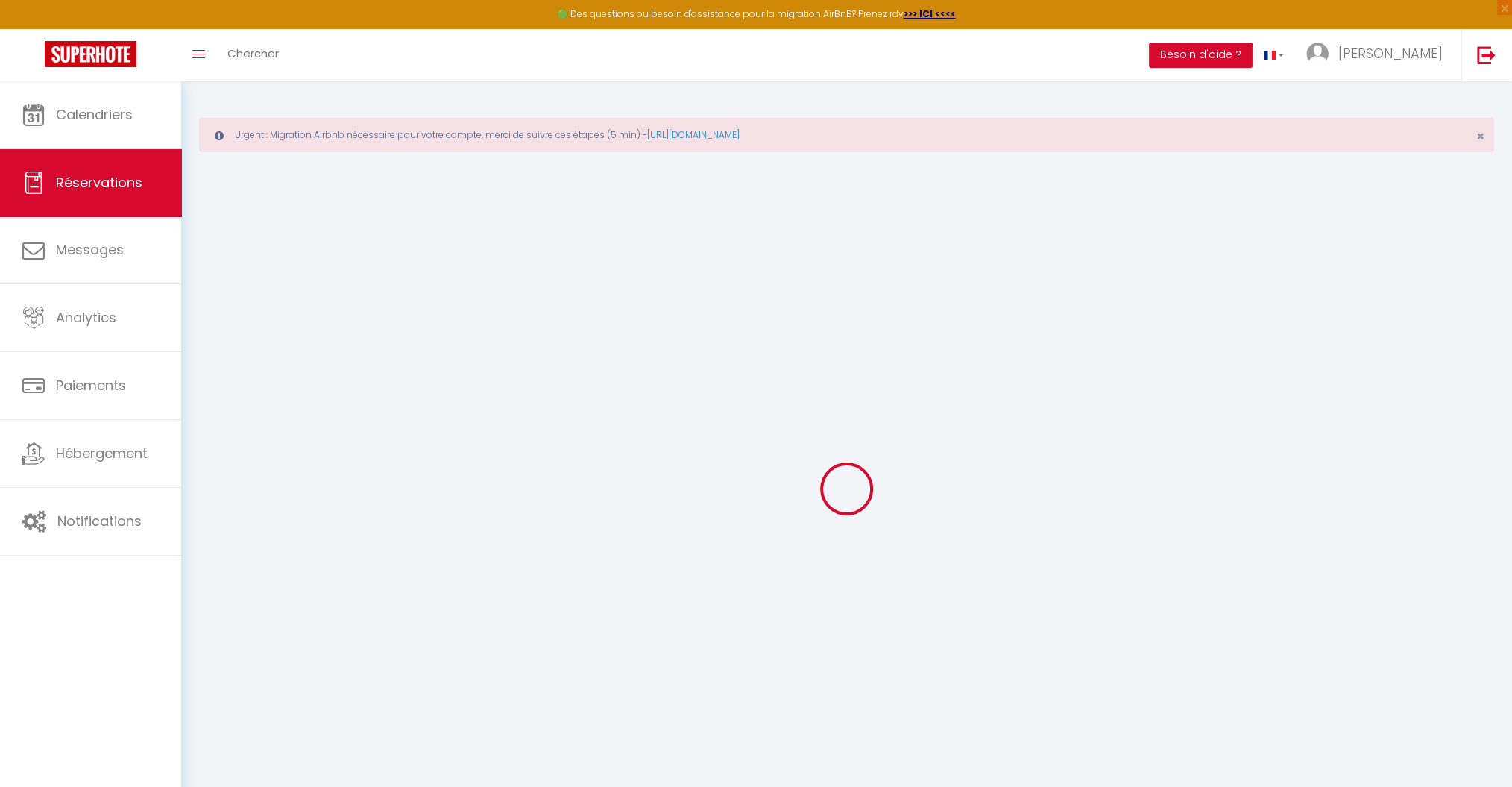
select select
checkbox input "false"
type \?0 "Ras"
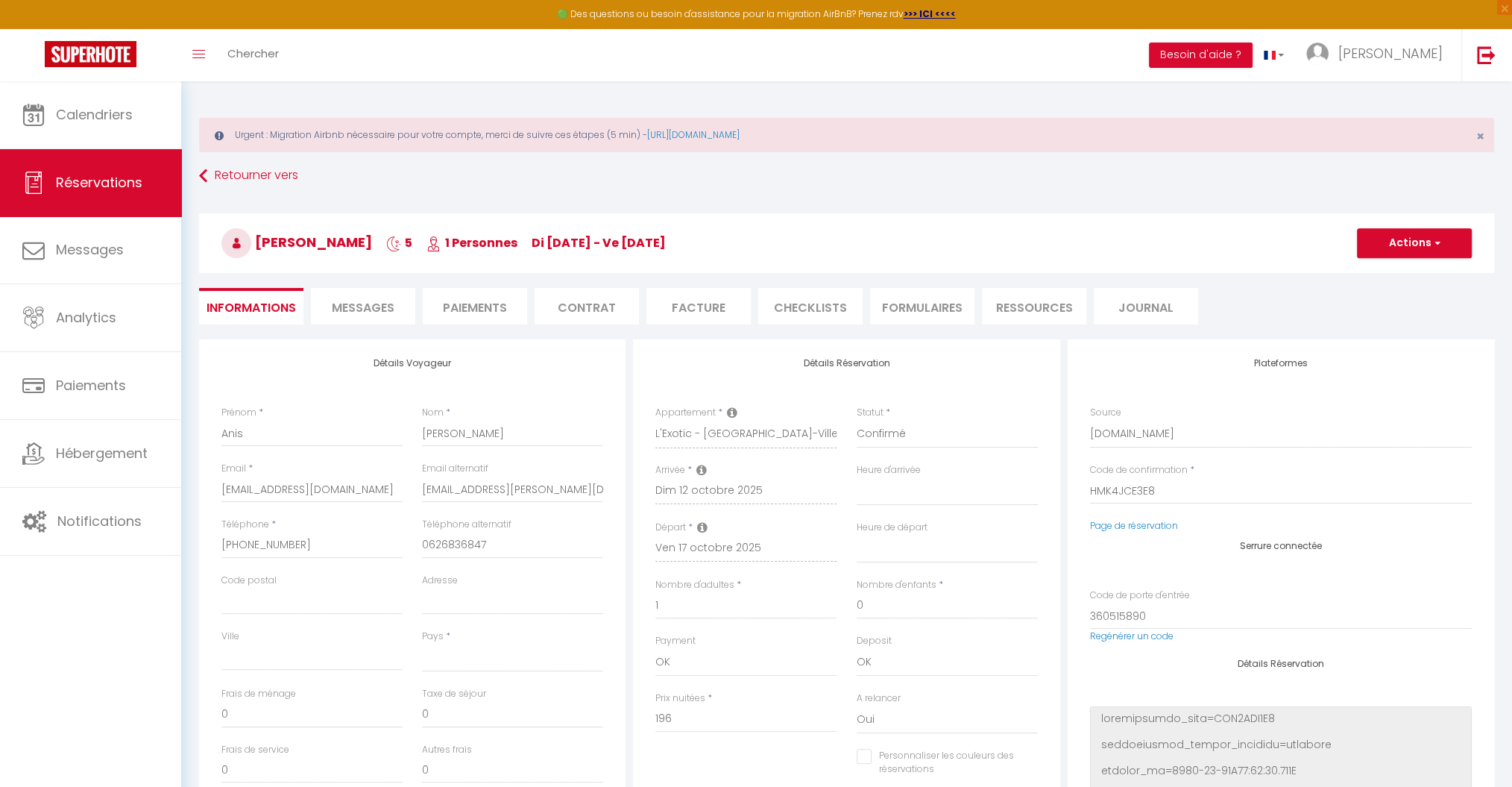
select select
type input "35"
type input "9.8"
select select
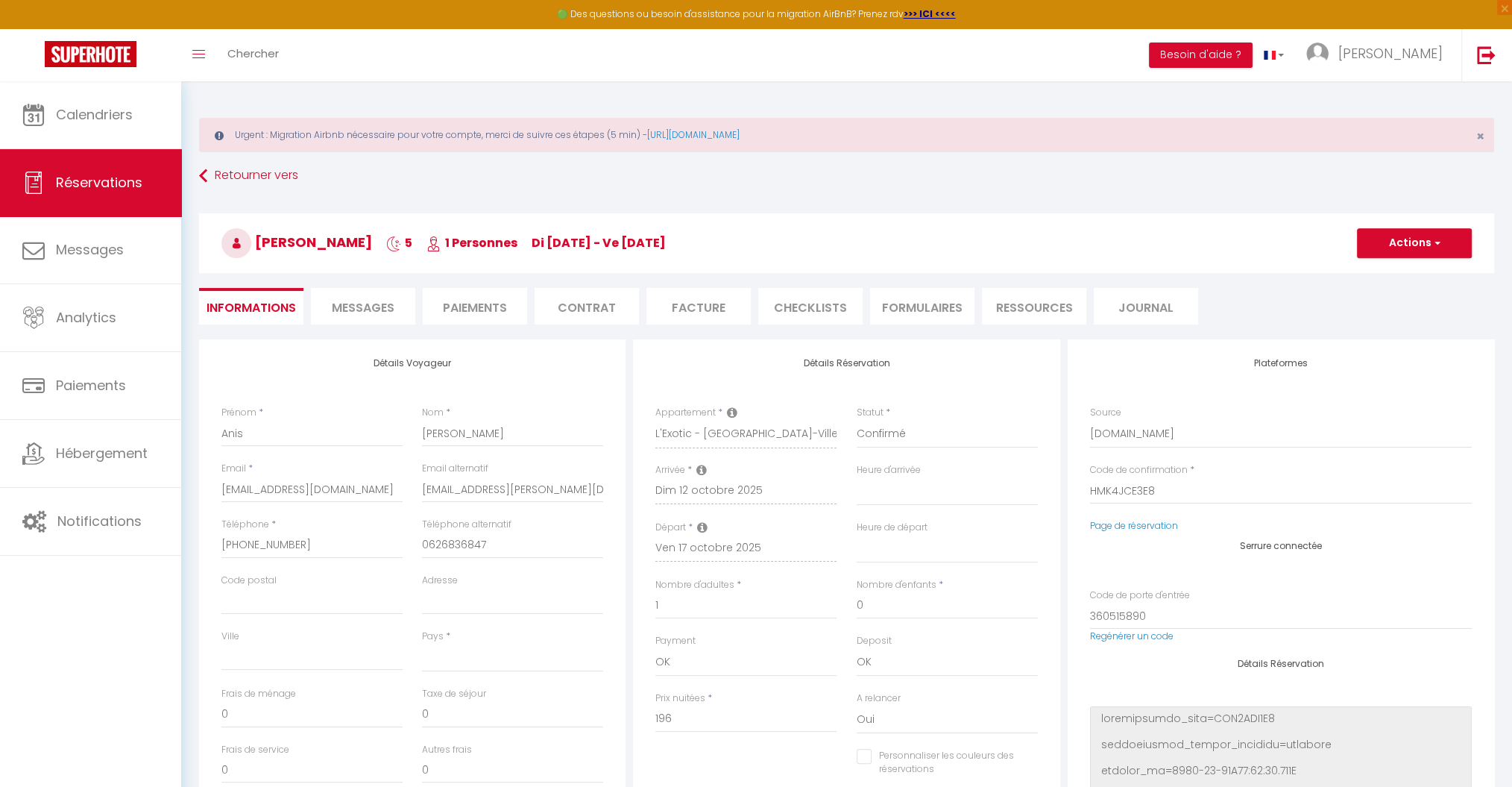
checkbox input "false"
select select
checkbox input "false"
select select "18:00"
select select "09:00"
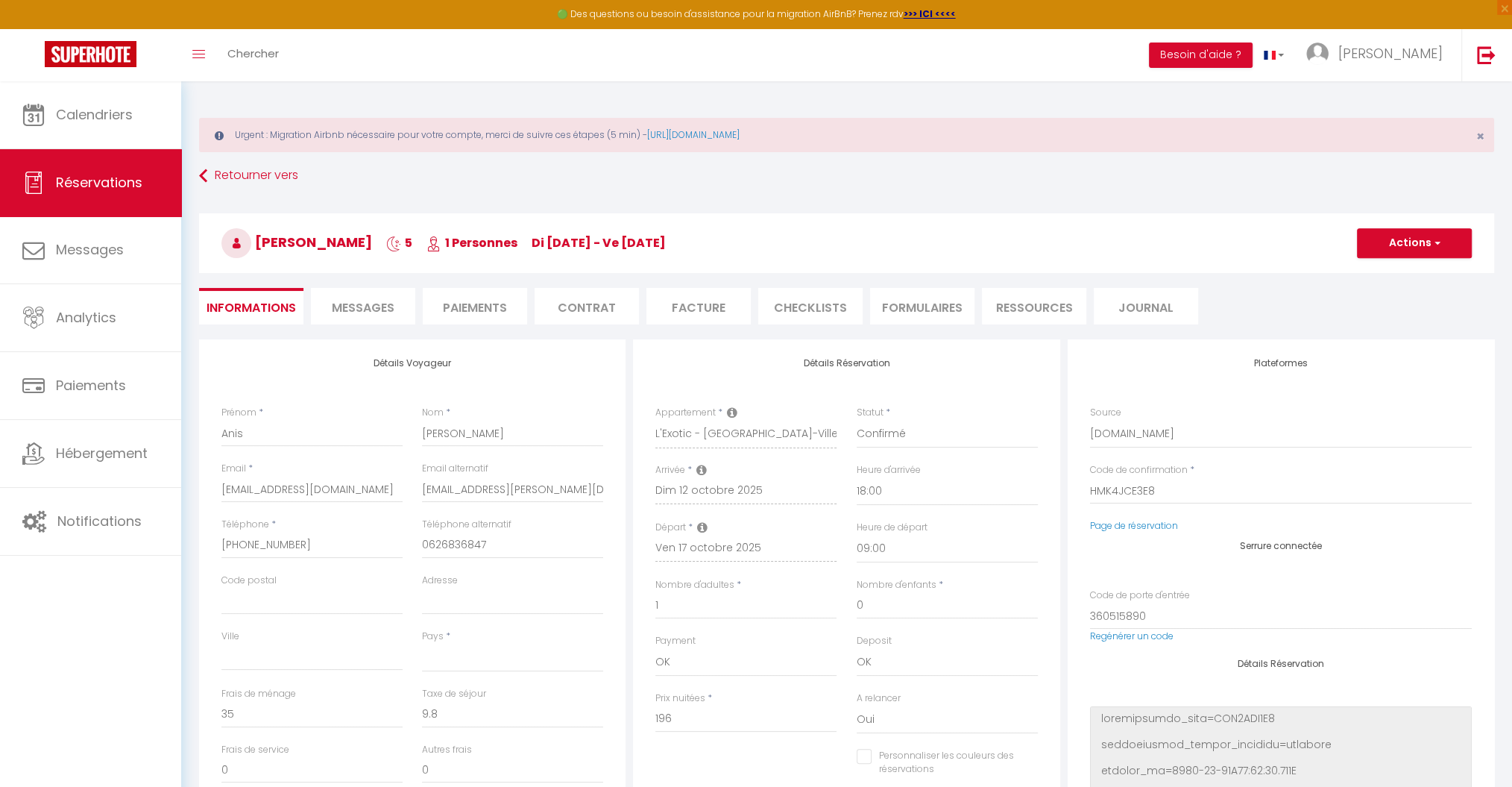
click at [360, 304] on span "Messages" at bounding box center [363, 307] width 63 height 17
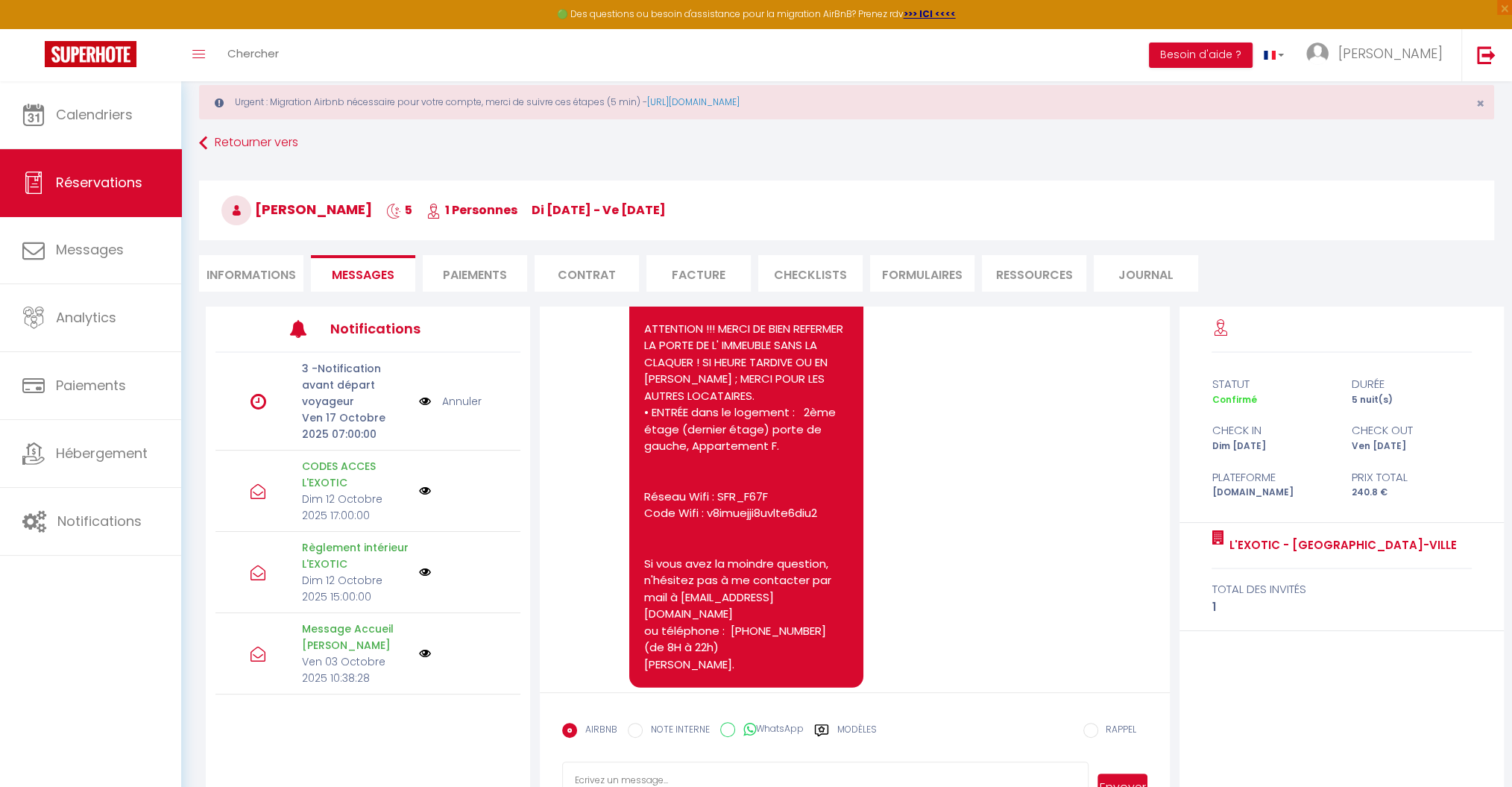
scroll to position [87, 0]
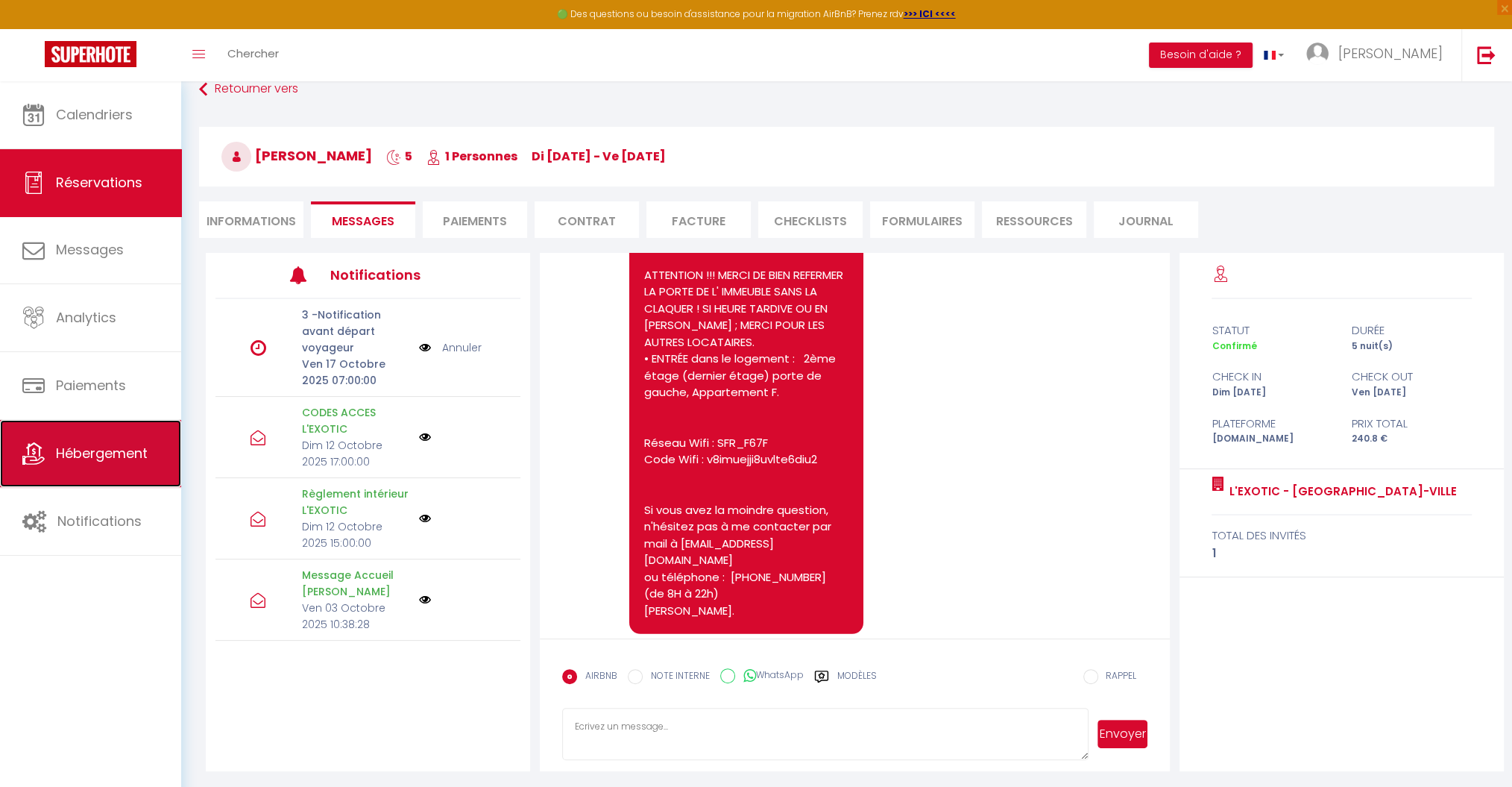
click at [111, 452] on span "Hébergement" at bounding box center [101, 453] width 92 height 19
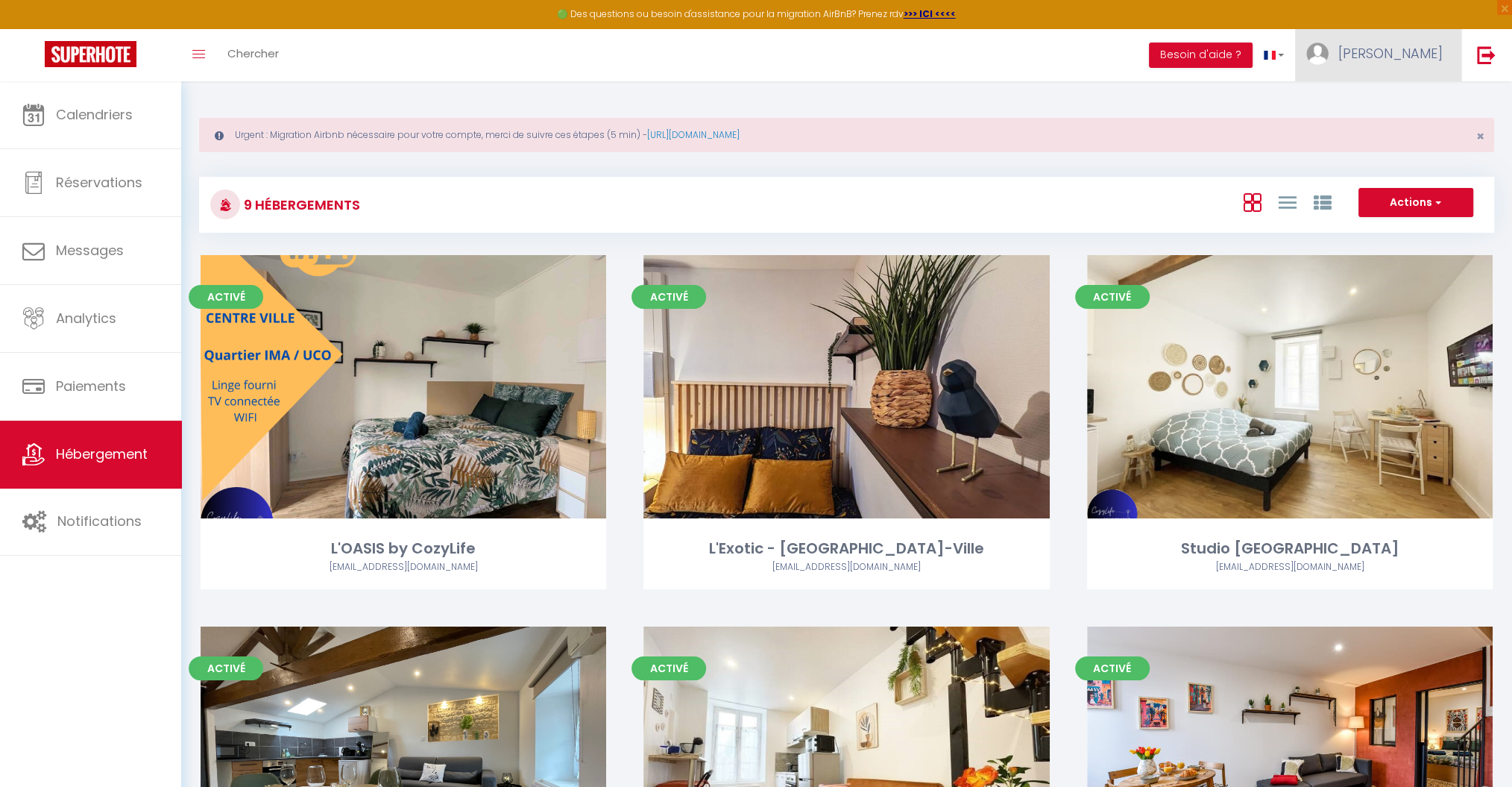
click at [1418, 54] on span "[PERSON_NAME]" at bounding box center [1391, 53] width 104 height 19
click at [1410, 104] on link "Paramètres" at bounding box center [1402, 103] width 110 height 26
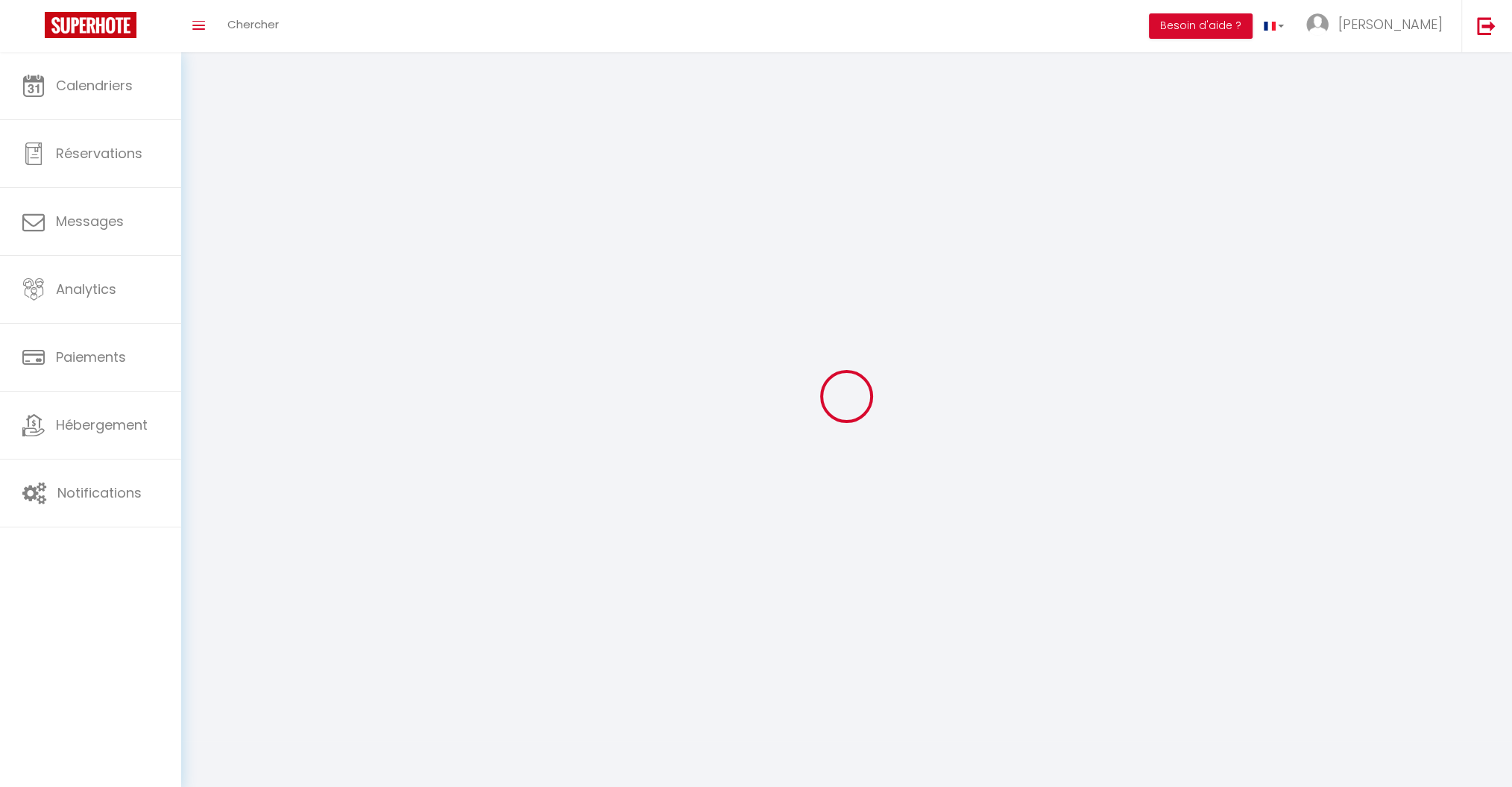
type input "[PERSON_NAME]"
type input "Langlois"
type input "0633095261"
type input "[STREET_ADDRESS]"
type input "79180"
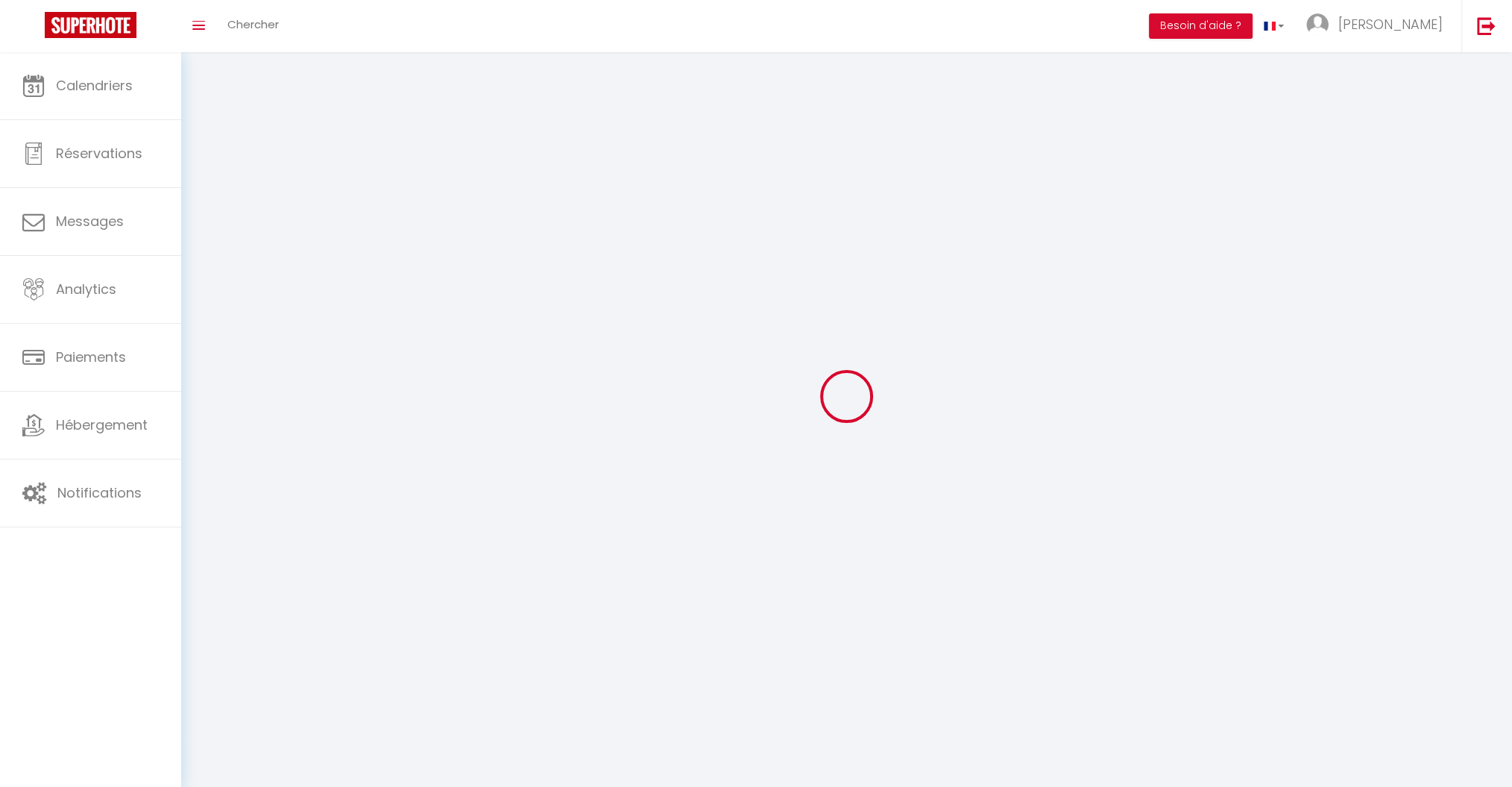
type input "Chauray (79)"
type input "9IHPB5UgM7pfP2cubypDXoOP1"
type input "srKCi4W1MxgdBSxVwVMp1NNlz"
select select "28"
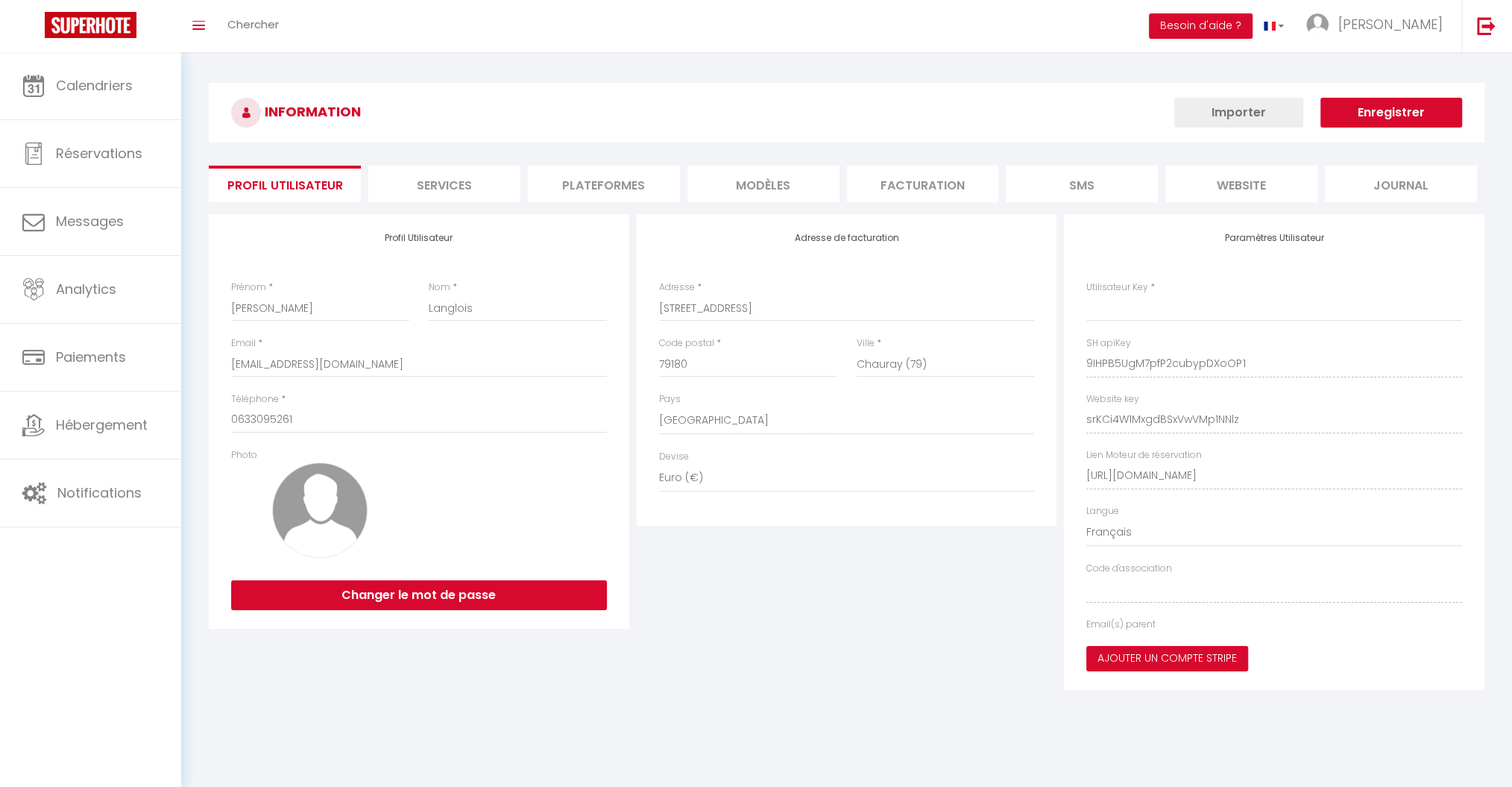
type input "9IHPB5UgM7pfP2cubypDXoOP1"
type input "srKCi4W1MxgdBSxVwVMp1NNlz"
type input "[URL][DOMAIN_NAME]"
select select "fr"
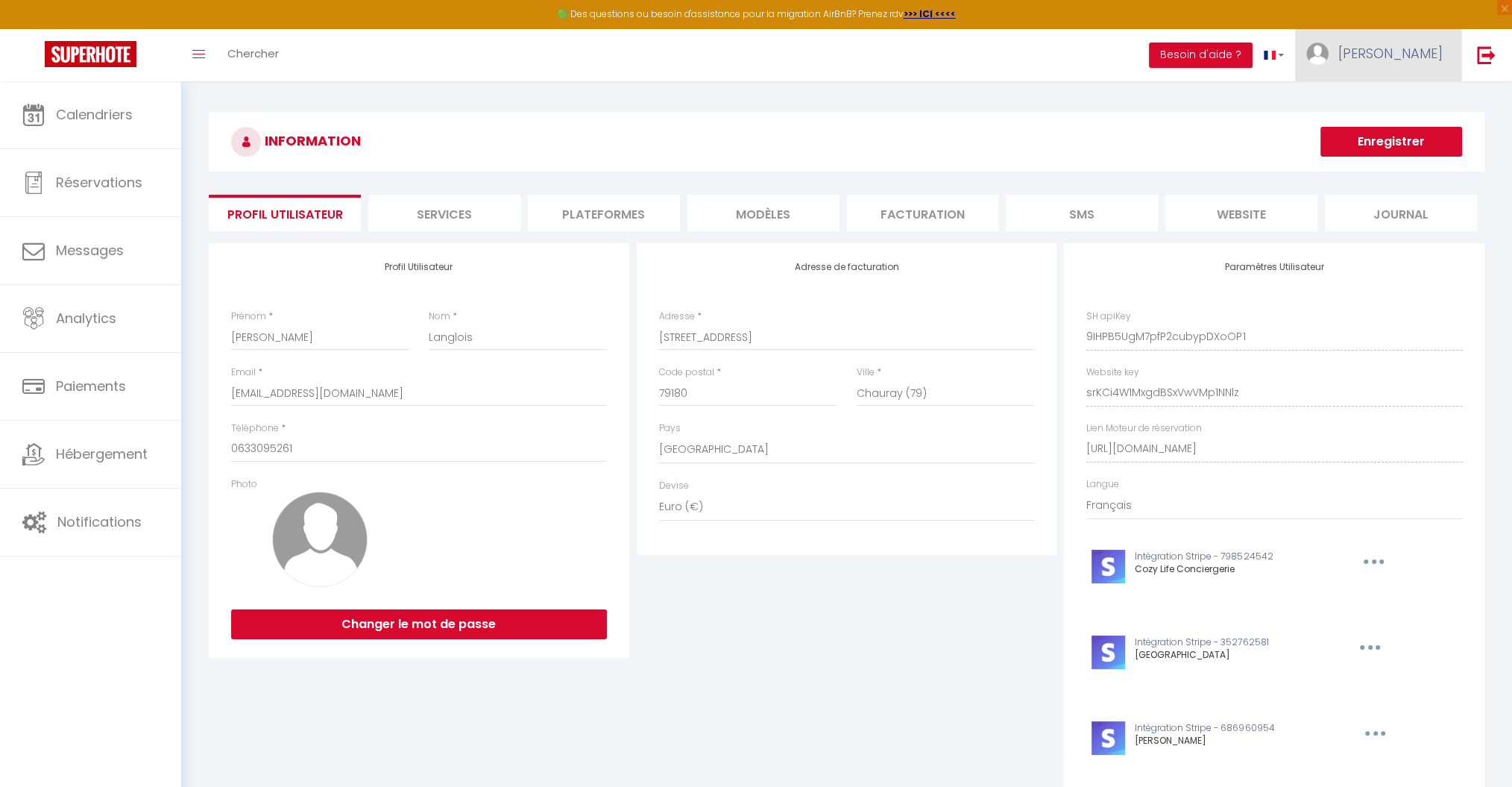
click at [1413, 54] on span "[PERSON_NAME]" at bounding box center [1391, 53] width 104 height 19
click at [1387, 104] on link "Paramètres" at bounding box center [1402, 103] width 110 height 26
click at [592, 220] on li "Plateformes" at bounding box center [603, 213] width 153 height 36
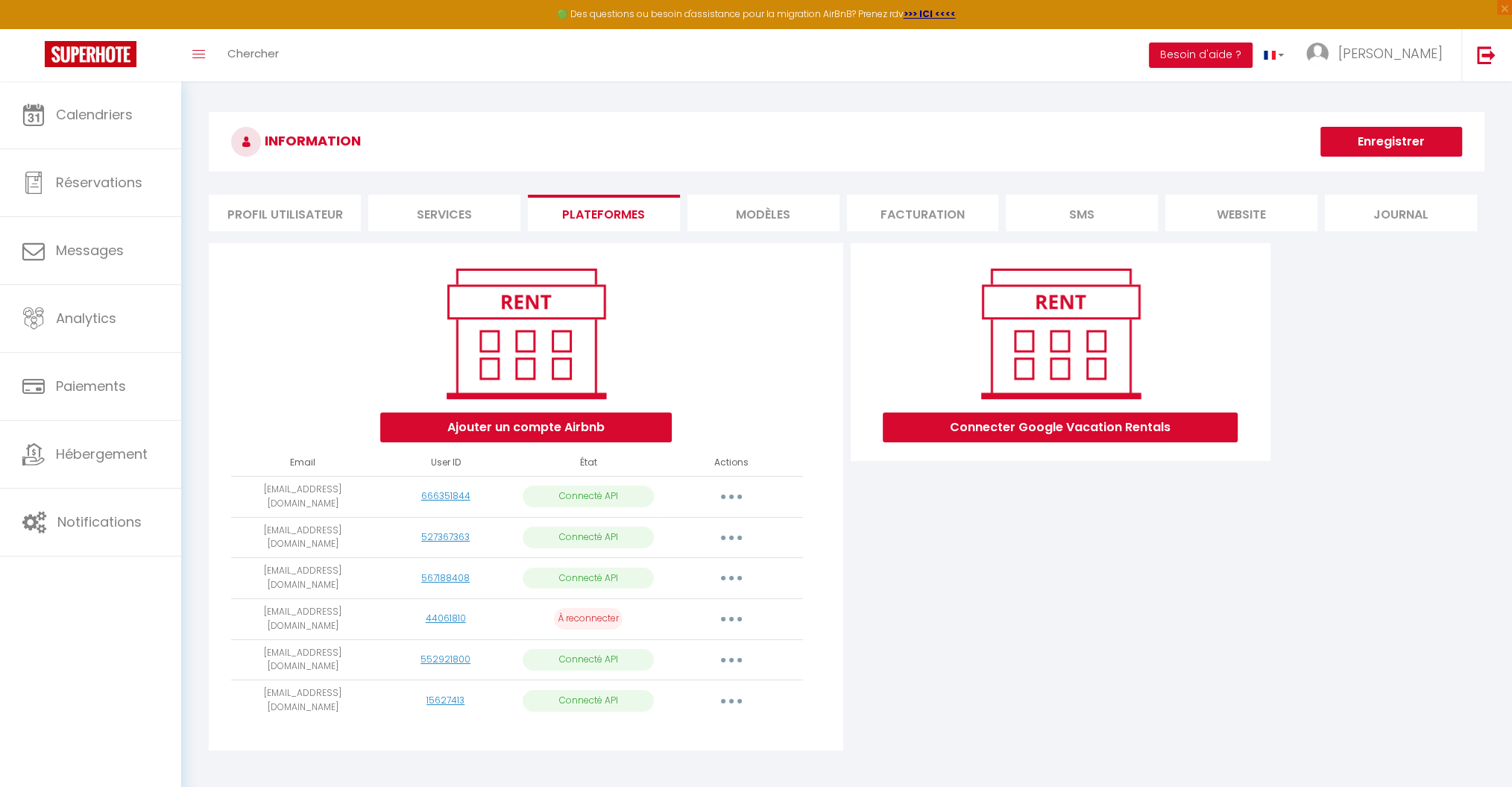
click at [730, 617] on icon "button" at bounding box center [731, 619] width 5 height 5
click at [623, 668] on link "Supprimer" at bounding box center [664, 681] width 164 height 26
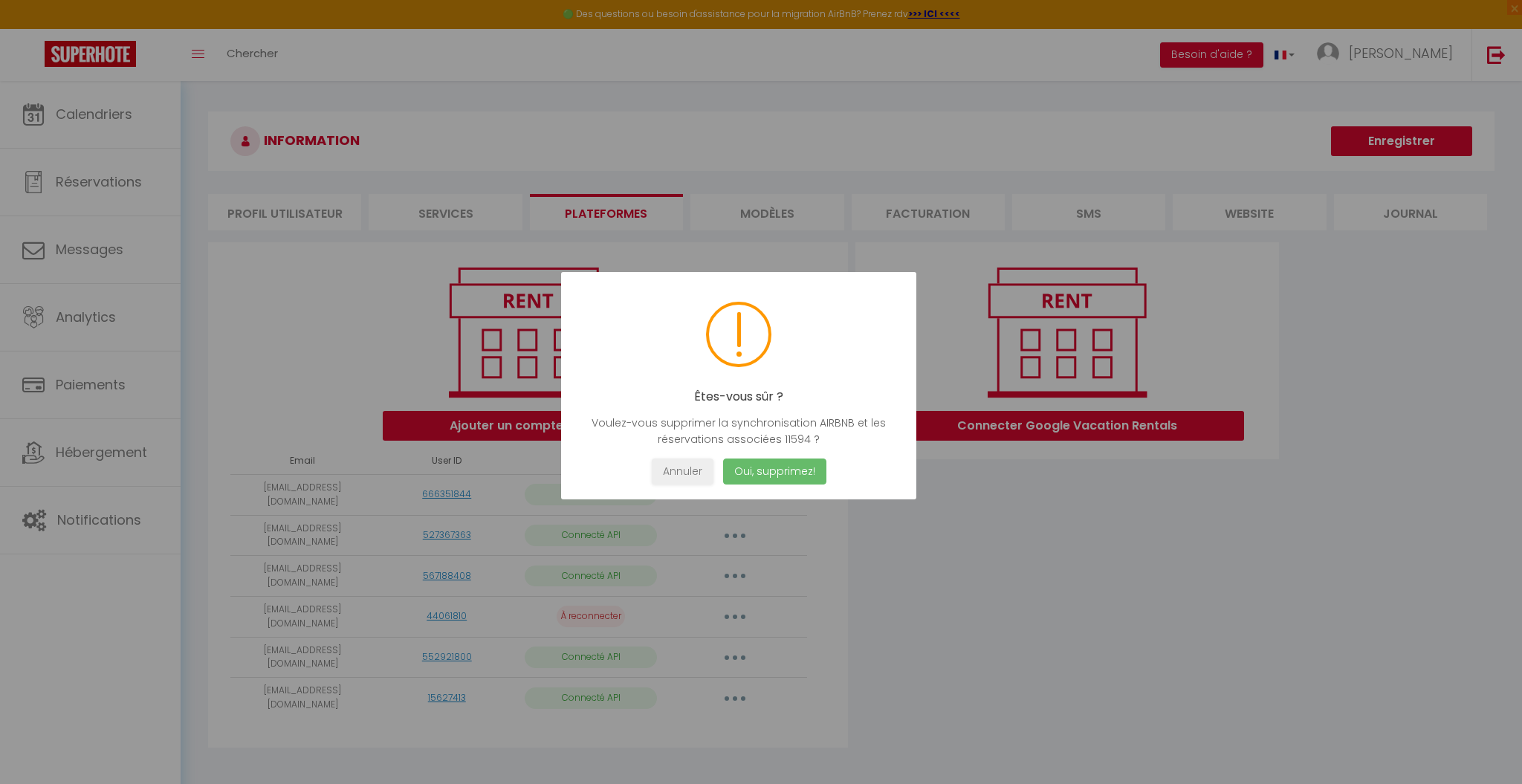
click at [796, 468] on button "Oui, supprimez!" at bounding box center [774, 471] width 103 height 26
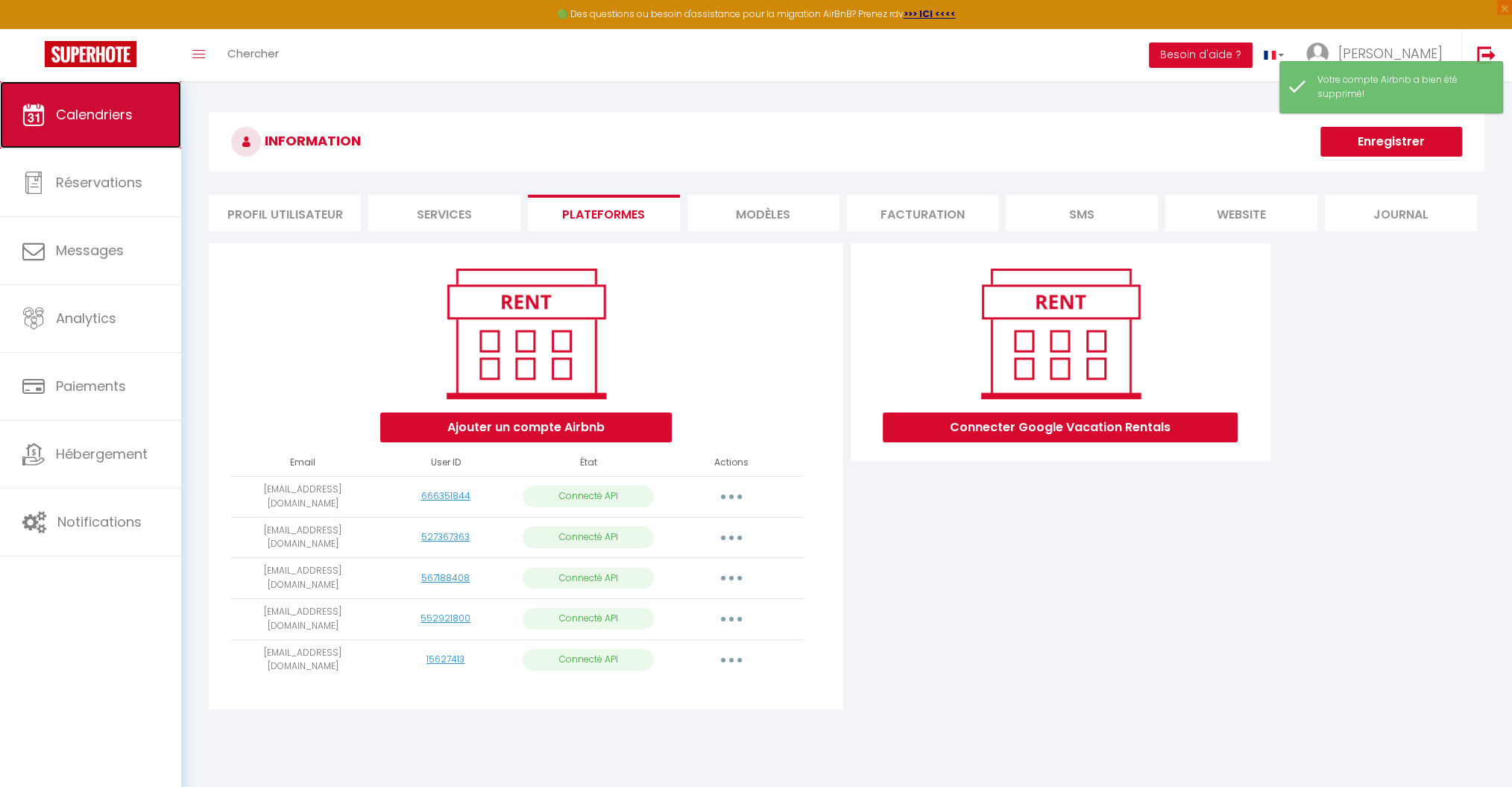
click at [88, 104] on link "Calendriers" at bounding box center [91, 115] width 181 height 67
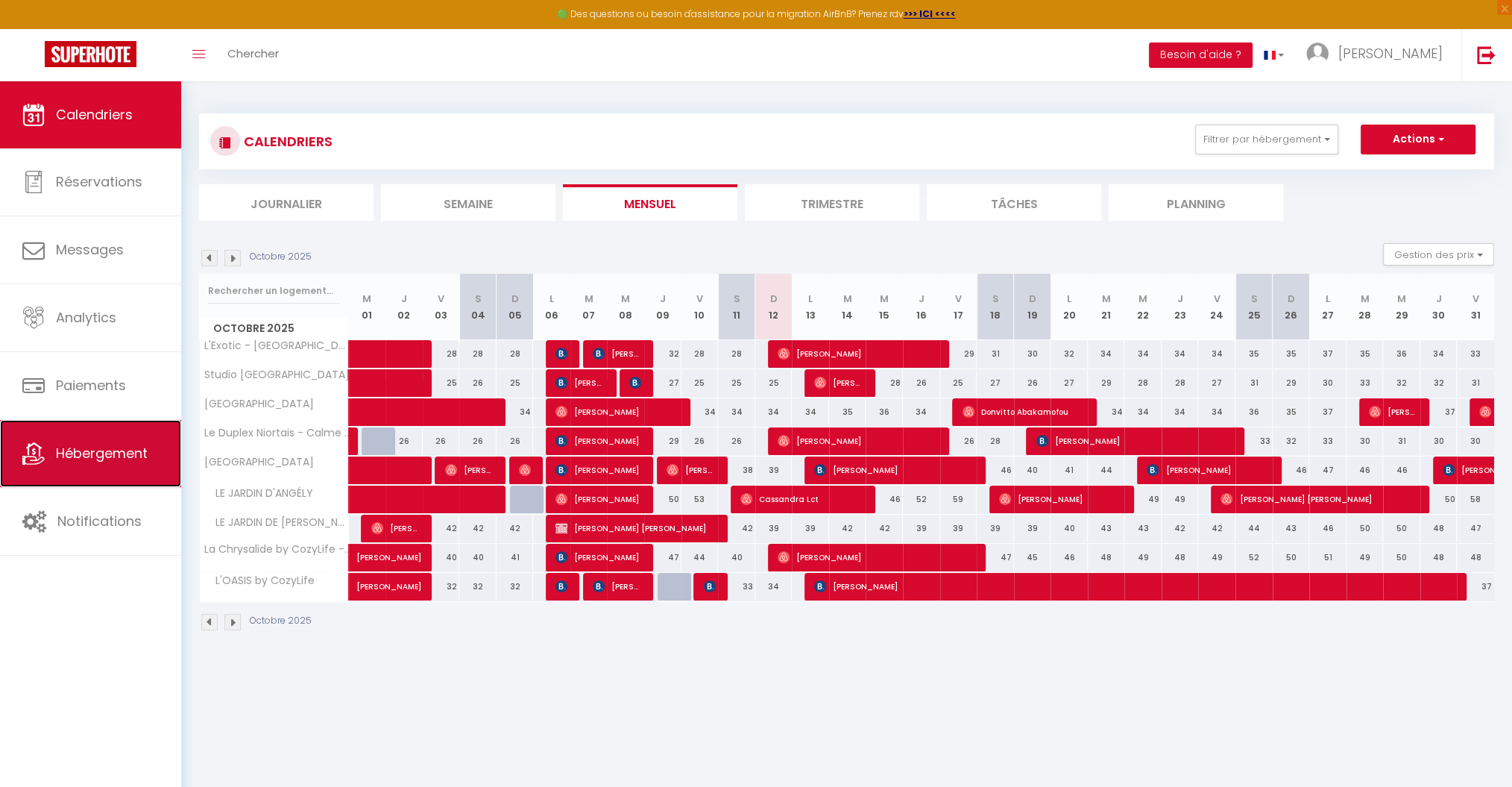
click at [125, 447] on span "Hébergement" at bounding box center [101, 453] width 92 height 19
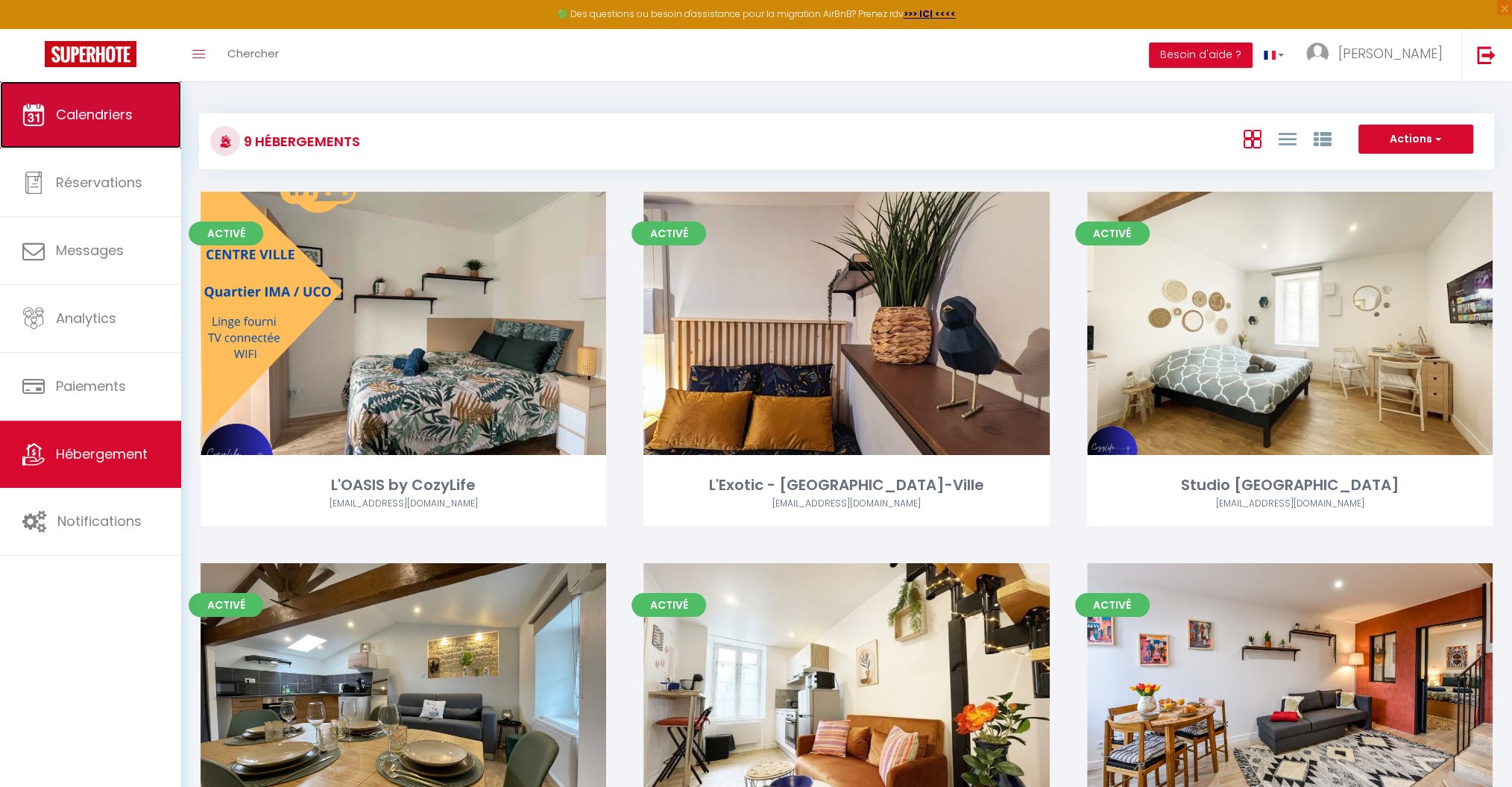
click at [99, 102] on link "Calendriers" at bounding box center [91, 115] width 181 height 67
